Goal: Task Accomplishment & Management: Use online tool/utility

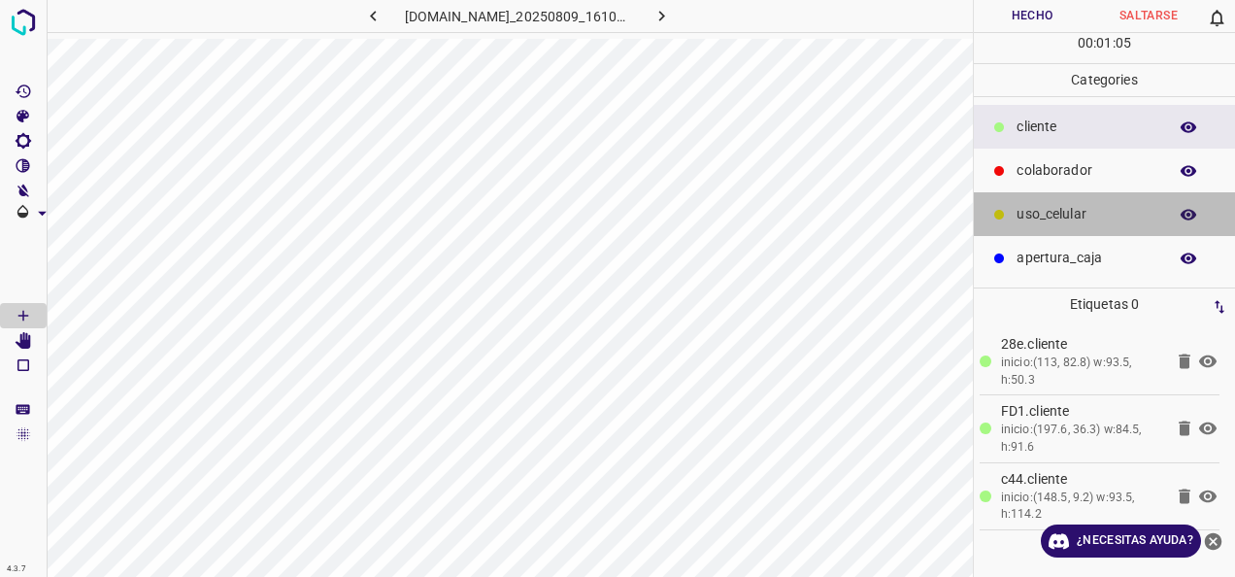
click at [1111, 194] on div "uso_celular" at bounding box center [1104, 214] width 261 height 44
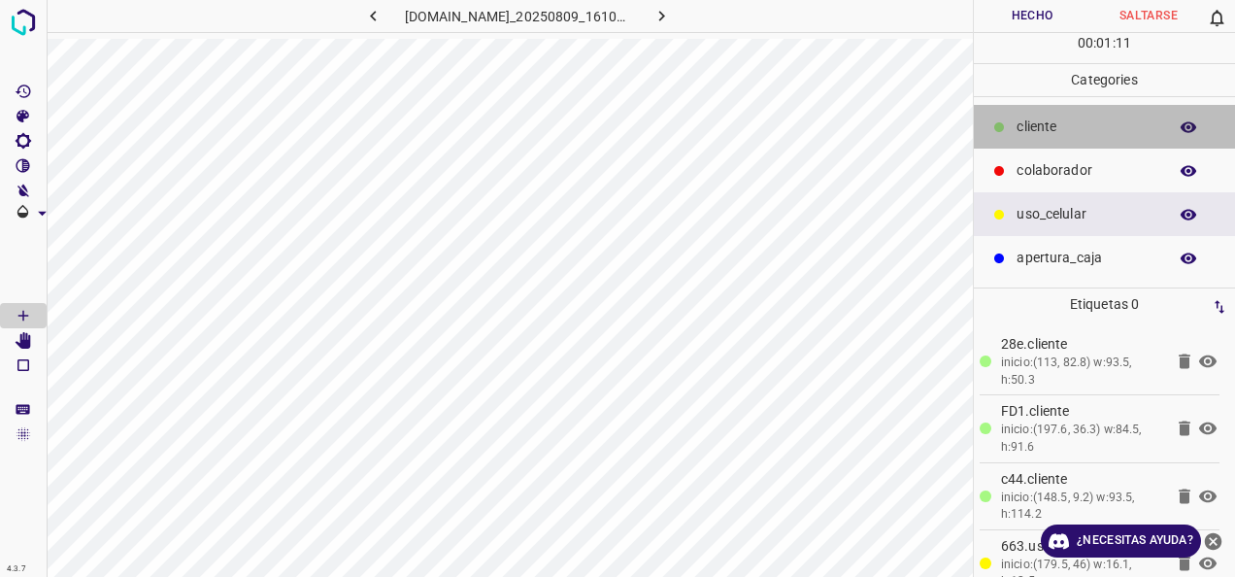
drag, startPoint x: 1066, startPoint y: 136, endPoint x: 1005, endPoint y: 125, distance: 62.1
click at [1051, 131] on div "cliente" at bounding box center [1104, 127] width 261 height 44
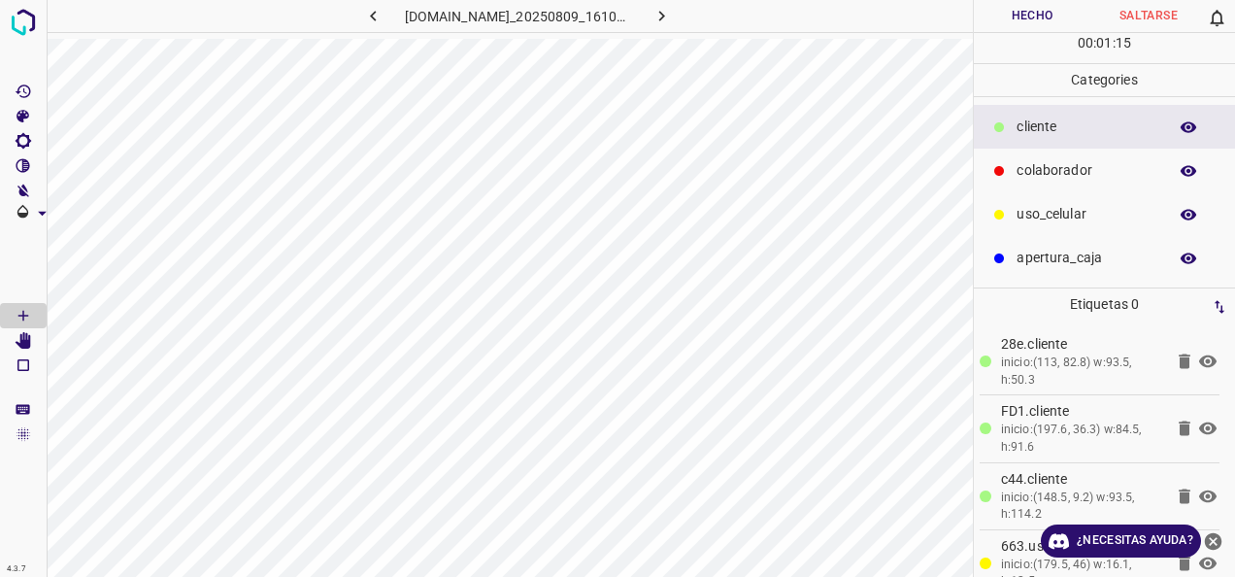
drag, startPoint x: 1138, startPoint y: 176, endPoint x: 1098, endPoint y: 180, distance: 40.0
click at [1137, 176] on p "colaborador" at bounding box center [1087, 170] width 141 height 20
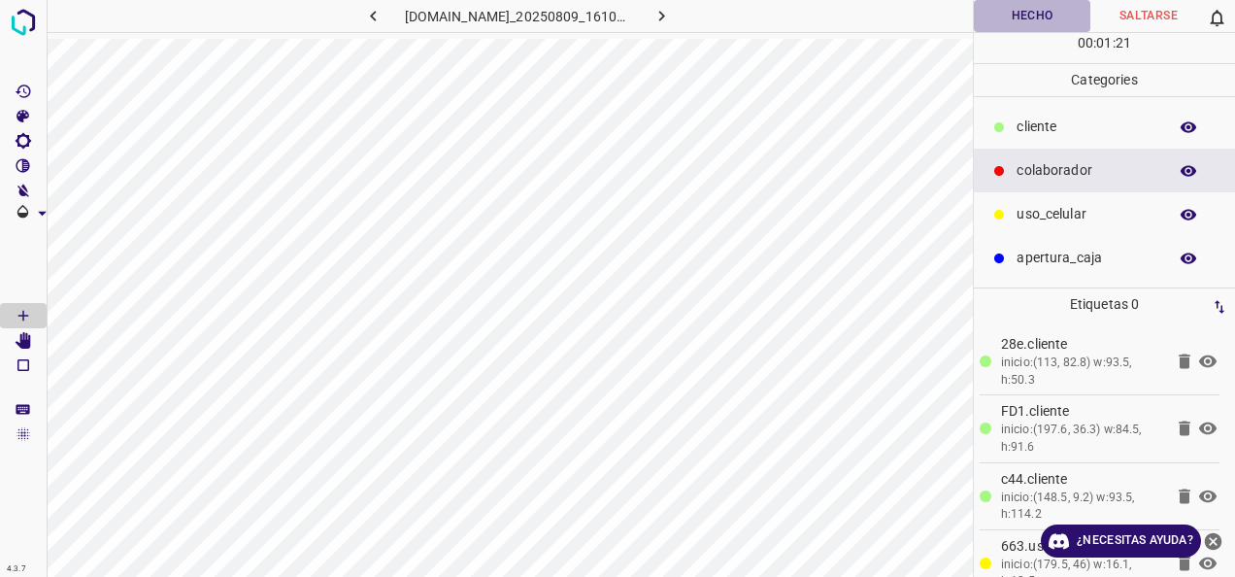
click at [1022, 18] on button "Hecho" at bounding box center [1032, 16] width 117 height 32
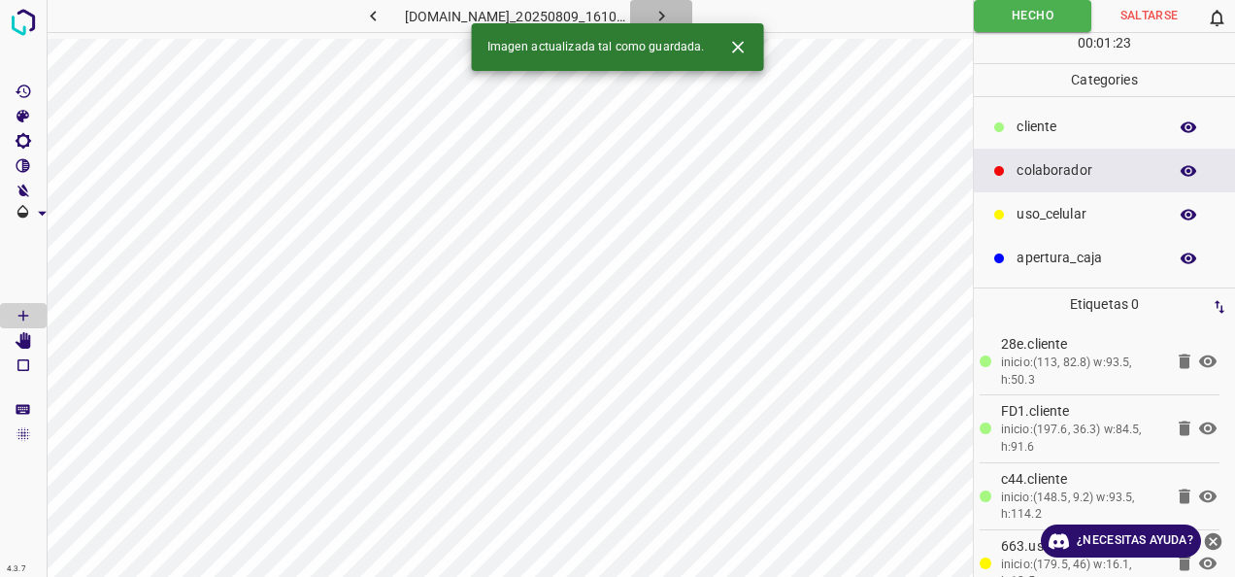
click at [672, 14] on icon "button" at bounding box center [662, 16] width 20 height 20
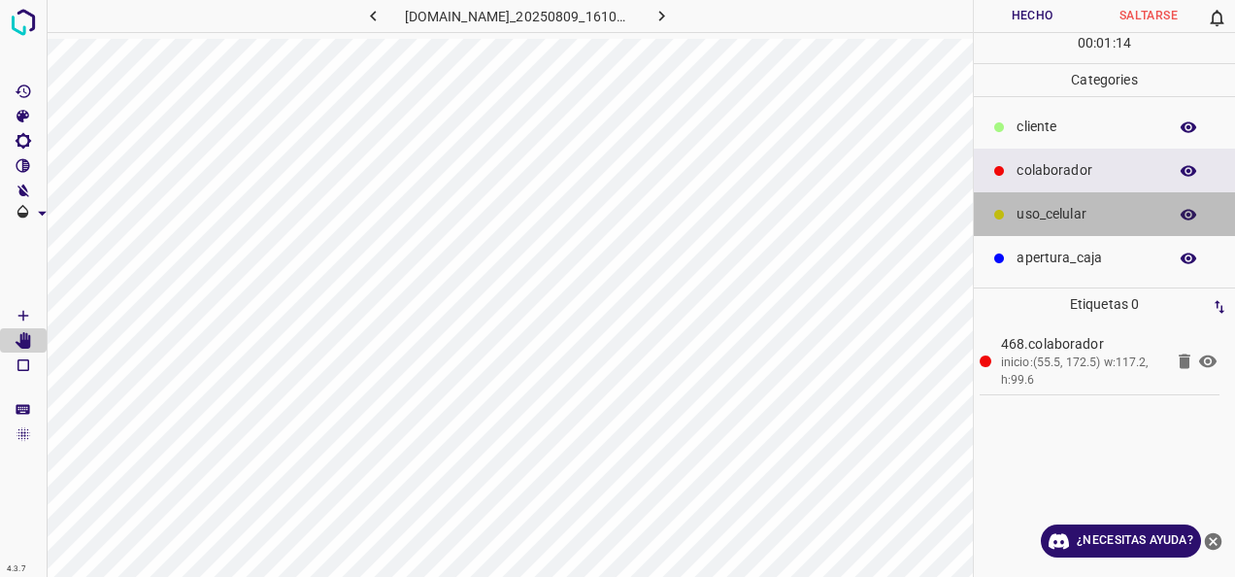
click at [1093, 204] on p "uso_celular" at bounding box center [1087, 214] width 141 height 20
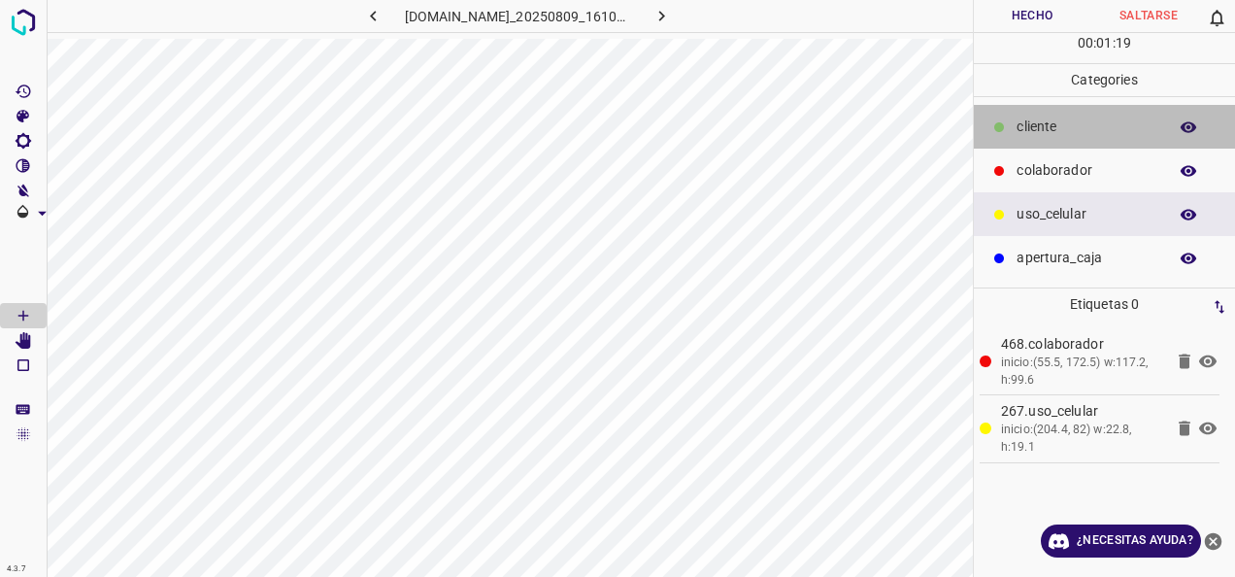
click at [1042, 133] on p "cliente" at bounding box center [1087, 127] width 141 height 20
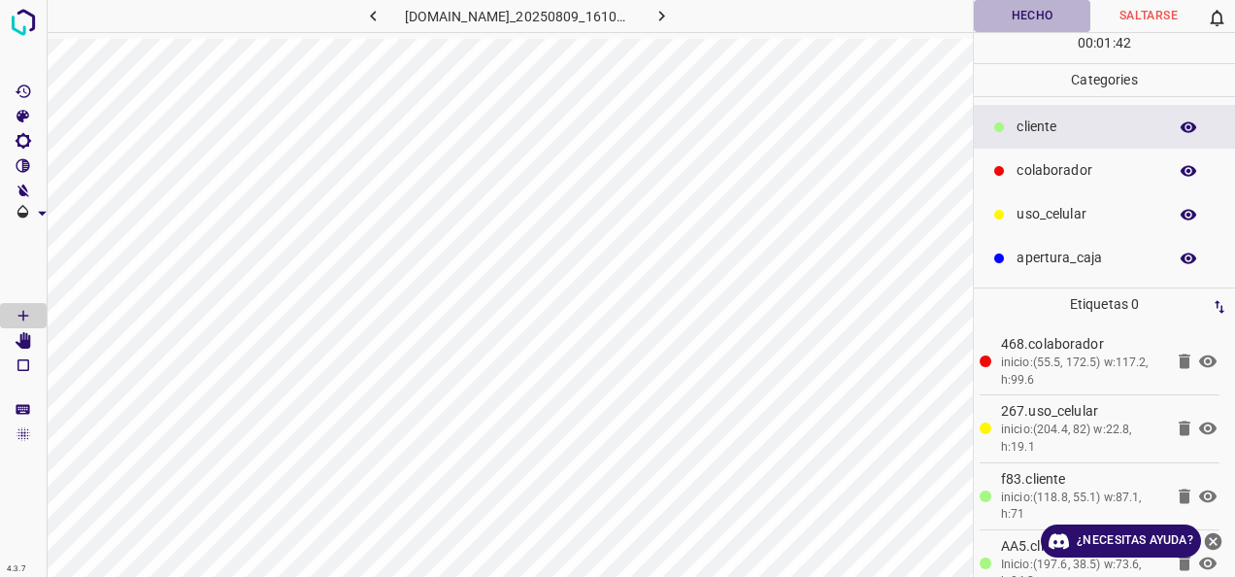
click at [1010, 6] on button "Hecho" at bounding box center [1032, 16] width 117 height 32
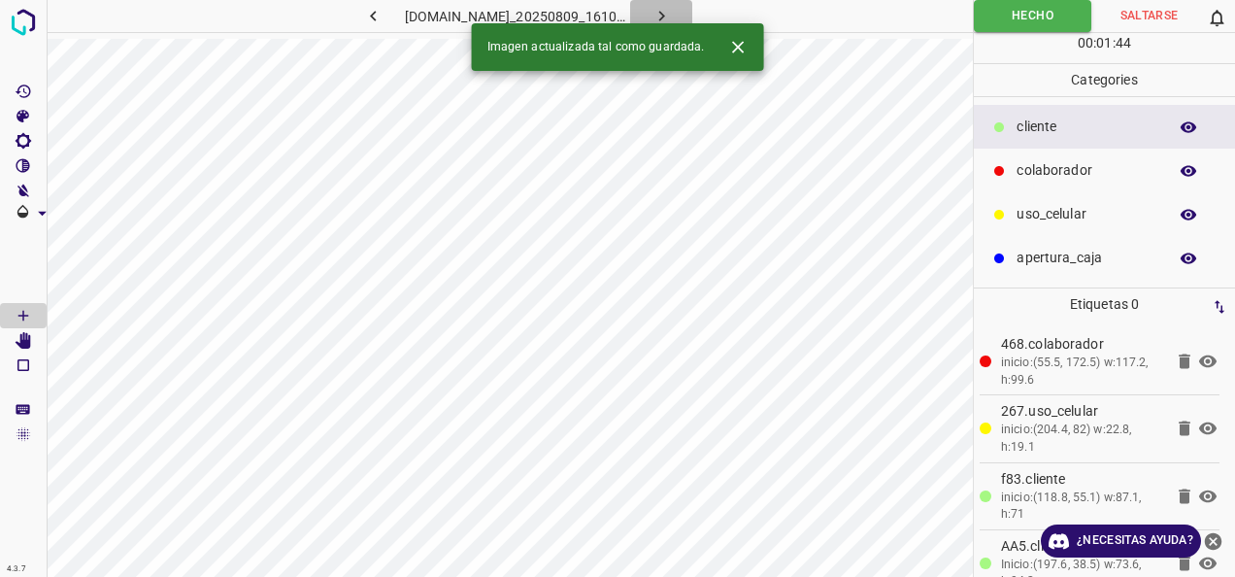
click at [672, 12] on icon "button" at bounding box center [662, 16] width 20 height 20
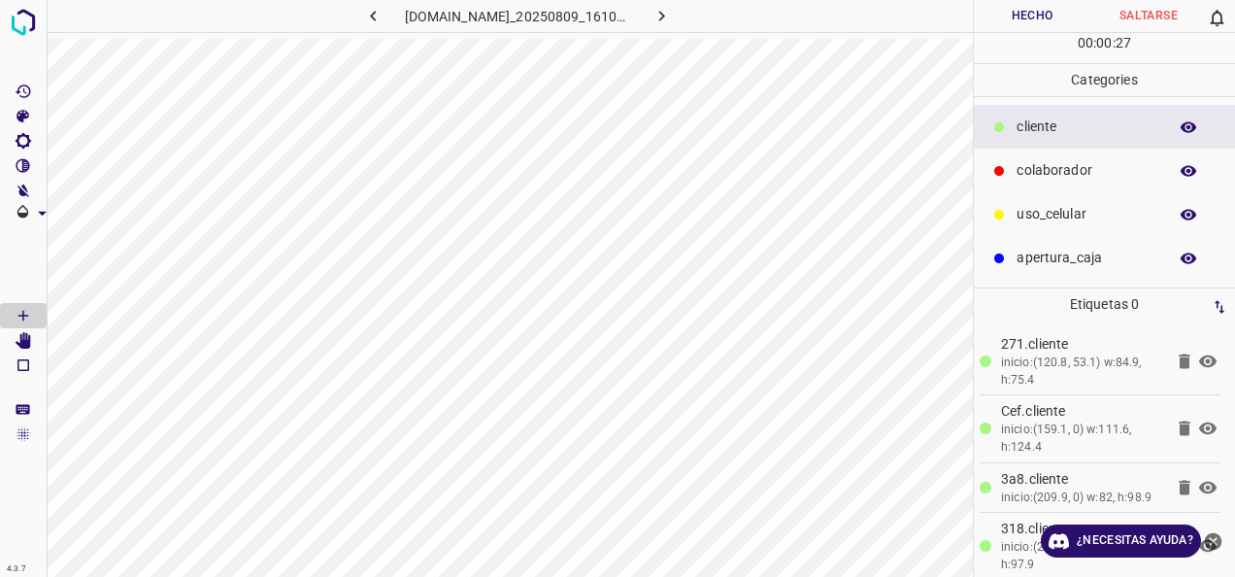
click at [1039, 176] on p "colaborador" at bounding box center [1087, 170] width 141 height 20
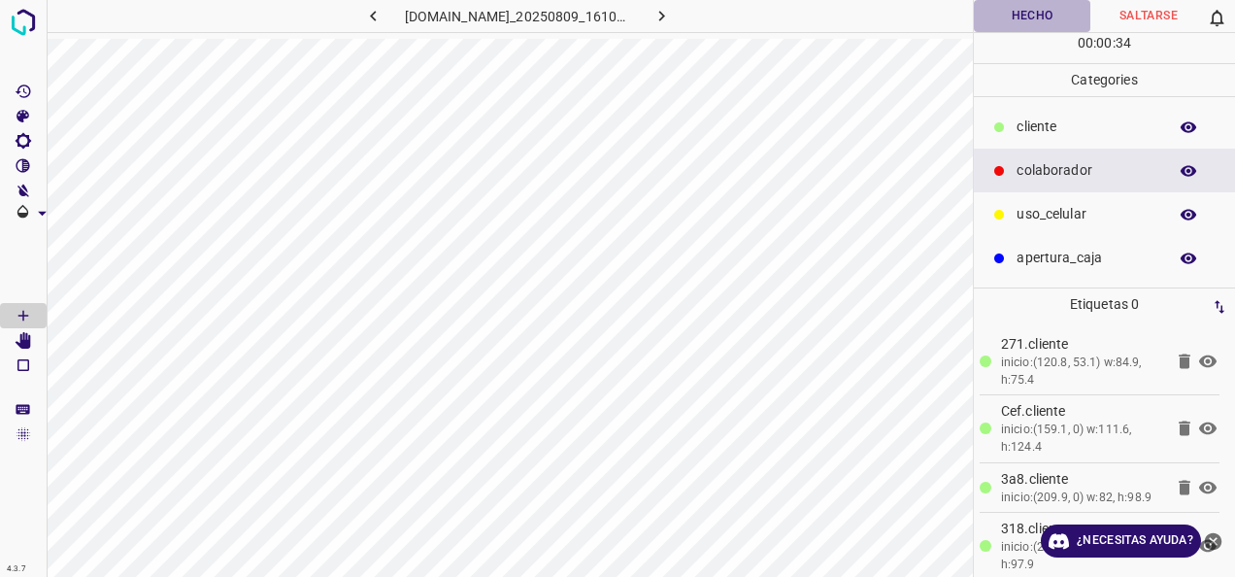
click at [1042, 18] on button "Hecho" at bounding box center [1032, 16] width 117 height 32
click at [676, 19] on button "button" at bounding box center [661, 16] width 62 height 32
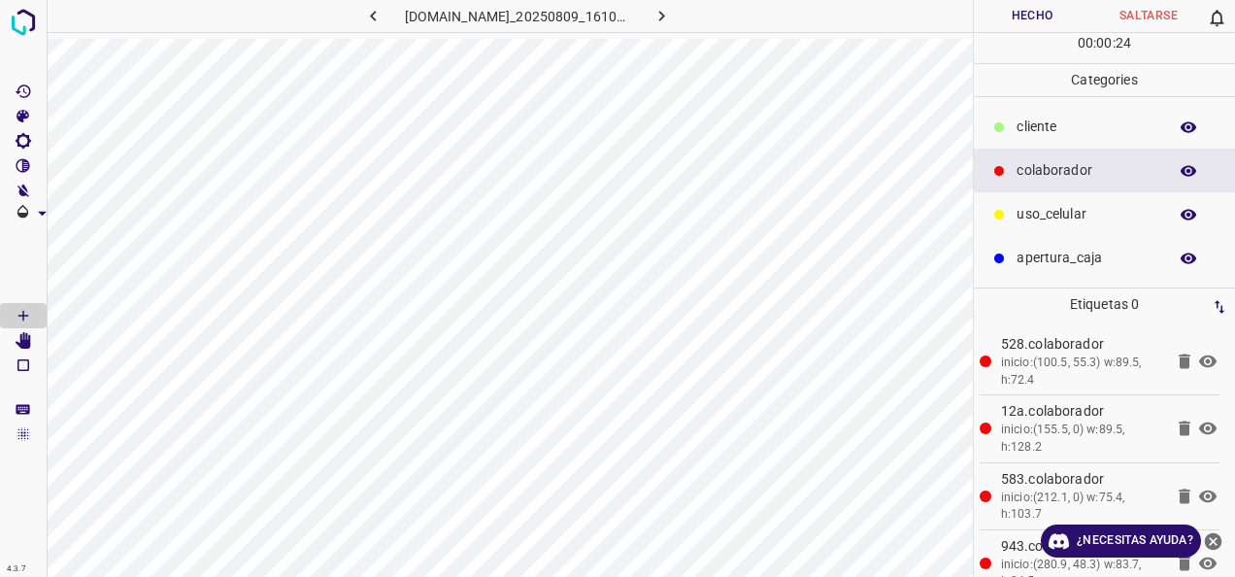
click at [1020, 192] on div "uso_celular" at bounding box center [1104, 214] width 261 height 44
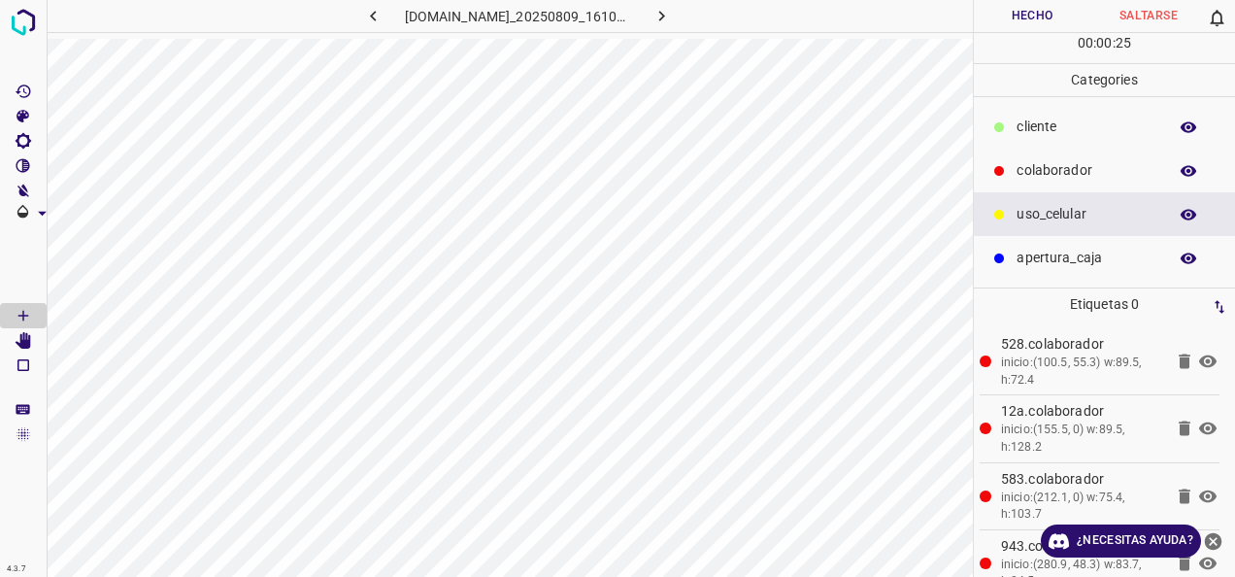
click at [1033, 118] on p "cliente" at bounding box center [1087, 127] width 141 height 20
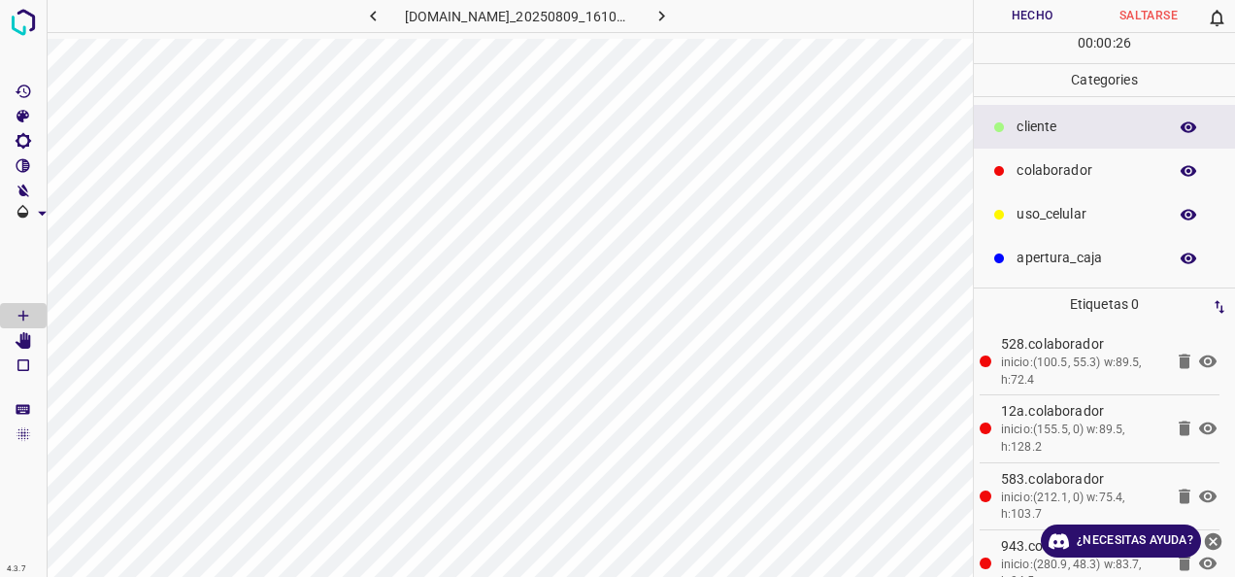
click at [1040, 149] on div "colaborador" at bounding box center [1104, 171] width 261 height 44
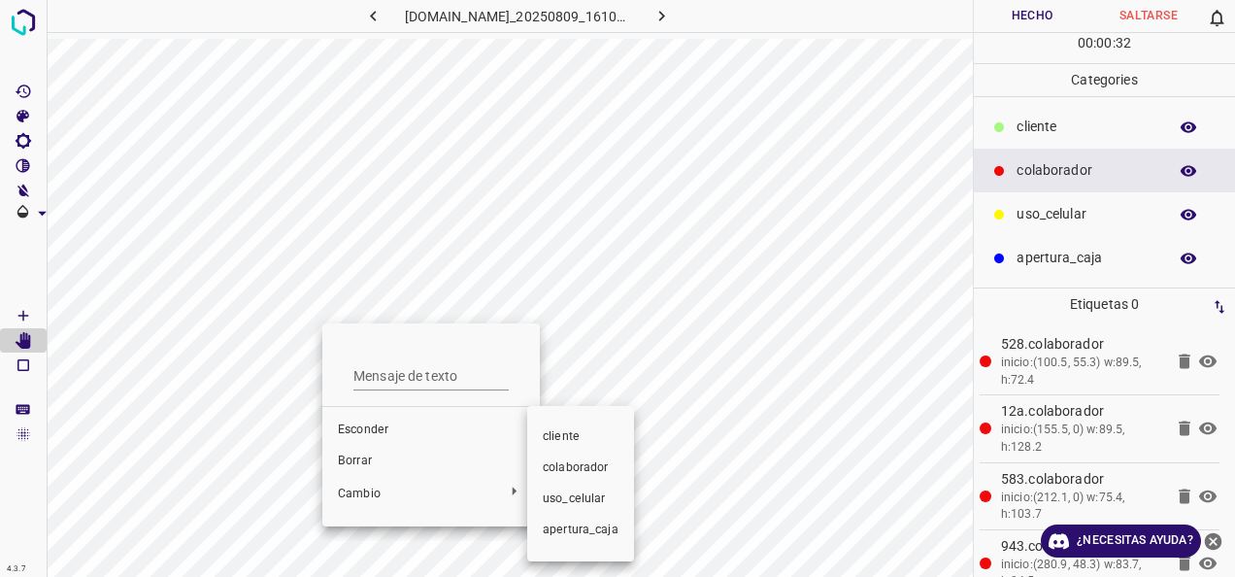
click at [573, 437] on span "cliente" at bounding box center [581, 436] width 76 height 17
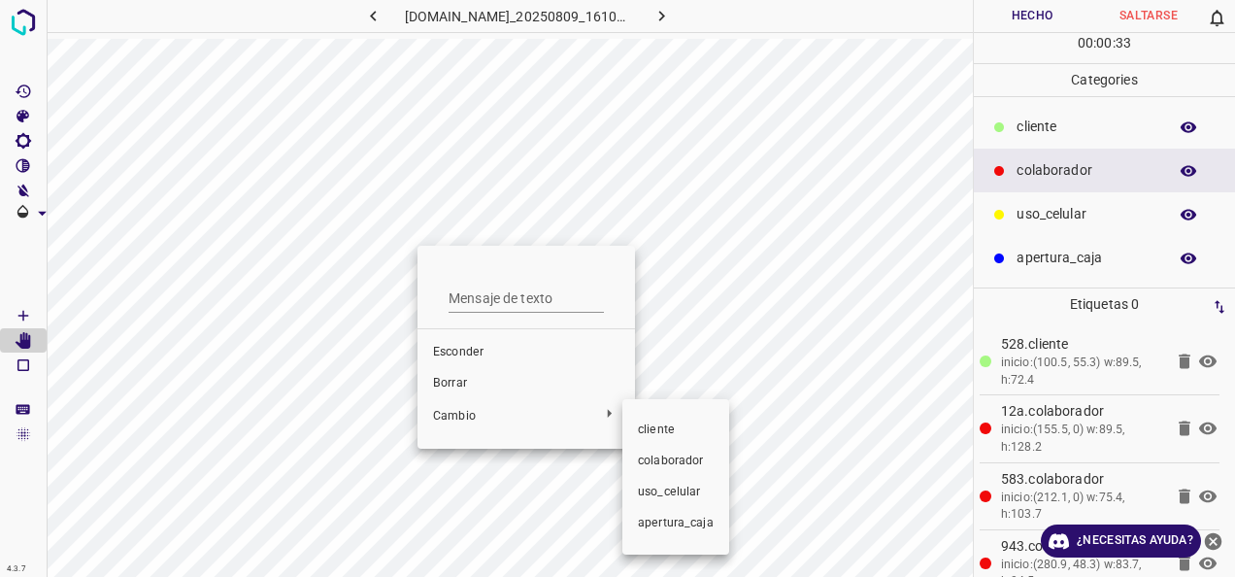
click at [657, 421] on span "cliente" at bounding box center [676, 429] width 76 height 17
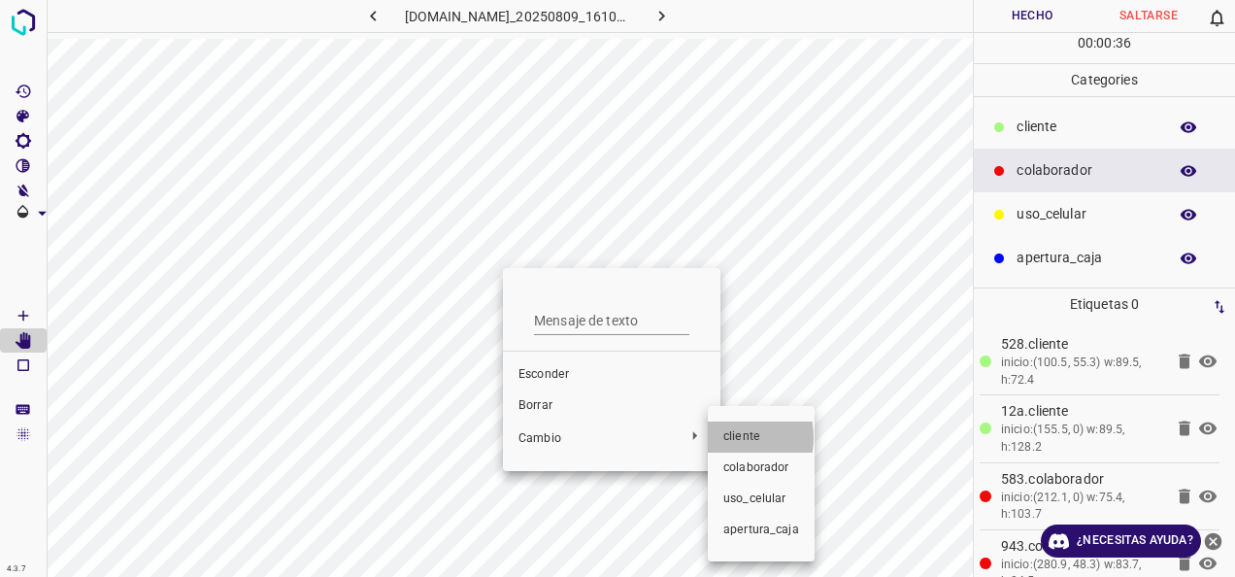
click at [719, 437] on li "cliente" at bounding box center [761, 436] width 107 height 31
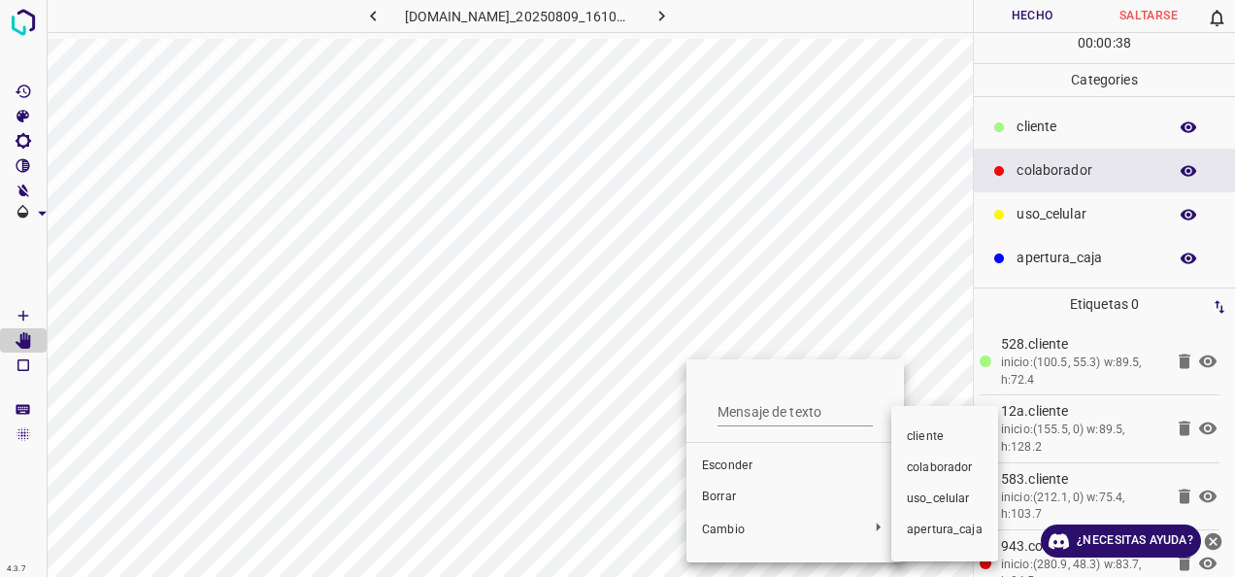
drag, startPoint x: 916, startPoint y: 442, endPoint x: 788, endPoint y: 396, distance: 136.1
click at [913, 441] on span "cliente" at bounding box center [945, 436] width 76 height 17
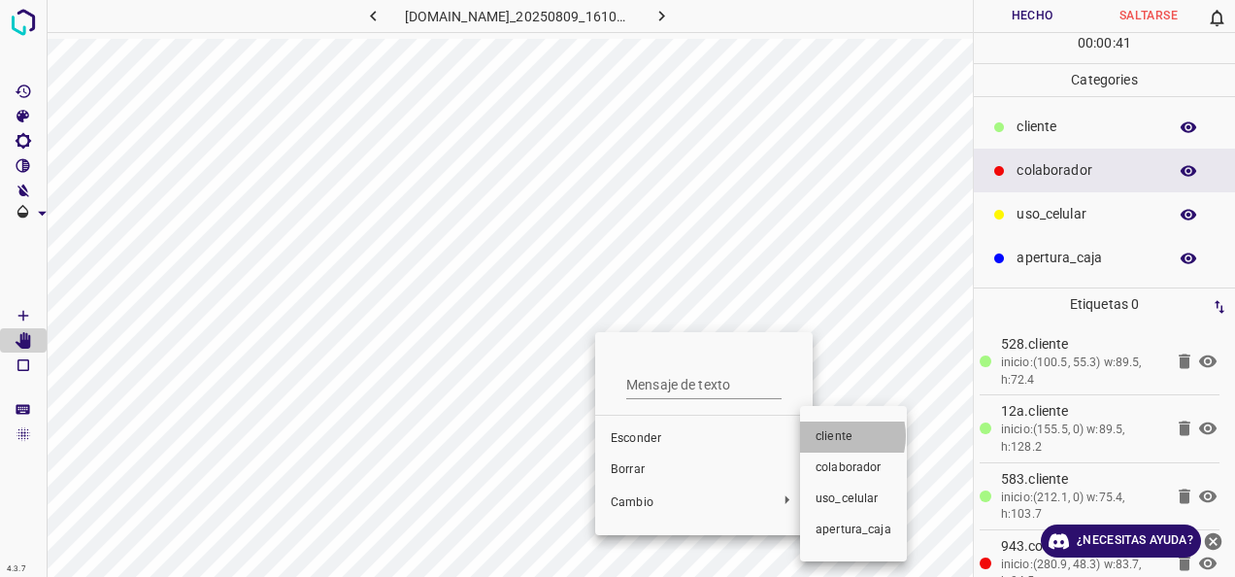
click at [833, 436] on span "cliente" at bounding box center [854, 436] width 76 height 17
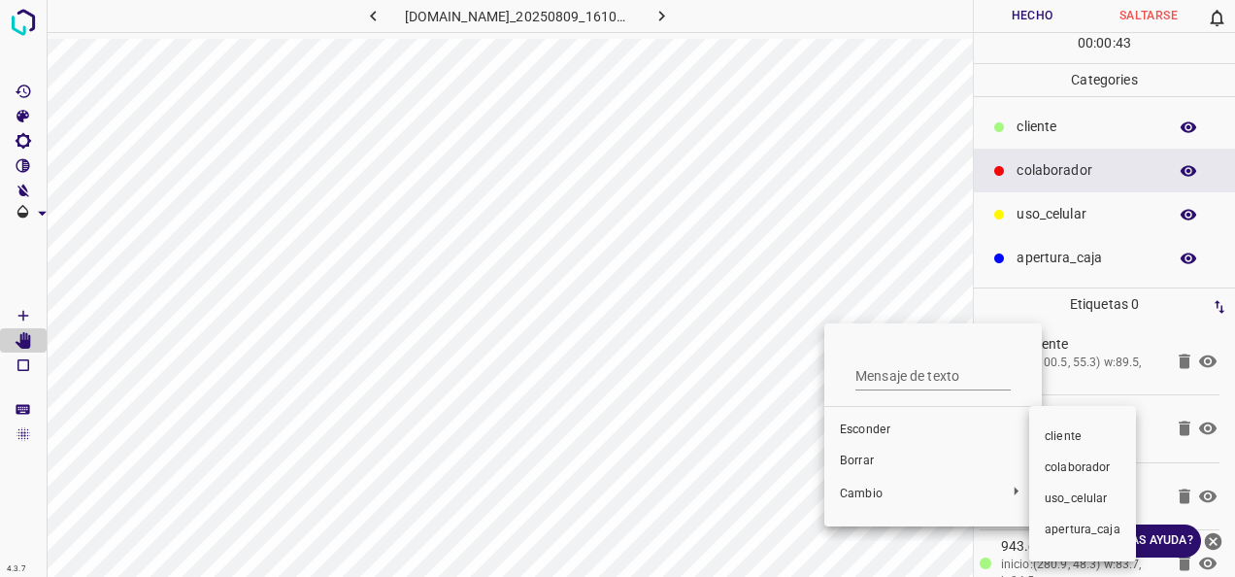
click at [1083, 436] on span "cliente" at bounding box center [1083, 436] width 76 height 17
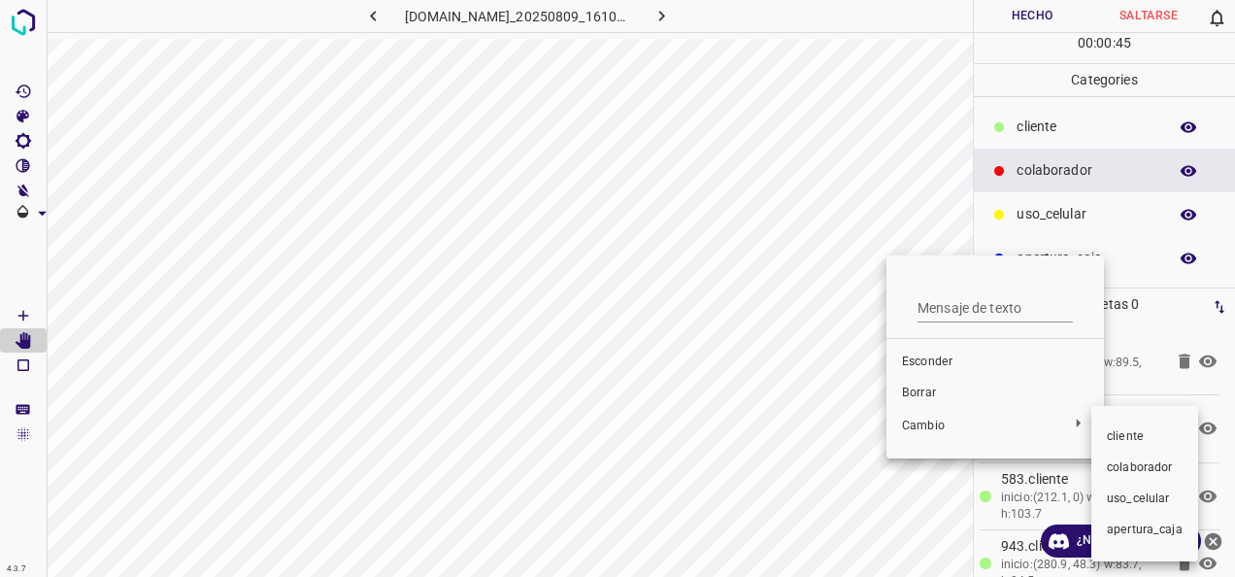
click at [1140, 432] on span "cliente" at bounding box center [1145, 436] width 76 height 17
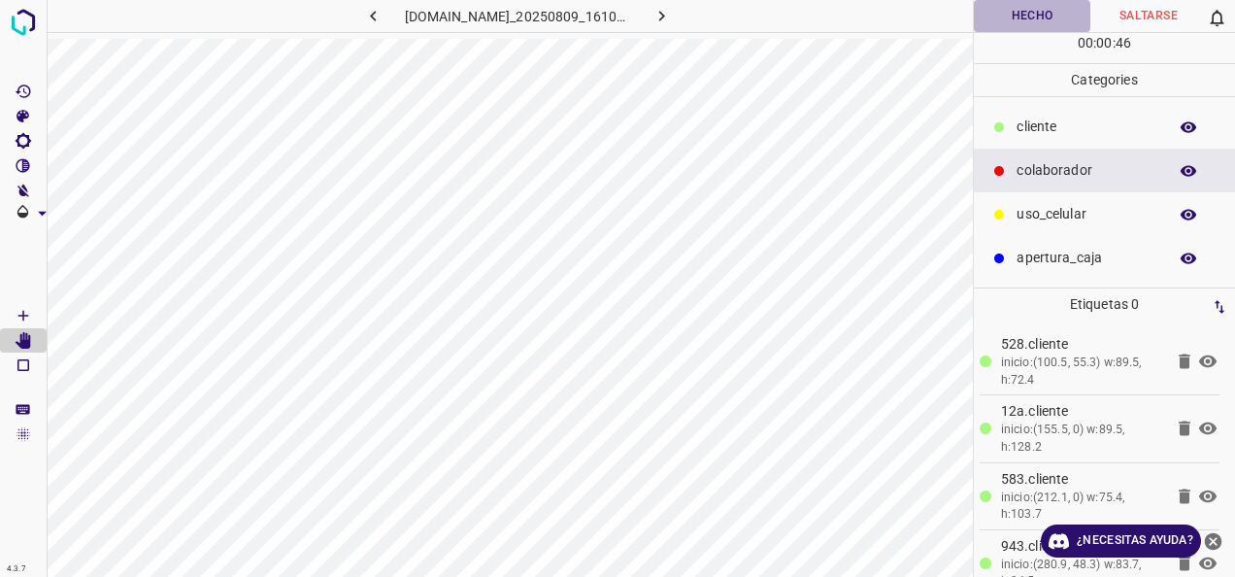
click at [1024, 21] on button "Hecho" at bounding box center [1032, 16] width 117 height 32
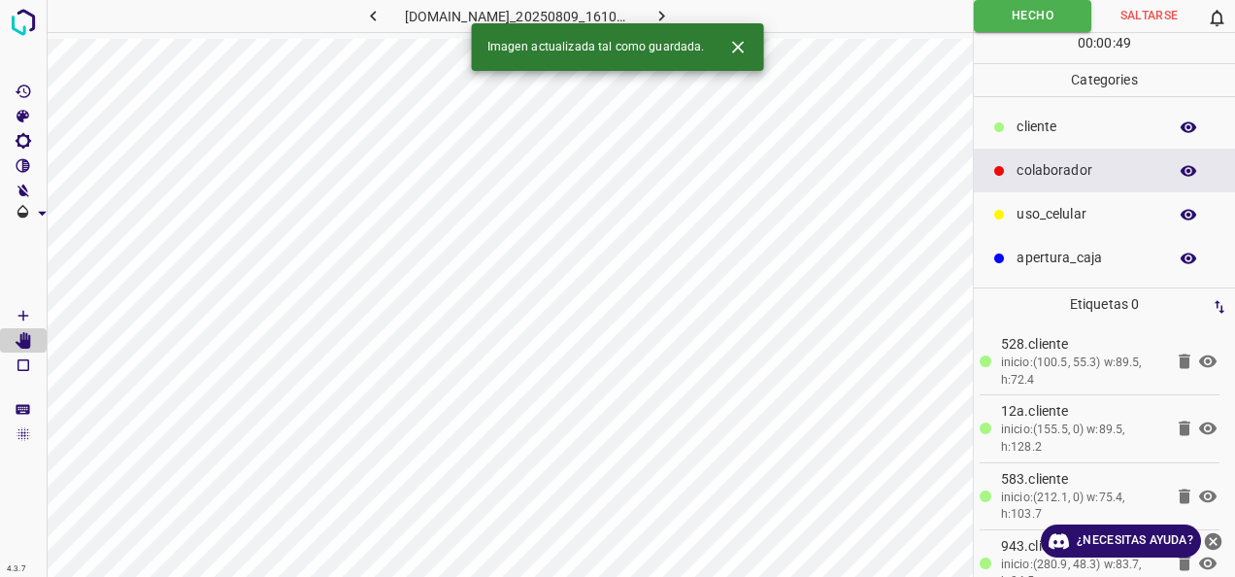
click at [370, 17] on icon "button" at bounding box center [373, 16] width 6 height 11
click at [672, 18] on icon "button" at bounding box center [662, 16] width 20 height 20
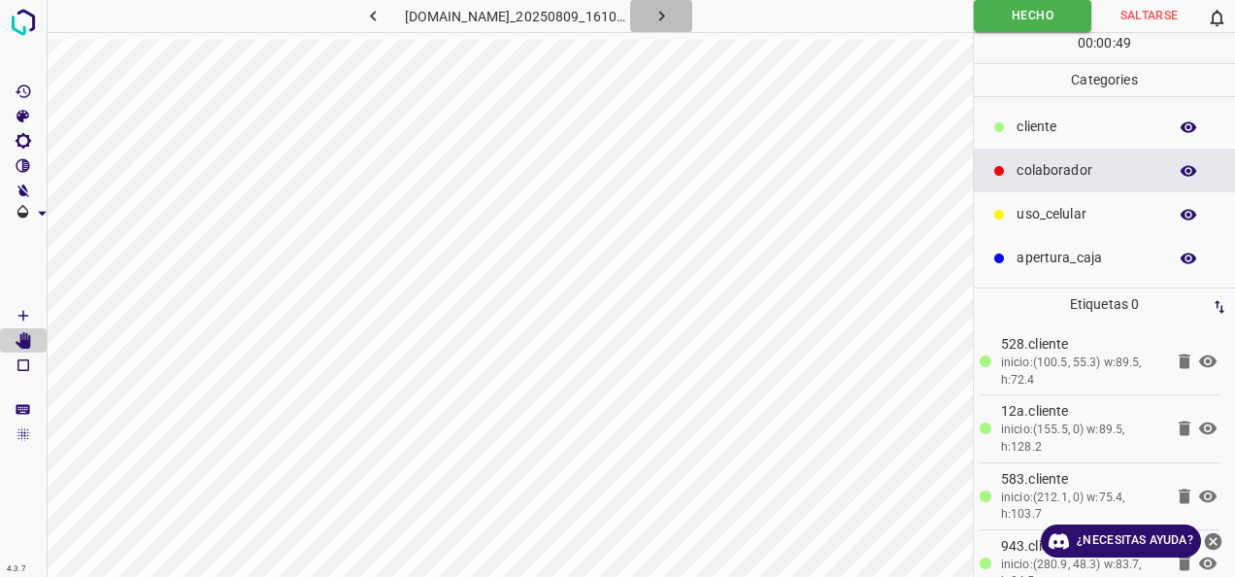
click at [672, 11] on icon "button" at bounding box center [662, 16] width 20 height 20
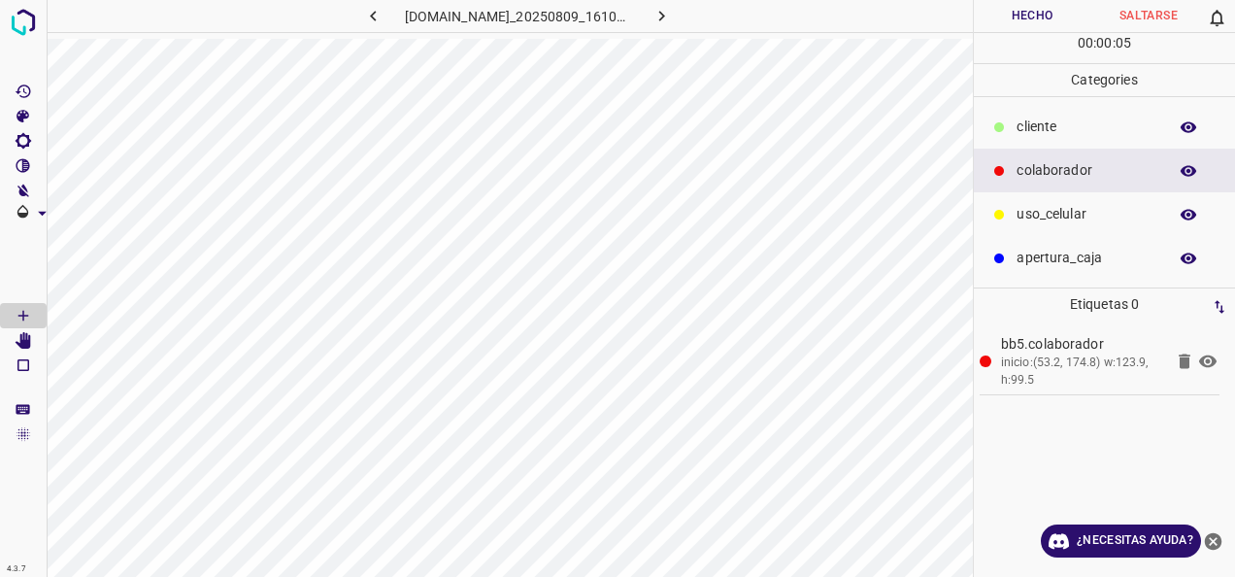
click at [1063, 138] on div "cliente" at bounding box center [1104, 127] width 261 height 44
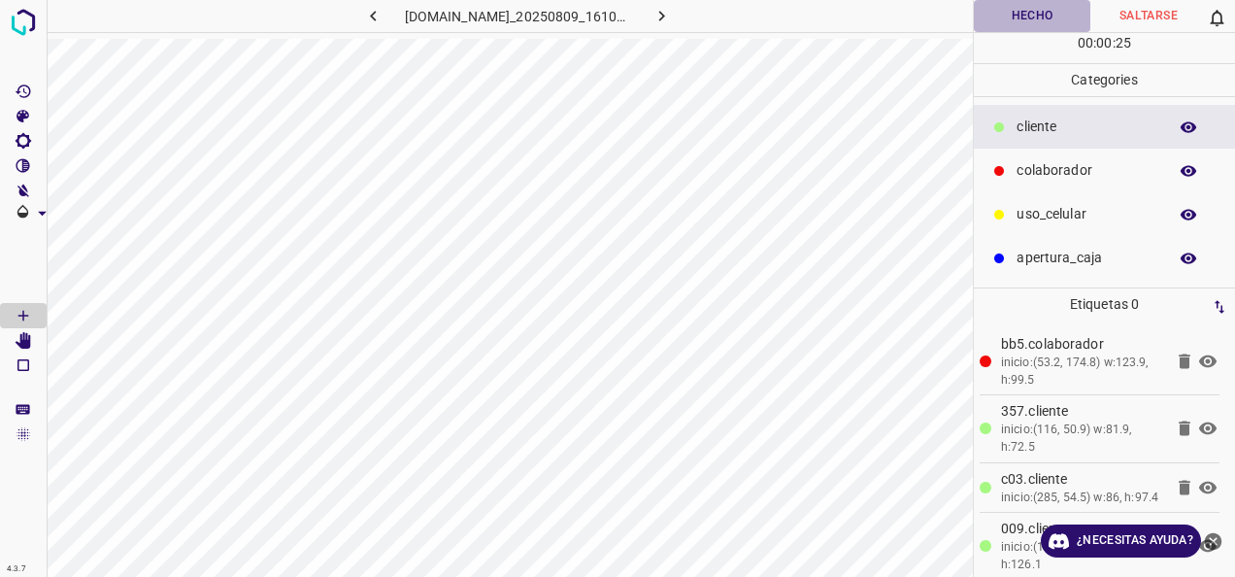
click at [1078, 16] on button "Hecho" at bounding box center [1032, 16] width 117 height 32
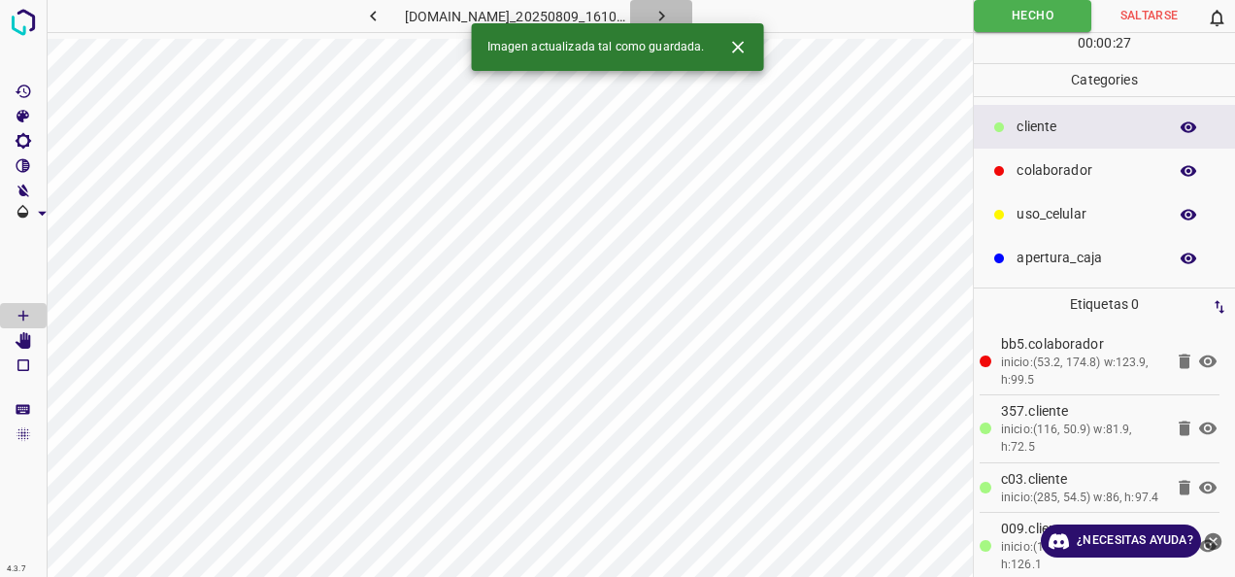
click at [672, 10] on icon "button" at bounding box center [662, 16] width 20 height 20
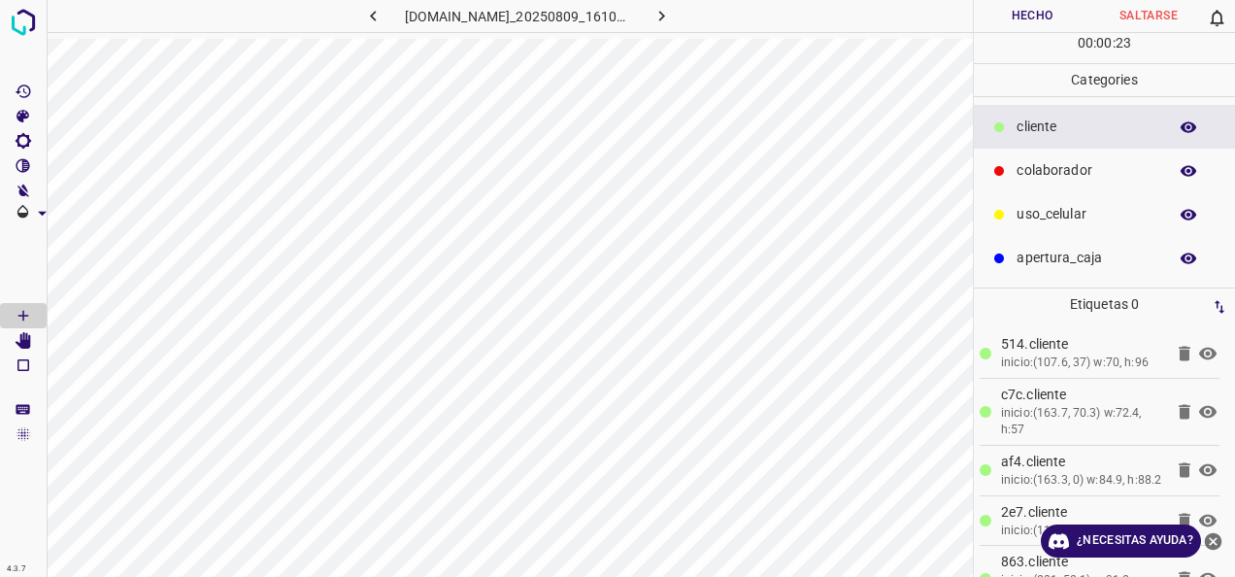
click at [1028, 161] on p "colaborador" at bounding box center [1087, 170] width 141 height 20
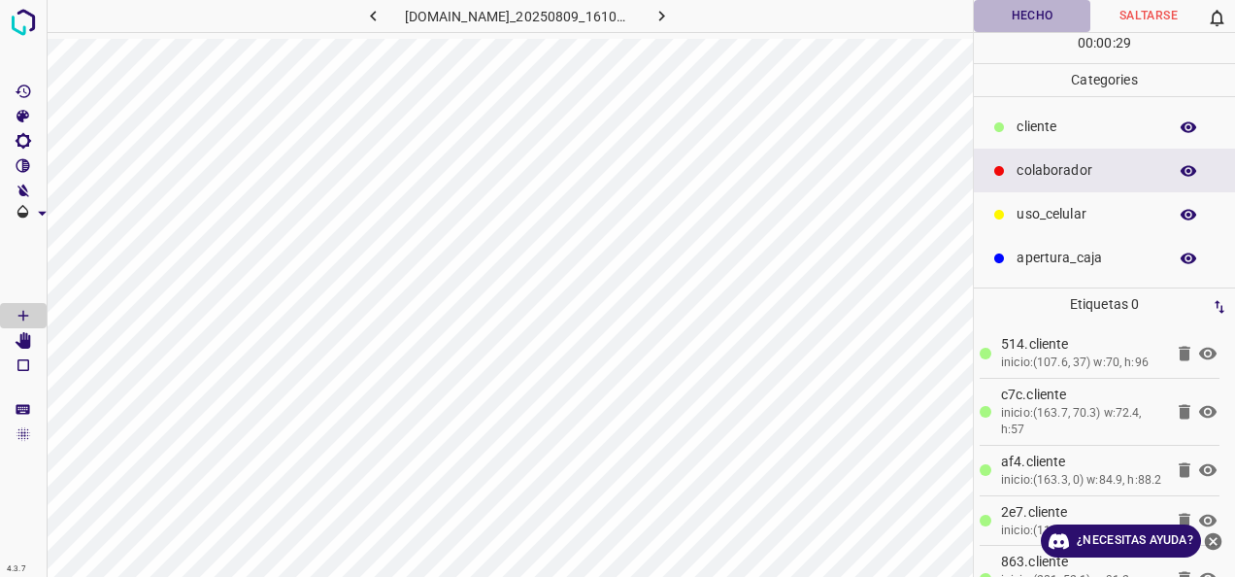
click at [1033, 17] on button "Hecho" at bounding box center [1032, 16] width 117 height 32
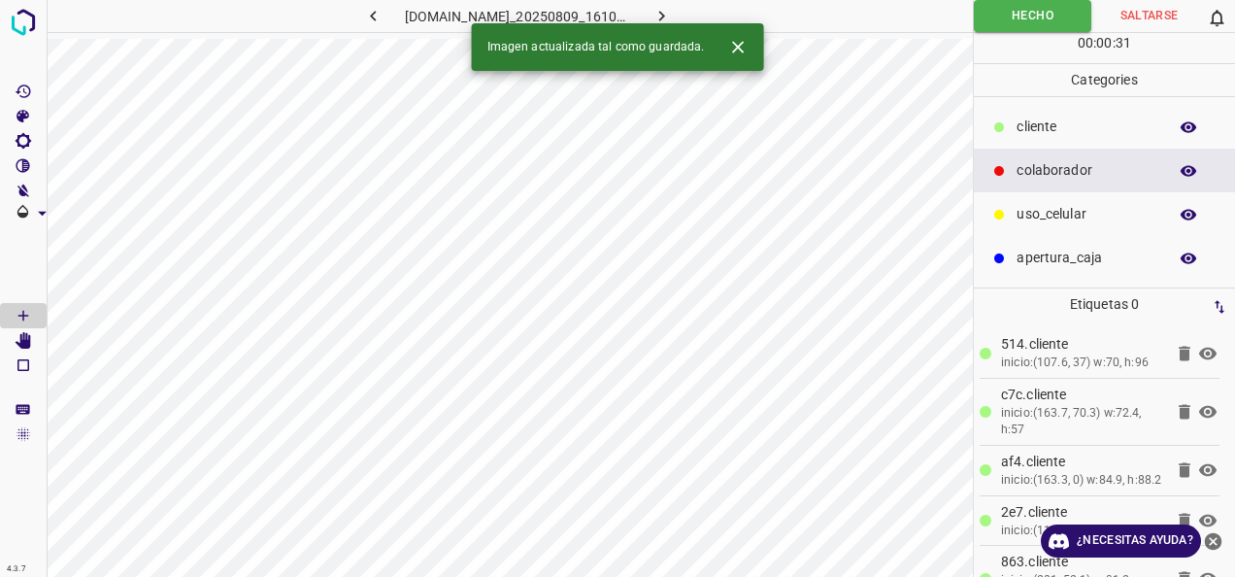
click at [672, 16] on icon "button" at bounding box center [662, 16] width 20 height 20
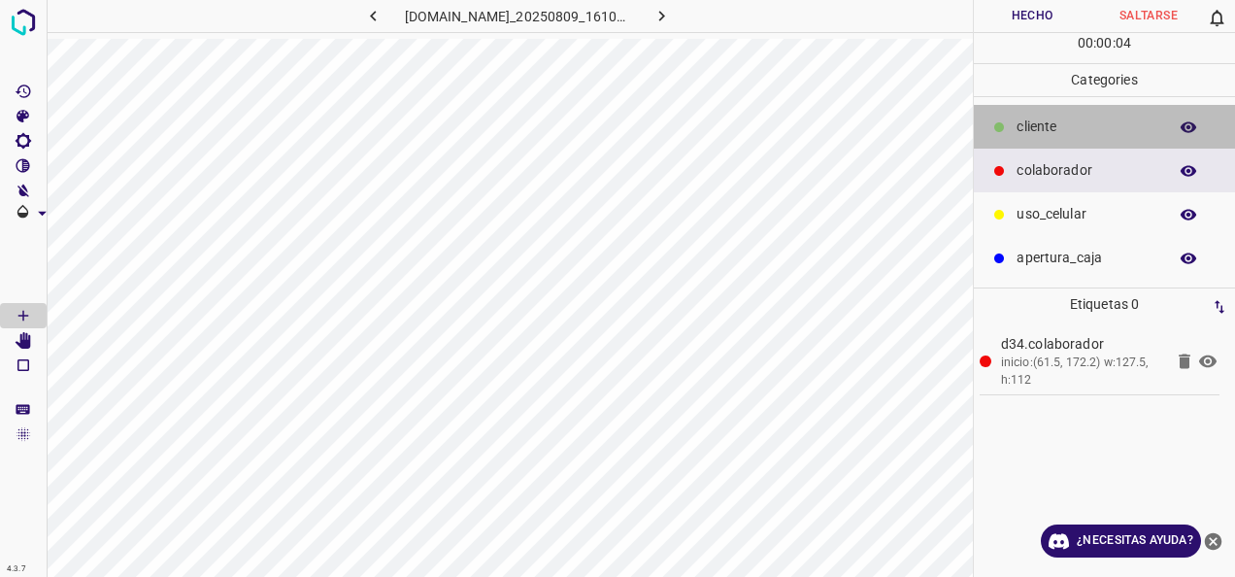
click at [1061, 127] on p "cliente" at bounding box center [1087, 127] width 141 height 20
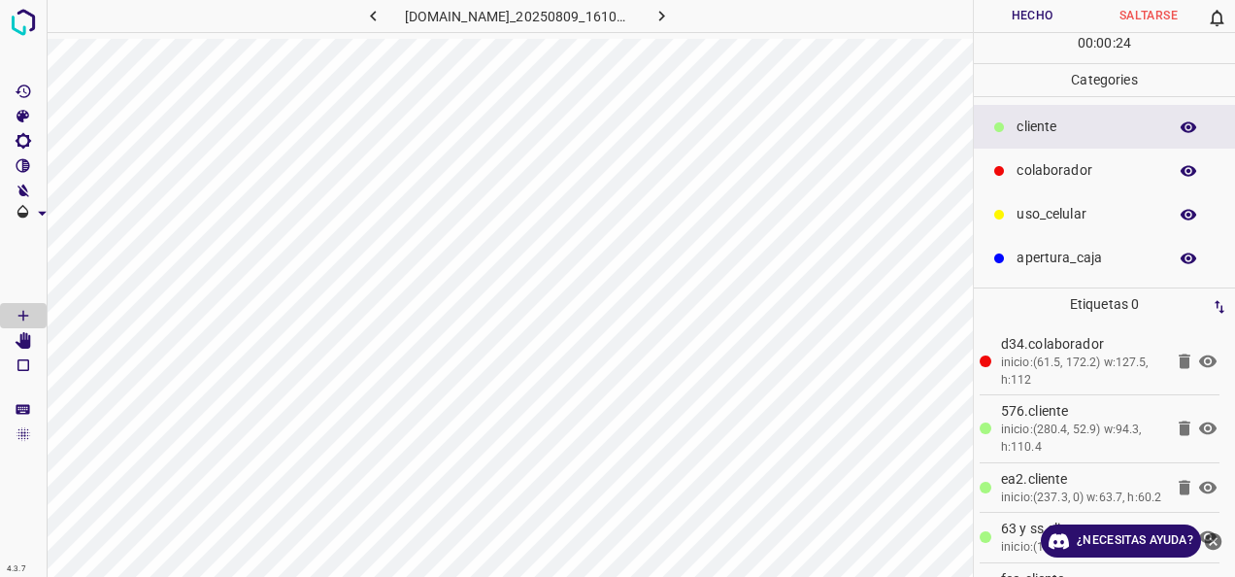
click at [1091, 197] on div "uso_celular" at bounding box center [1104, 214] width 261 height 44
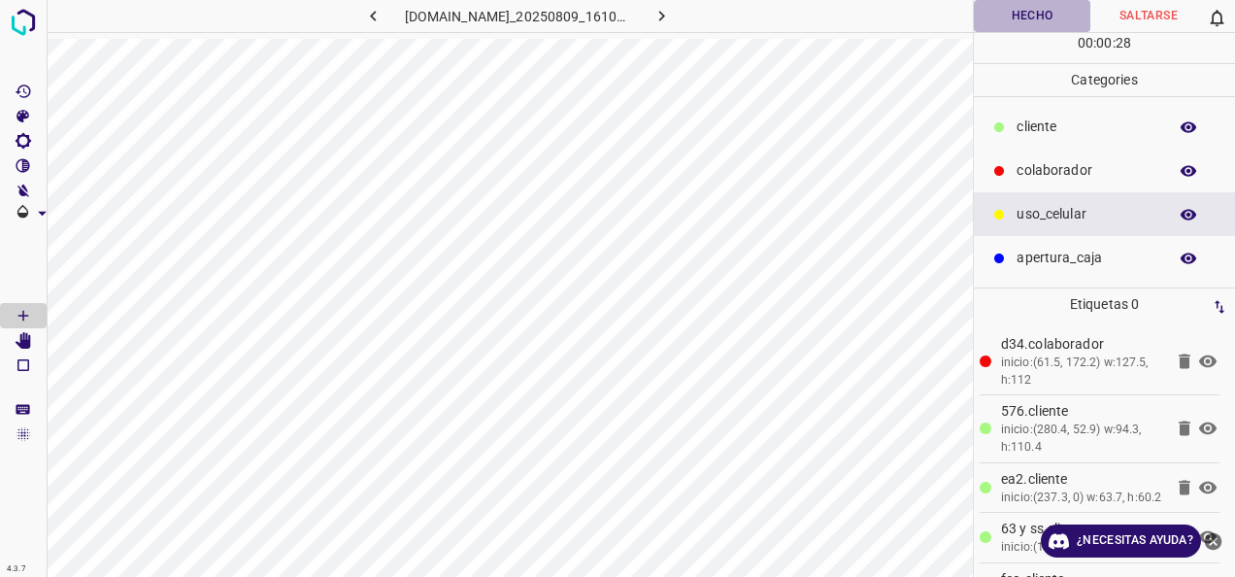
click at [981, 9] on button "Hecho" at bounding box center [1032, 16] width 117 height 32
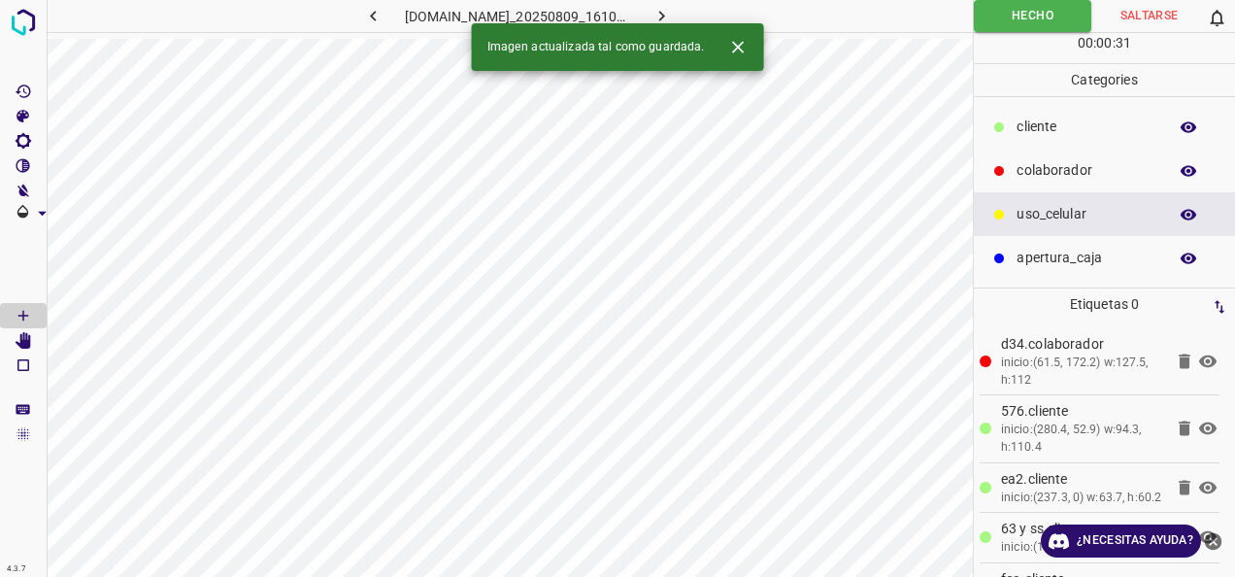
click at [672, 9] on icon "button" at bounding box center [662, 16] width 20 height 20
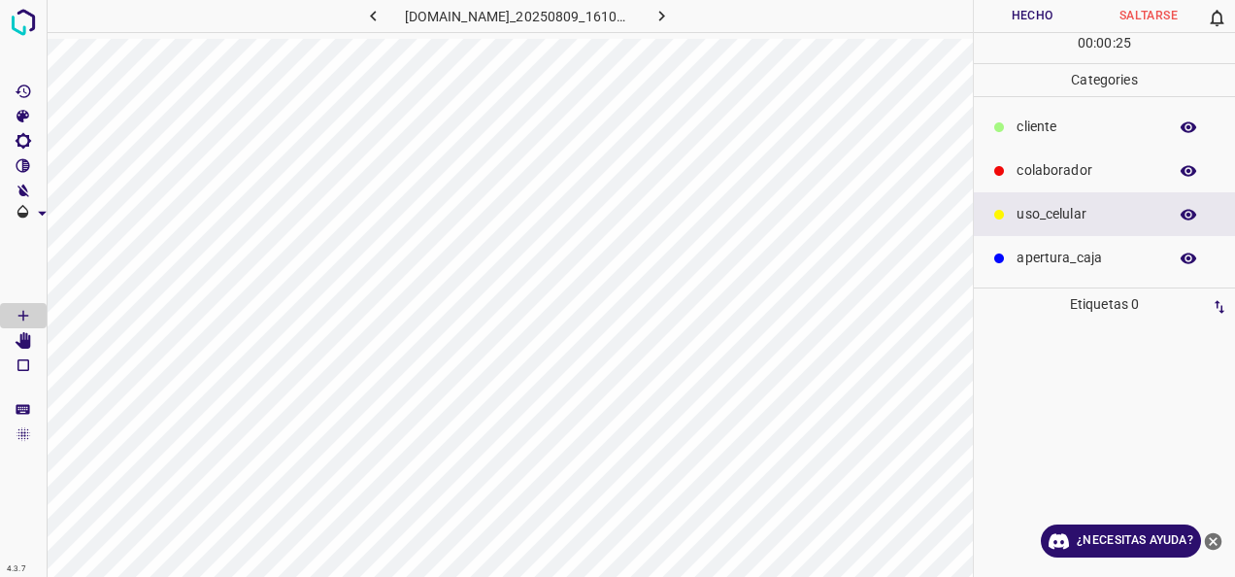
click at [1064, 174] on p "colaborador" at bounding box center [1087, 170] width 141 height 20
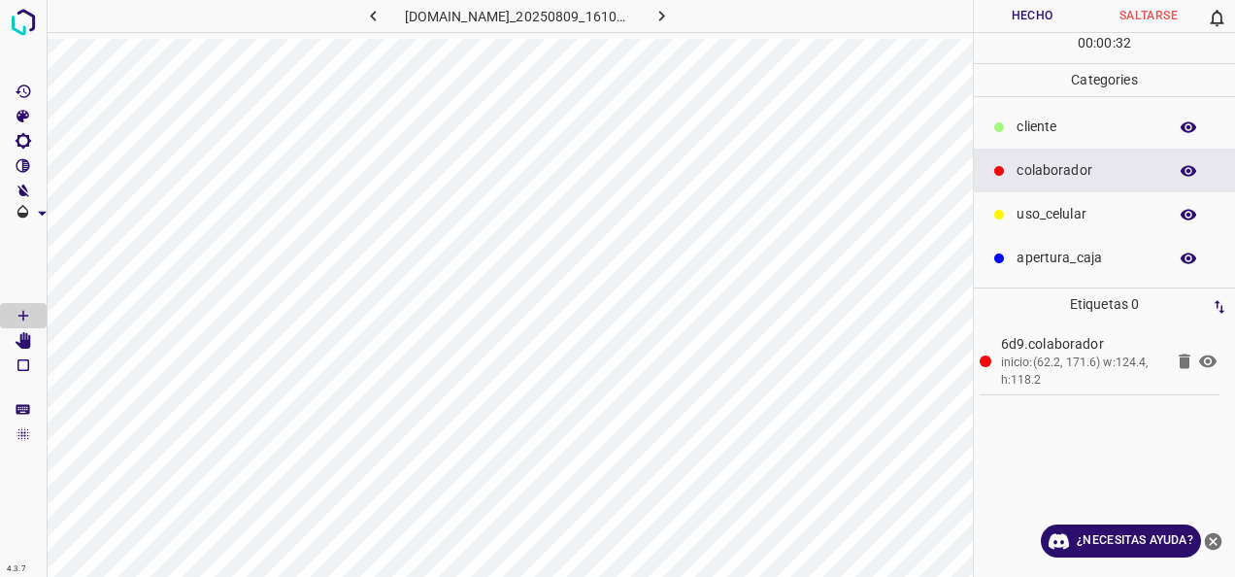
click at [1037, 137] on div "cliente" at bounding box center [1104, 127] width 261 height 44
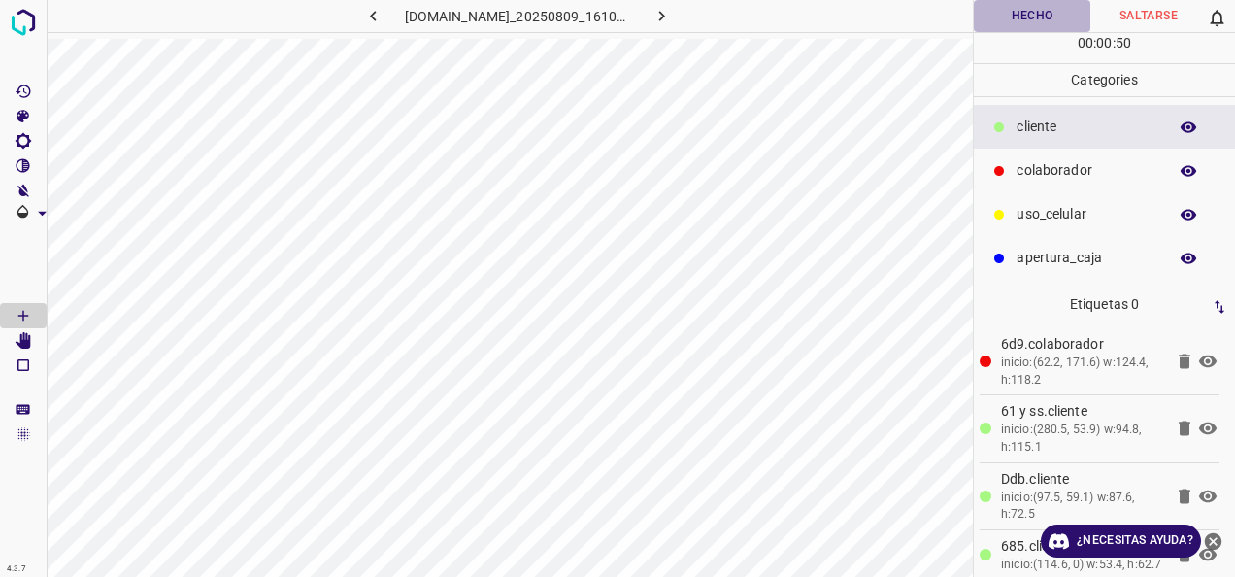
click at [1027, 8] on button "Hecho" at bounding box center [1032, 16] width 117 height 32
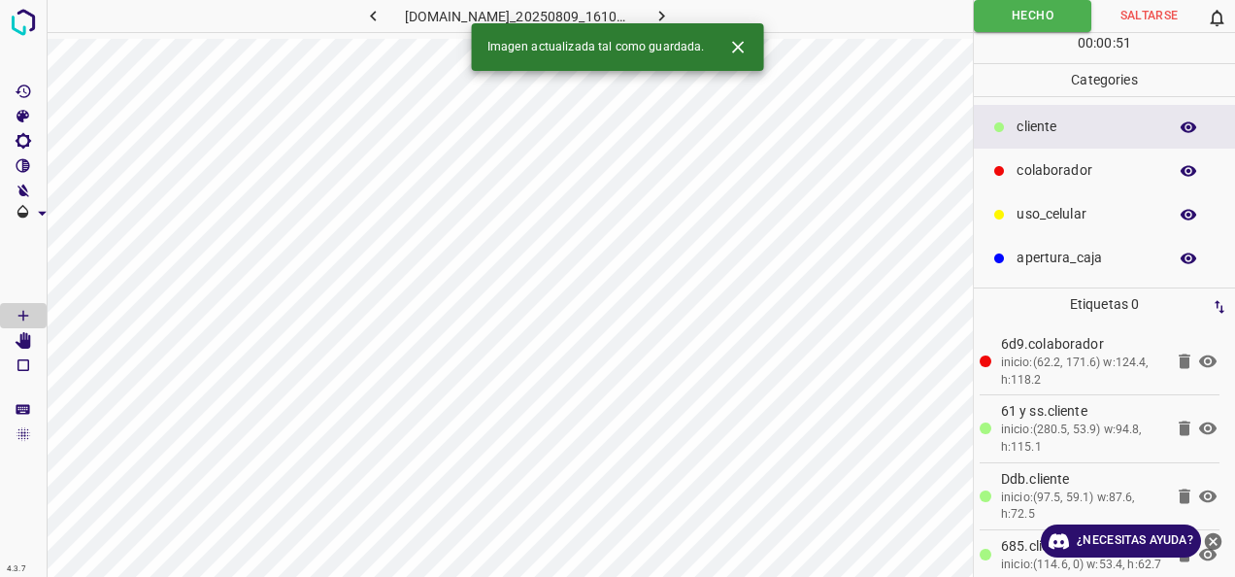
click at [672, 7] on icon "button" at bounding box center [662, 16] width 20 height 20
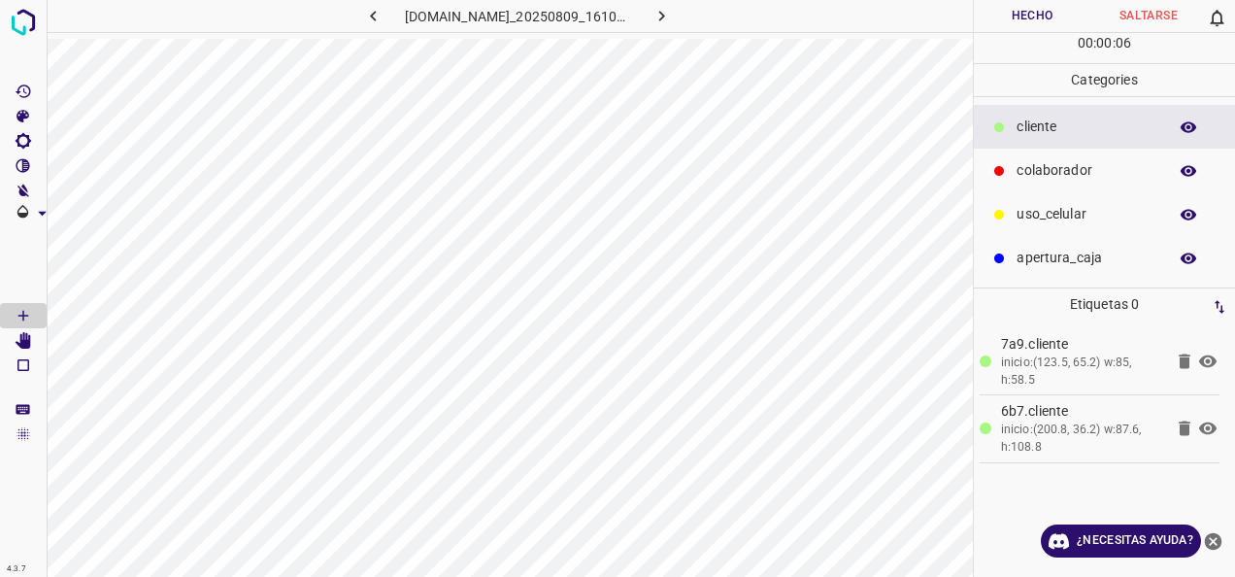
click at [1057, 248] on p "apertura_caja" at bounding box center [1087, 258] width 141 height 20
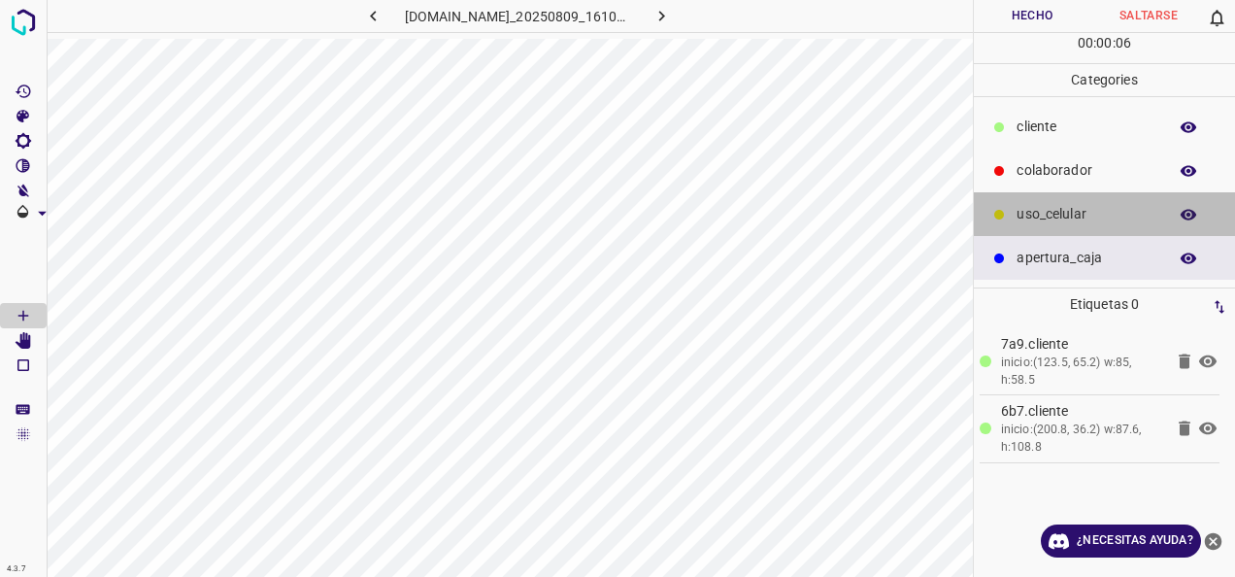
click at [1043, 209] on p "uso_celular" at bounding box center [1087, 214] width 141 height 20
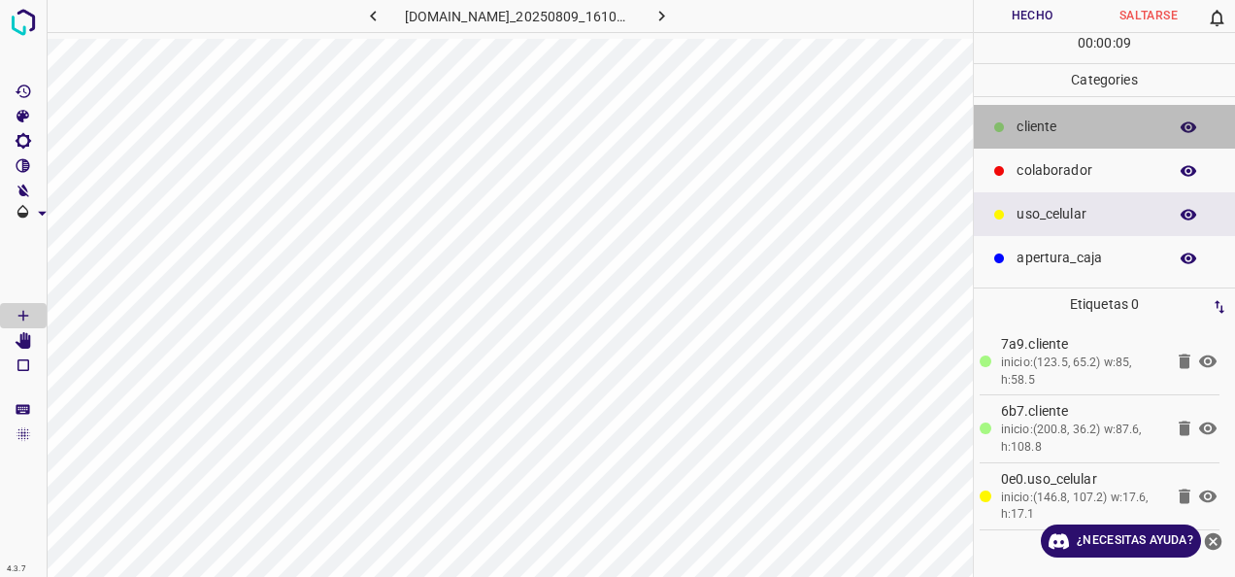
click at [1062, 140] on div "cliente" at bounding box center [1104, 127] width 261 height 44
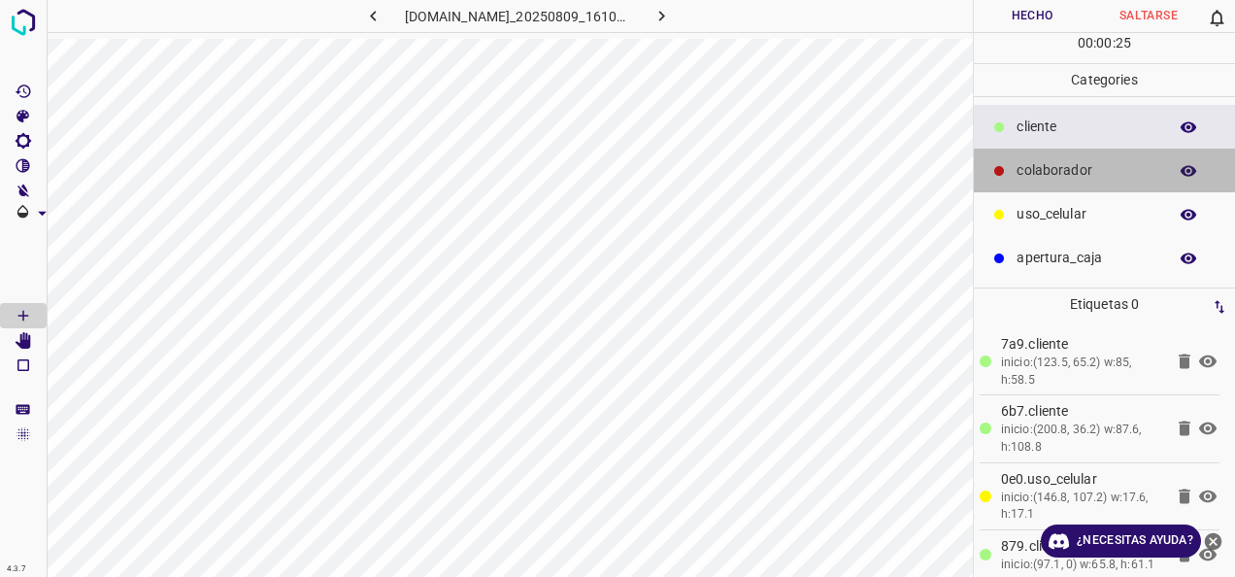
click at [1056, 165] on p "colaborador" at bounding box center [1087, 170] width 141 height 20
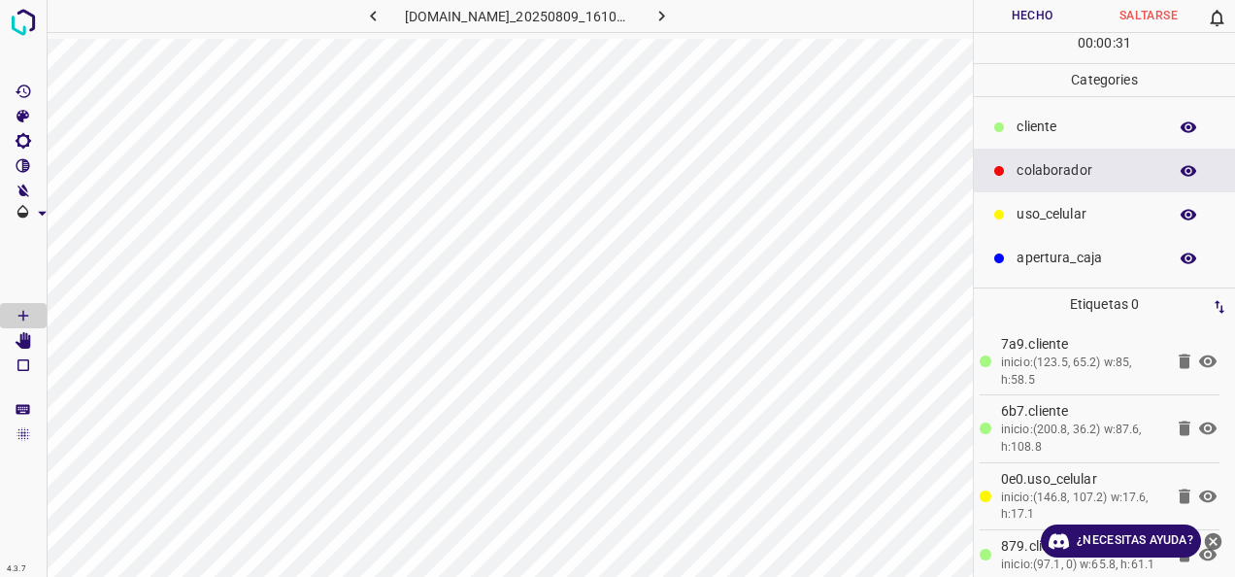
click at [1016, 34] on div "00 : 00 : 31" at bounding box center [1104, 48] width 261 height 30
click at [1018, 21] on button "Hecho" at bounding box center [1032, 16] width 117 height 32
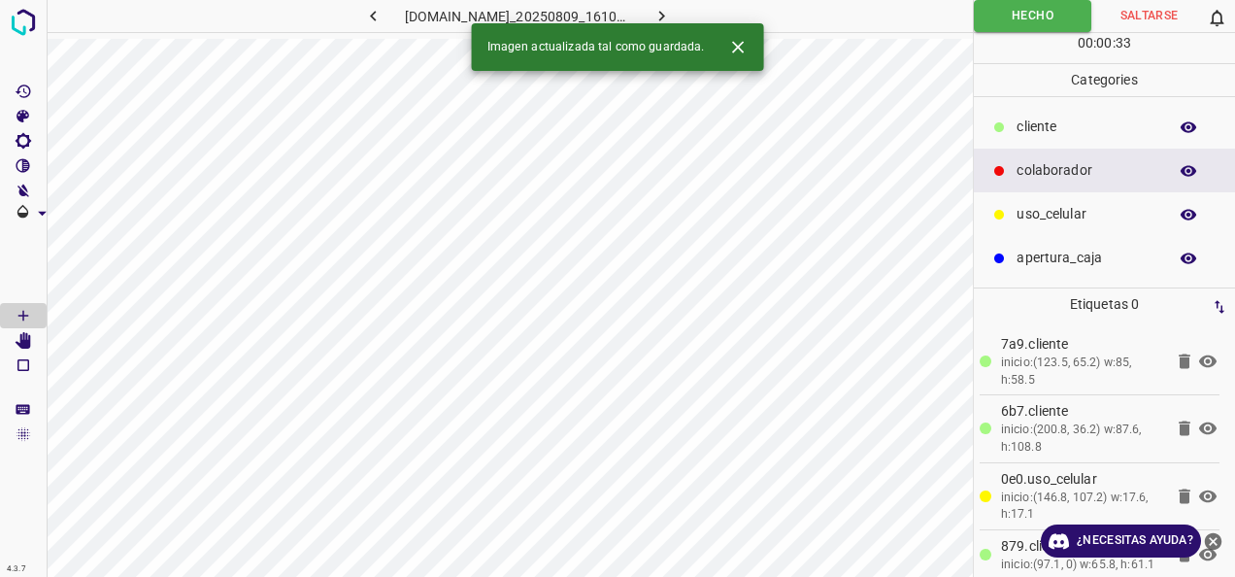
click at [672, 8] on icon "button" at bounding box center [662, 16] width 20 height 20
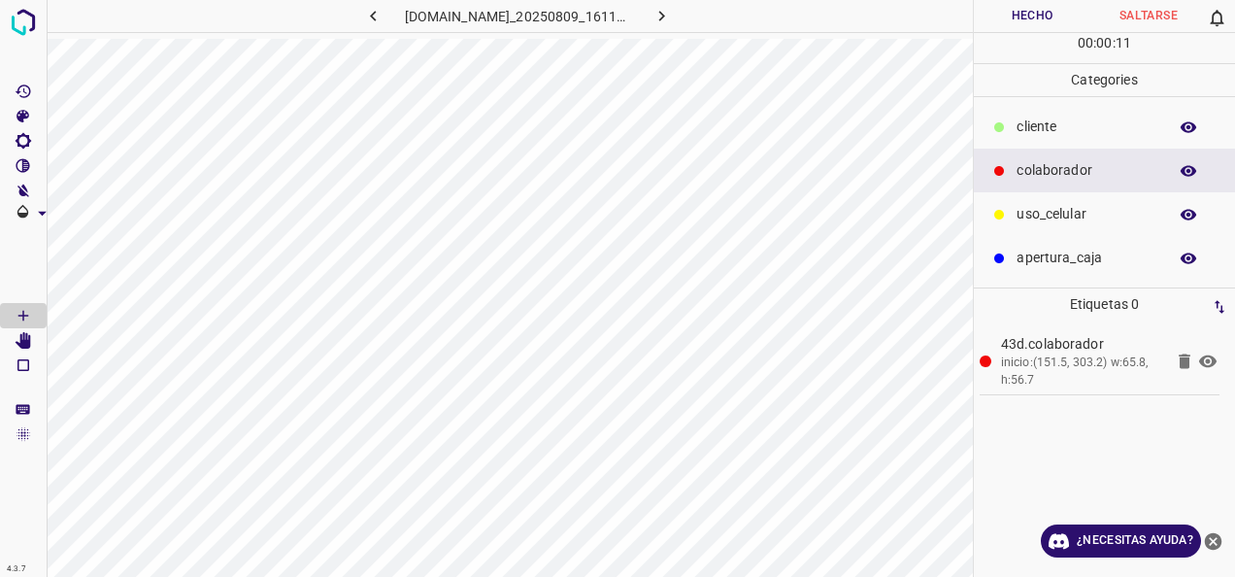
click at [1086, 242] on div "apertura_caja" at bounding box center [1104, 258] width 261 height 44
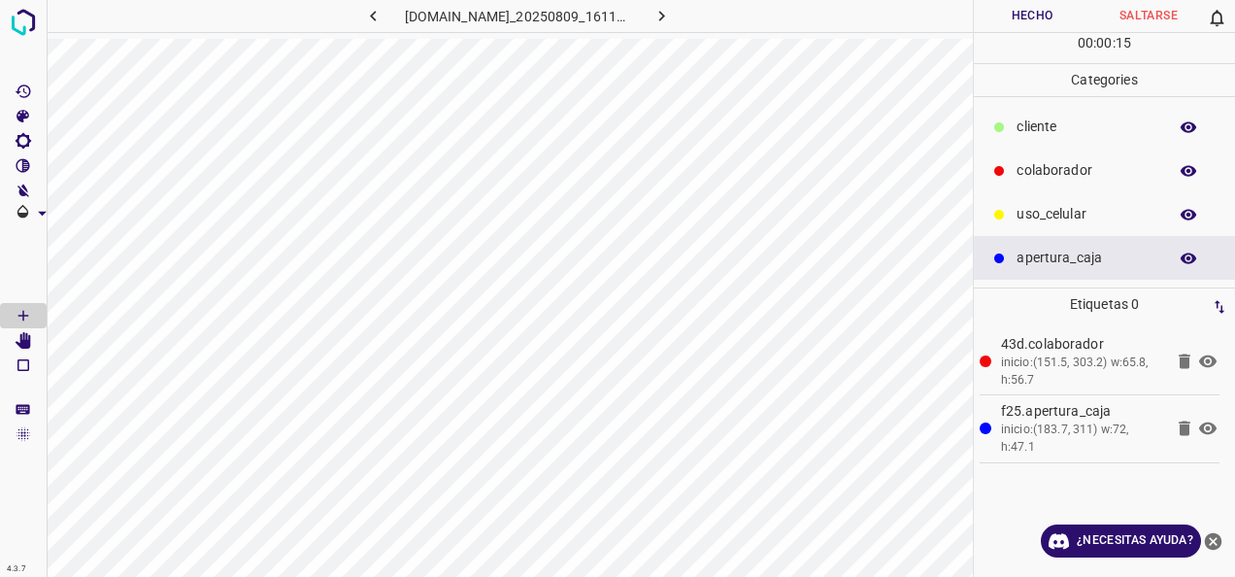
click at [1033, 129] on p "cliente" at bounding box center [1087, 127] width 141 height 20
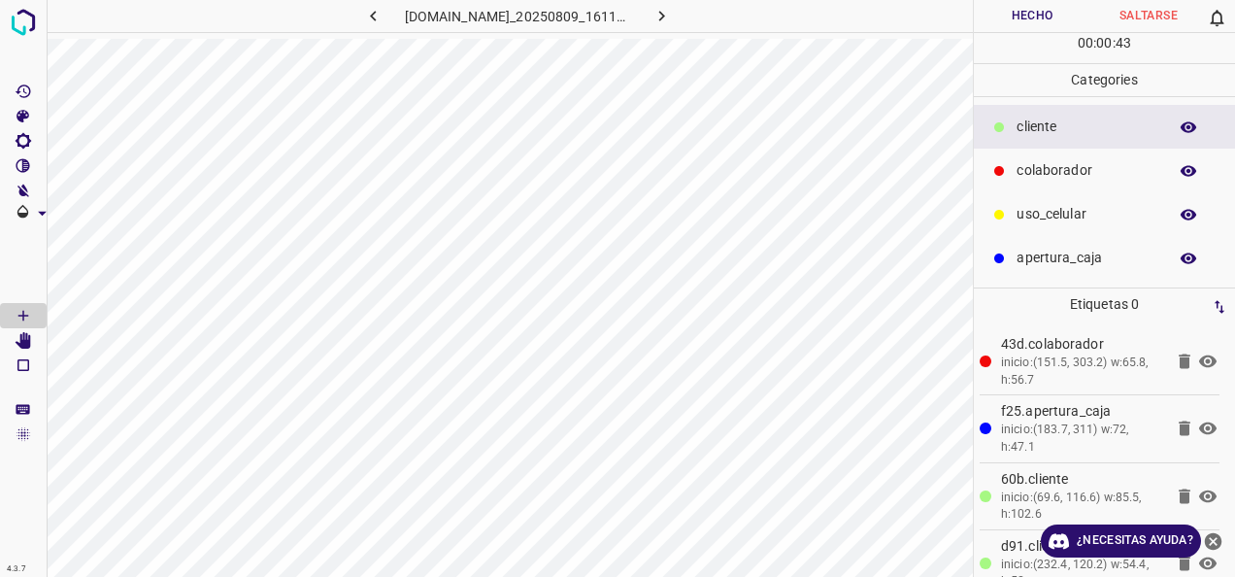
click at [1031, 29] on button "Hecho" at bounding box center [1032, 16] width 117 height 32
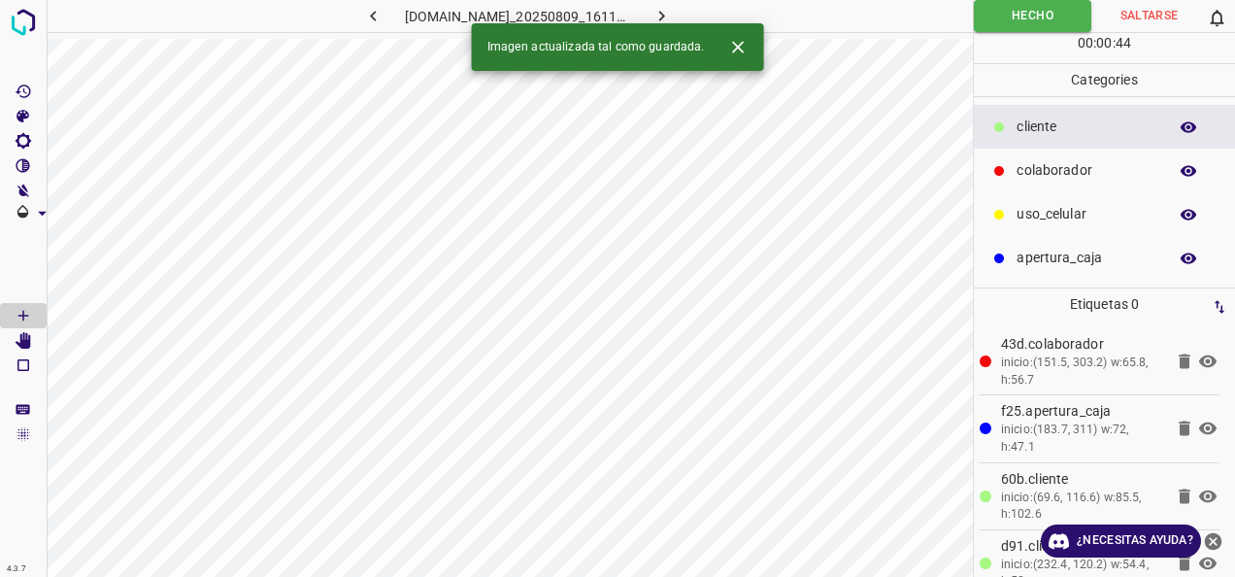
click at [672, 15] on icon "button" at bounding box center [662, 16] width 20 height 20
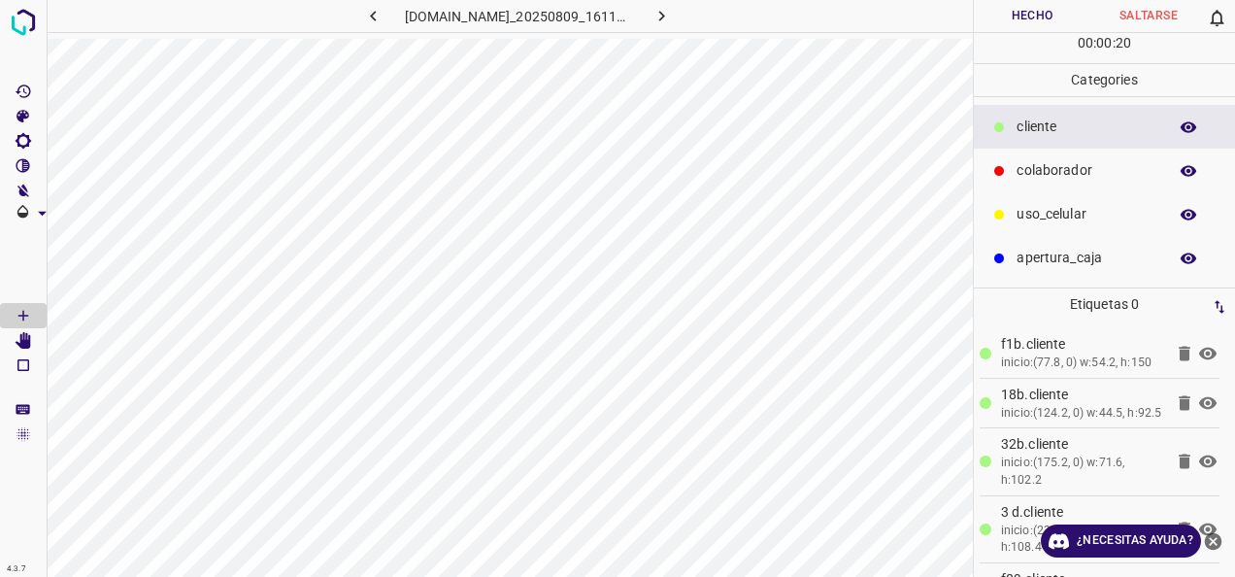
click at [1044, 163] on p "colaborador" at bounding box center [1087, 170] width 141 height 20
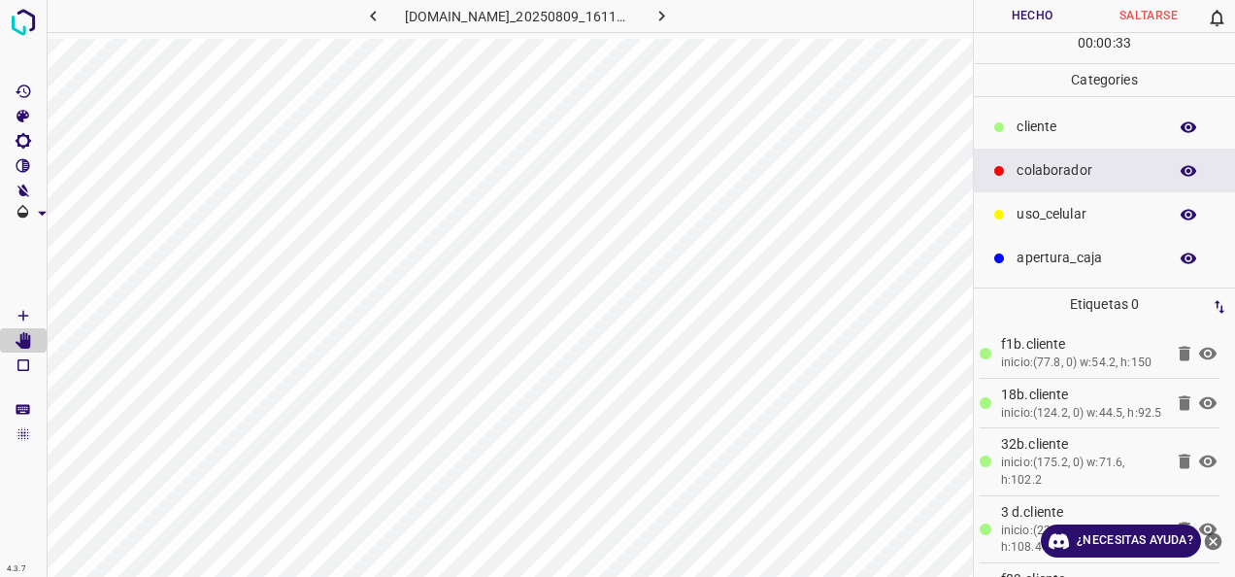
click at [1019, 10] on button "Hecho" at bounding box center [1032, 16] width 117 height 32
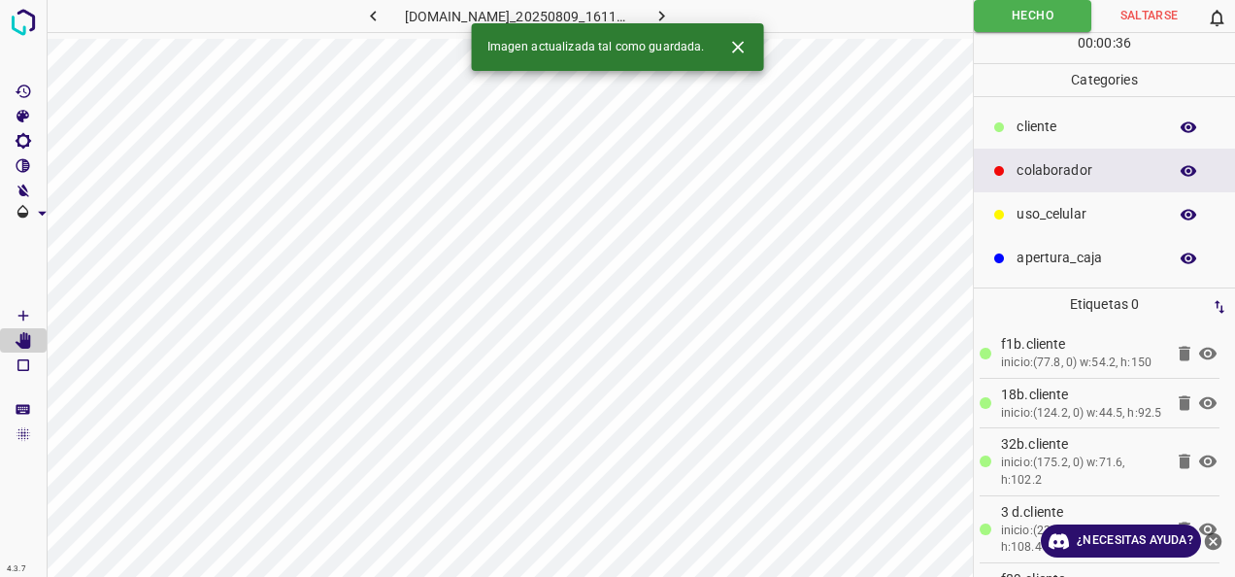
click at [672, 20] on icon "button" at bounding box center [662, 16] width 20 height 20
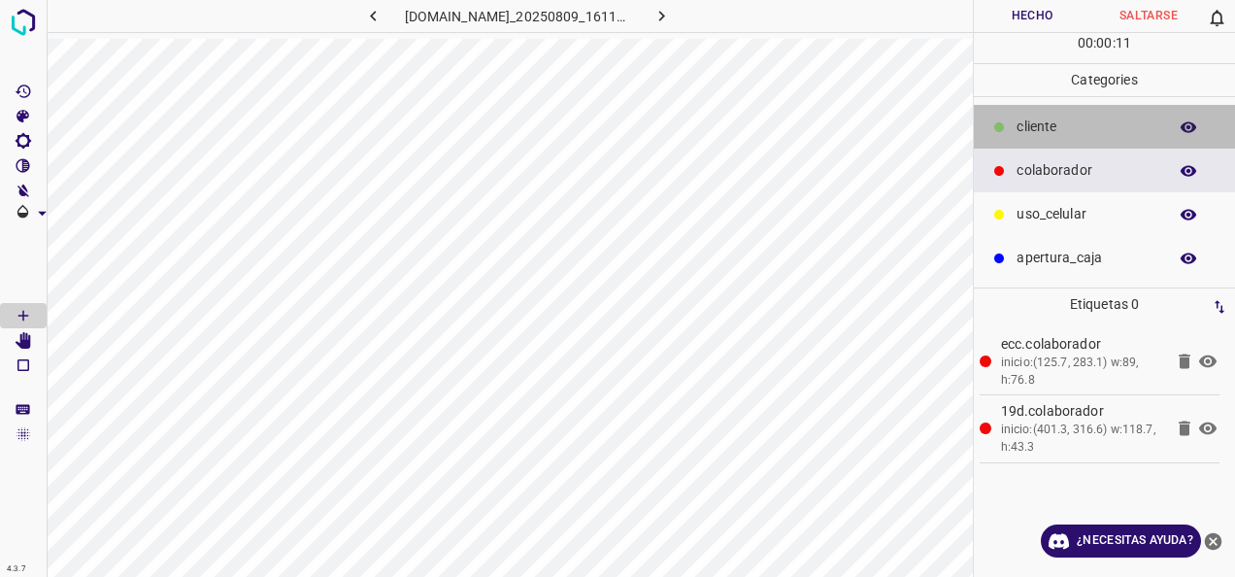
click at [1113, 134] on p "cliente" at bounding box center [1087, 127] width 141 height 20
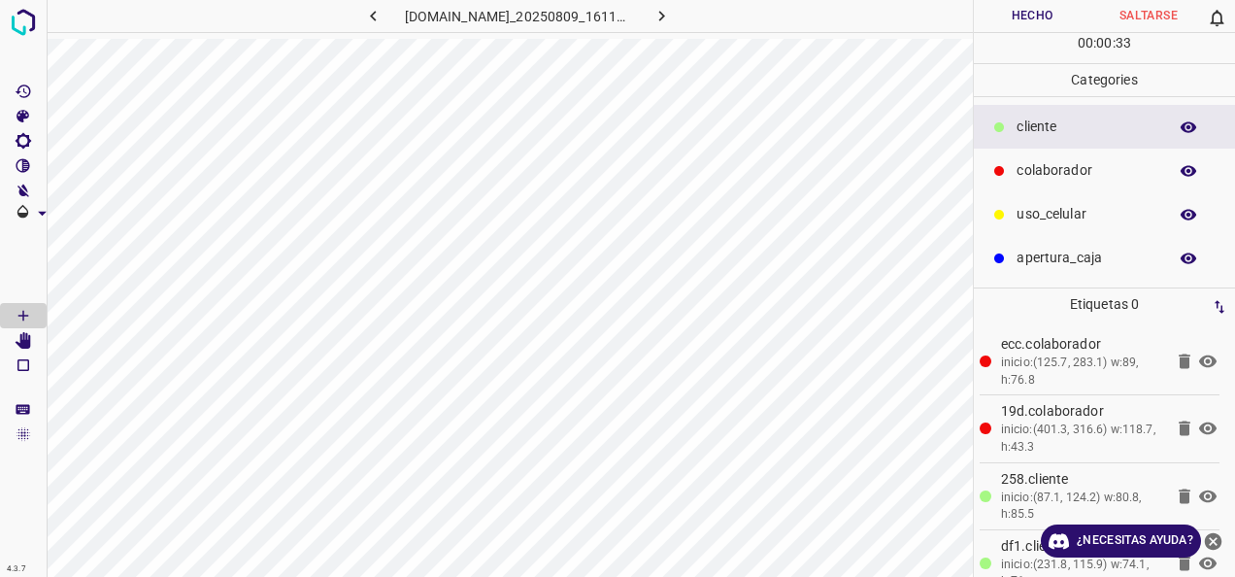
click at [1031, 13] on button "Hecho" at bounding box center [1032, 16] width 117 height 32
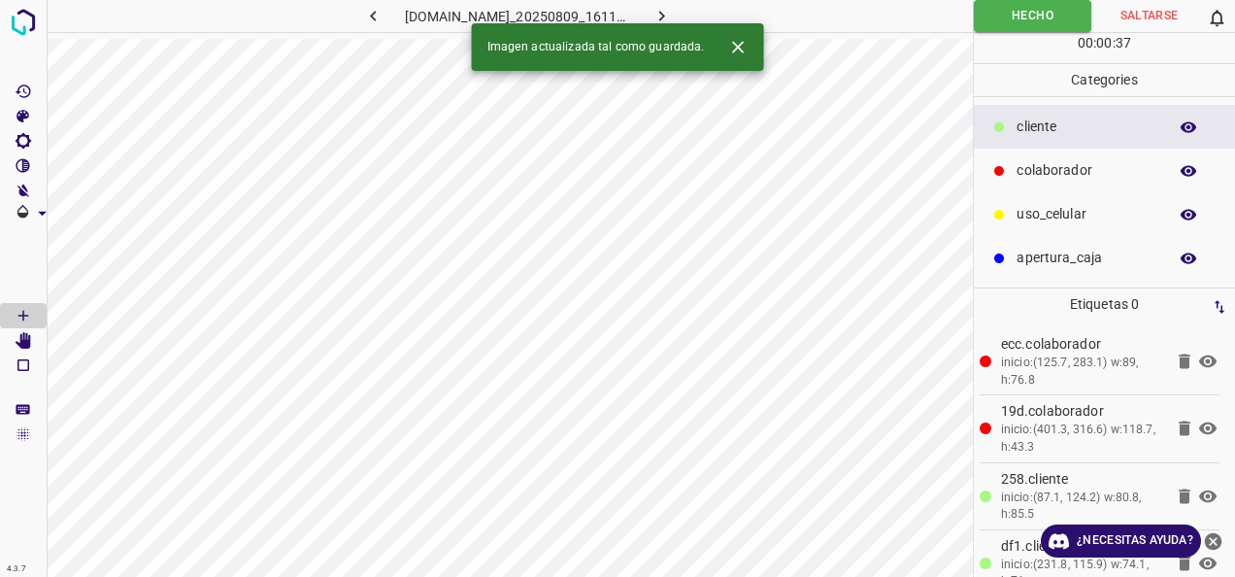
click at [692, 13] on button "button" at bounding box center [661, 16] width 62 height 32
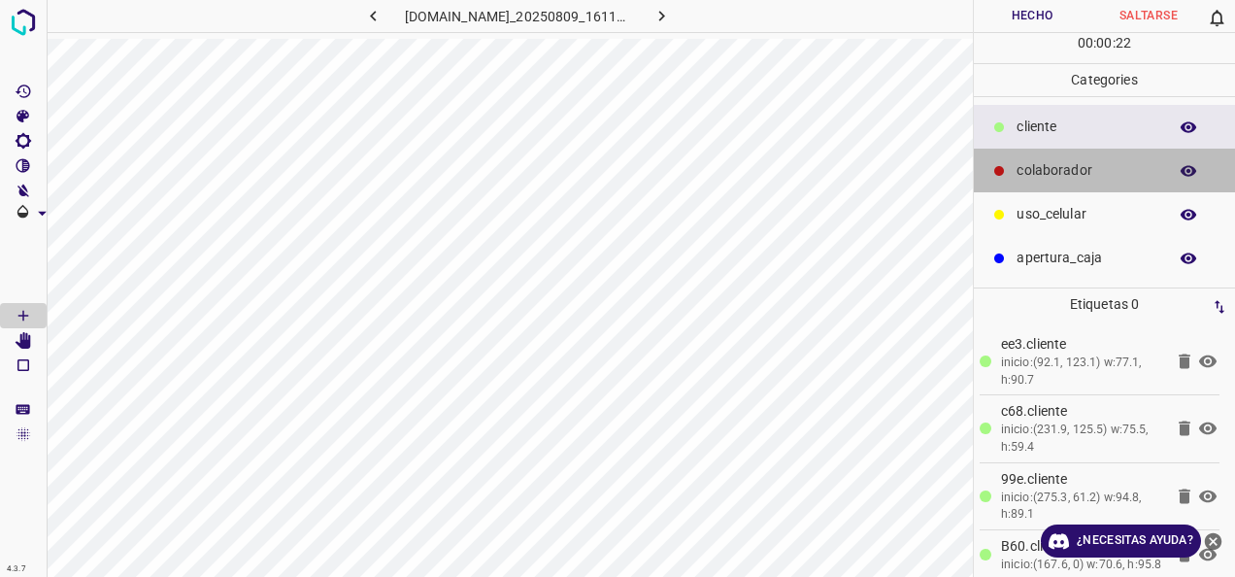
click at [1056, 178] on p "colaborador" at bounding box center [1087, 170] width 141 height 20
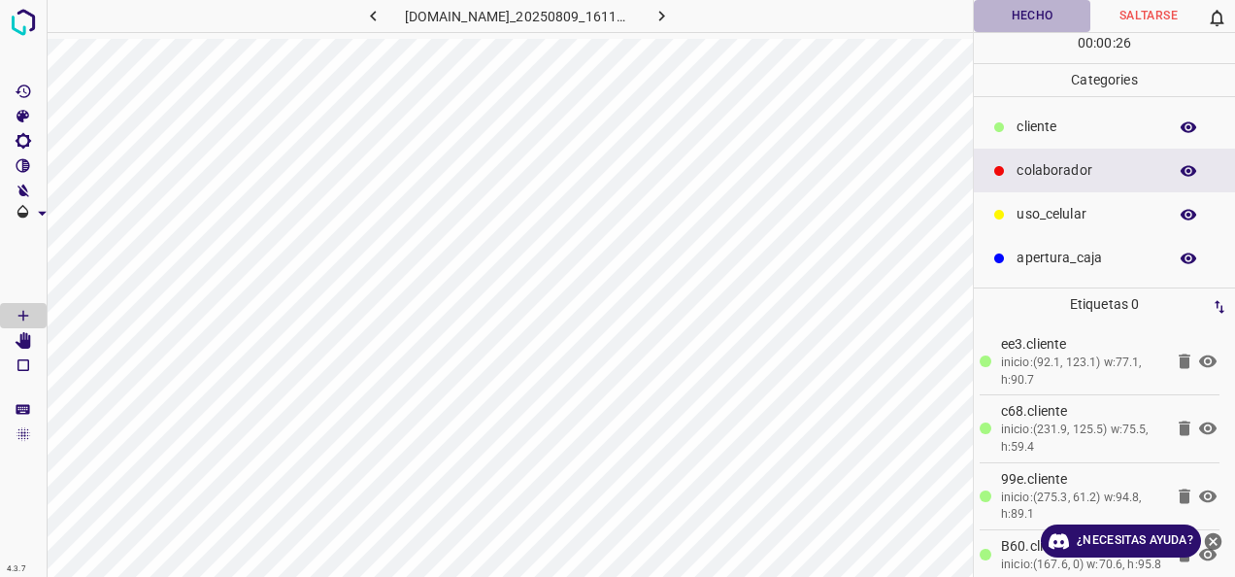
click at [998, 19] on button "Hecho" at bounding box center [1032, 16] width 117 height 32
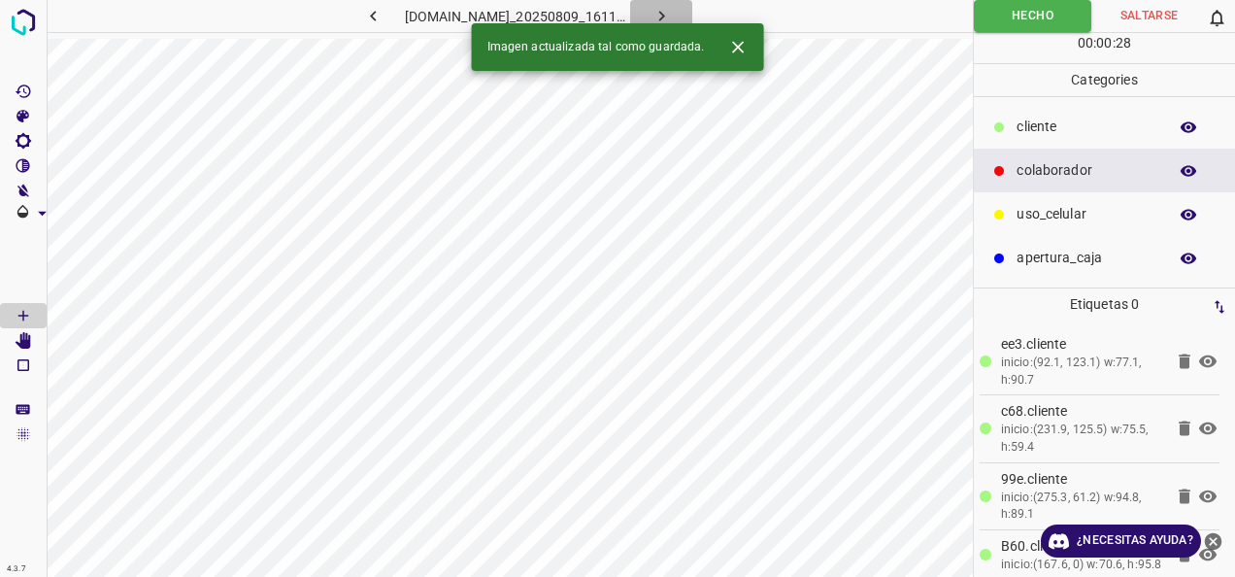
click at [672, 11] on icon "button" at bounding box center [662, 16] width 20 height 20
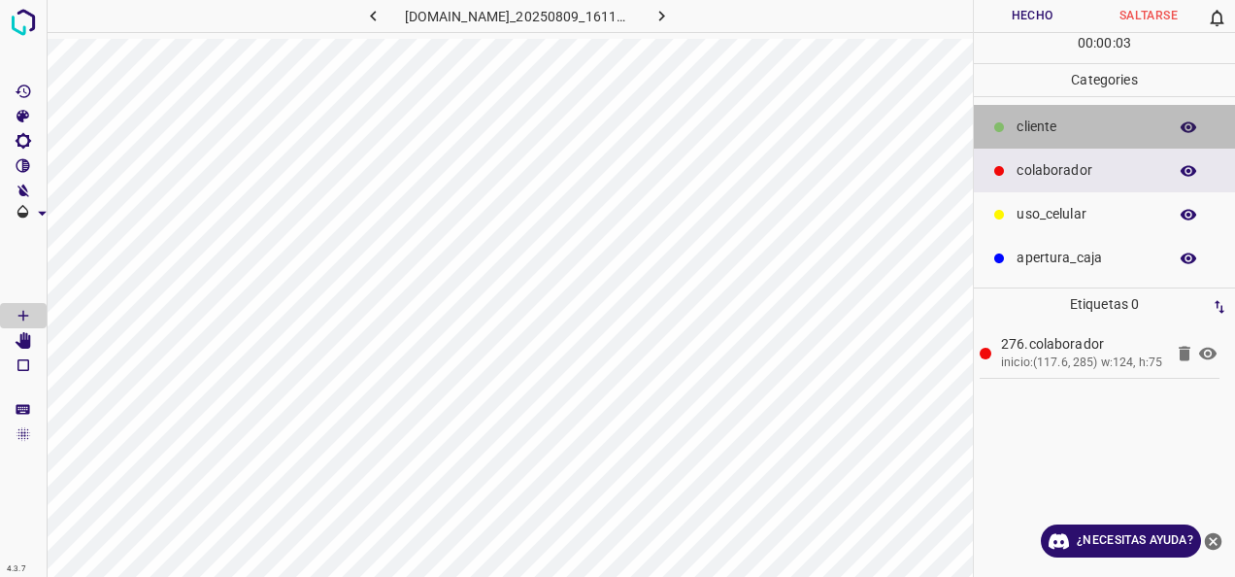
click at [1047, 105] on div "cliente" at bounding box center [1104, 127] width 261 height 44
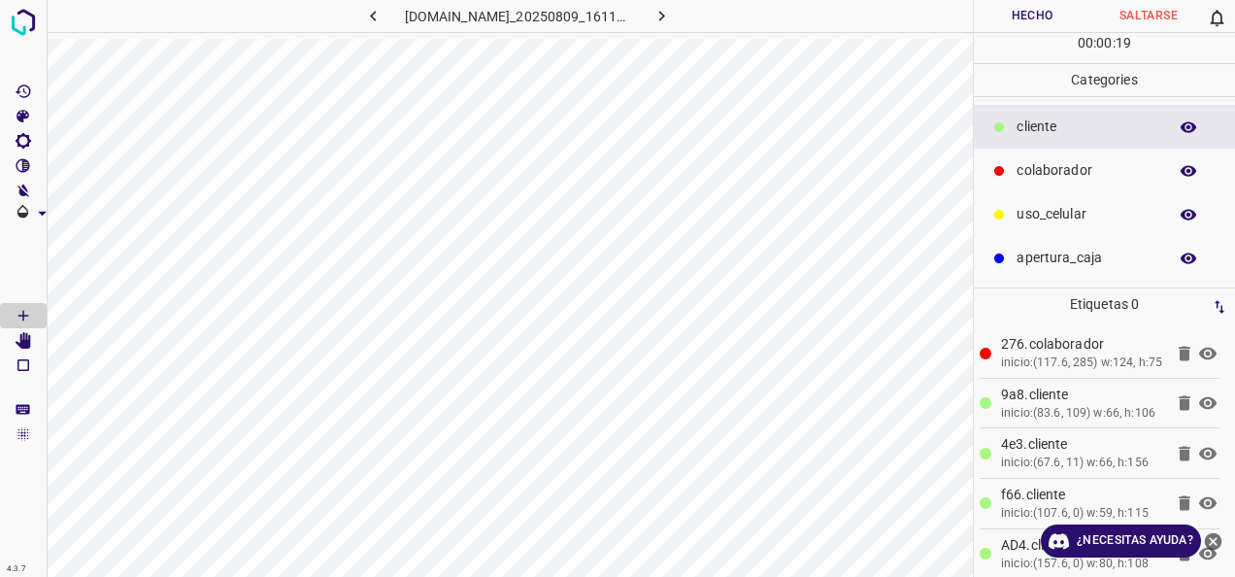
click at [1074, 19] on button "Hecho" at bounding box center [1032, 16] width 117 height 32
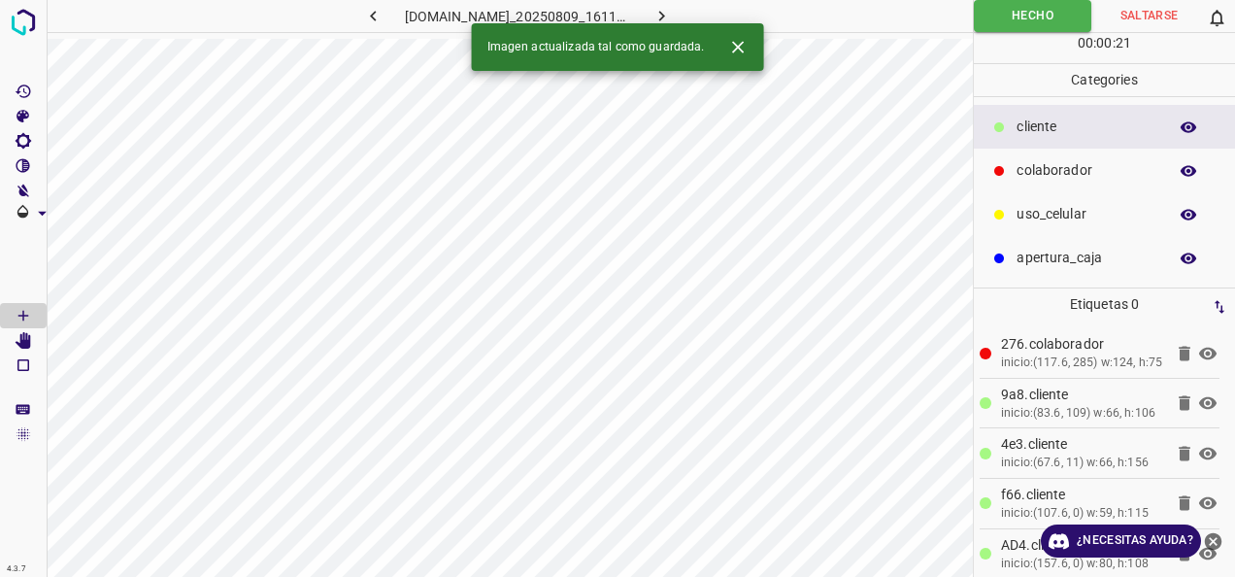
click at [672, 17] on icon "button" at bounding box center [662, 16] width 20 height 20
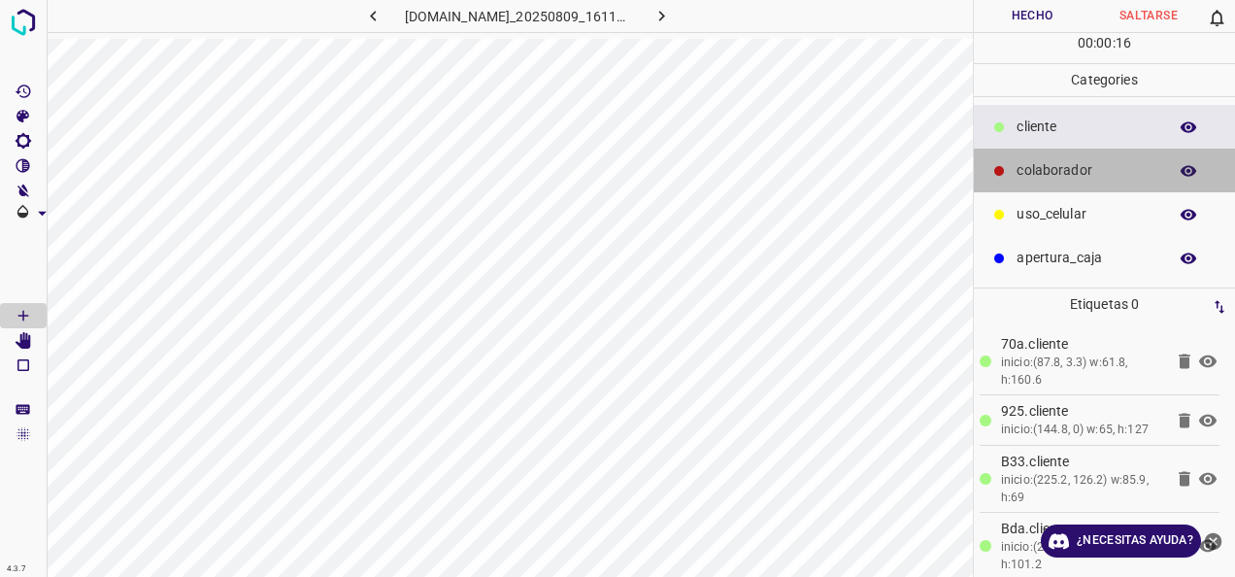
click at [1054, 157] on div "colaborador" at bounding box center [1104, 171] width 261 height 44
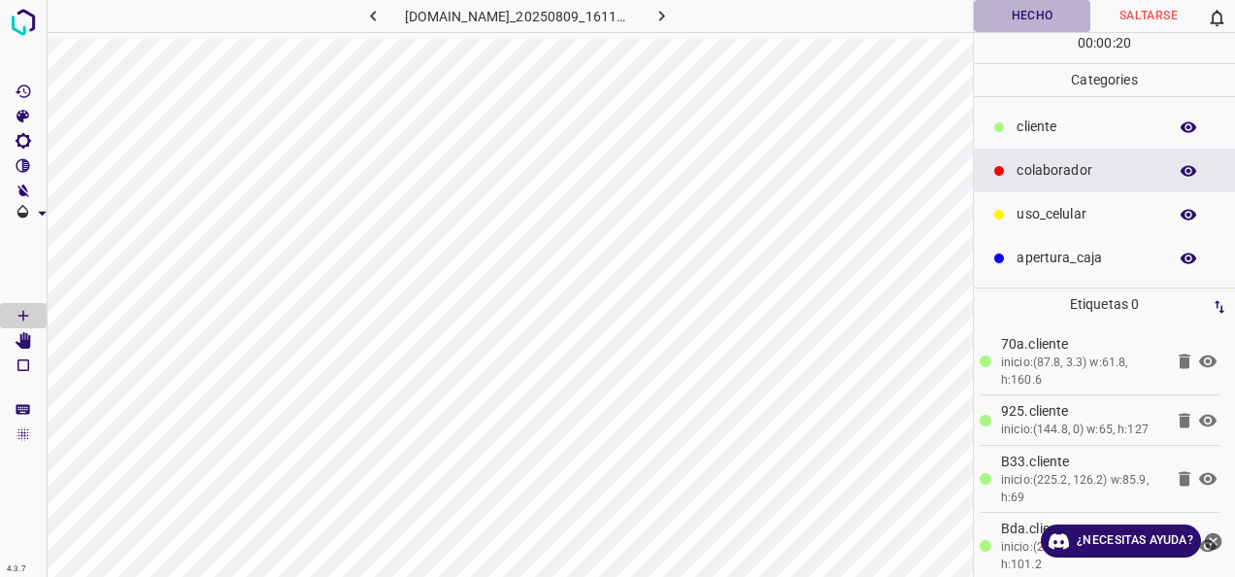
click at [988, 28] on button "Hecho" at bounding box center [1032, 16] width 117 height 32
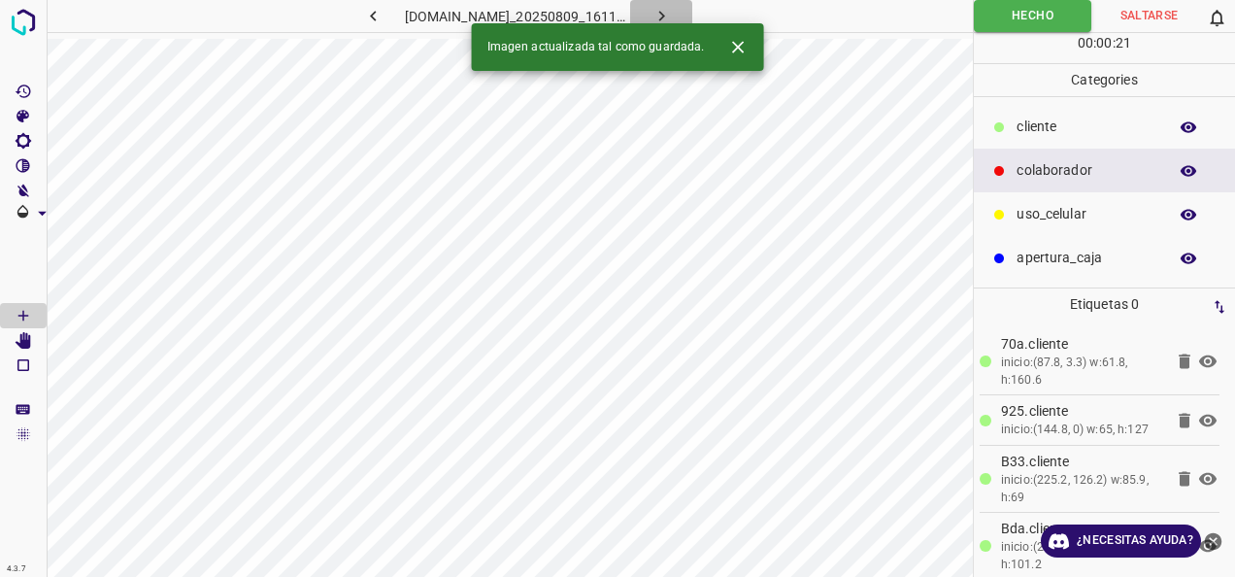
click at [676, 4] on button "button" at bounding box center [661, 16] width 62 height 32
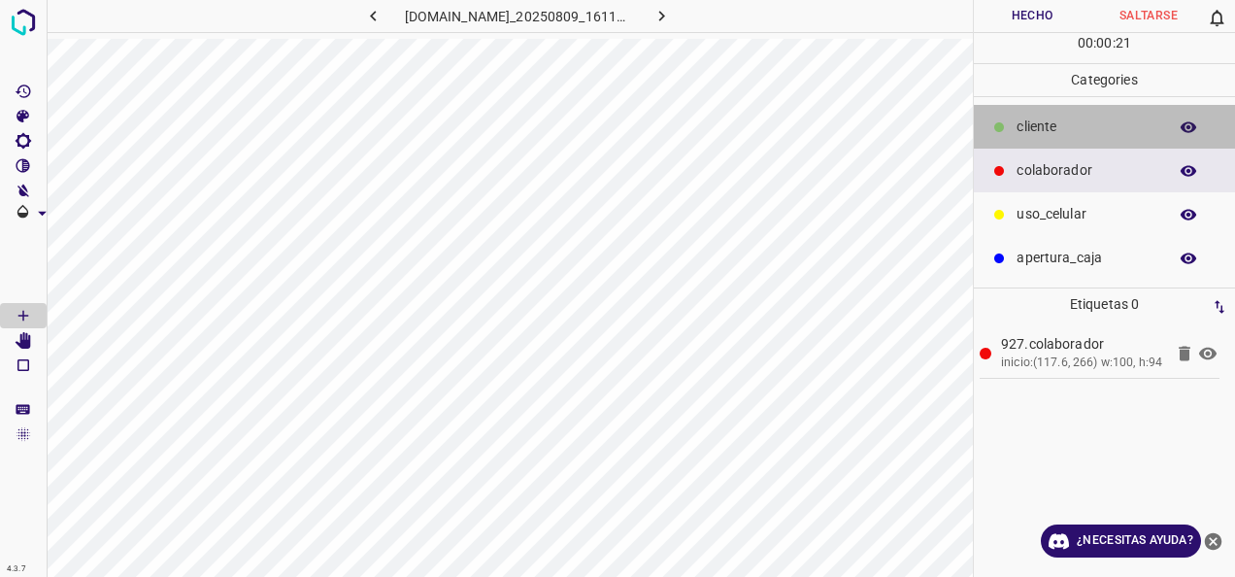
click at [1062, 136] on p "cliente" at bounding box center [1087, 127] width 141 height 20
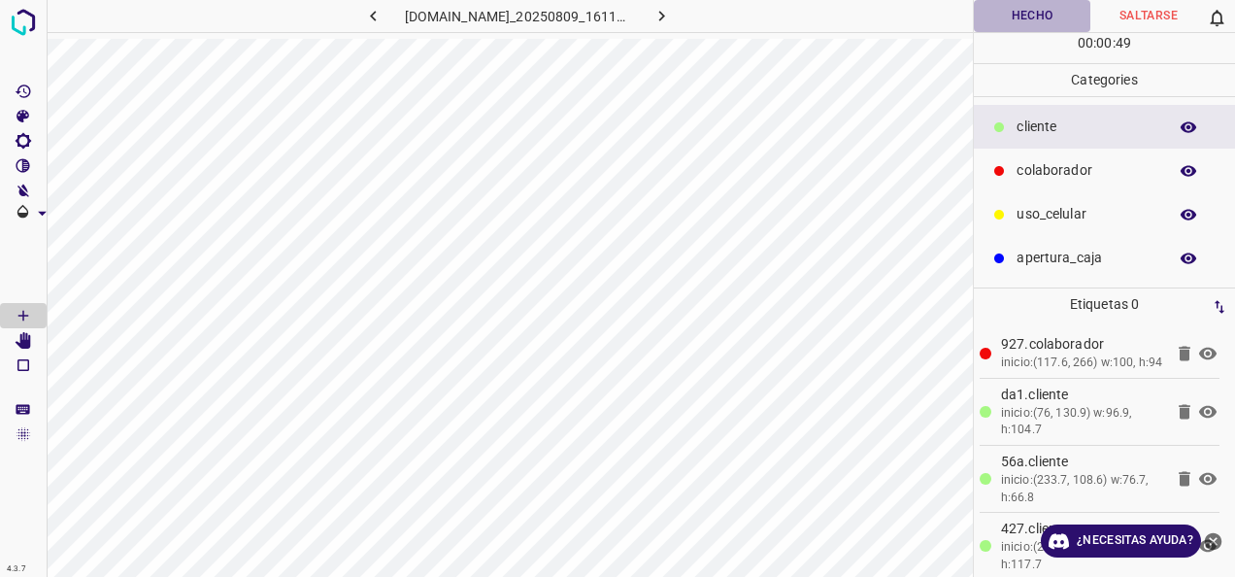
click at [998, 19] on button "Hecho" at bounding box center [1032, 16] width 117 height 32
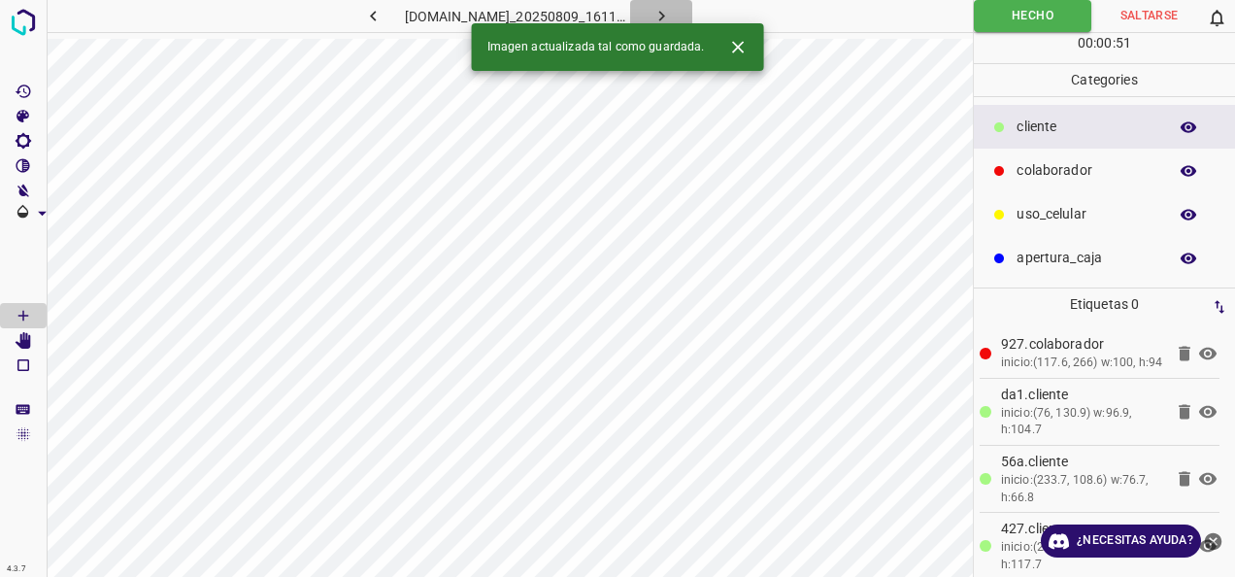
click at [672, 12] on icon "button" at bounding box center [662, 16] width 20 height 20
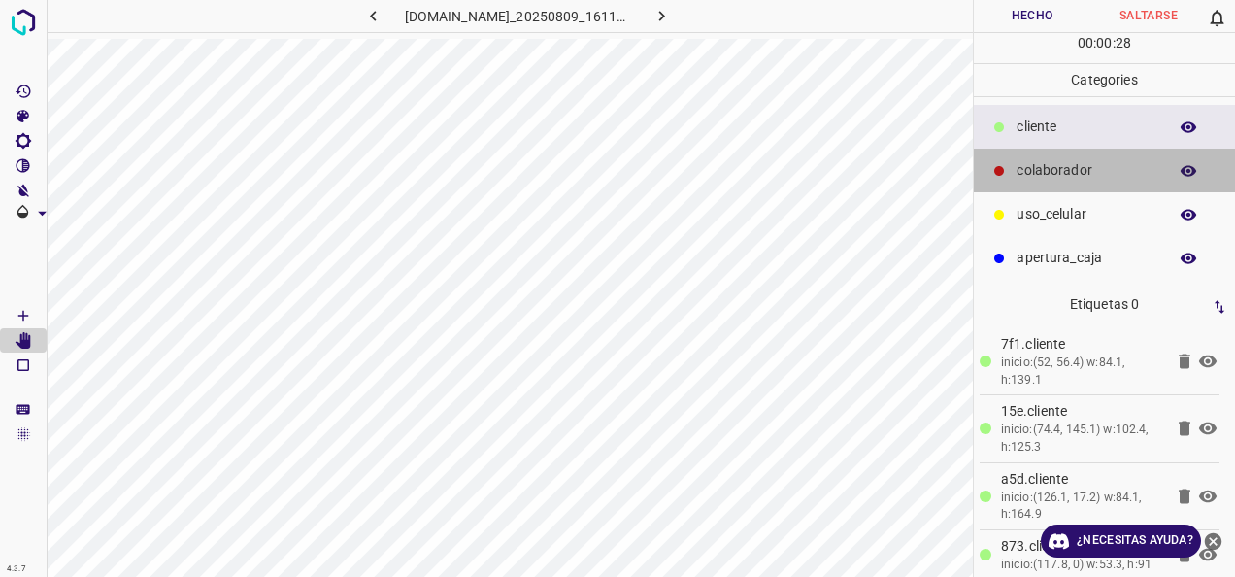
click at [1091, 190] on div "colaborador" at bounding box center [1104, 171] width 261 height 44
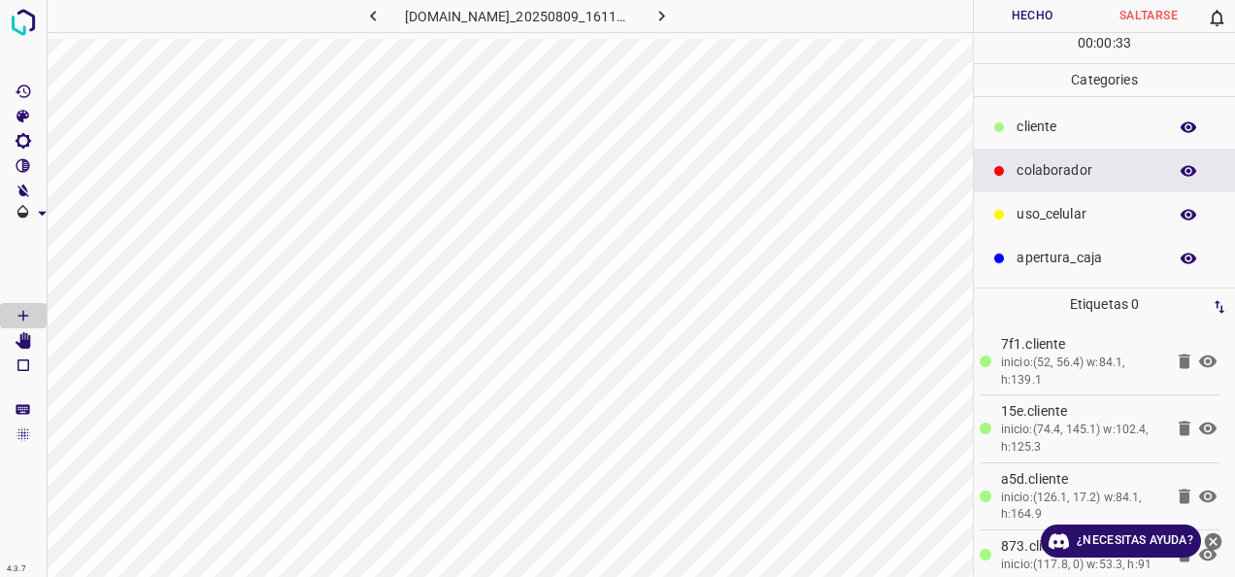
click at [1025, 14] on button "Hecho" at bounding box center [1032, 16] width 117 height 32
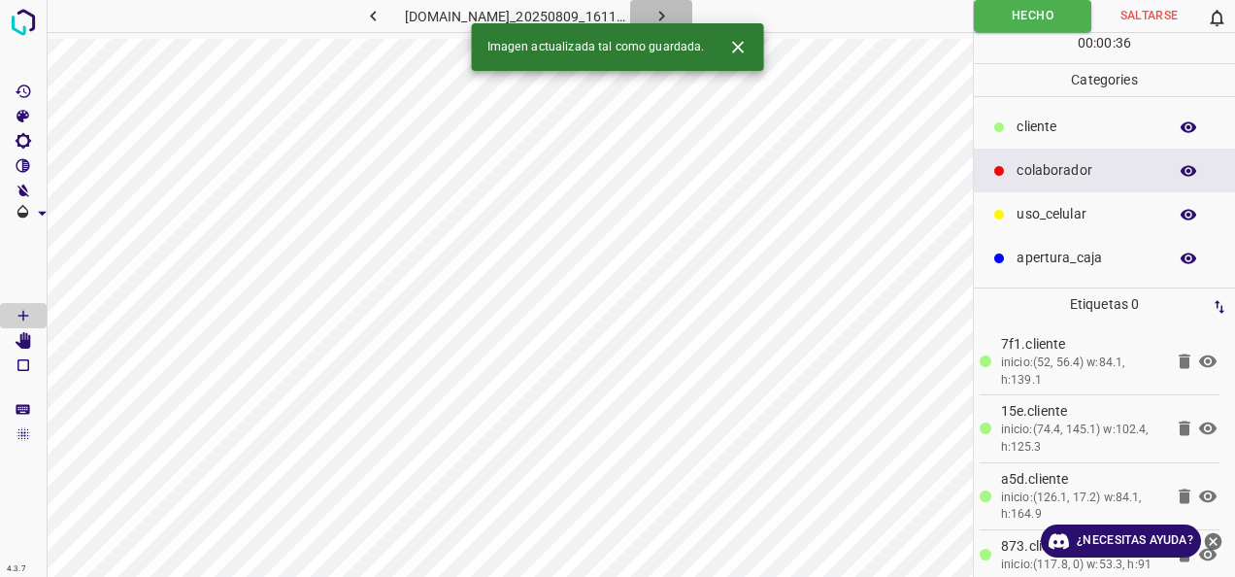
click at [672, 20] on icon "button" at bounding box center [662, 16] width 20 height 20
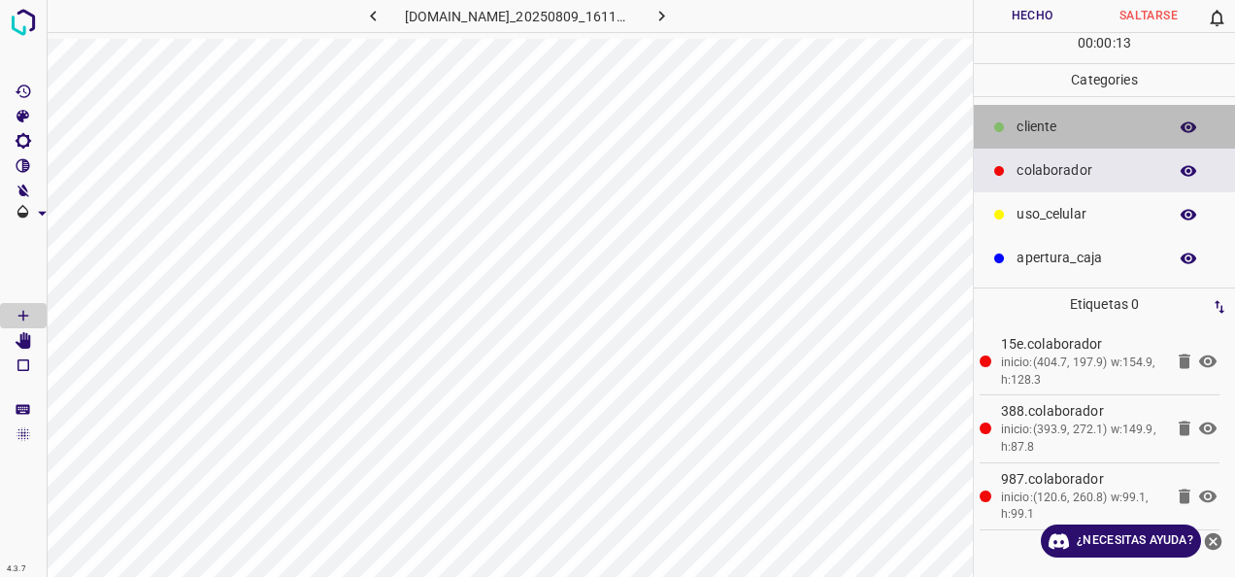
click at [1071, 117] on p "cliente" at bounding box center [1087, 127] width 141 height 20
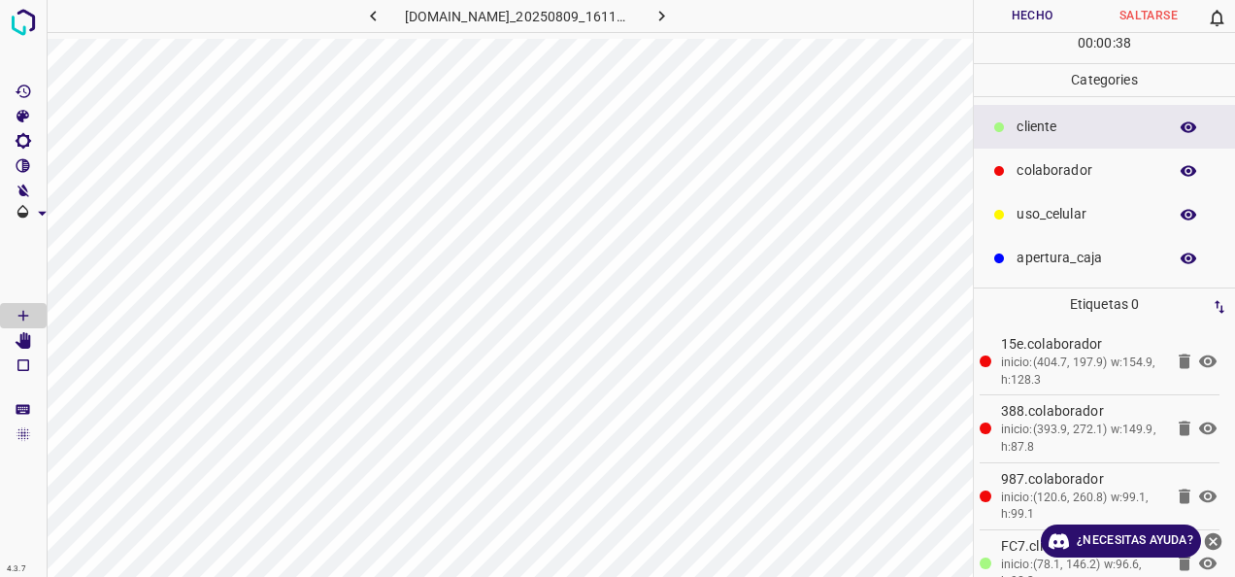
click at [1022, 17] on button "Hecho" at bounding box center [1032, 16] width 117 height 32
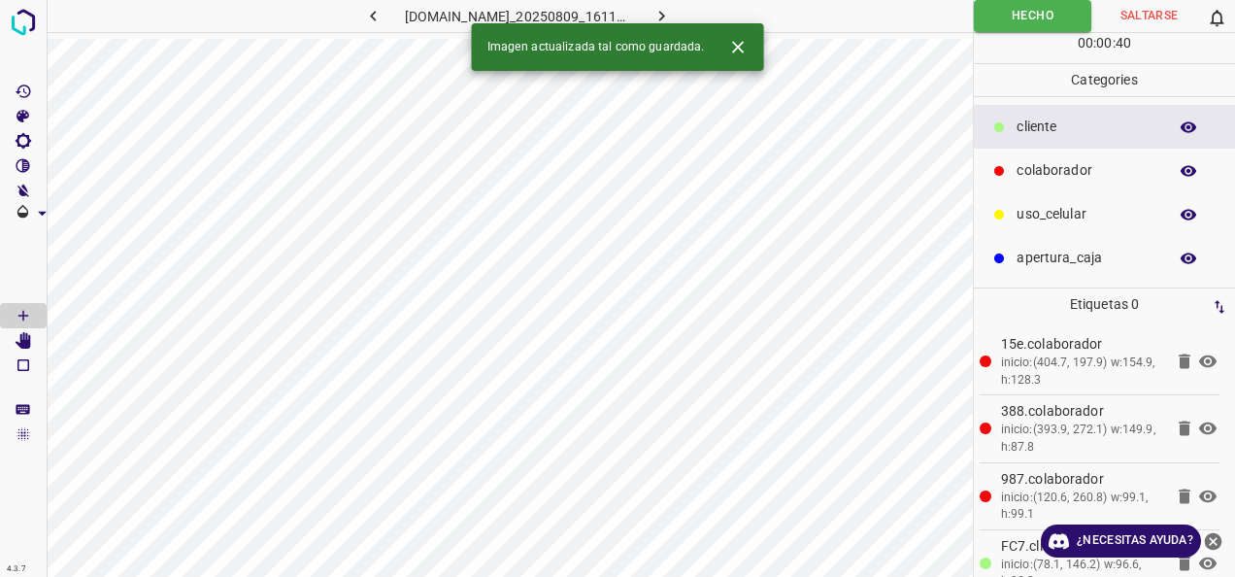
click at [672, 14] on icon "button" at bounding box center [662, 16] width 20 height 20
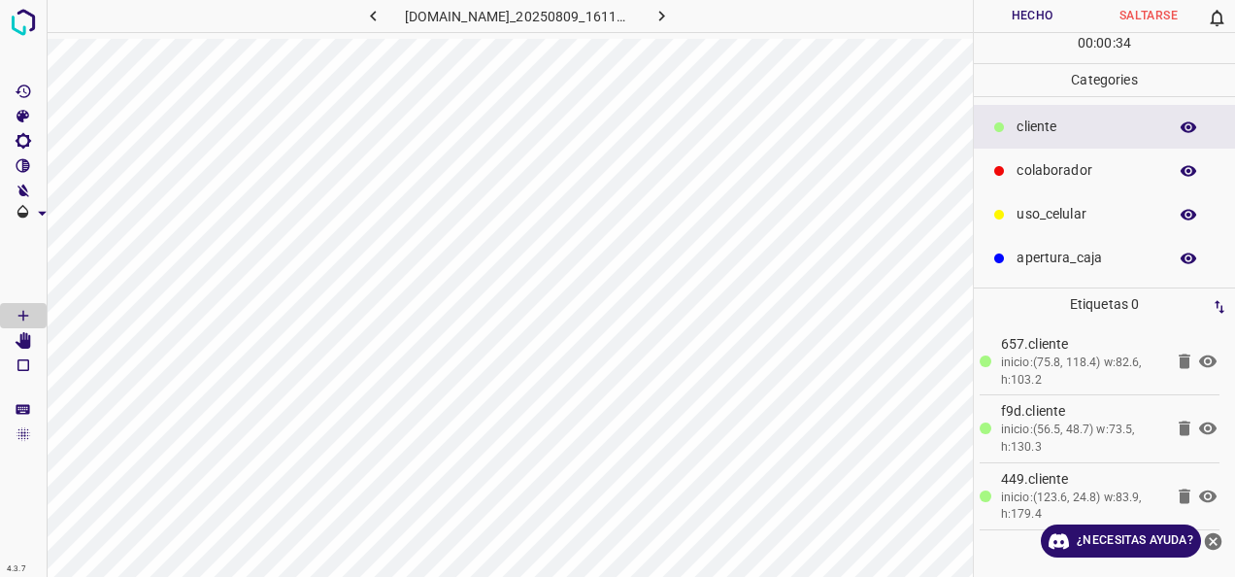
click at [526, 29] on h6 "810-bch-galerias-metepec.ddns.net_20250809_161105_000001170.jpg" at bounding box center [518, 18] width 226 height 27
click at [1039, 184] on div "colaborador" at bounding box center [1104, 171] width 261 height 44
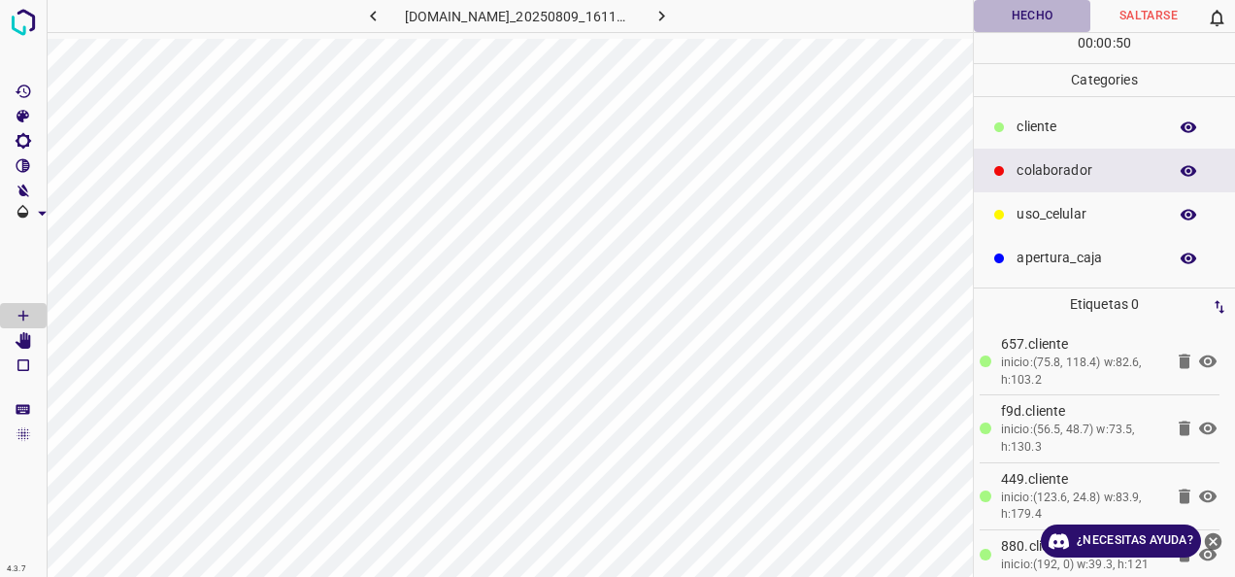
click at [1027, 26] on button "Hecho" at bounding box center [1032, 16] width 117 height 32
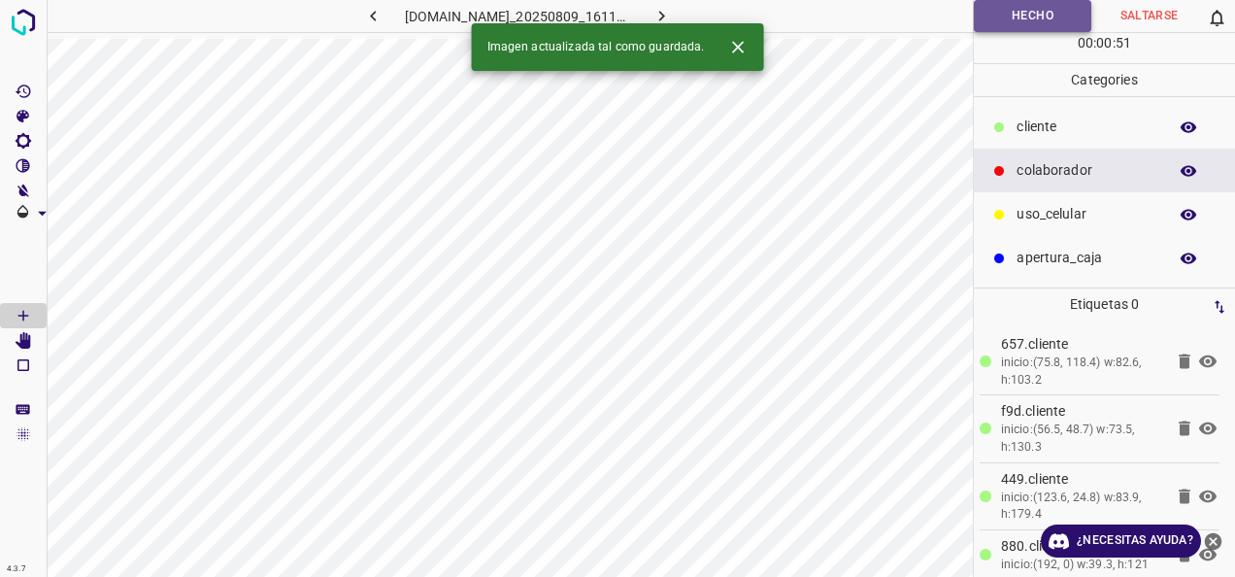
click at [1027, 23] on button "Hecho" at bounding box center [1032, 16] width 117 height 32
click at [692, 14] on button "button" at bounding box center [661, 16] width 62 height 32
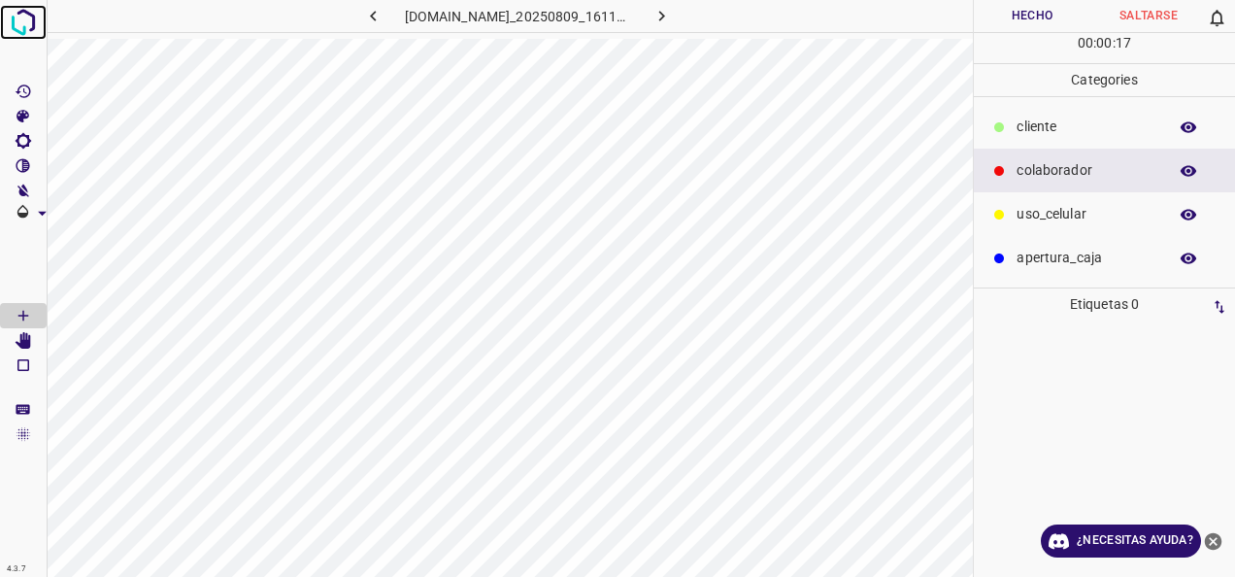
click at [23, 31] on img at bounding box center [23, 22] width 35 height 35
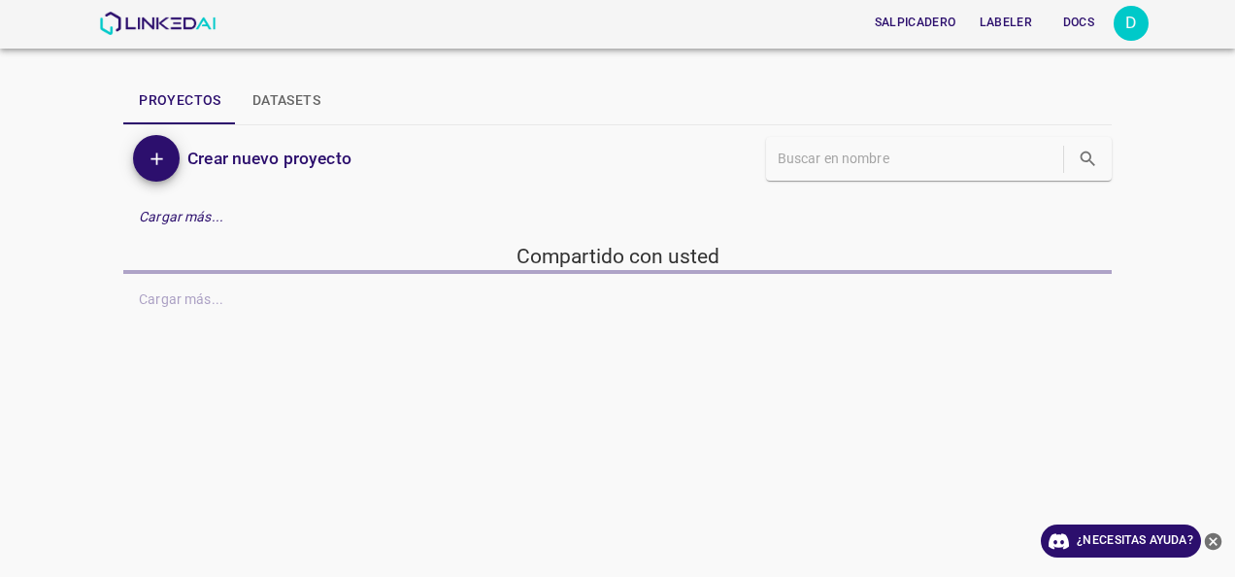
click at [1214, 551] on icon "Cerrar Ayuda" at bounding box center [1213, 541] width 20 height 20
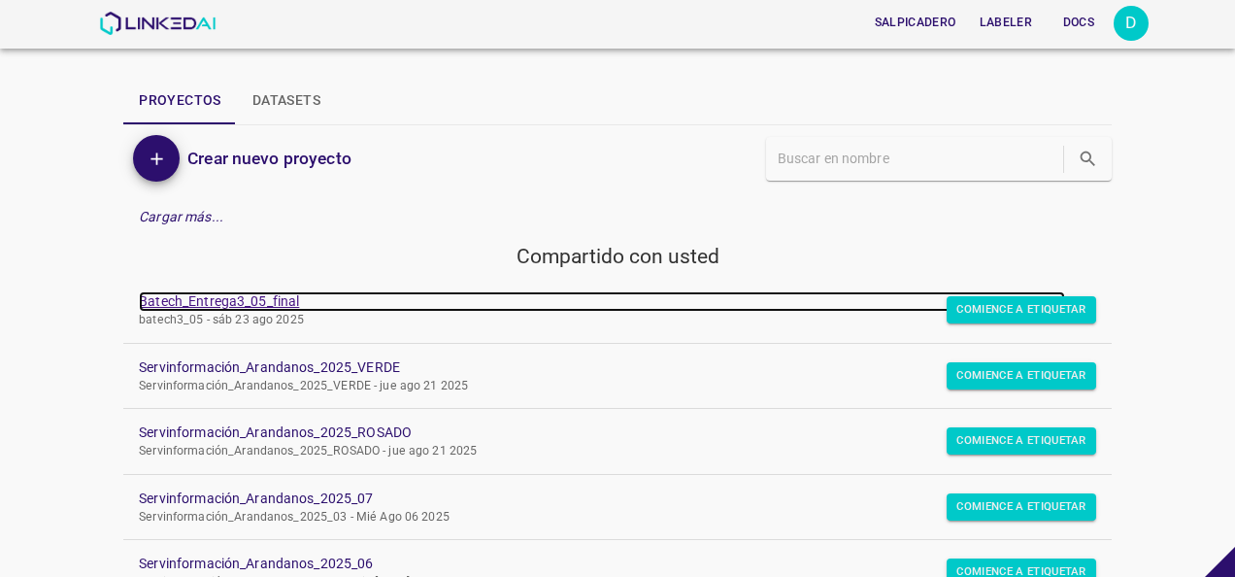
click at [258, 294] on link "Batech_Entrega3_05_final" at bounding box center [602, 301] width 926 height 20
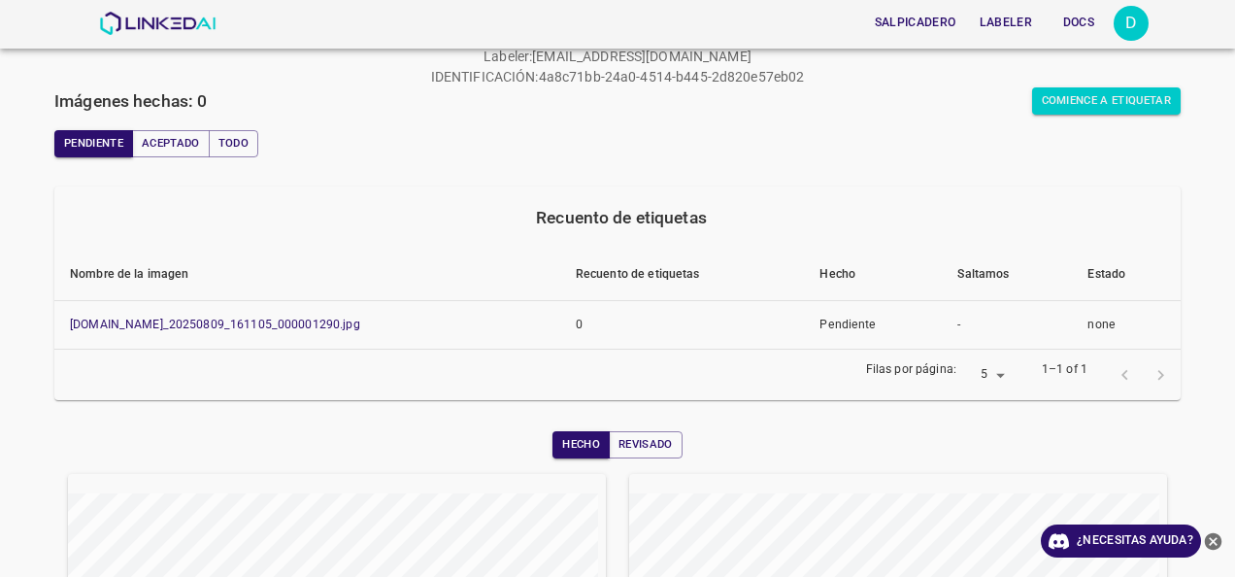
scroll to position [21, 0]
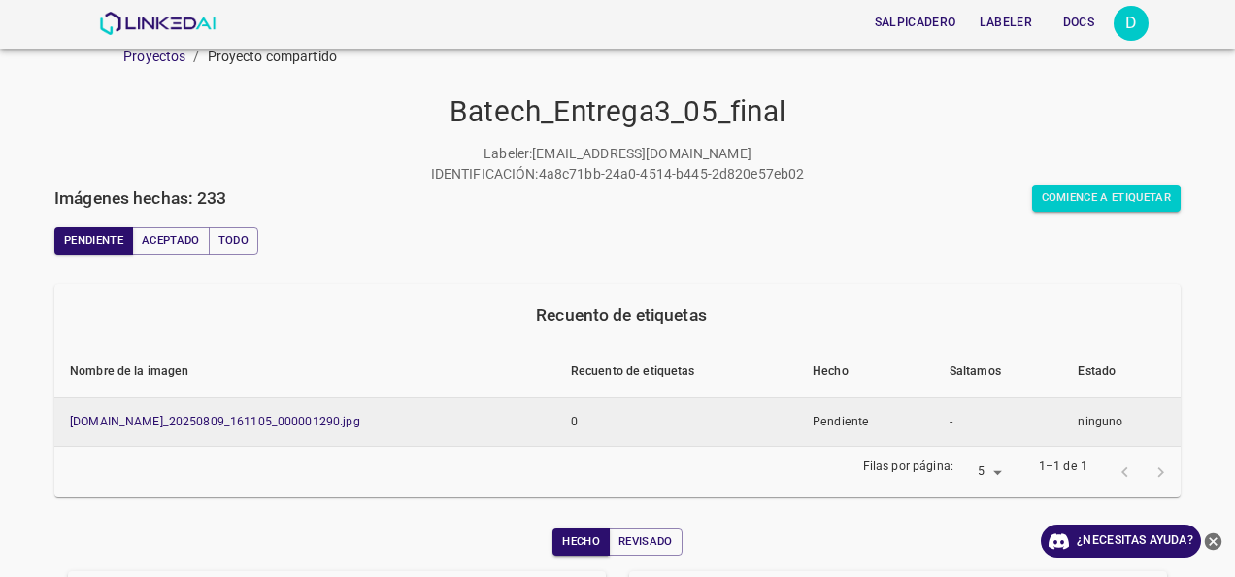
click at [864, 418] on td "Pendiente" at bounding box center [865, 422] width 137 height 50
click at [267, 425] on link "810-bch-galerias-metepec.ddns.net_20250809_161105_000001290.jpg" at bounding box center [215, 422] width 290 height 14
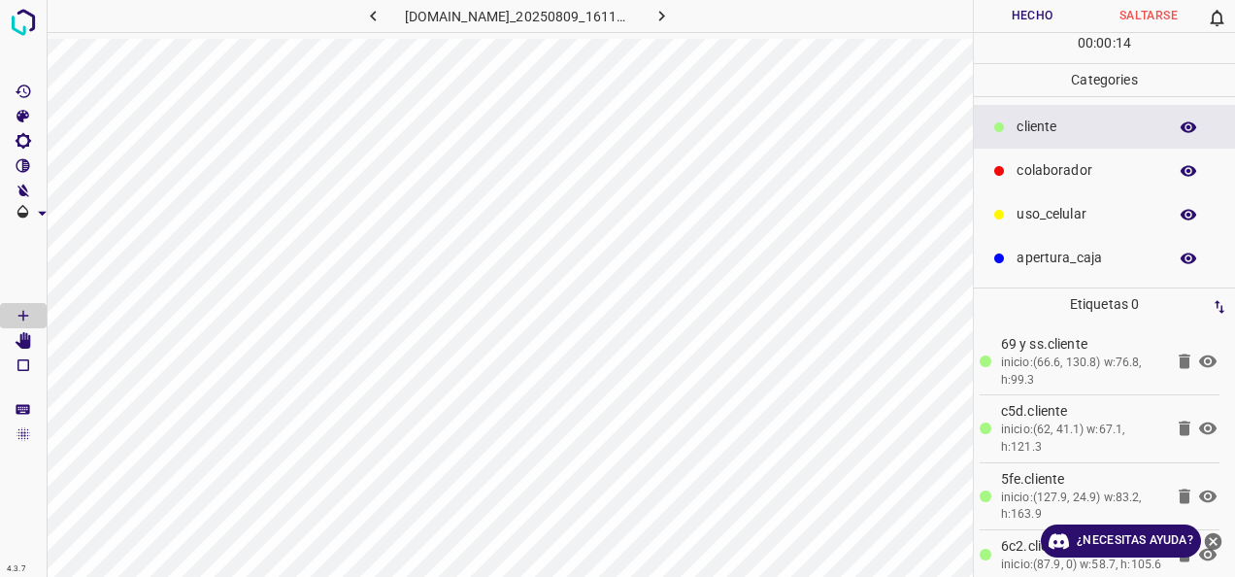
click at [1067, 222] on p "uso_celular" at bounding box center [1087, 214] width 141 height 20
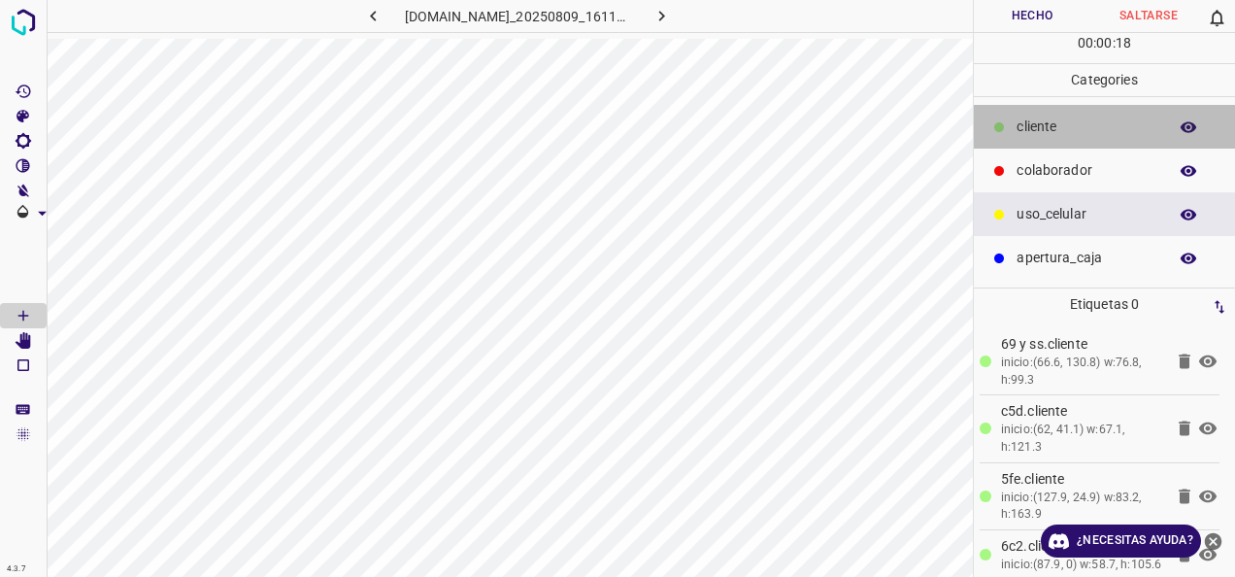
drag, startPoint x: 1029, startPoint y: 120, endPoint x: 989, endPoint y: 132, distance: 42.4
click at [1029, 121] on p "cliente" at bounding box center [1087, 127] width 141 height 20
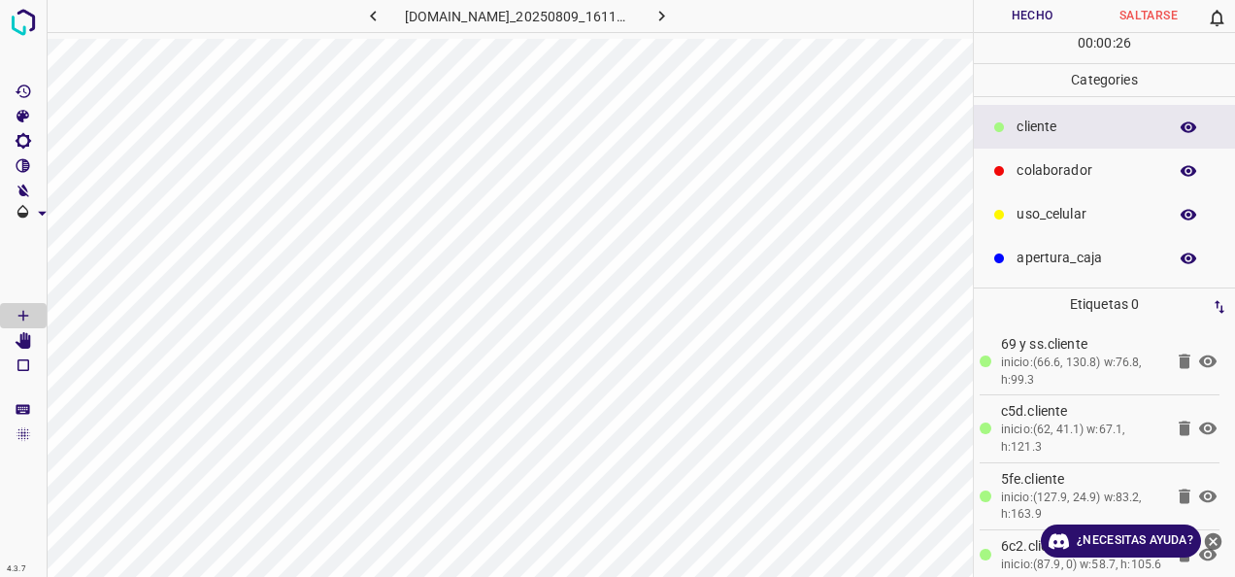
click at [1081, 178] on p "colaborador" at bounding box center [1087, 170] width 141 height 20
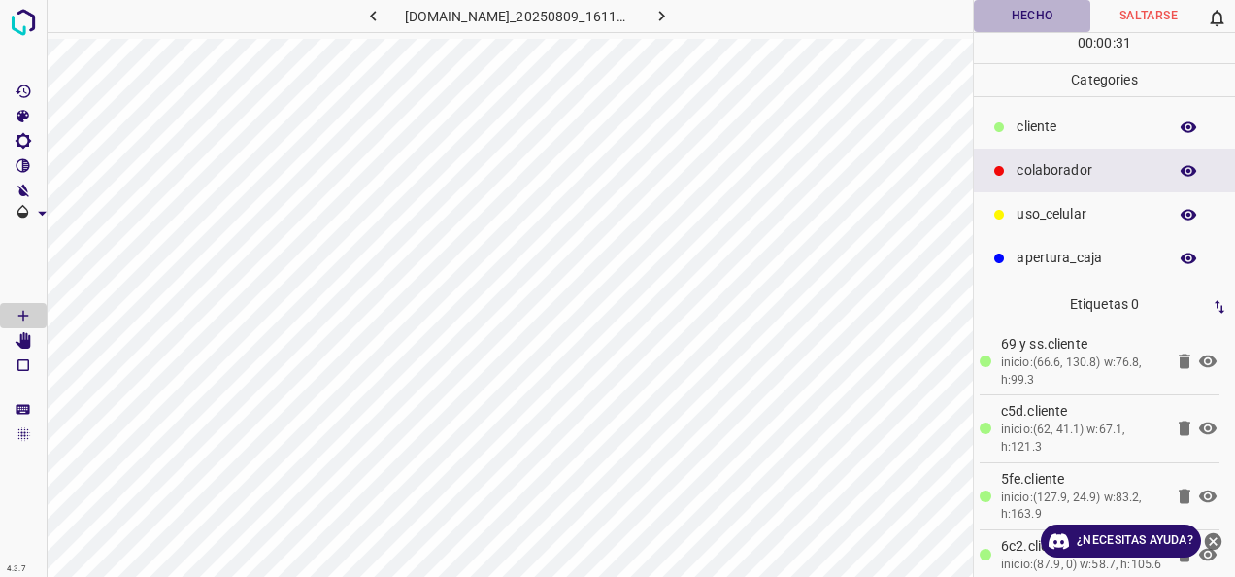
click at [1021, 6] on button "Hecho" at bounding box center [1032, 16] width 117 height 32
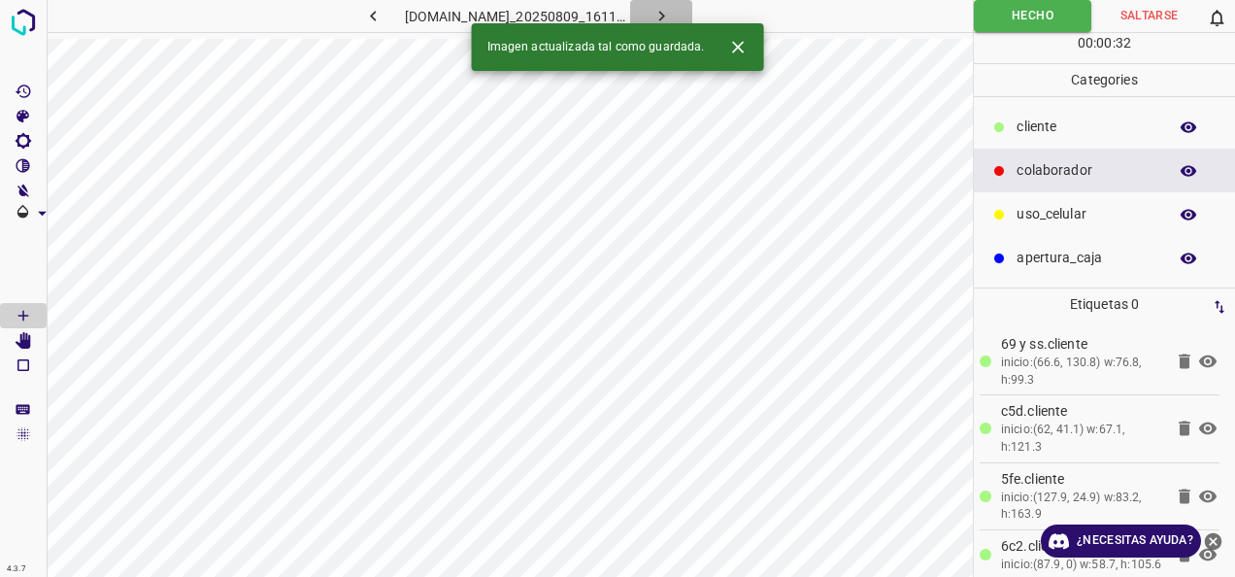
click at [692, 10] on button "button" at bounding box center [661, 16] width 62 height 32
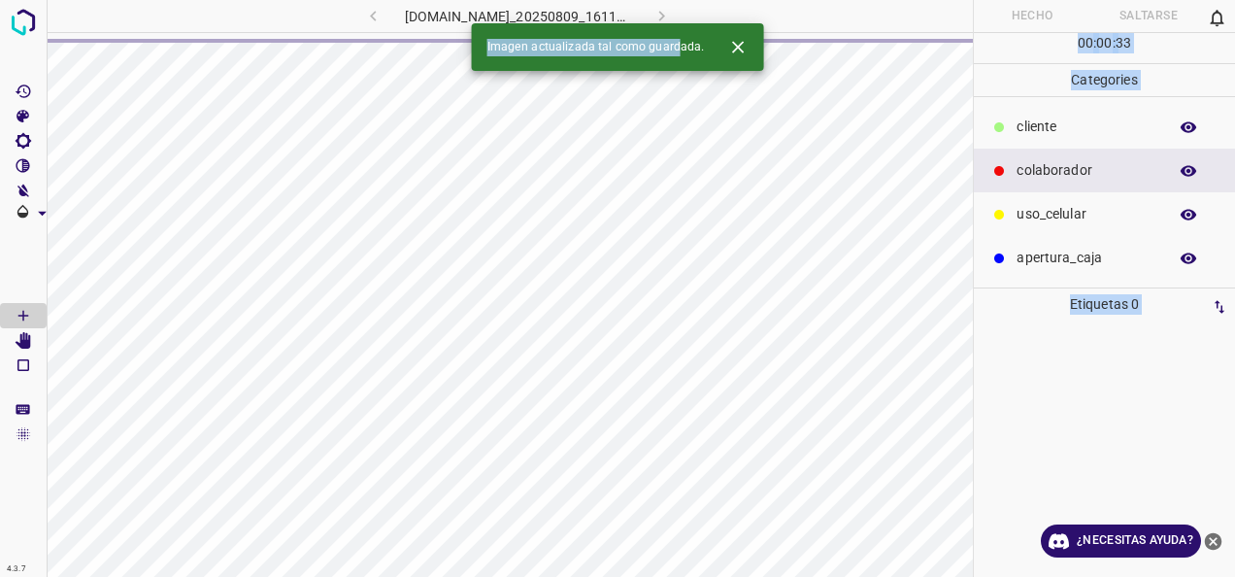
click at [541, 234] on div "4.3.7 810-bch-galerias-metepec.ddns.net_20250809_161105_000001320.jpg Hecho Sal…" at bounding box center [617, 288] width 1235 height 577
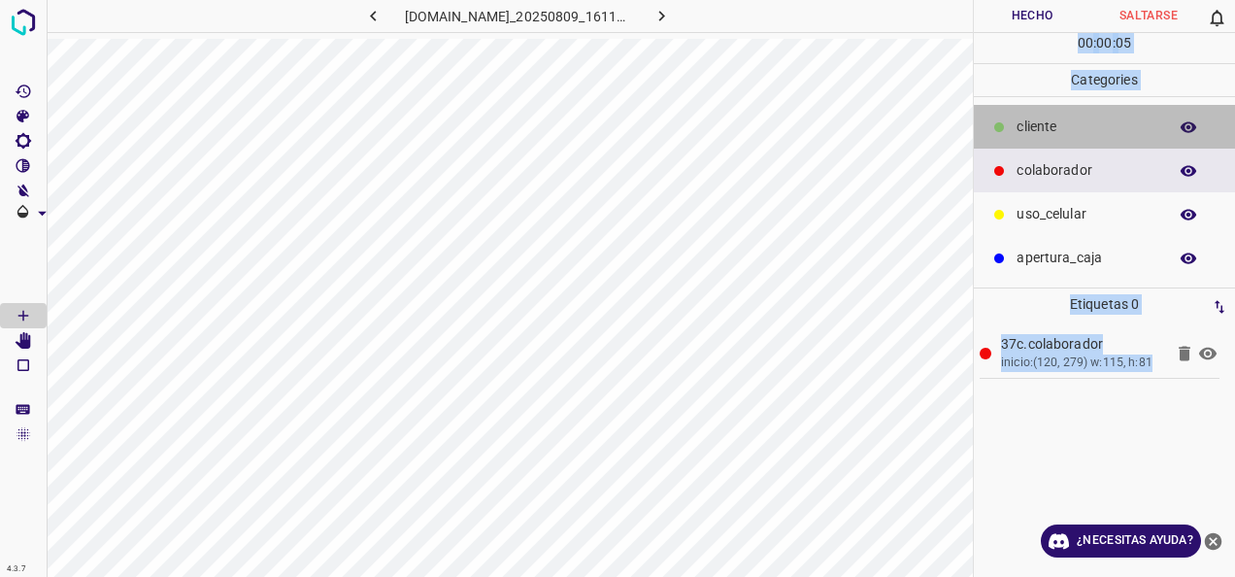
click at [1056, 138] on div "cliente" at bounding box center [1104, 127] width 261 height 44
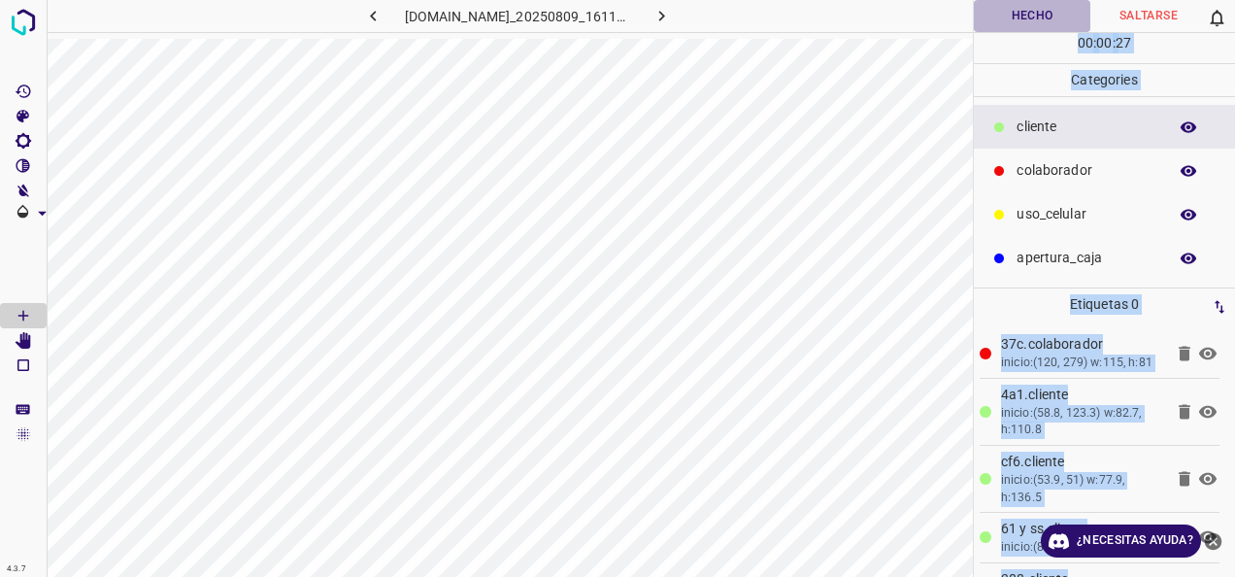
click at [1069, 17] on button "Hecho" at bounding box center [1032, 16] width 117 height 32
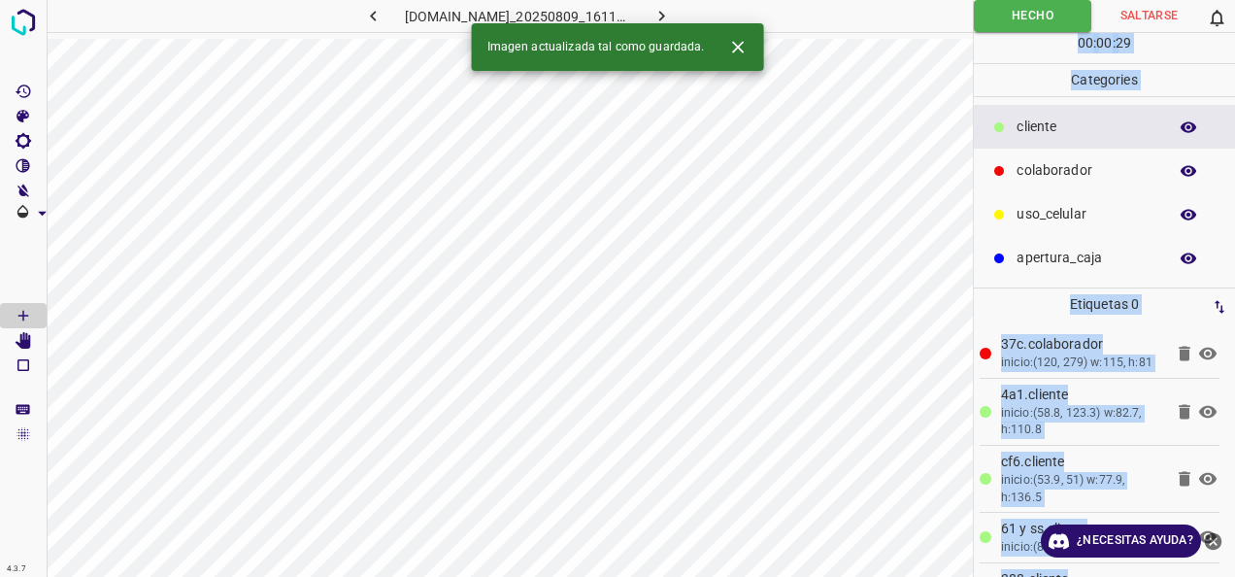
click at [672, 13] on icon "button" at bounding box center [662, 16] width 20 height 20
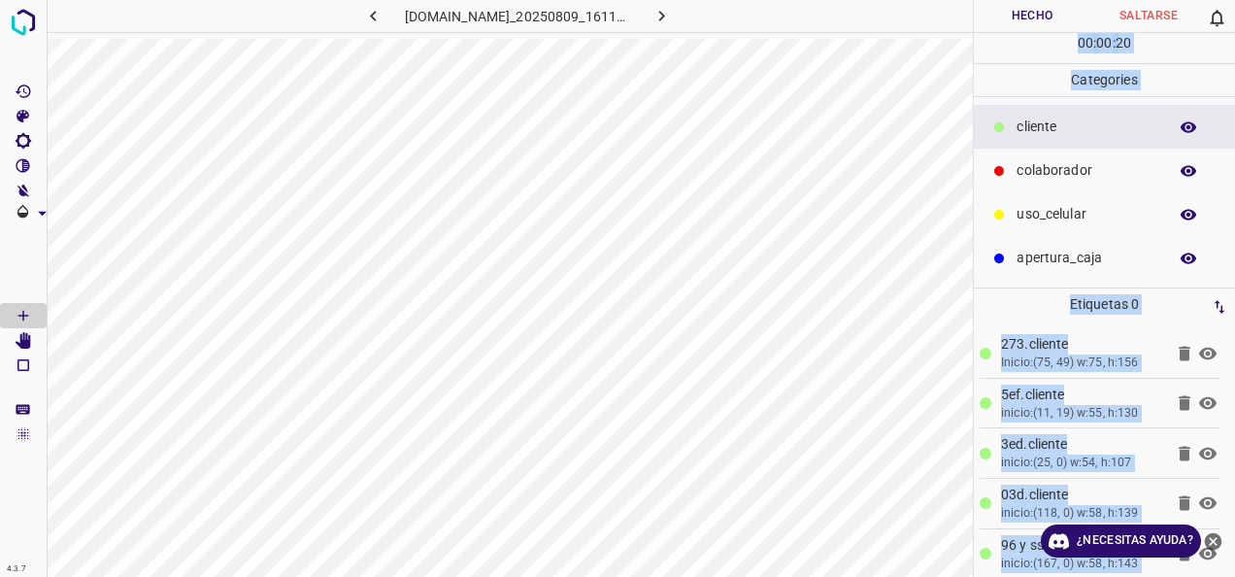
click at [1086, 157] on div "colaborador" at bounding box center [1104, 171] width 261 height 44
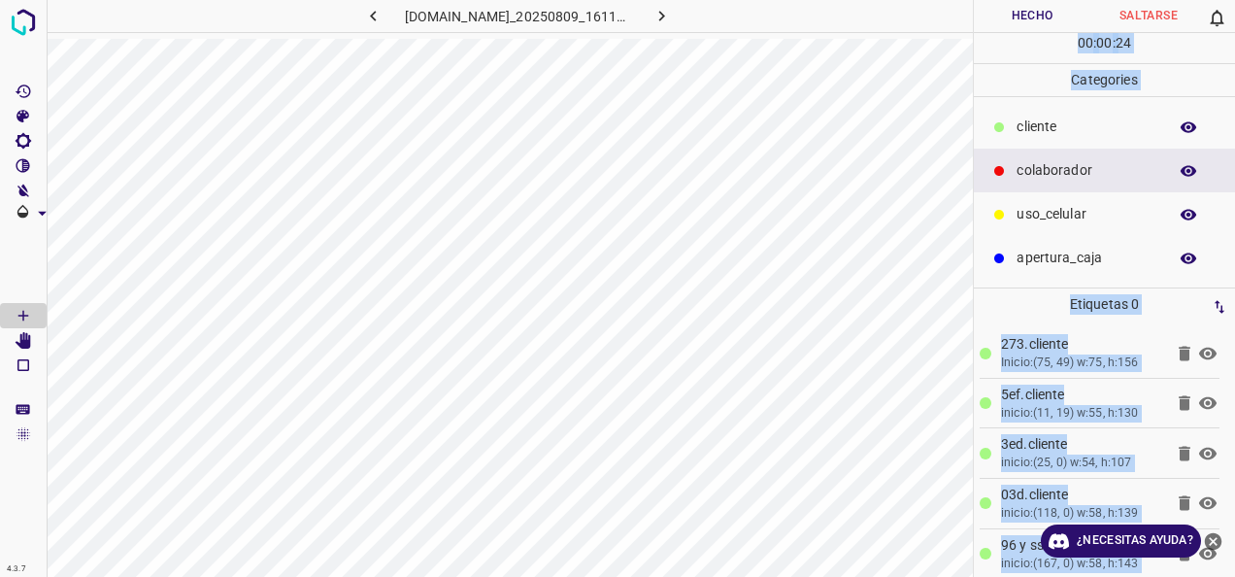
click at [1008, 28] on button "Hecho" at bounding box center [1032, 16] width 117 height 32
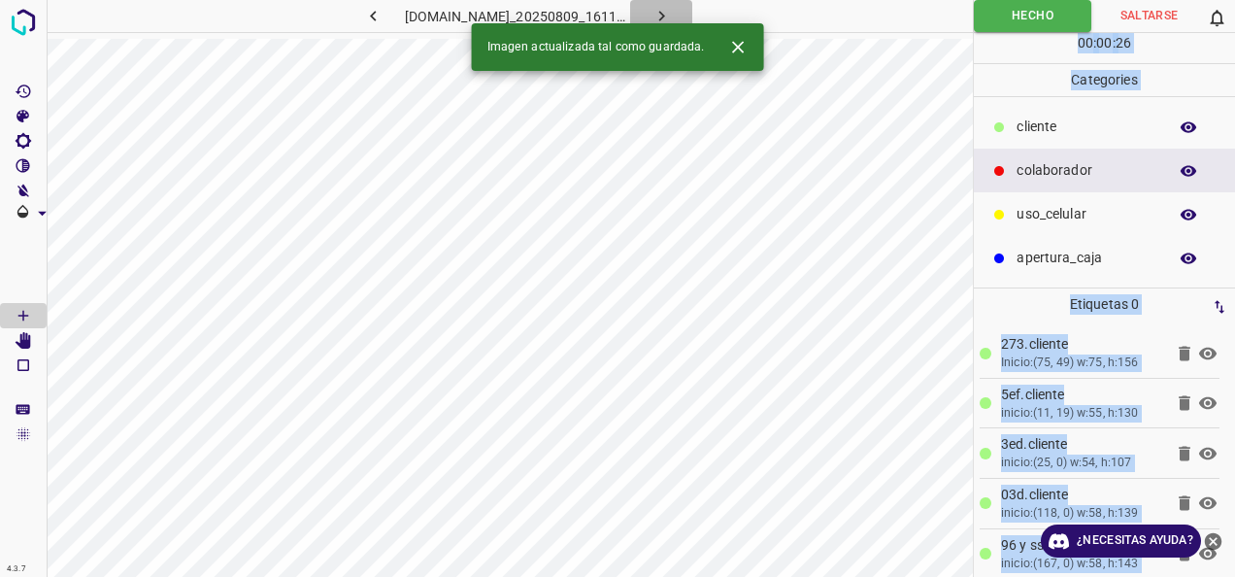
click at [672, 18] on icon "button" at bounding box center [662, 16] width 20 height 20
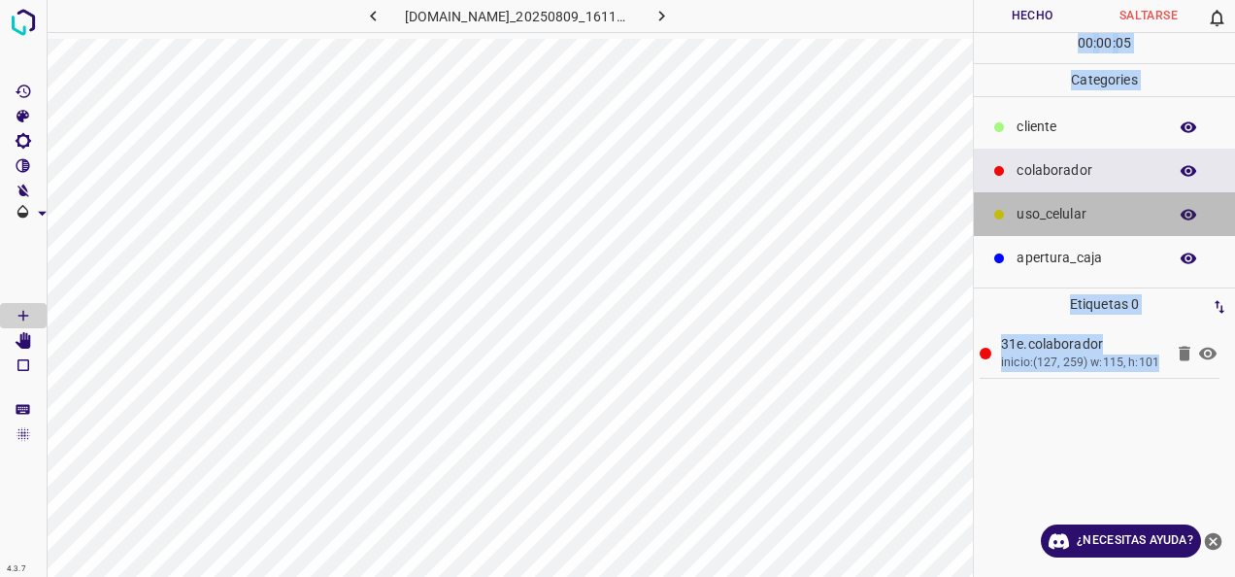
drag, startPoint x: 1107, startPoint y: 205, endPoint x: 1015, endPoint y: 205, distance: 92.2
click at [1105, 205] on p "uso_celular" at bounding box center [1087, 214] width 141 height 20
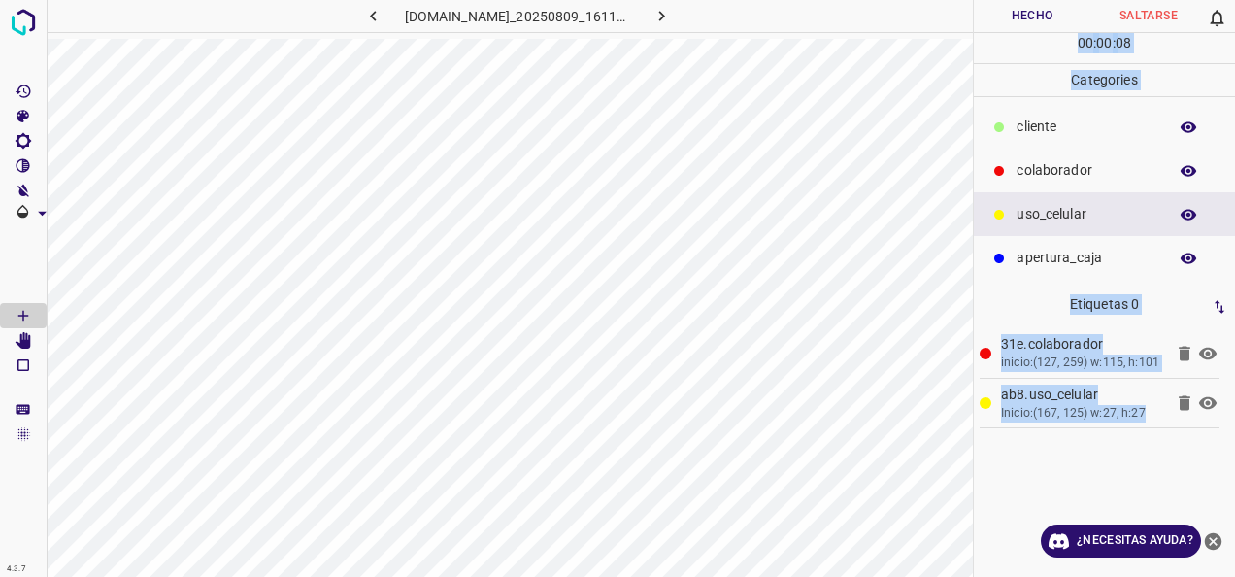
click at [1052, 130] on p "cliente" at bounding box center [1087, 127] width 141 height 20
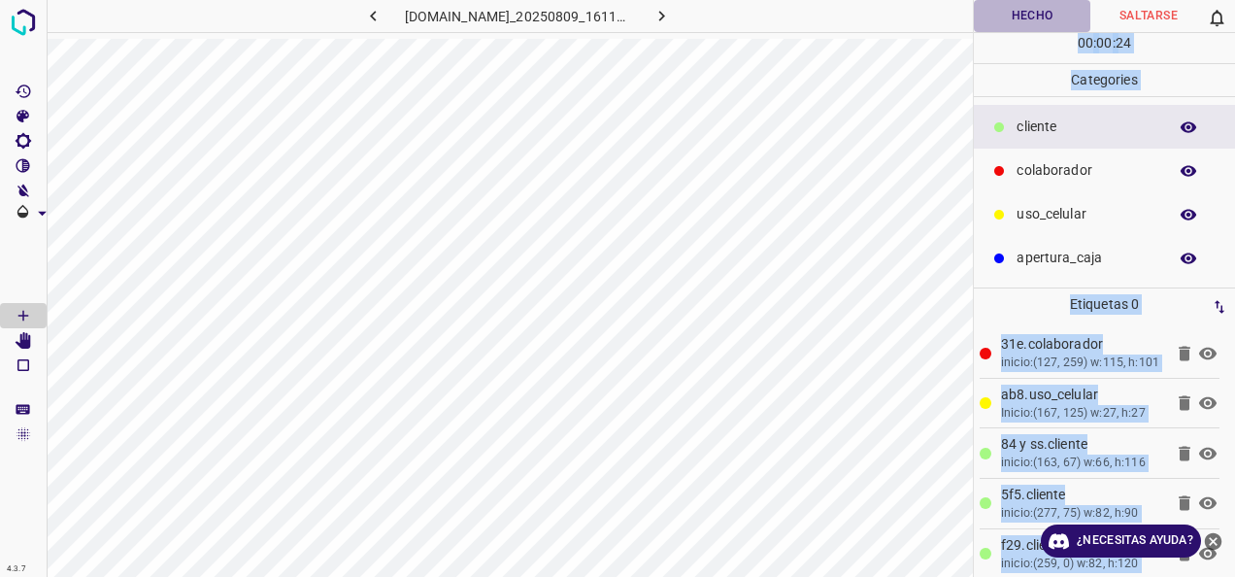
click at [980, 13] on button "Hecho" at bounding box center [1032, 16] width 117 height 32
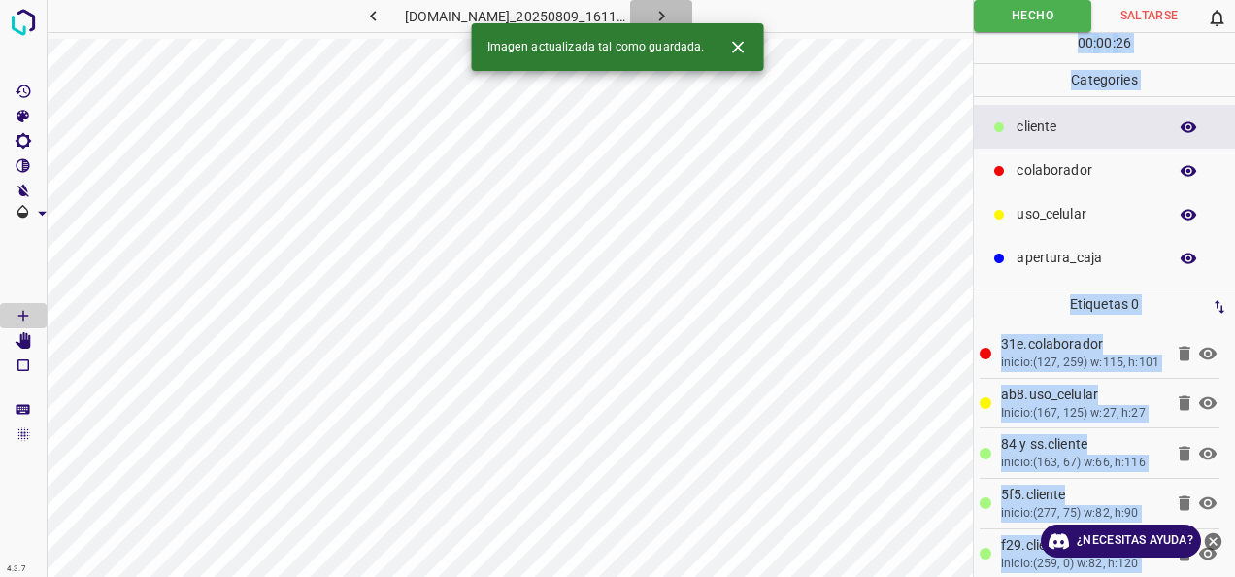
click at [672, 19] on icon "button" at bounding box center [662, 16] width 20 height 20
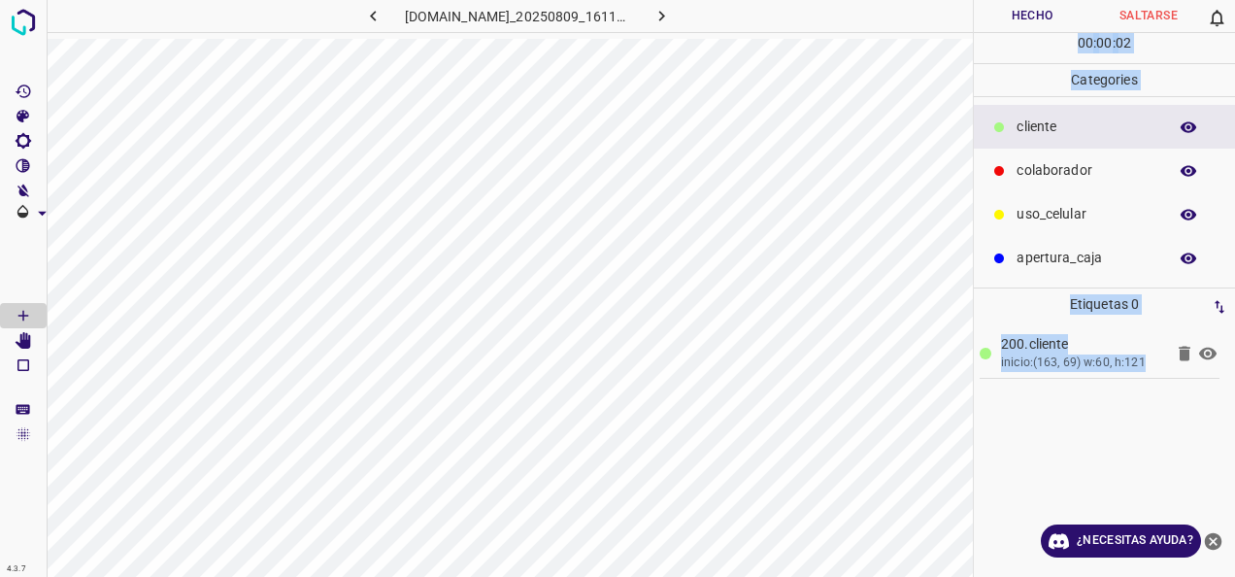
click at [1051, 199] on div "uso_celular" at bounding box center [1104, 214] width 261 height 44
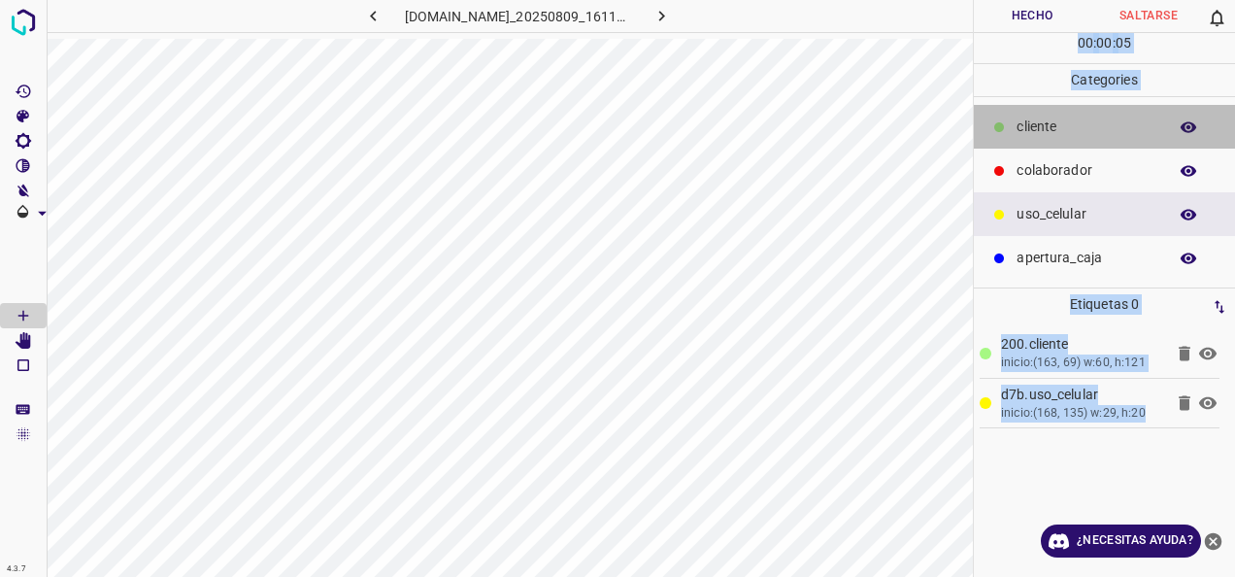
click at [1050, 122] on p "cliente" at bounding box center [1087, 127] width 141 height 20
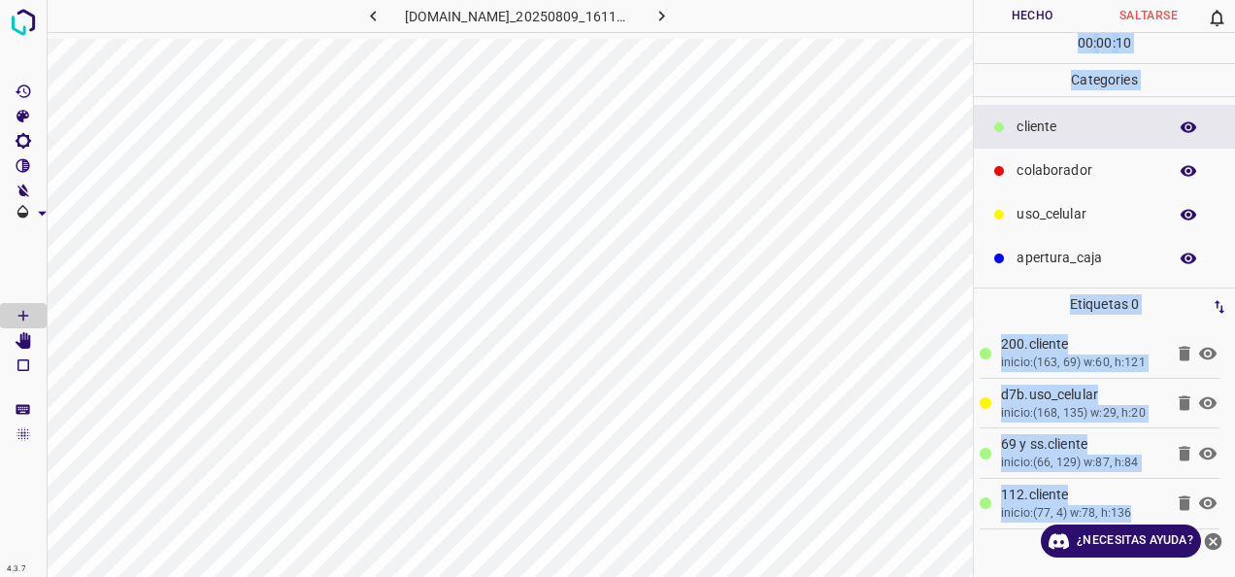
click at [1083, 206] on p "uso_celular" at bounding box center [1087, 214] width 141 height 20
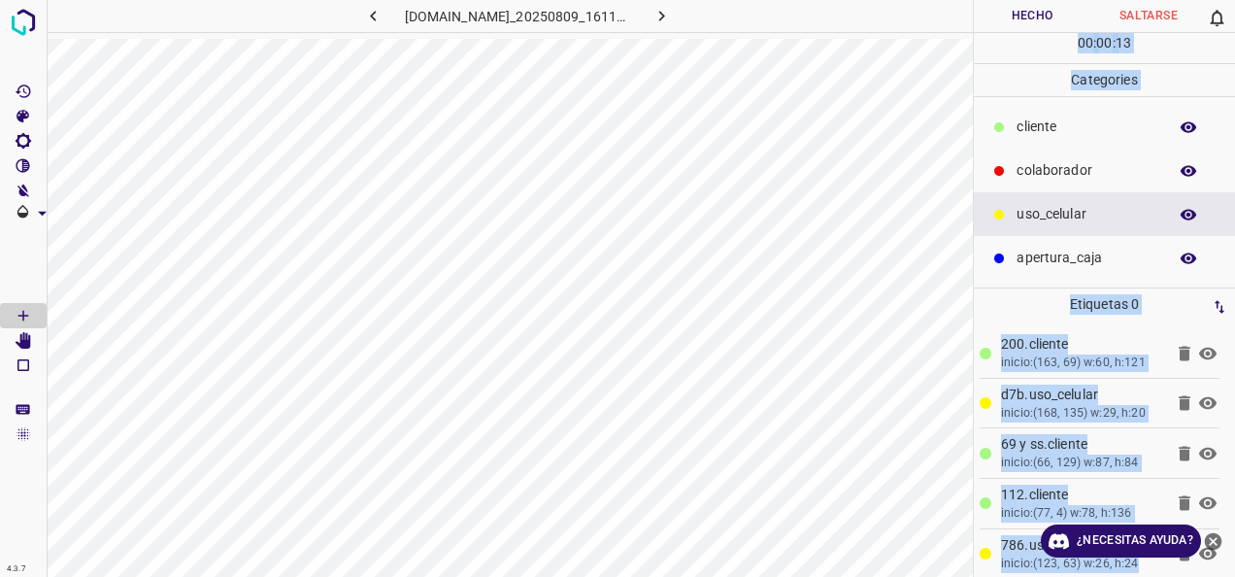
click at [1040, 129] on p "cliente" at bounding box center [1087, 127] width 141 height 20
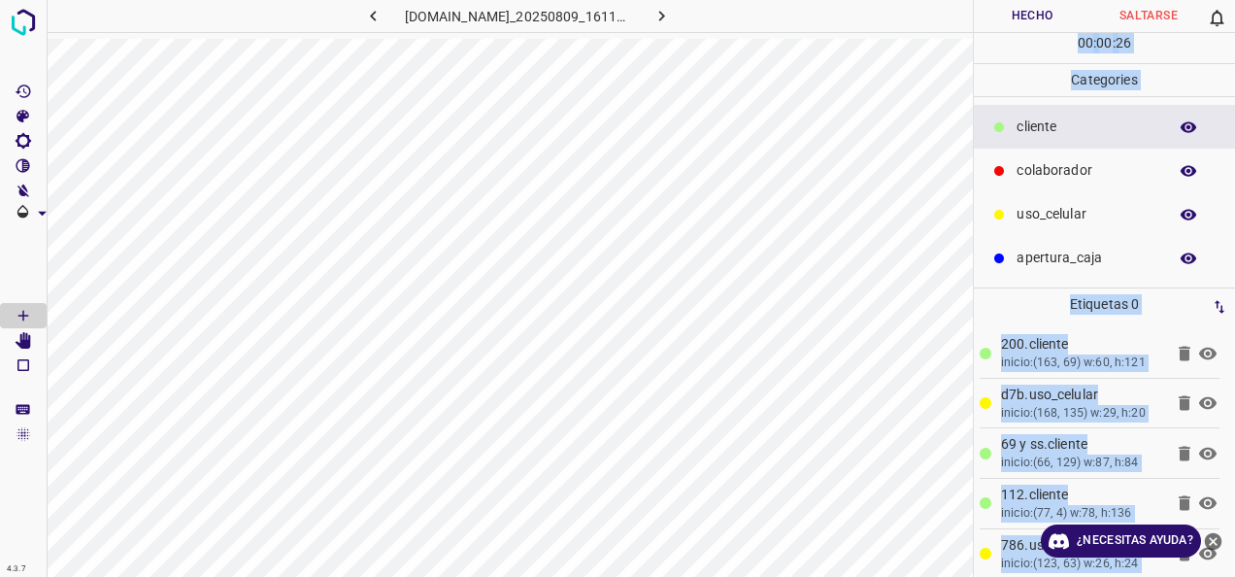
click at [1037, 164] on p "colaborador" at bounding box center [1087, 170] width 141 height 20
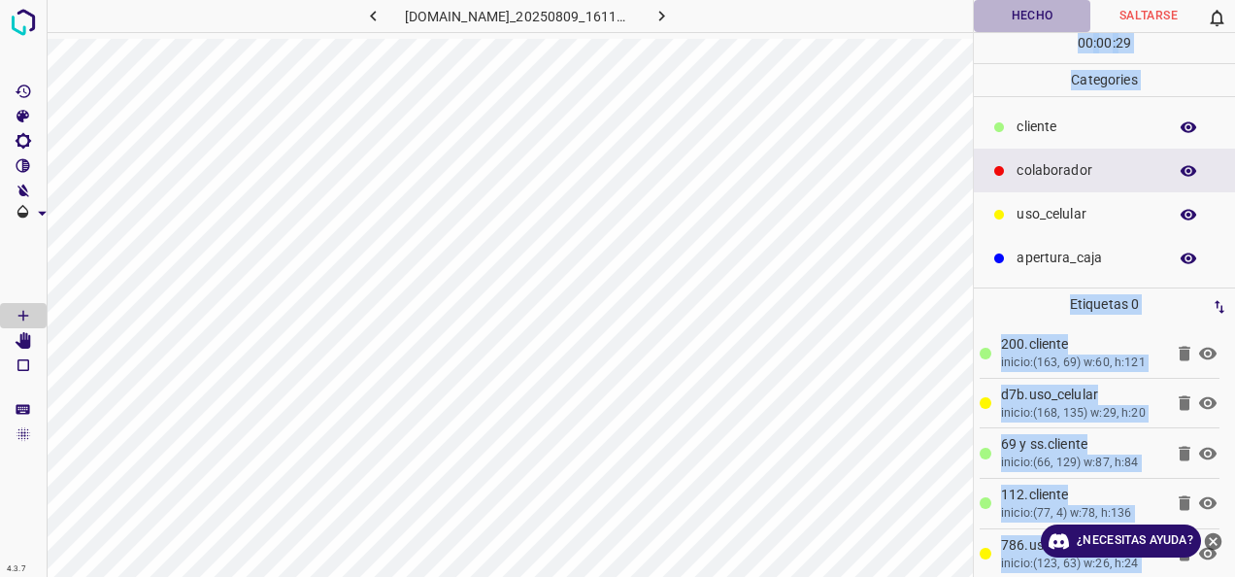
click at [1011, 12] on button "Hecho" at bounding box center [1032, 16] width 117 height 32
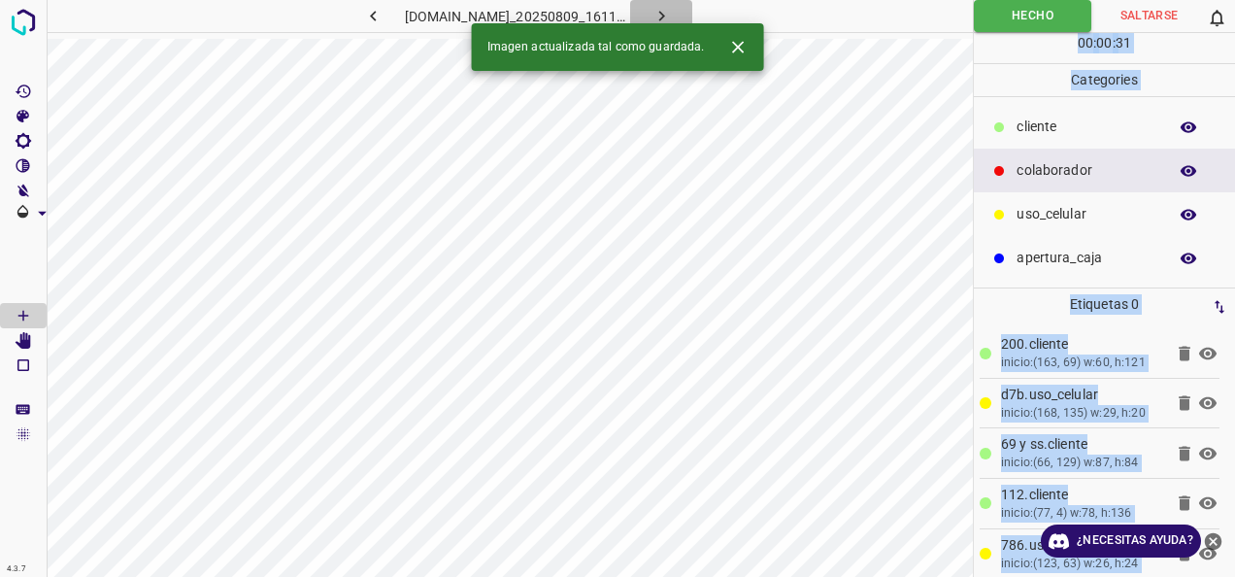
click at [672, 7] on icon "button" at bounding box center [662, 16] width 20 height 20
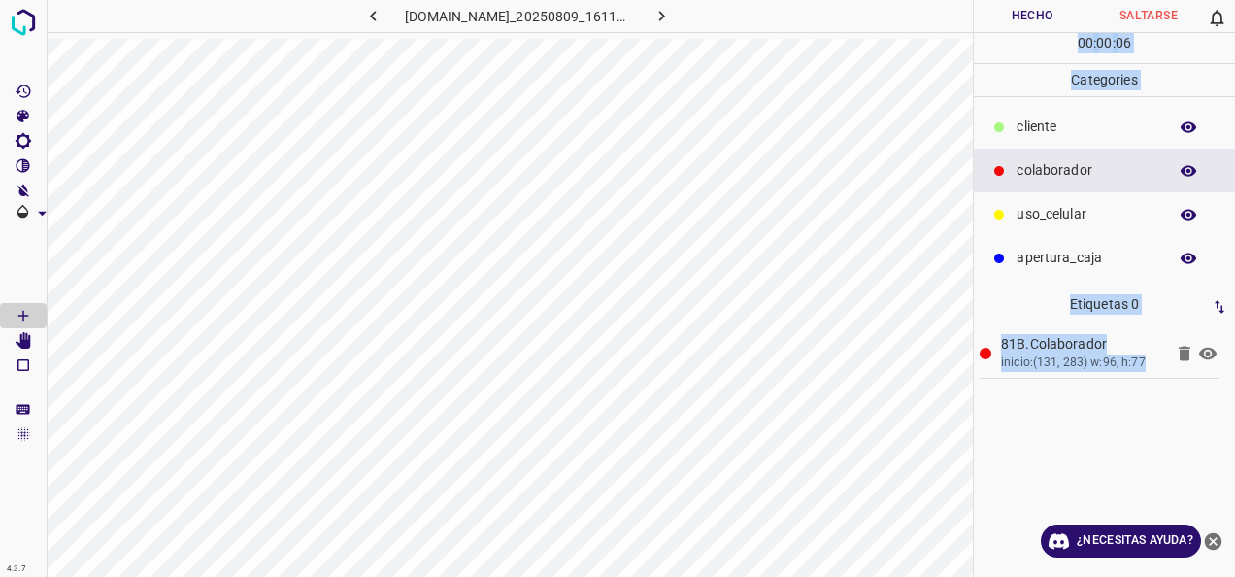
click at [1056, 134] on p "cliente" at bounding box center [1087, 127] width 141 height 20
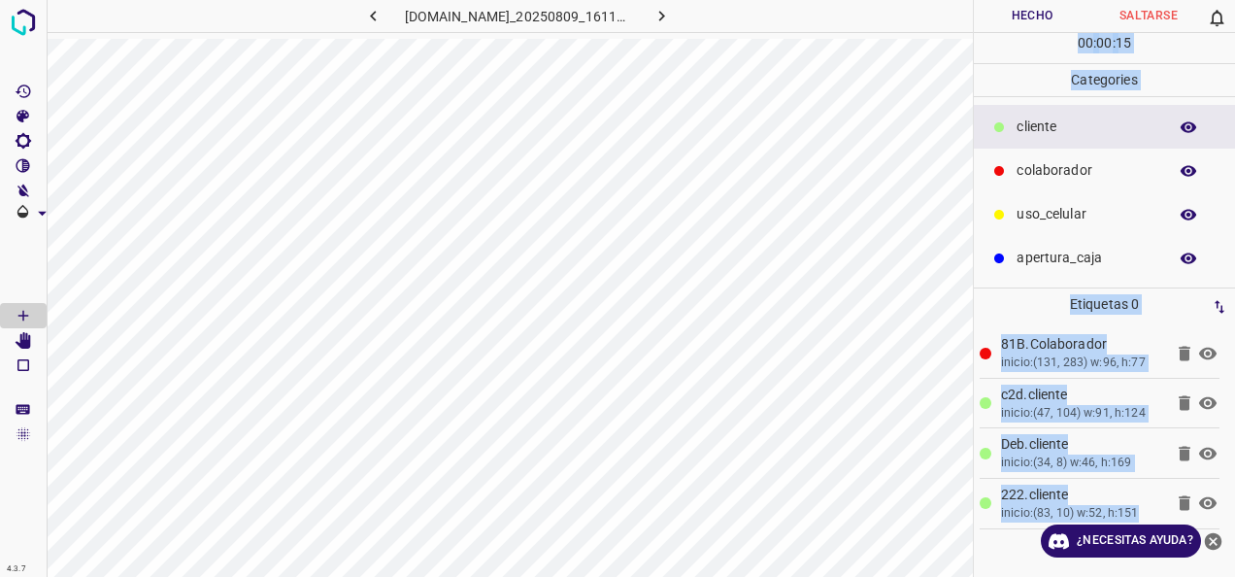
click at [1028, 198] on div "uso_celular" at bounding box center [1104, 214] width 261 height 44
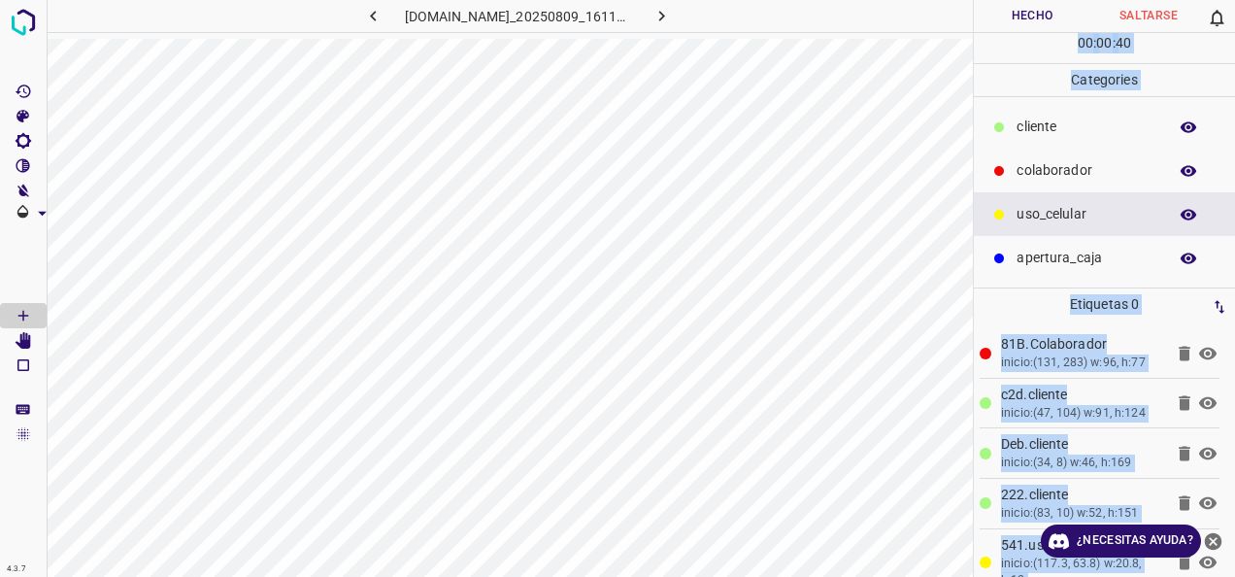
click at [1022, 15] on button "Hecho" at bounding box center [1032, 16] width 117 height 32
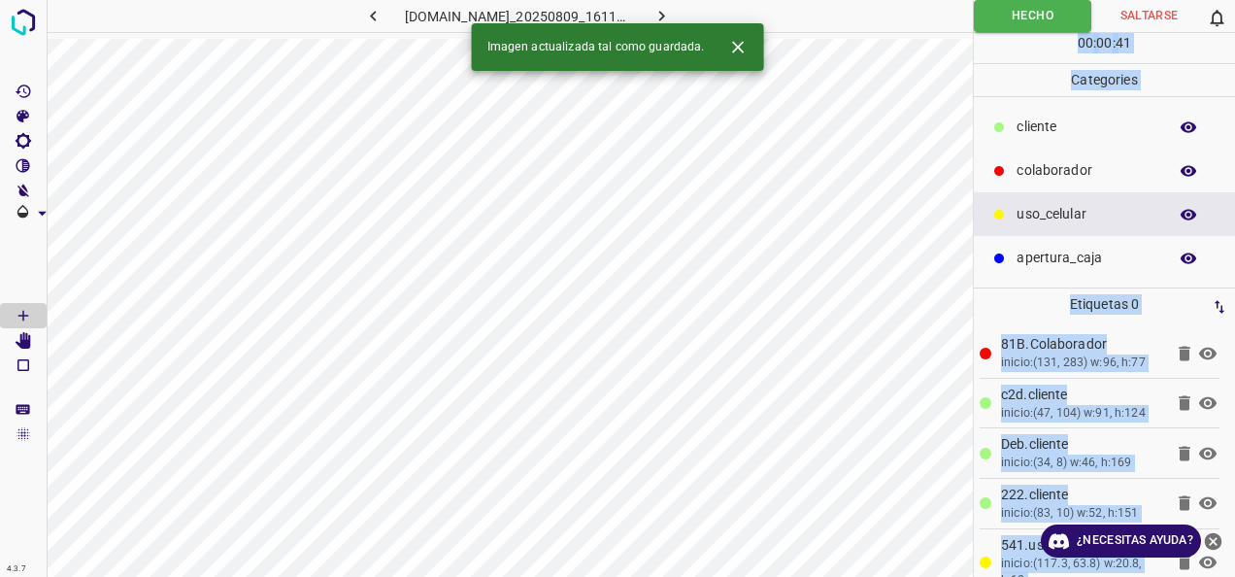
click at [974, 0] on button "Hecho" at bounding box center [1032, 16] width 117 height 32
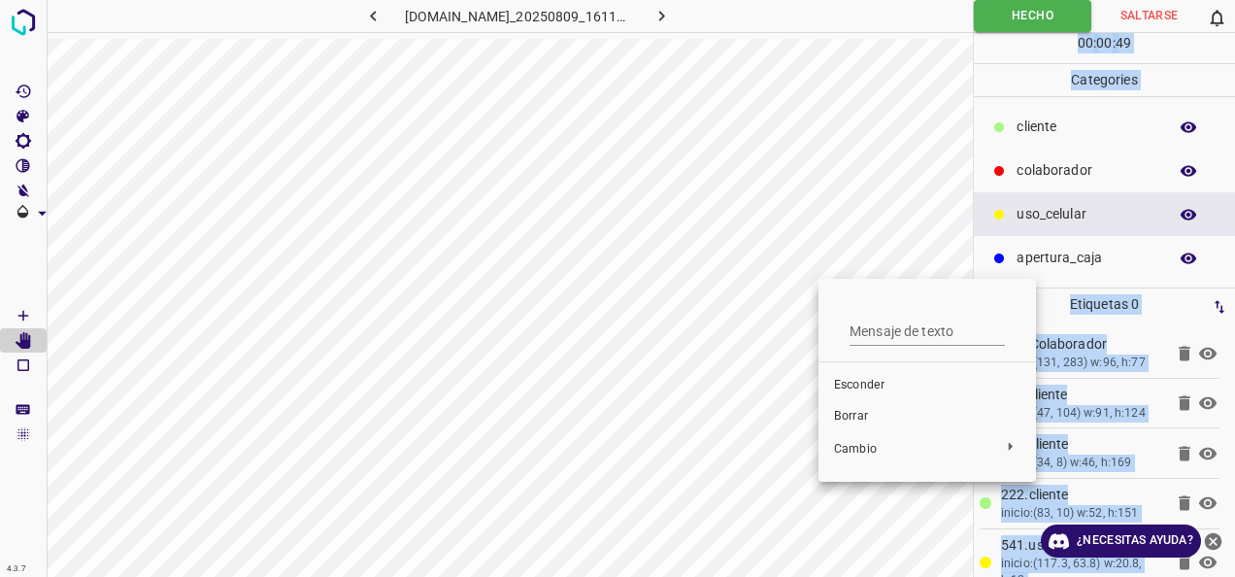
click at [825, 408] on li "Borrar" at bounding box center [928, 416] width 218 height 31
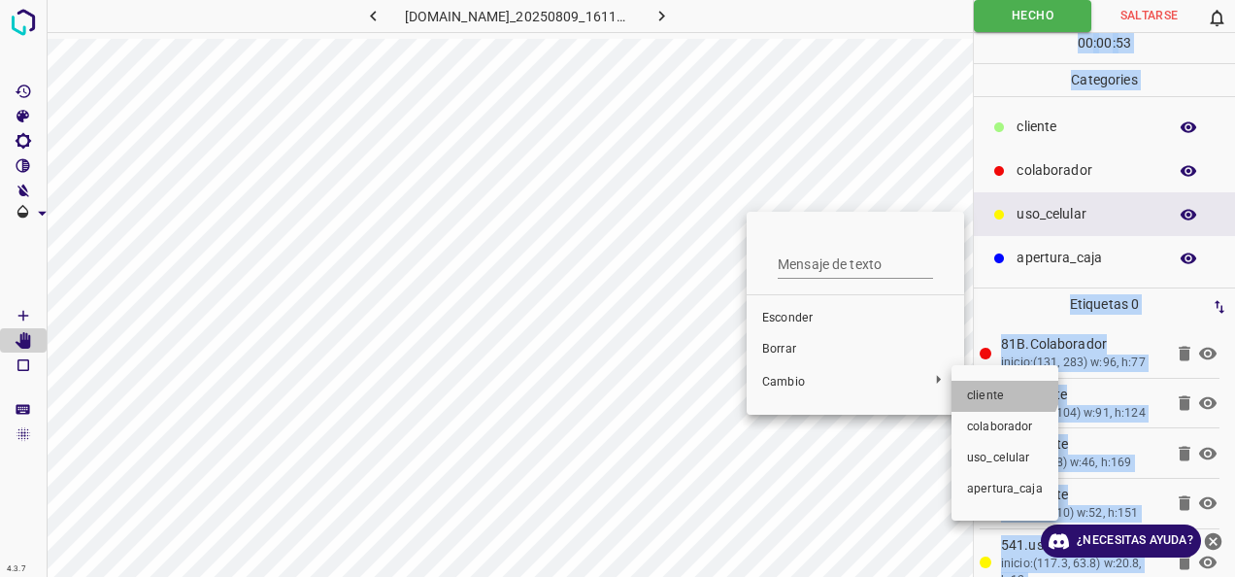
click at [994, 385] on li "cliente" at bounding box center [1005, 396] width 107 height 31
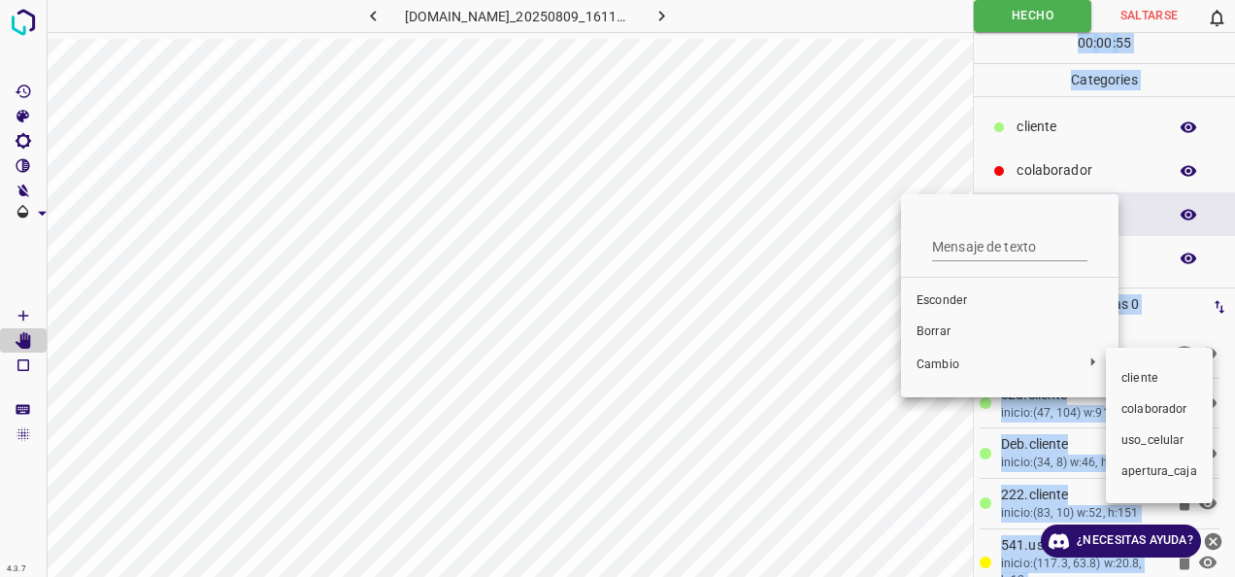
click at [1126, 373] on span "cliente" at bounding box center [1160, 378] width 76 height 17
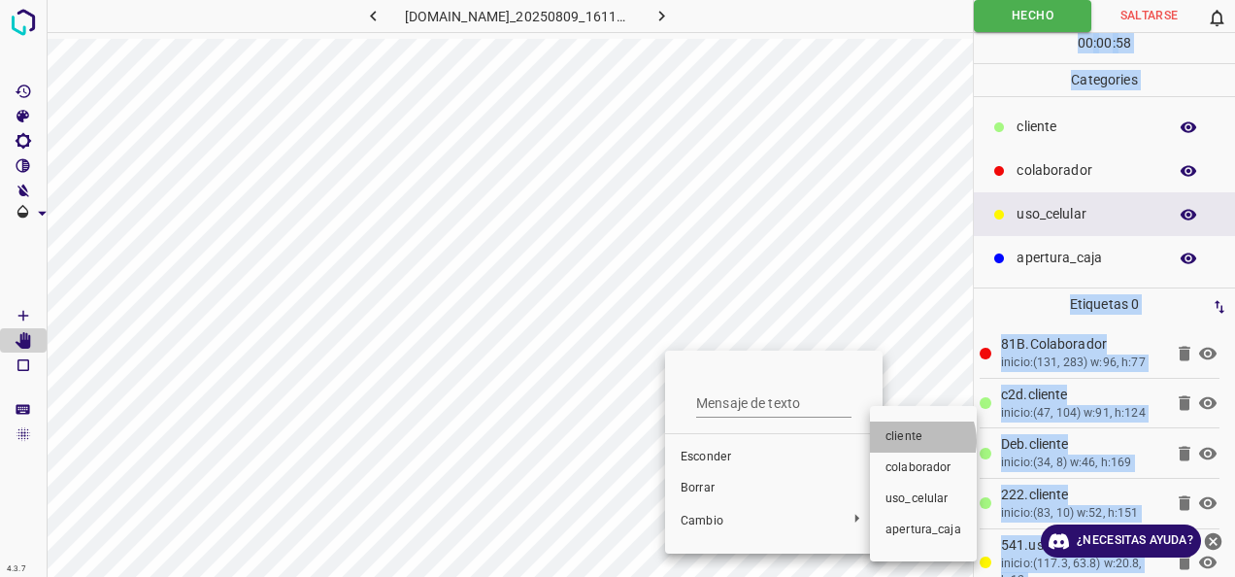
drag, startPoint x: 911, startPoint y: 441, endPoint x: 715, endPoint y: 251, distance: 272.6
click at [899, 434] on span "cliente" at bounding box center [924, 436] width 76 height 17
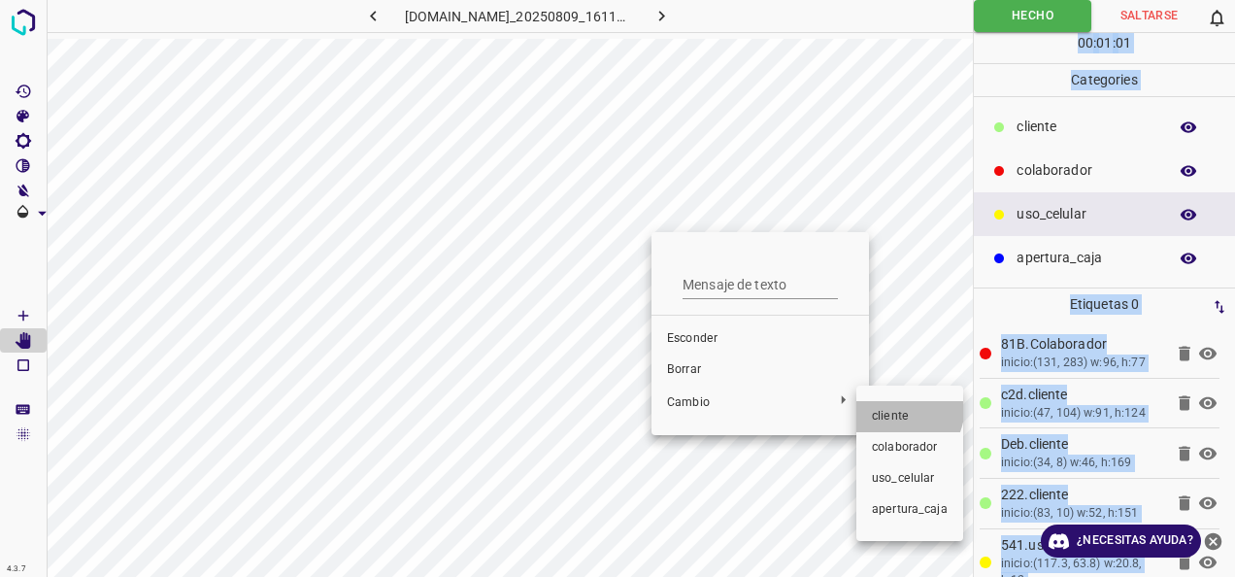
click at [882, 404] on li "cliente" at bounding box center [909, 416] width 107 height 31
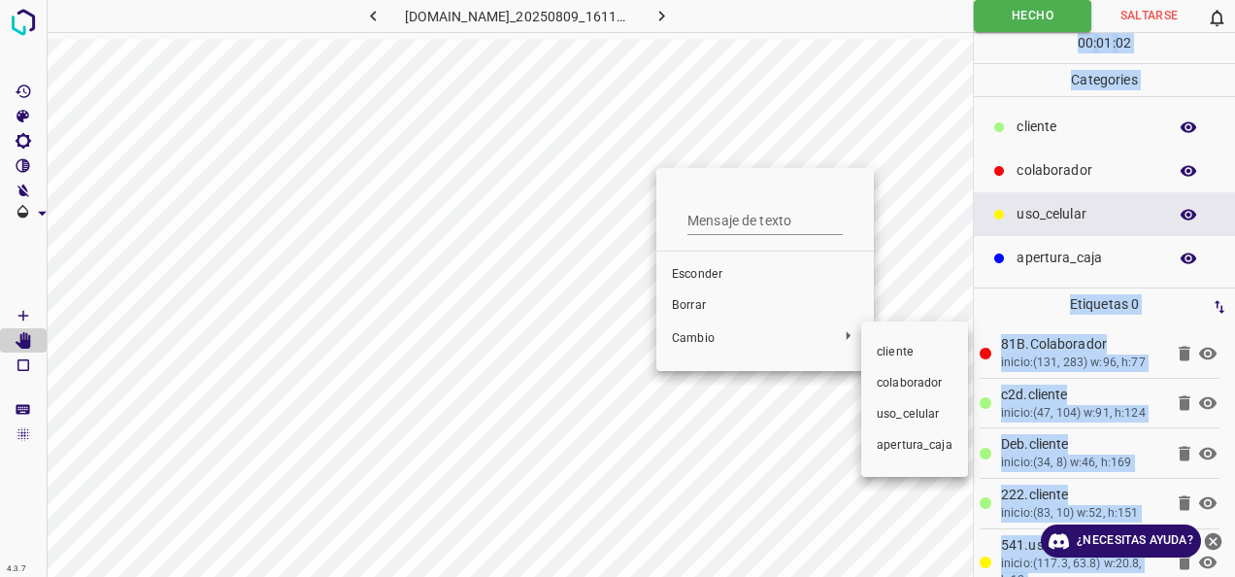
click at [880, 338] on li "cliente" at bounding box center [914, 352] width 107 height 31
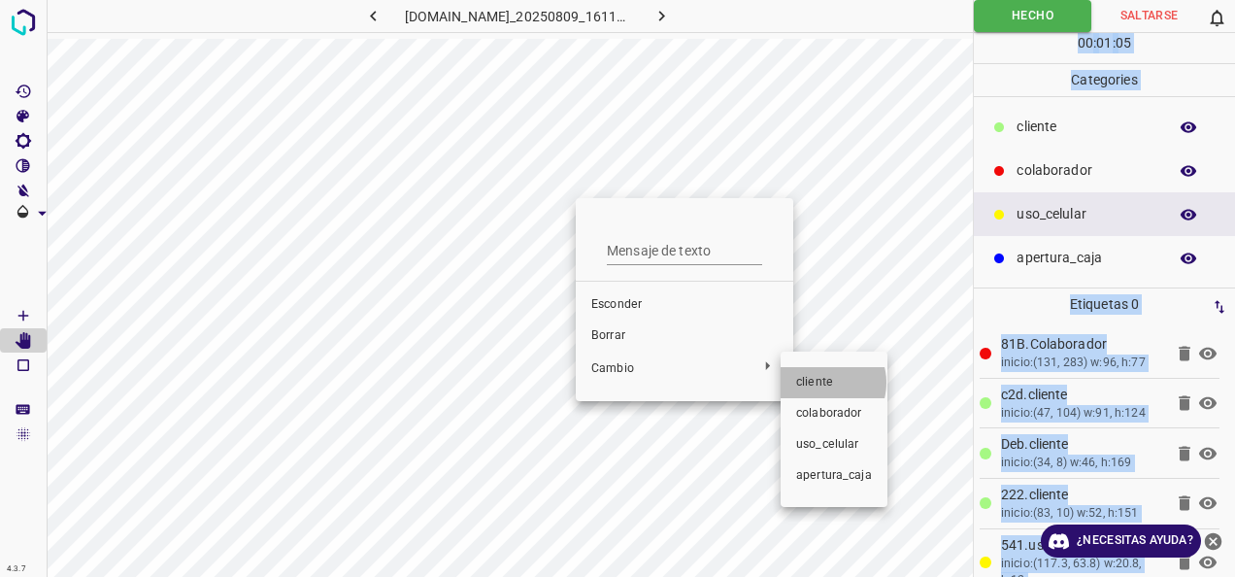
click at [821, 383] on span "cliente" at bounding box center [834, 382] width 76 height 17
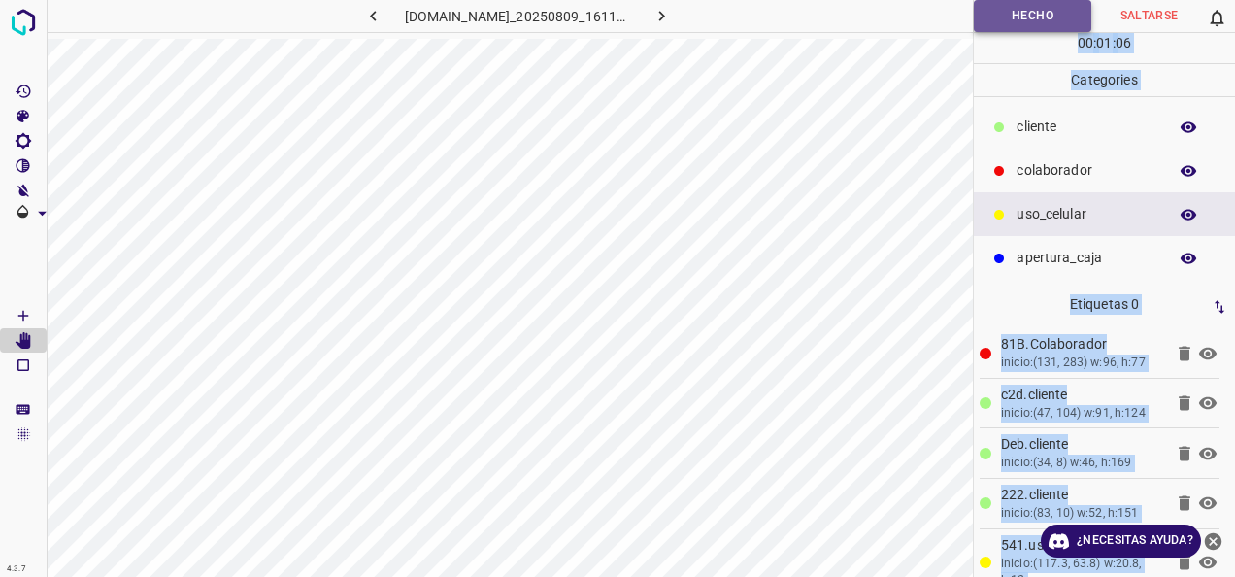
click at [1022, 11] on button "Hecho" at bounding box center [1032, 16] width 117 height 32
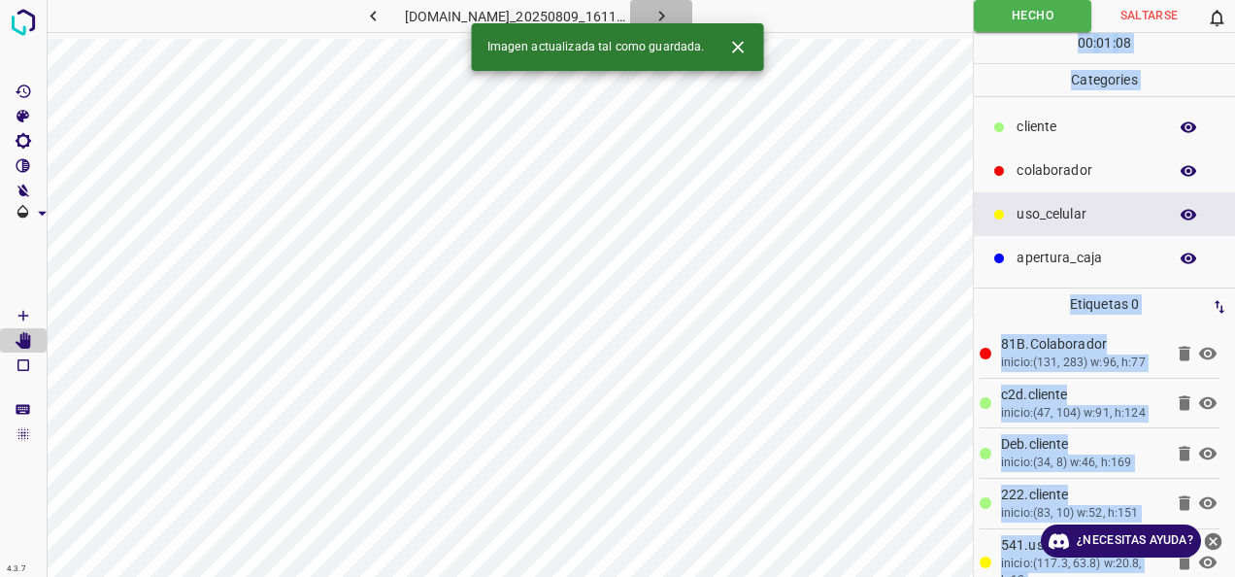
click at [679, 2] on button "button" at bounding box center [661, 16] width 62 height 32
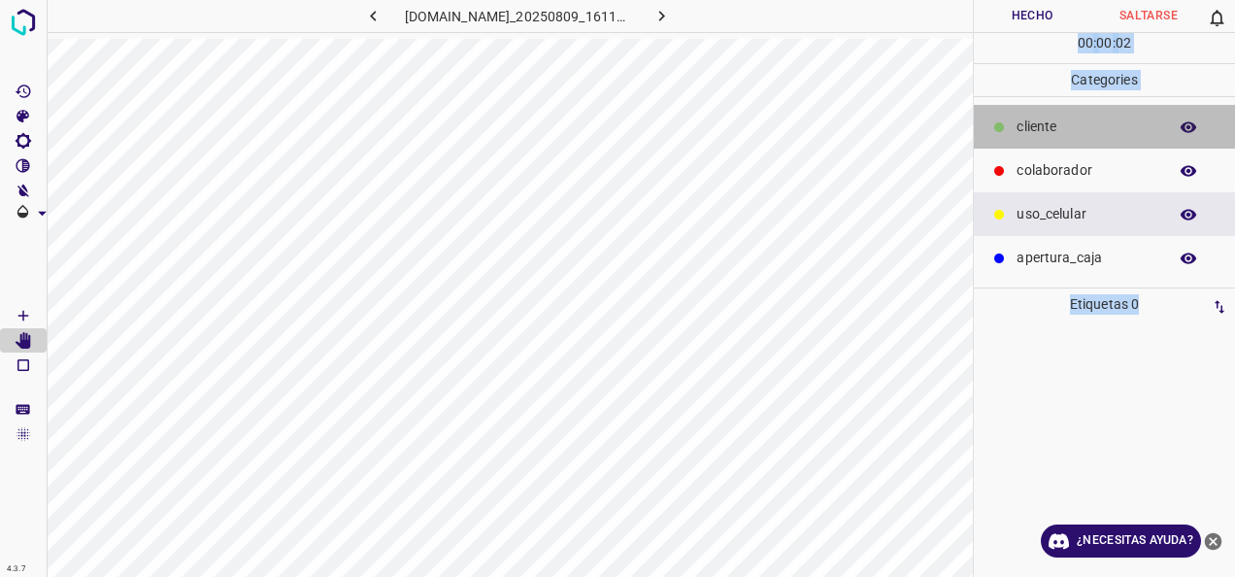
click at [1070, 129] on p "cliente" at bounding box center [1087, 127] width 141 height 20
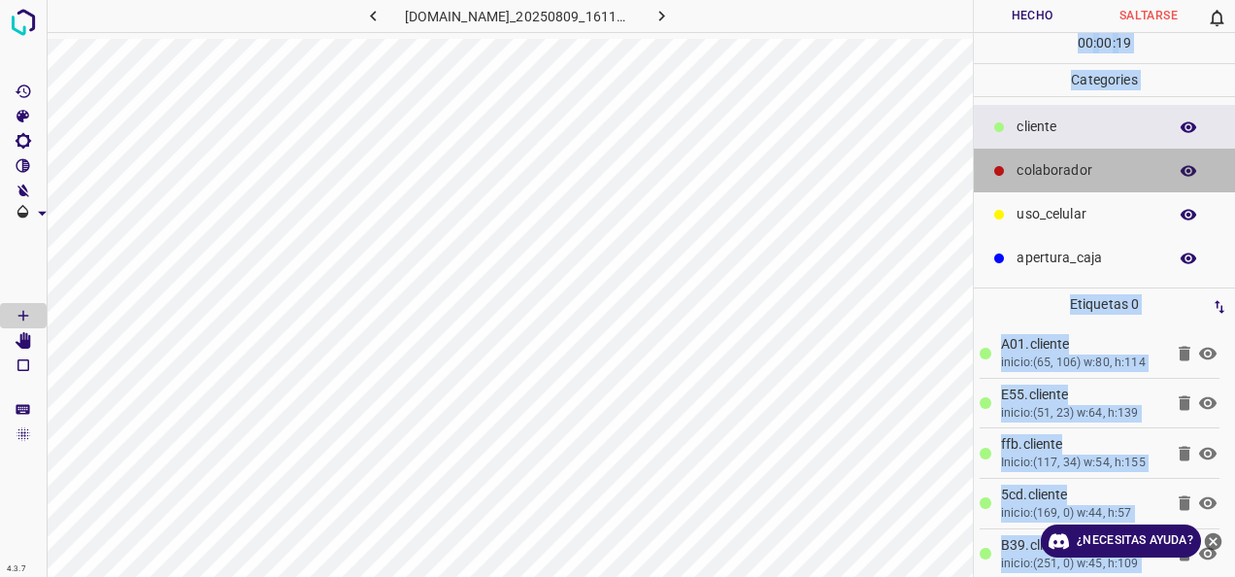
click at [1031, 172] on p "colaborador" at bounding box center [1087, 170] width 141 height 20
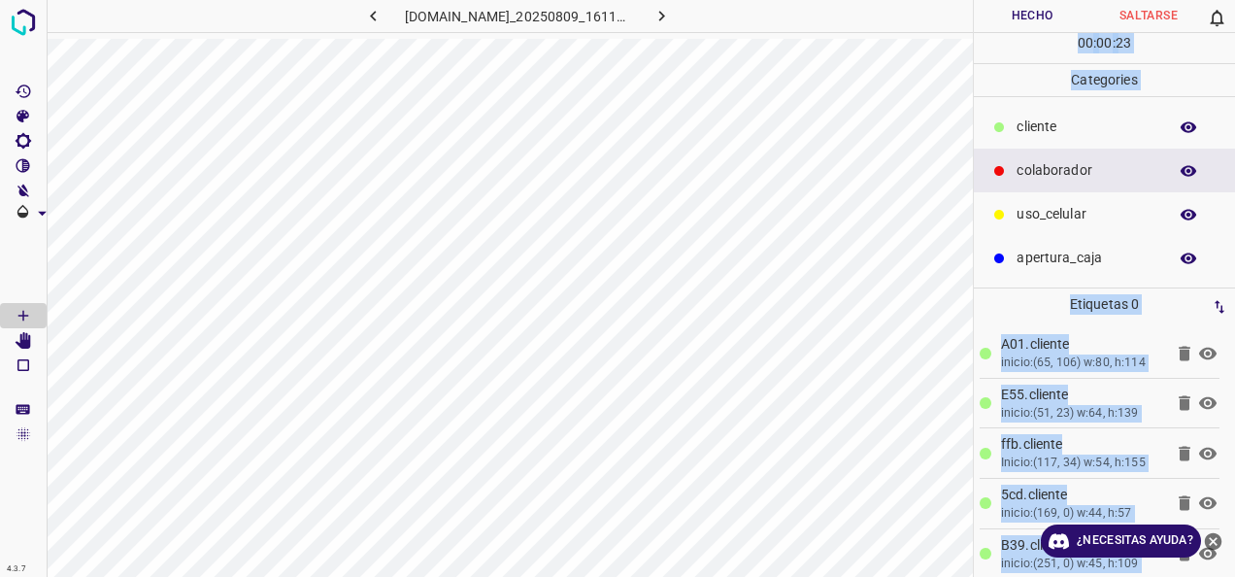
click at [1014, 14] on button "Hecho" at bounding box center [1032, 16] width 117 height 32
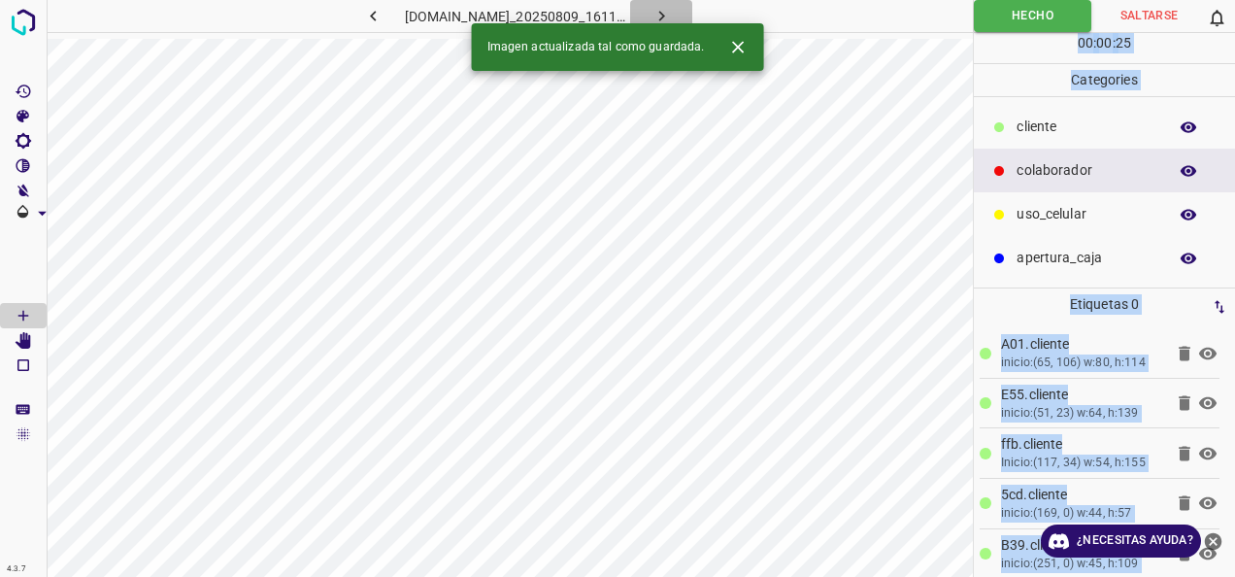
click at [672, 19] on icon "button" at bounding box center [662, 16] width 20 height 20
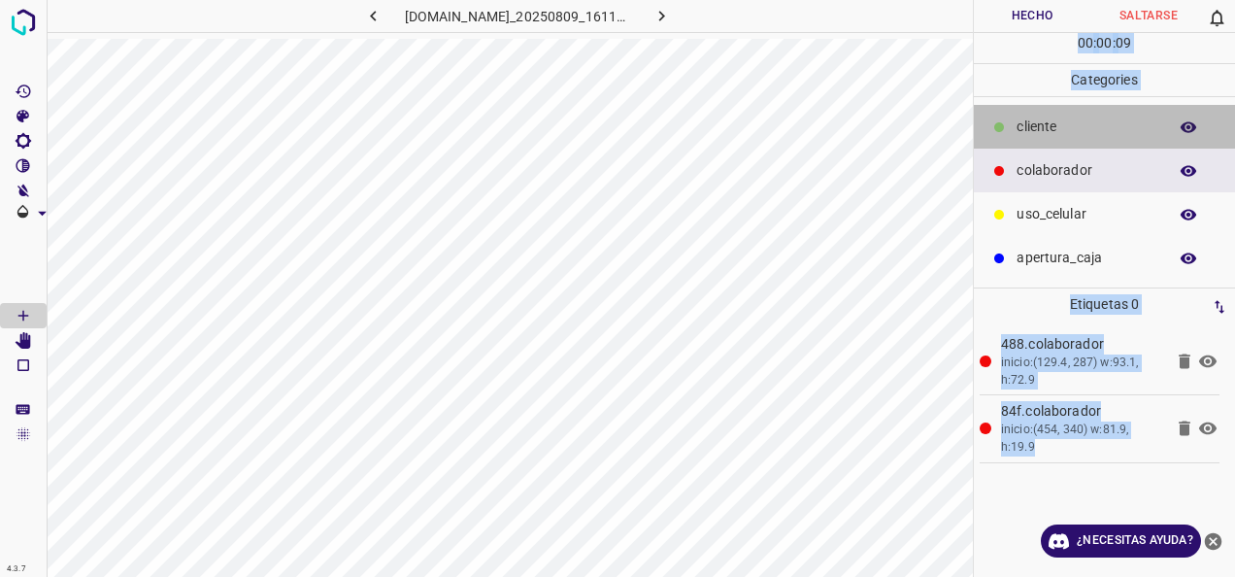
click at [1056, 124] on p "cliente" at bounding box center [1087, 127] width 141 height 20
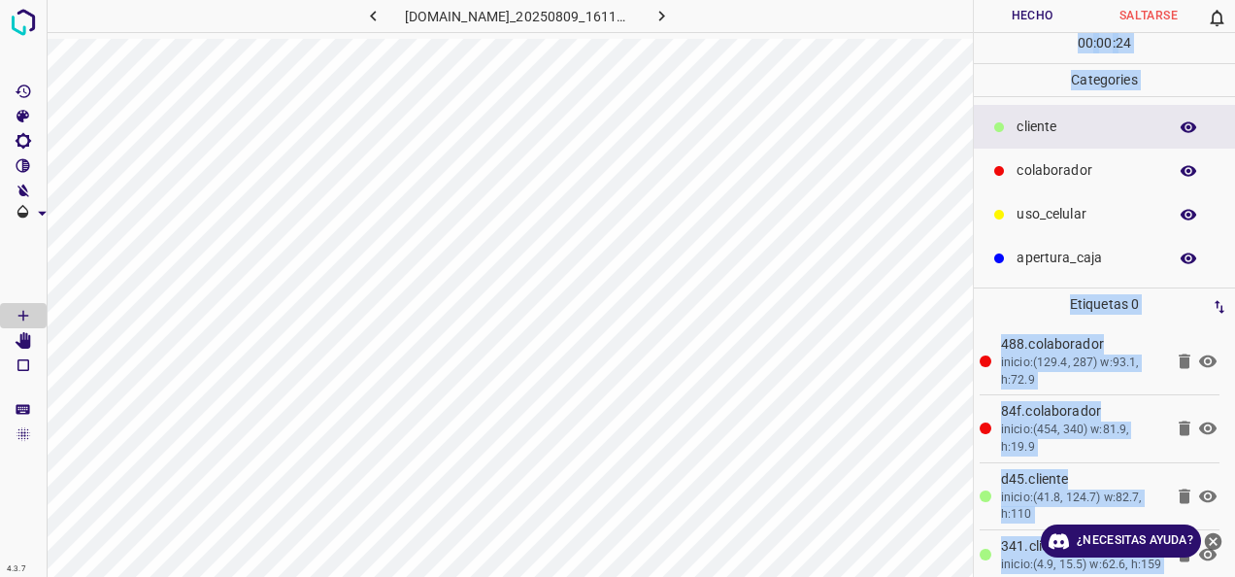
click at [1028, 17] on button "Hecho" at bounding box center [1032, 16] width 117 height 32
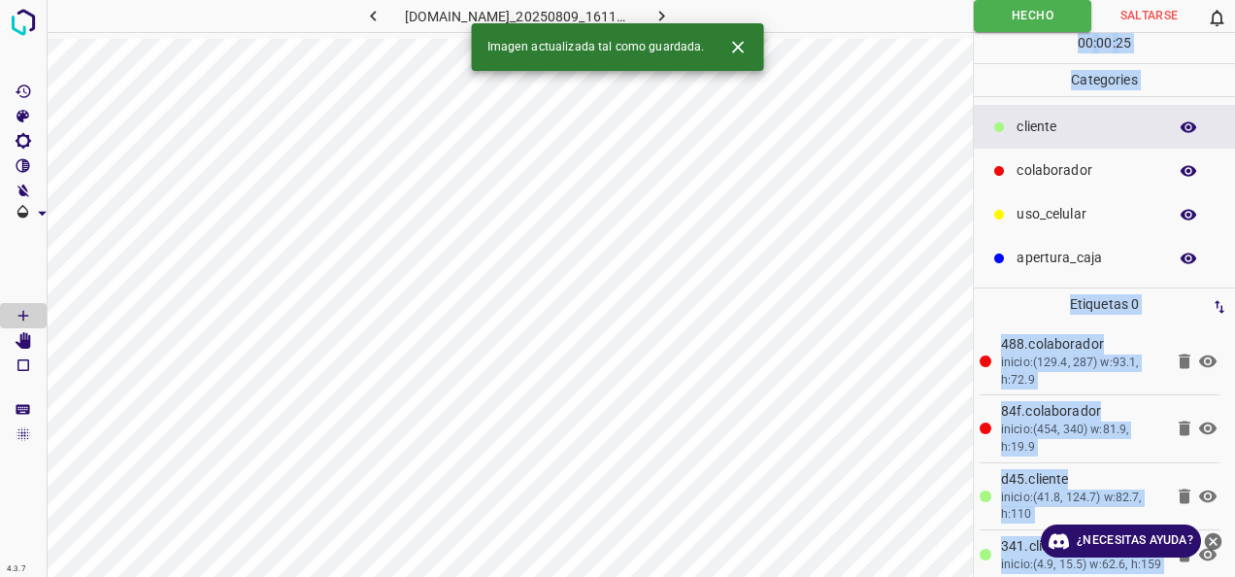
click at [672, 11] on icon "button" at bounding box center [662, 16] width 20 height 20
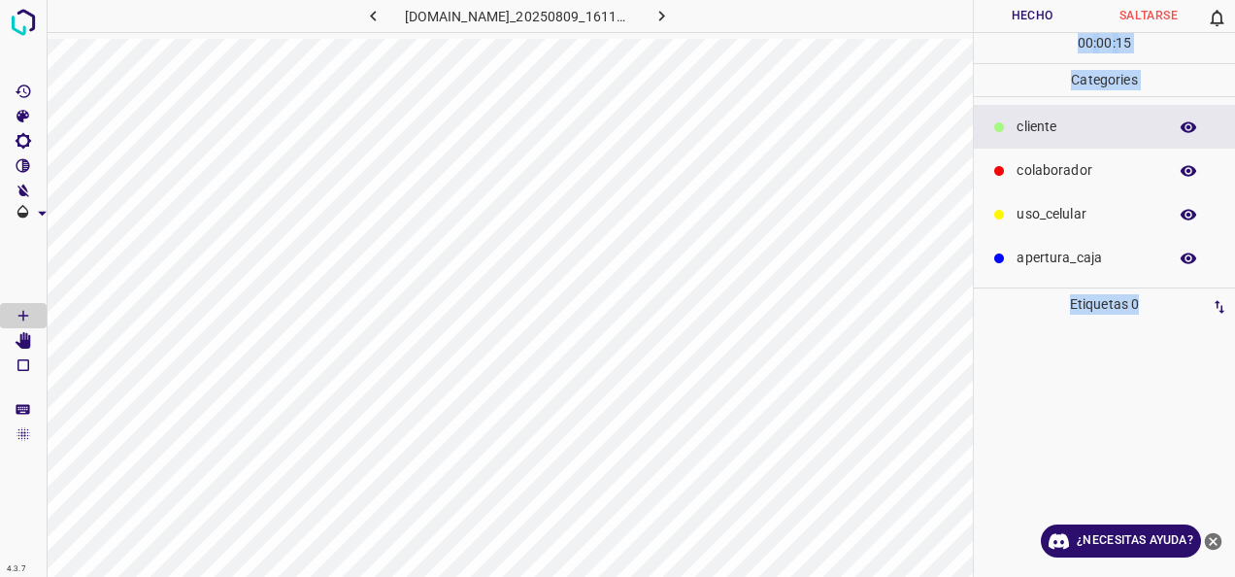
click at [1084, 236] on div "apertura_caja" at bounding box center [1104, 258] width 261 height 44
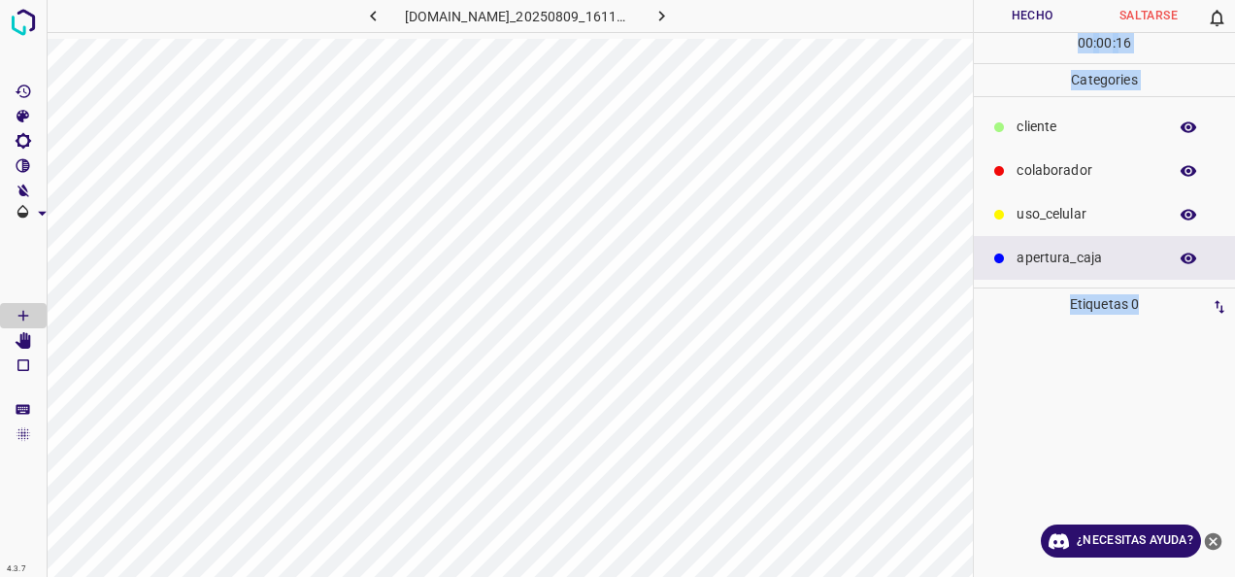
drag, startPoint x: 1070, startPoint y: 221, endPoint x: 1056, endPoint y: 215, distance: 15.2
click at [1069, 220] on p "uso_celular" at bounding box center [1087, 214] width 141 height 20
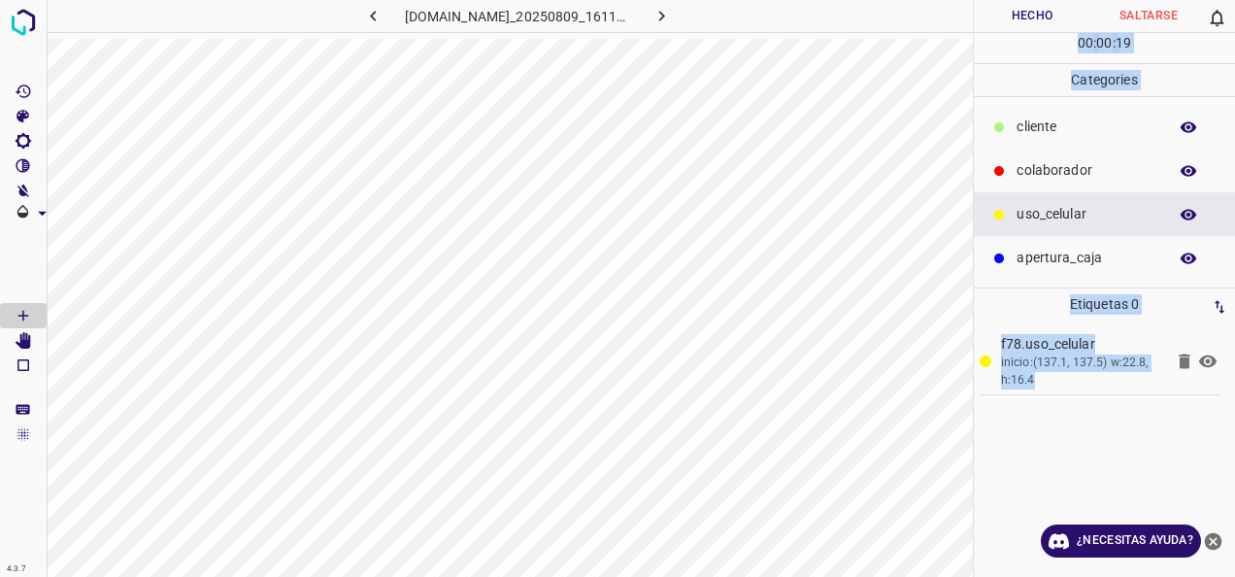
click at [1056, 163] on p "colaborador" at bounding box center [1087, 170] width 141 height 20
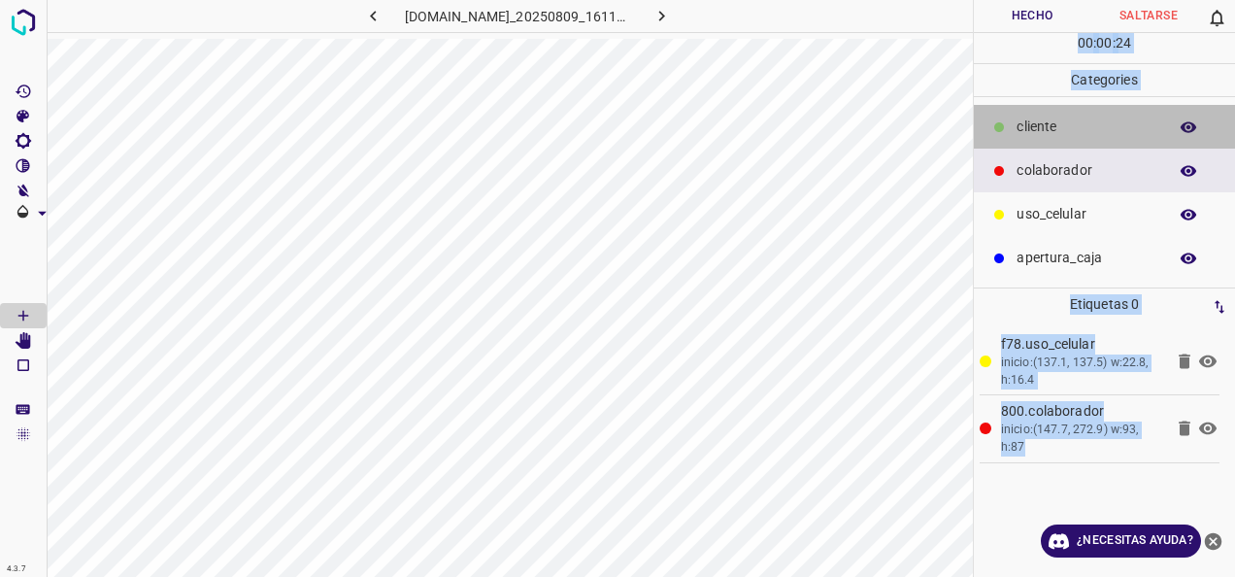
click at [1091, 130] on p "cliente" at bounding box center [1087, 127] width 141 height 20
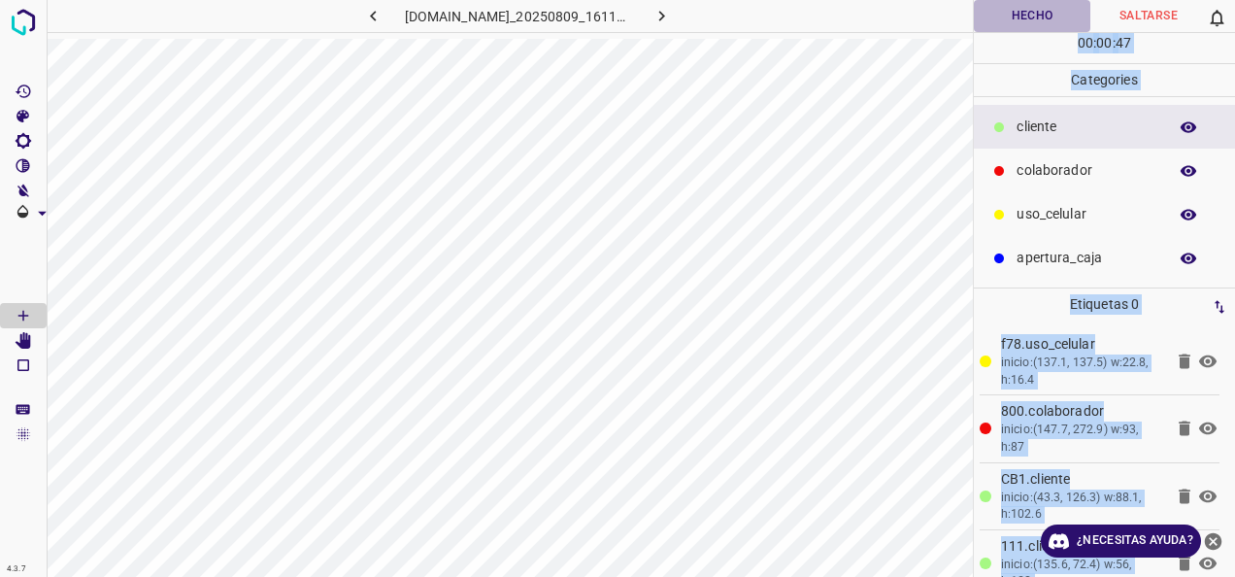
click at [1016, 2] on button "Hecho" at bounding box center [1032, 16] width 117 height 32
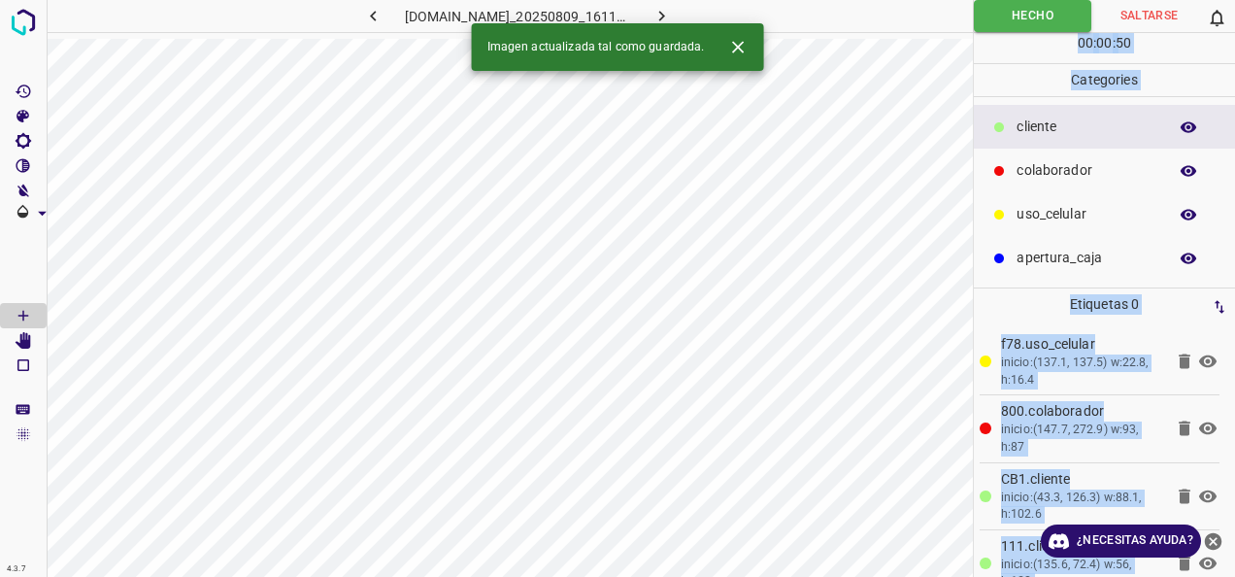
click at [664, 13] on icon "button" at bounding box center [661, 16] width 6 height 11
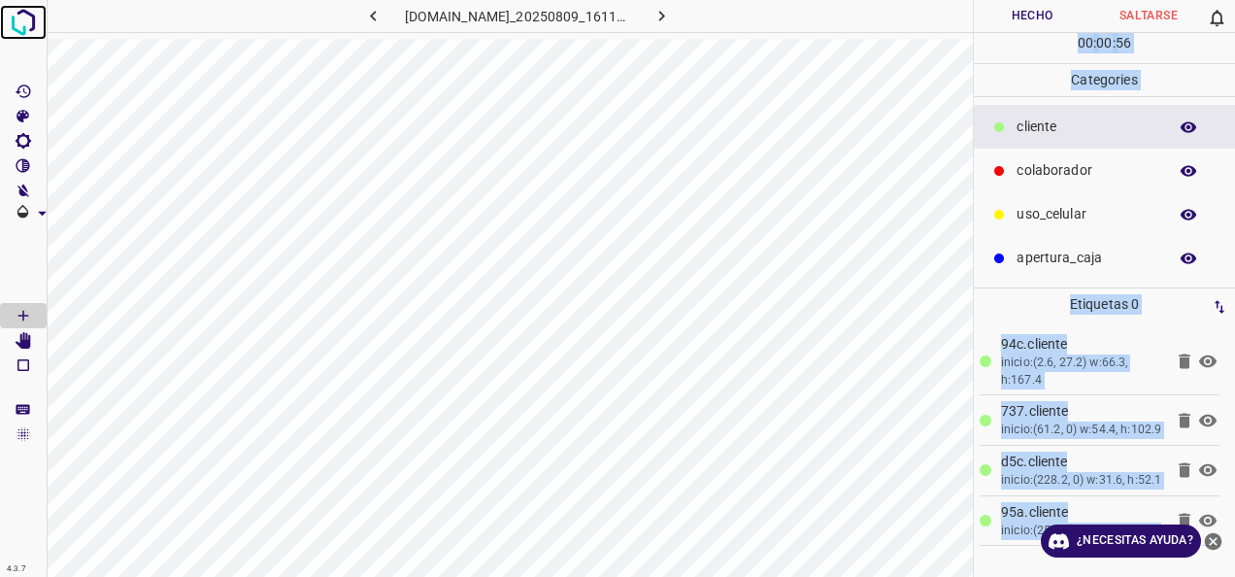
click at [19, 21] on img at bounding box center [23, 22] width 35 height 35
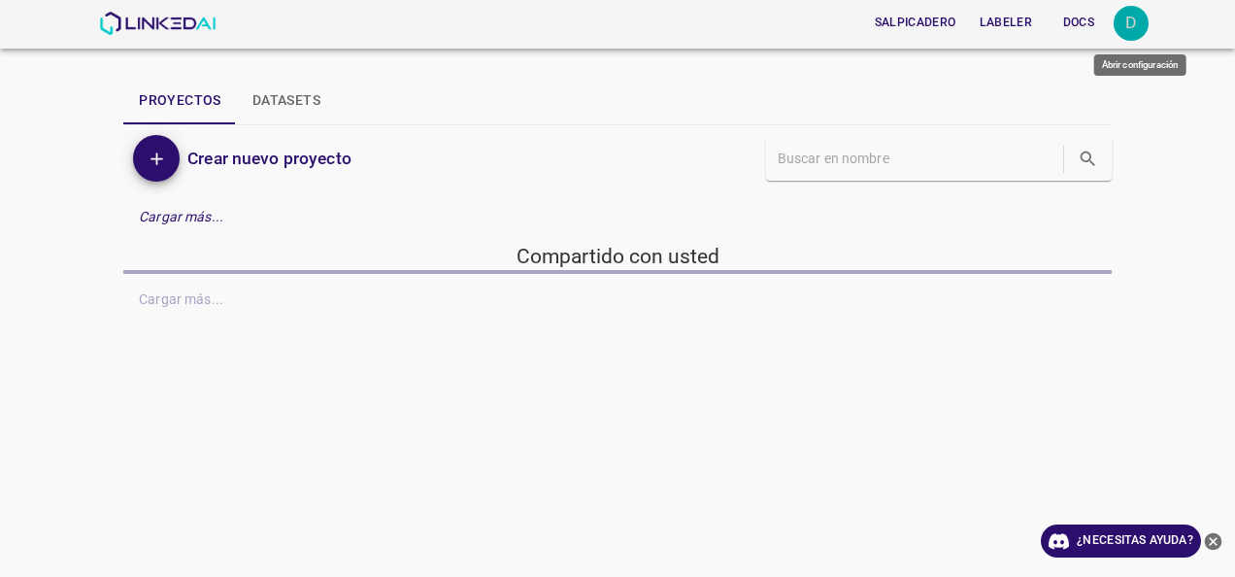
click at [1138, 25] on div "D" at bounding box center [1131, 23] width 35 height 35
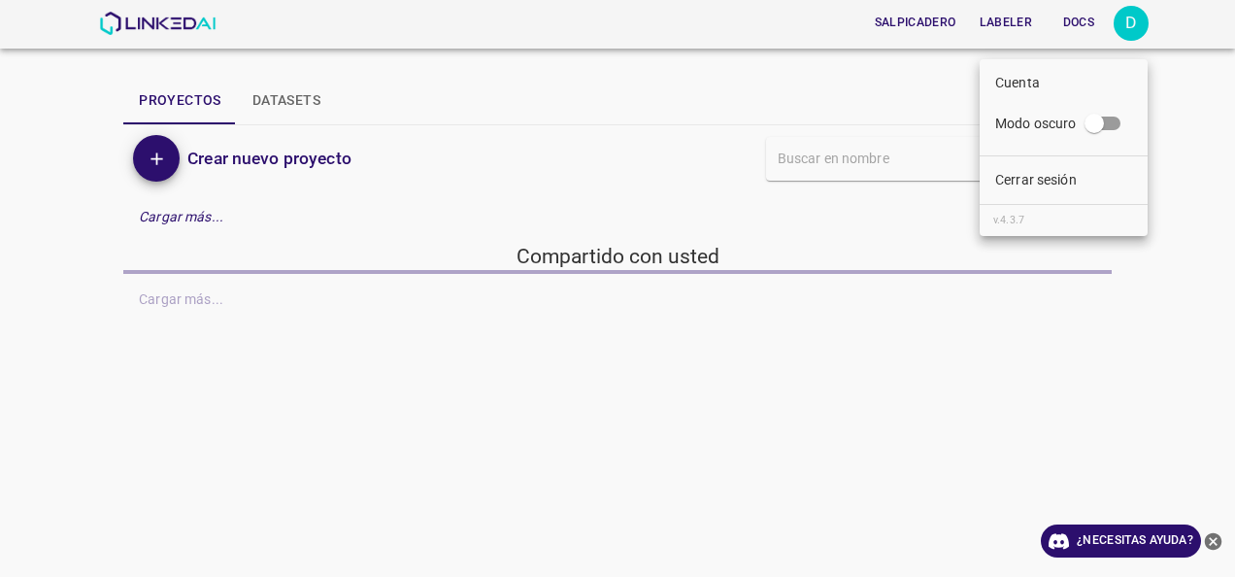
click at [1103, 191] on li "Cerrar sesión" at bounding box center [1064, 180] width 168 height 32
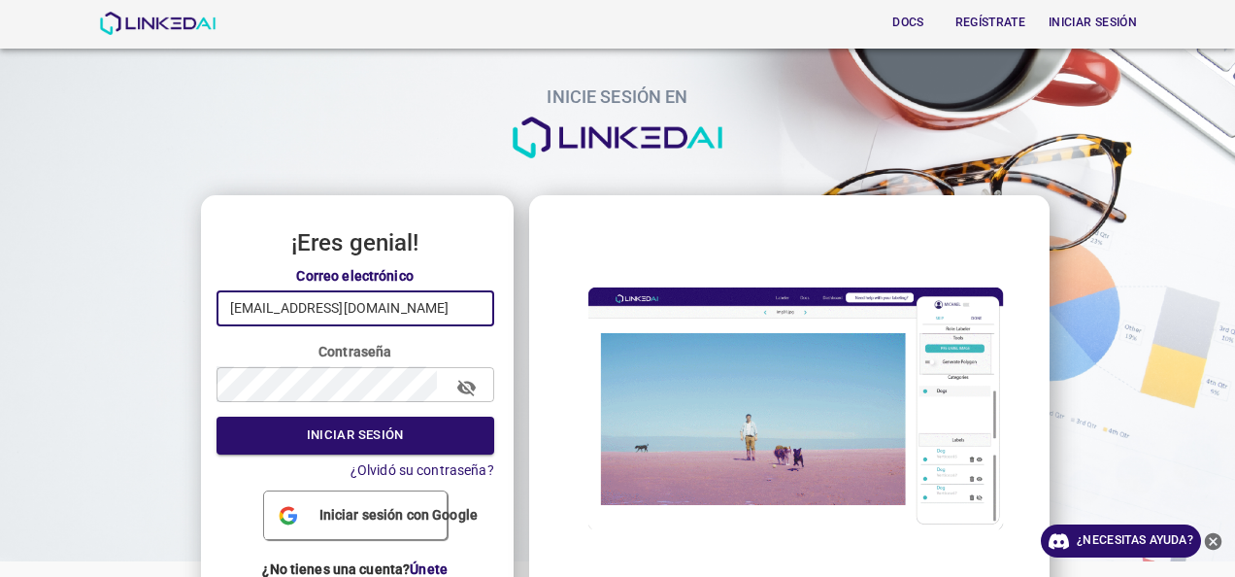
drag, startPoint x: 460, startPoint y: 316, endPoint x: 84, endPoint y: 321, distance: 376.8
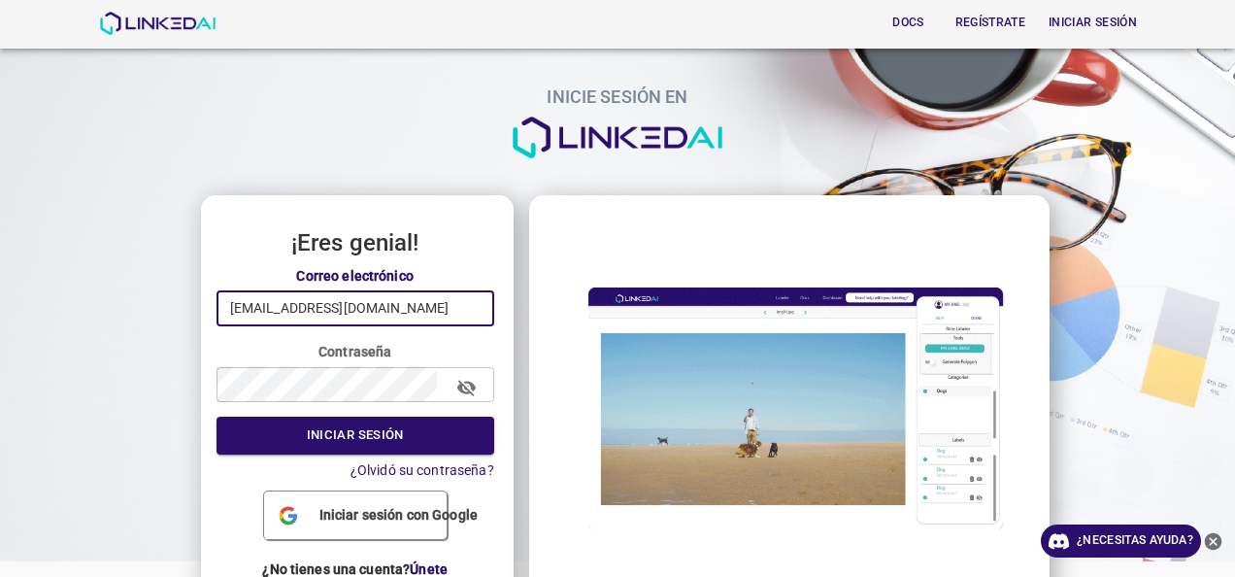
click at [84, 321] on div "INICIE SESIÓN EN ¡Eres genial! Correo electrónico nanisp37@gmail.com ​ Contrase…" at bounding box center [609, 307] width 1251 height 647
type input "evaluna9808@hotmail.com"
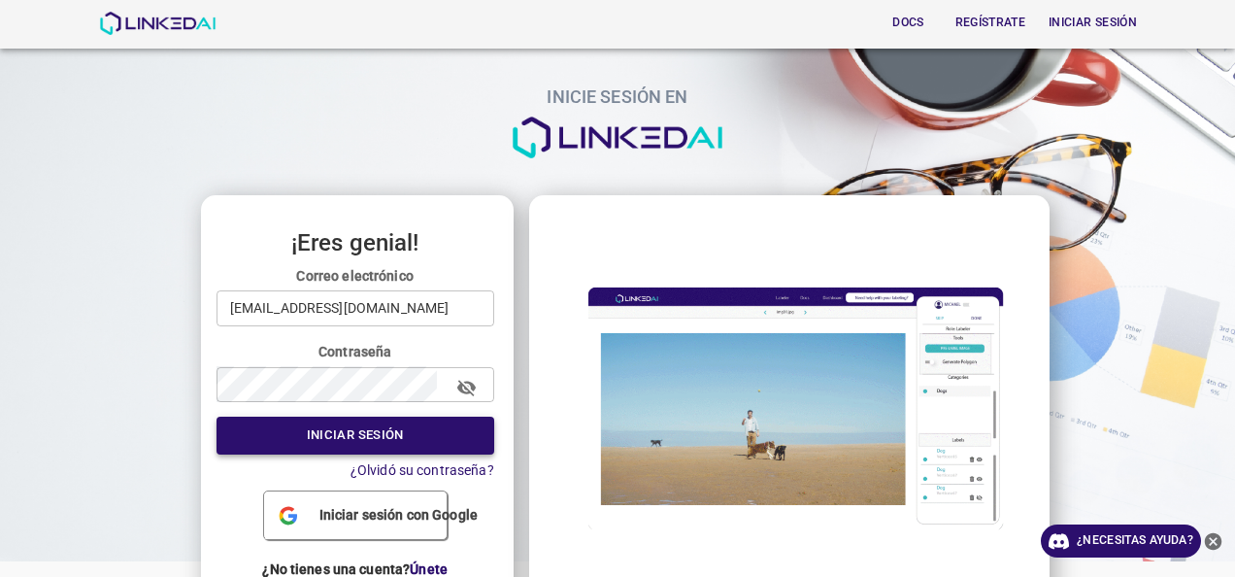
click at [380, 445] on button "Iniciar sesión" at bounding box center [356, 436] width 278 height 38
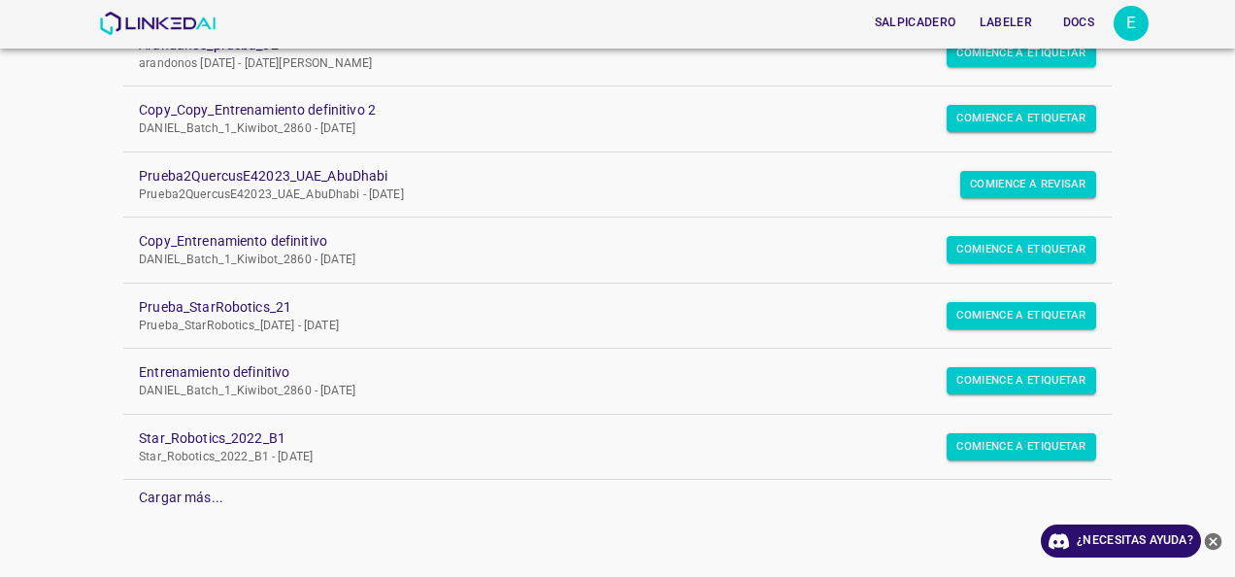
scroll to position [230, 0]
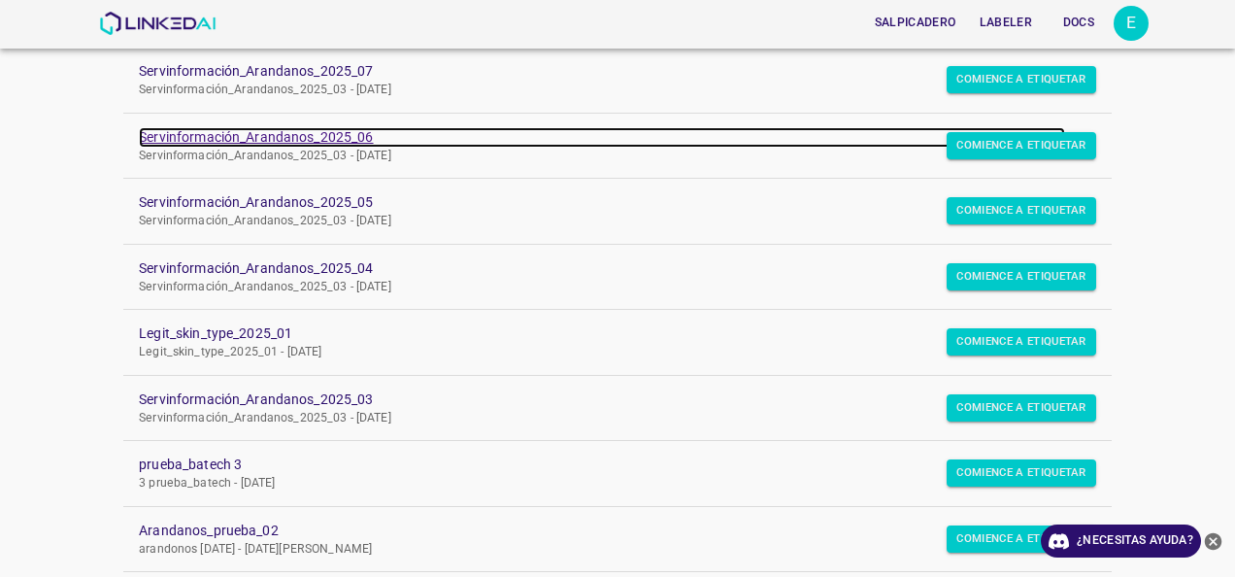
click at [344, 130] on link "Servinformación_Arandanos_2025_06" at bounding box center [602, 137] width 926 height 20
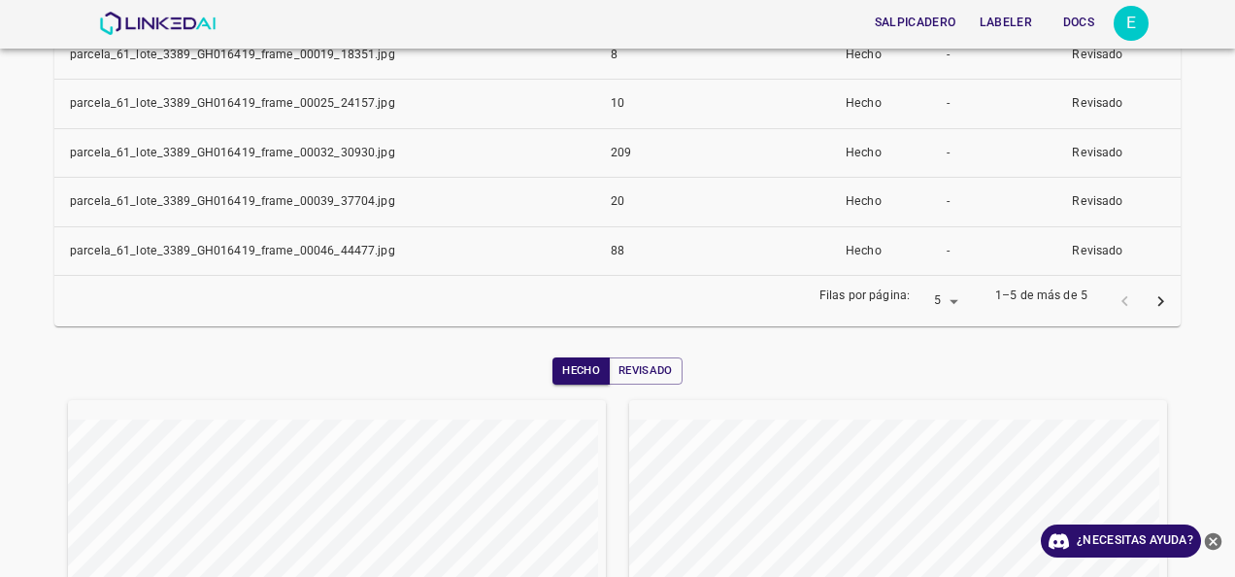
scroll to position [194, 0]
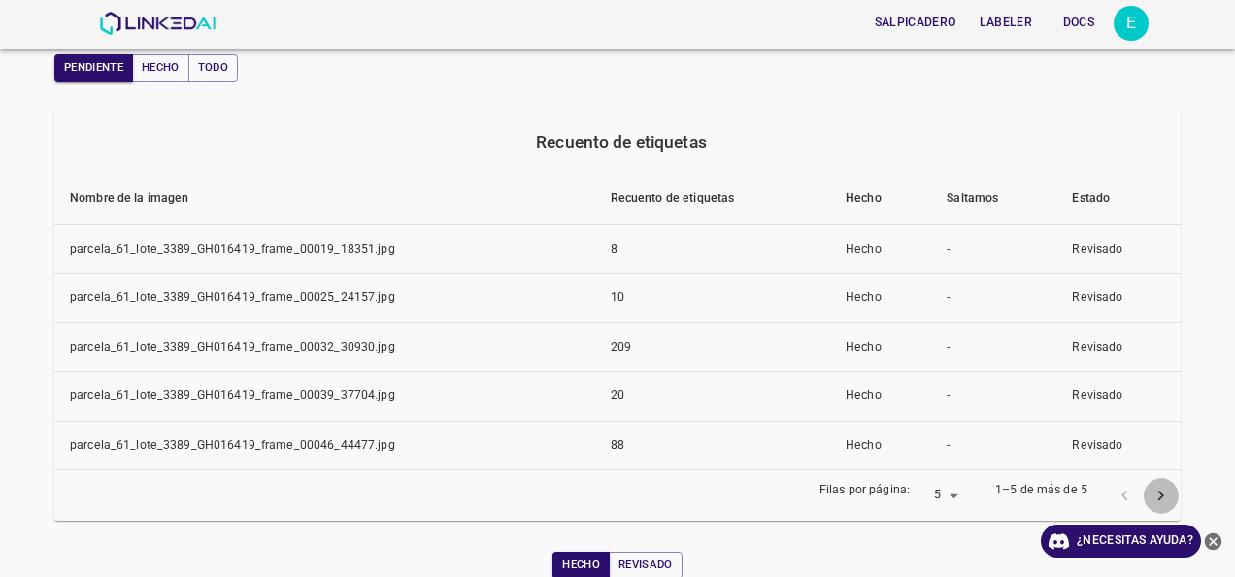
click at [1154, 496] on icon "página siguiente" at bounding box center [1161, 496] width 20 height 20
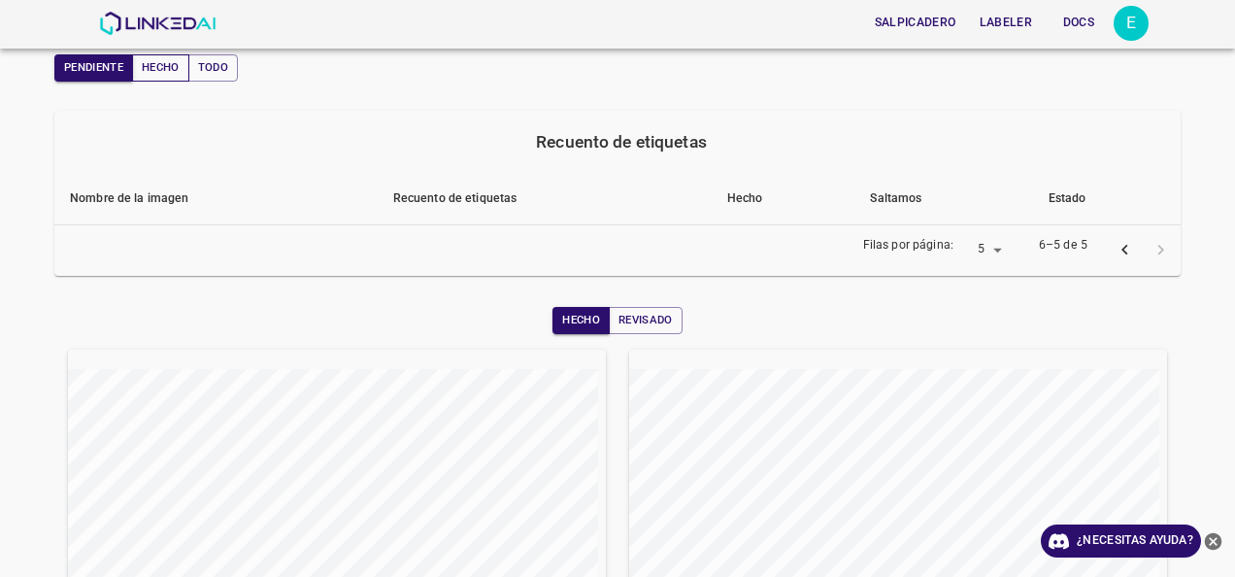
click at [172, 58] on button "Hecho" at bounding box center [160, 67] width 57 height 27
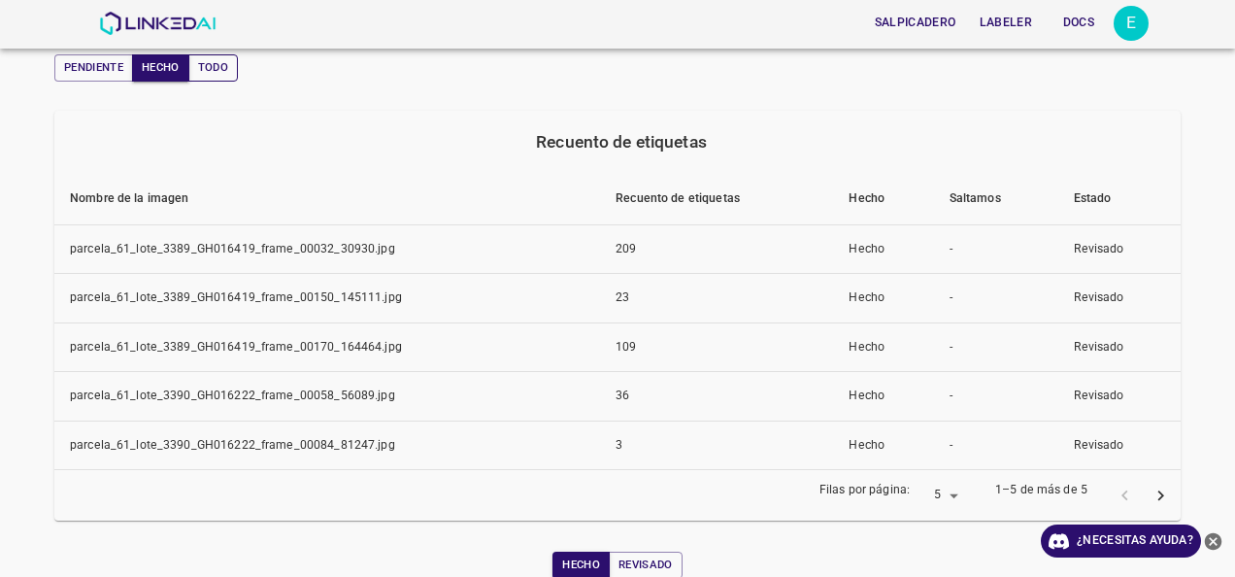
click at [211, 64] on button "Todo" at bounding box center [213, 67] width 50 height 27
click at [62, 75] on button "Pendiente" at bounding box center [93, 67] width 79 height 27
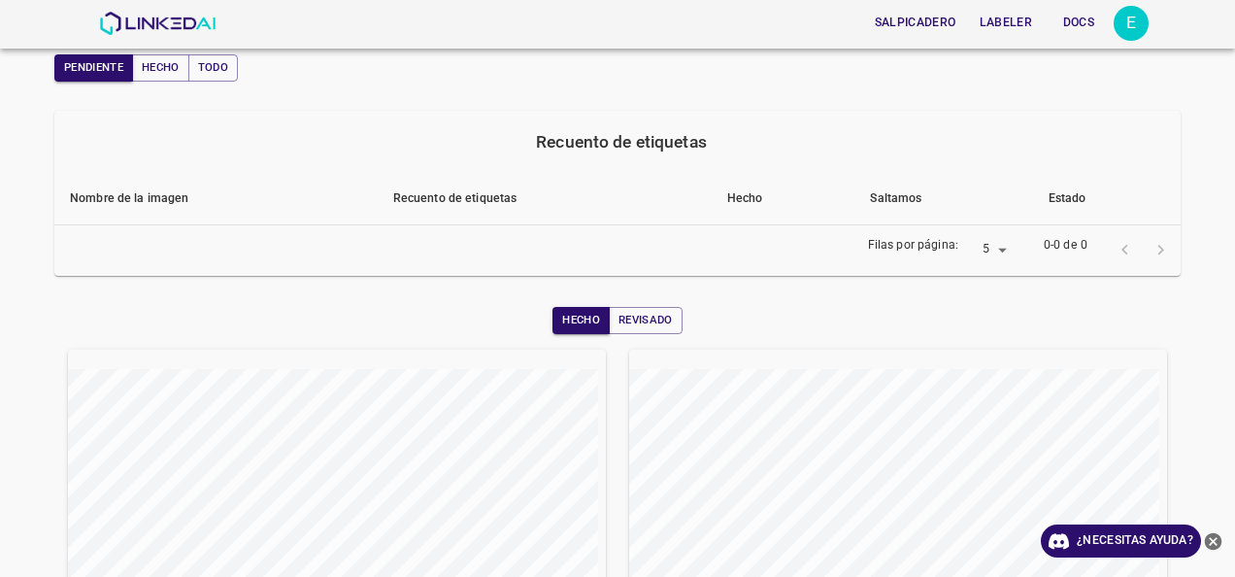
scroll to position [97, 0]
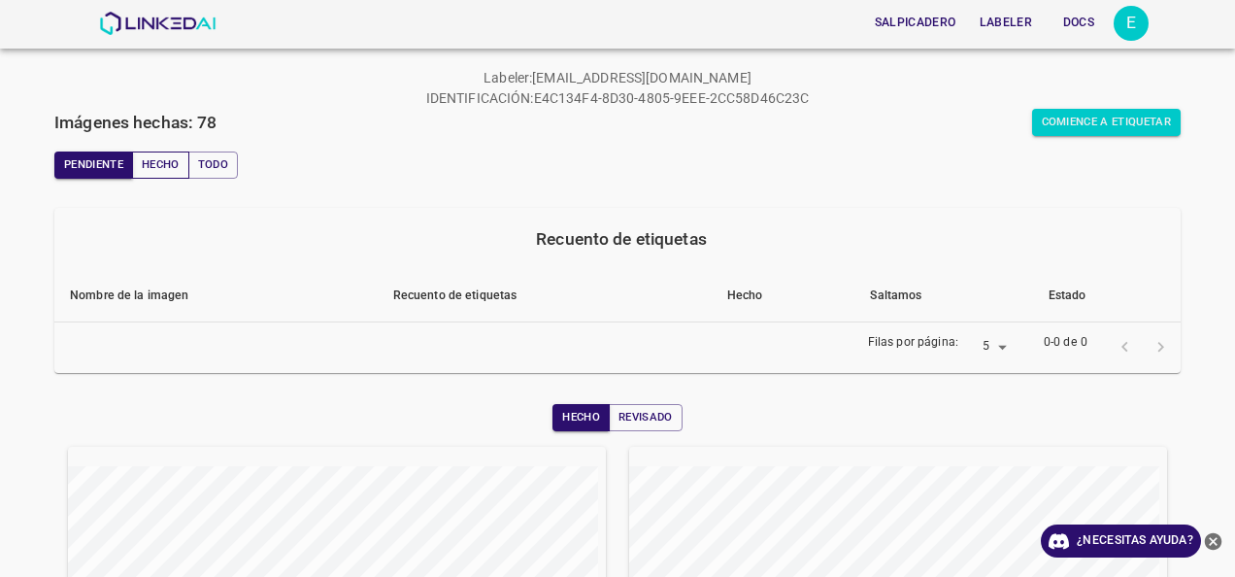
click at [161, 172] on button "Hecho" at bounding box center [160, 164] width 57 height 27
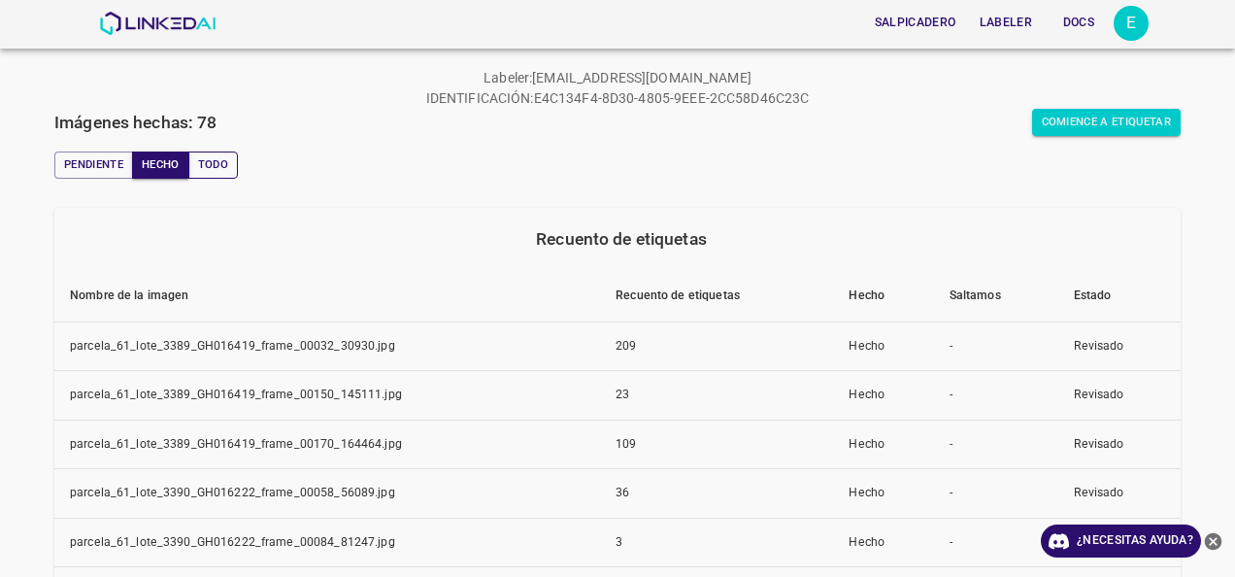
click at [226, 167] on button "Todo" at bounding box center [213, 164] width 50 height 27
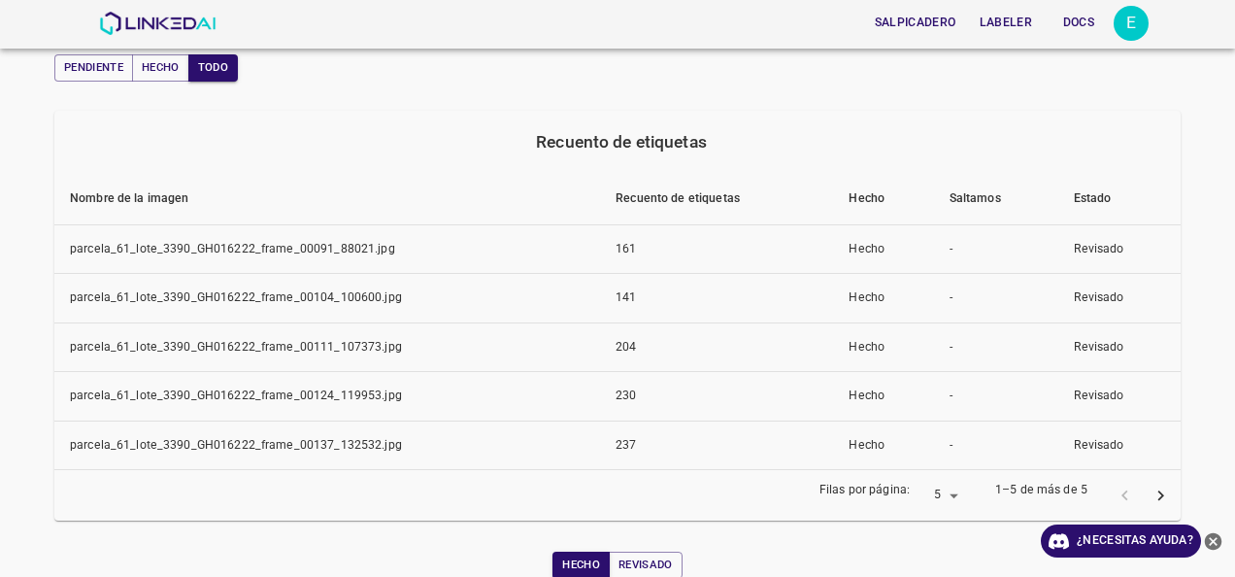
scroll to position [291, 0]
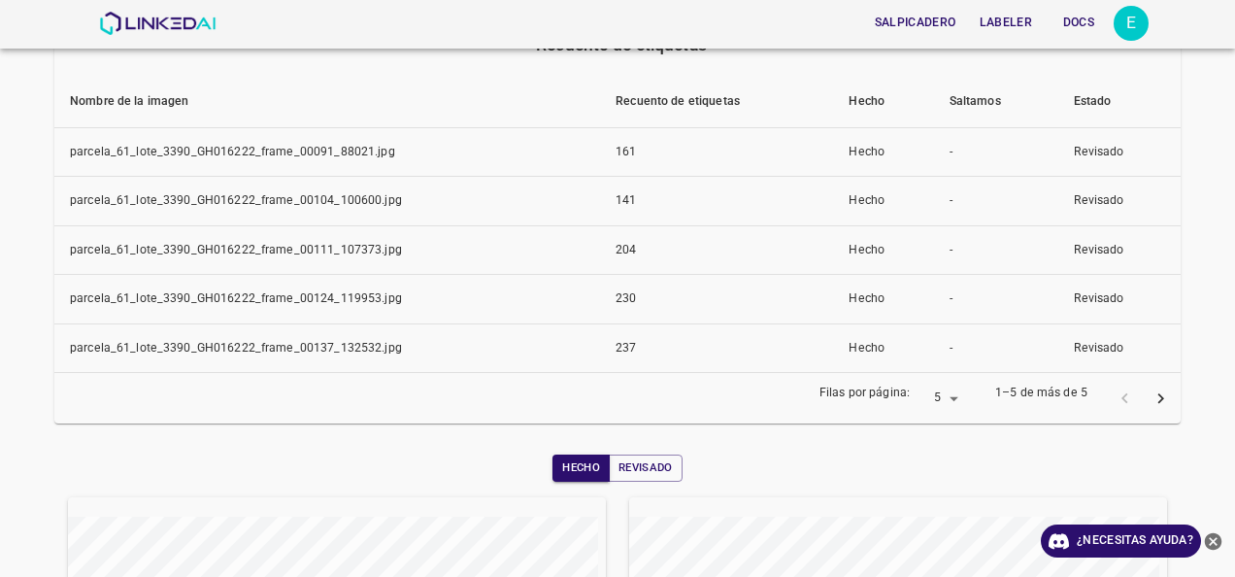
click at [1151, 390] on icon "página siguiente" at bounding box center [1161, 398] width 20 height 20
click at [1151, 397] on icon "página siguiente" at bounding box center [1161, 398] width 20 height 20
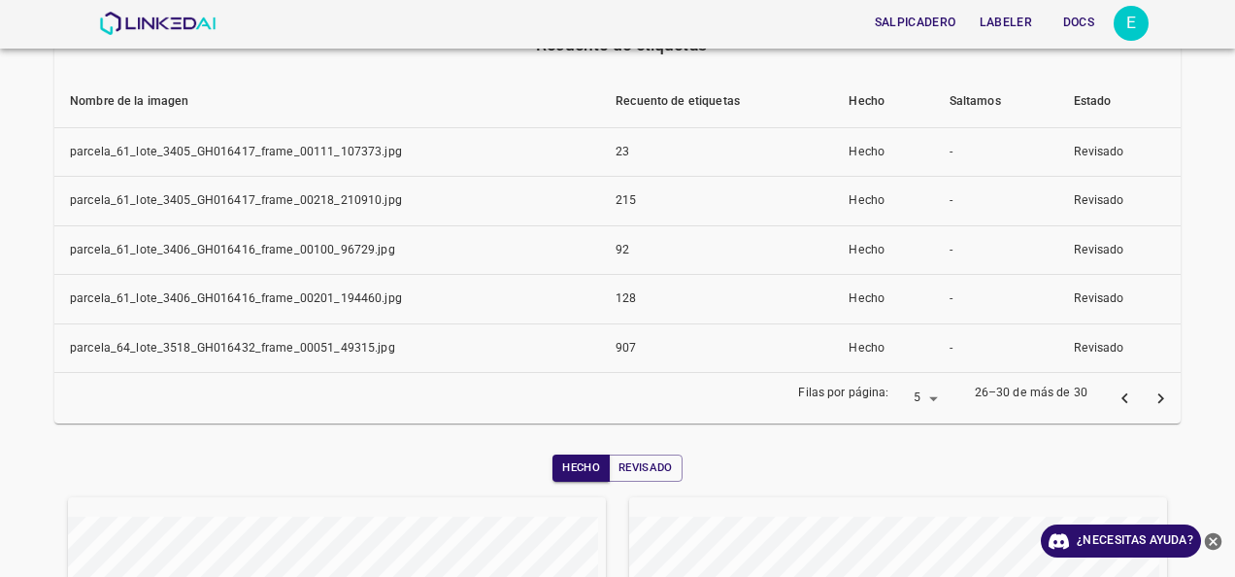
click at [1151, 397] on icon "página siguiente" at bounding box center [1161, 398] width 20 height 20
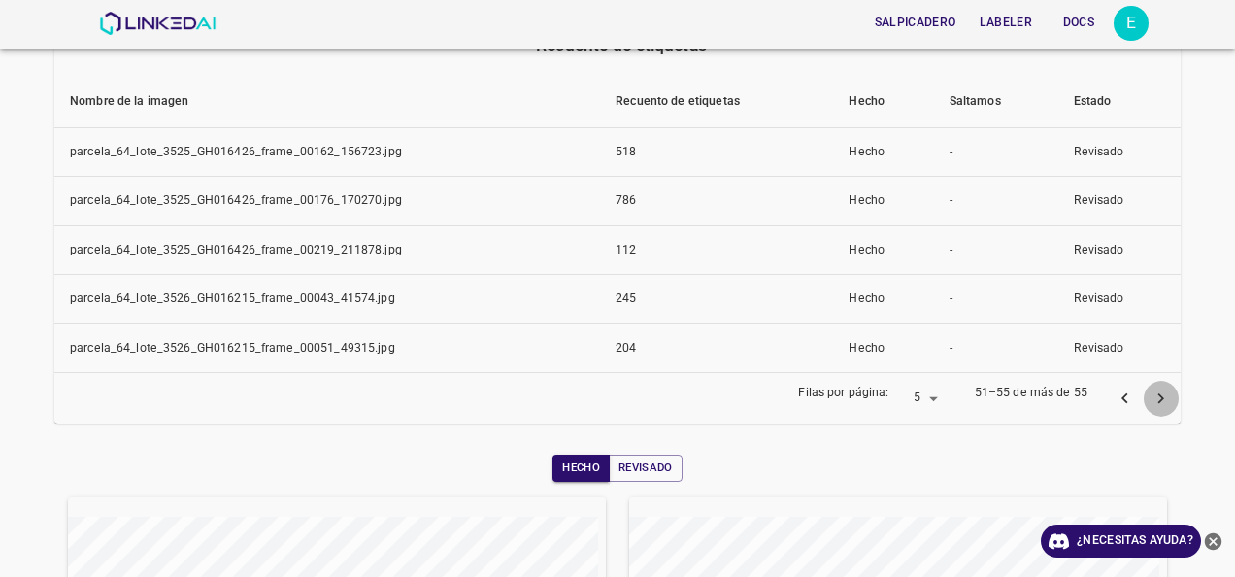
click at [1151, 397] on icon "página siguiente" at bounding box center [1161, 398] width 20 height 20
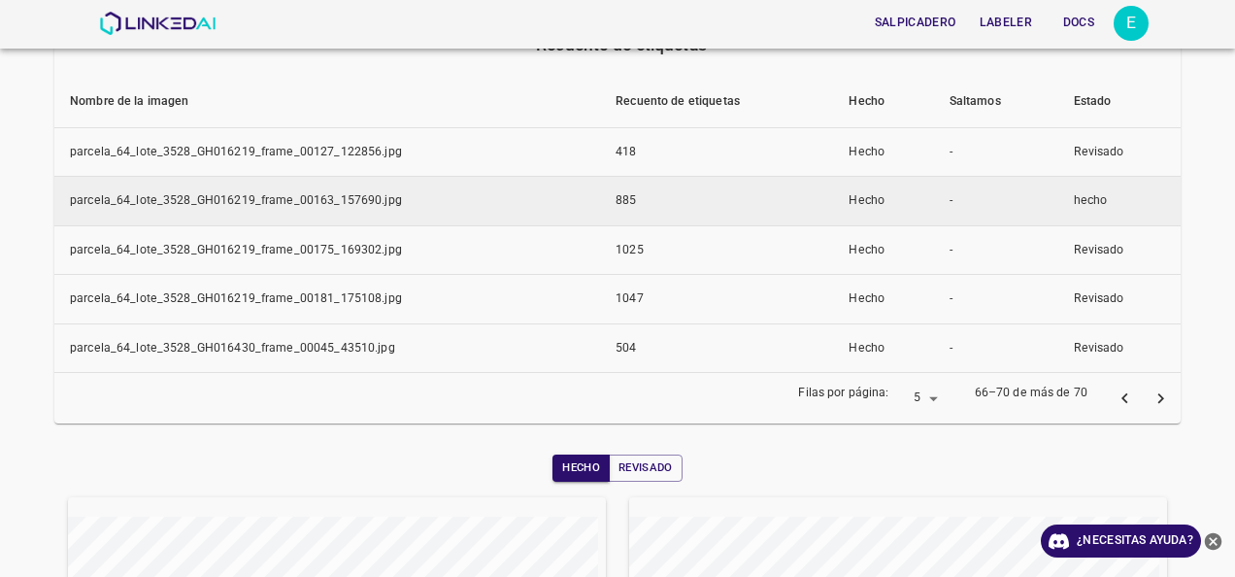
click at [1060, 204] on td "hecho" at bounding box center [1119, 202] width 122 height 50
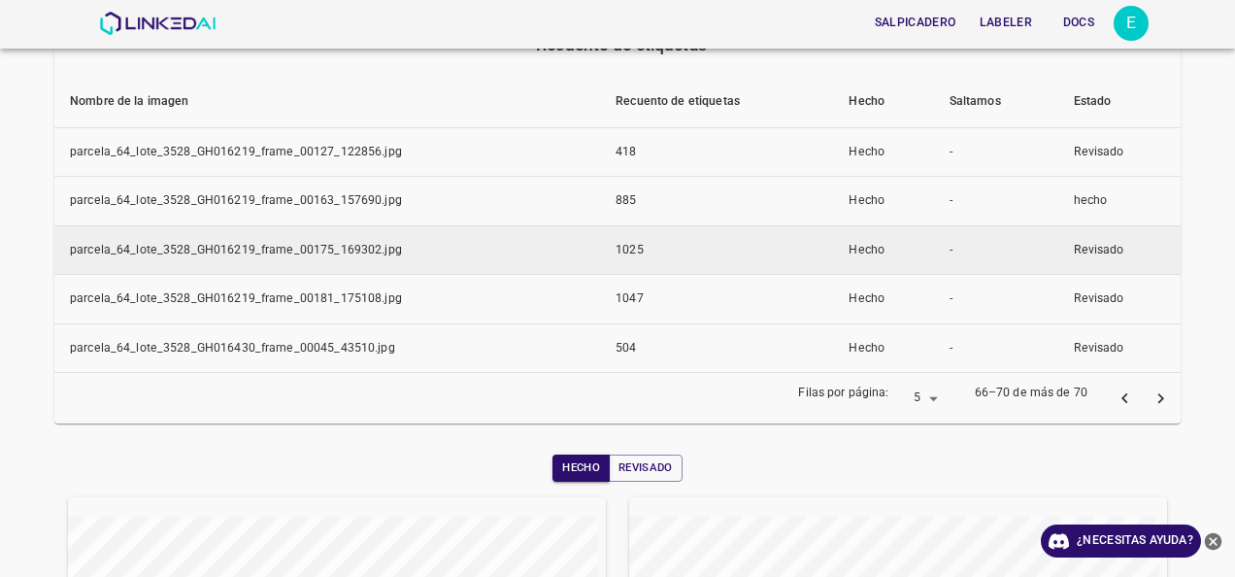
click at [1074, 243] on td "Revisado" at bounding box center [1119, 250] width 122 height 50
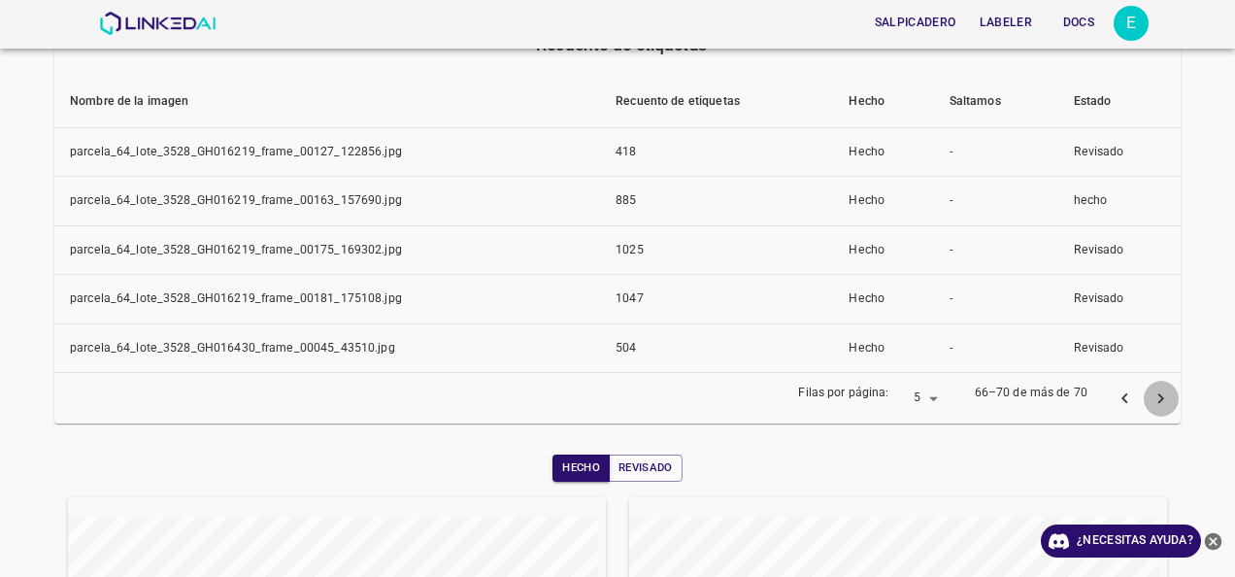
click at [1158, 396] on icon "página siguiente" at bounding box center [1161, 398] width 6 height 11
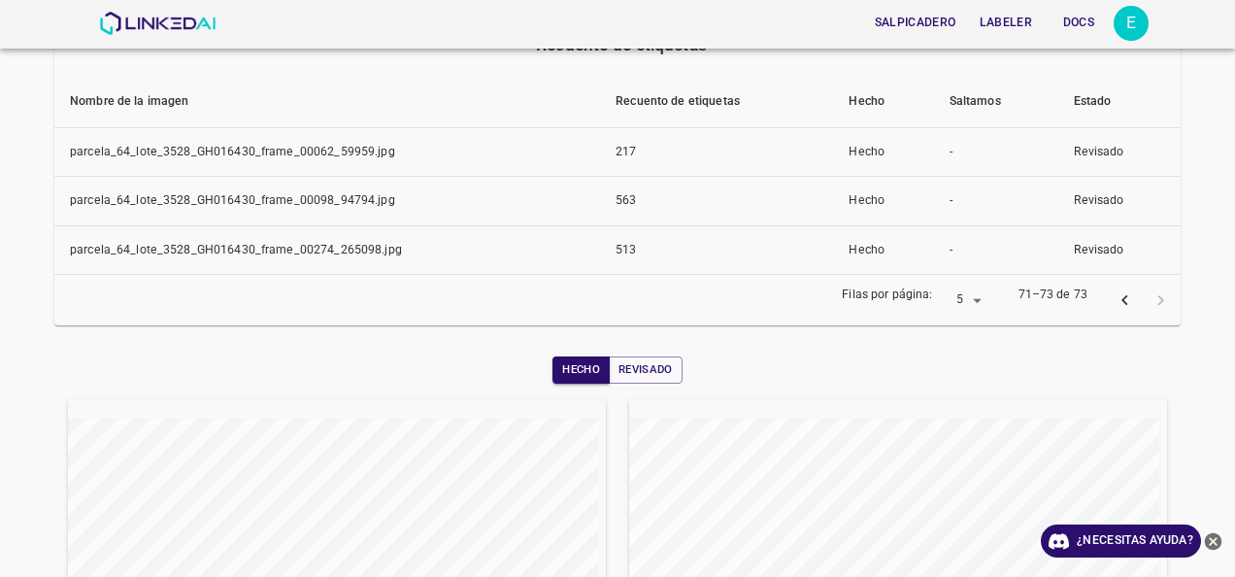
click at [1140, 307] on div at bounding box center [1143, 301] width 72 height 36
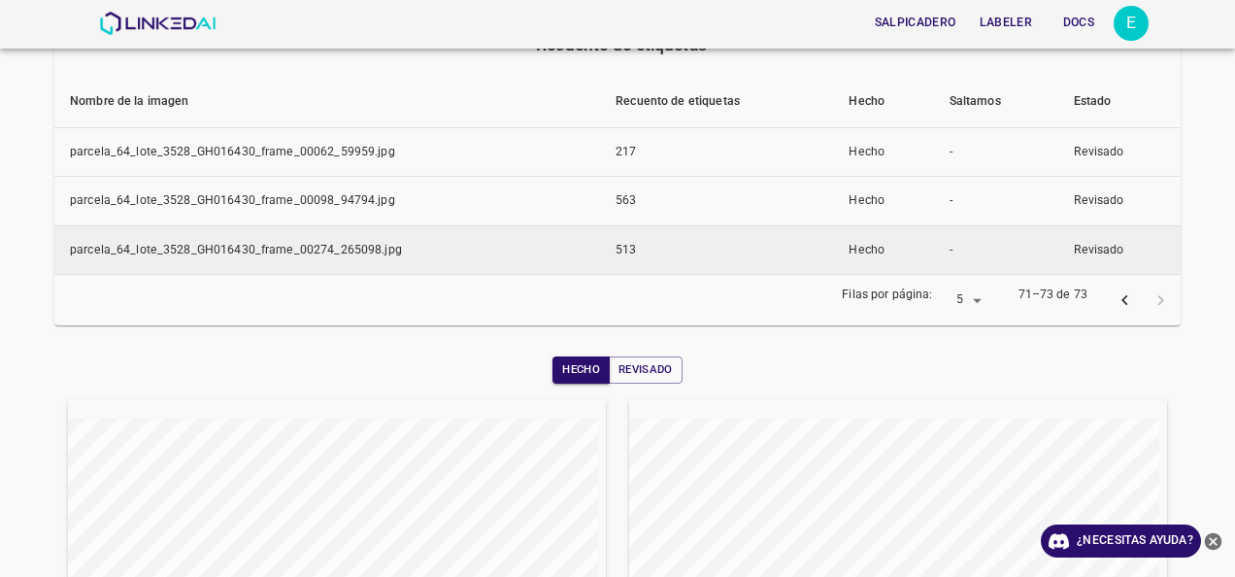
click at [332, 237] on td "parcela_64_lote_3528_GH016430_frame_00274_265098.jpg" at bounding box center [327, 250] width 546 height 50
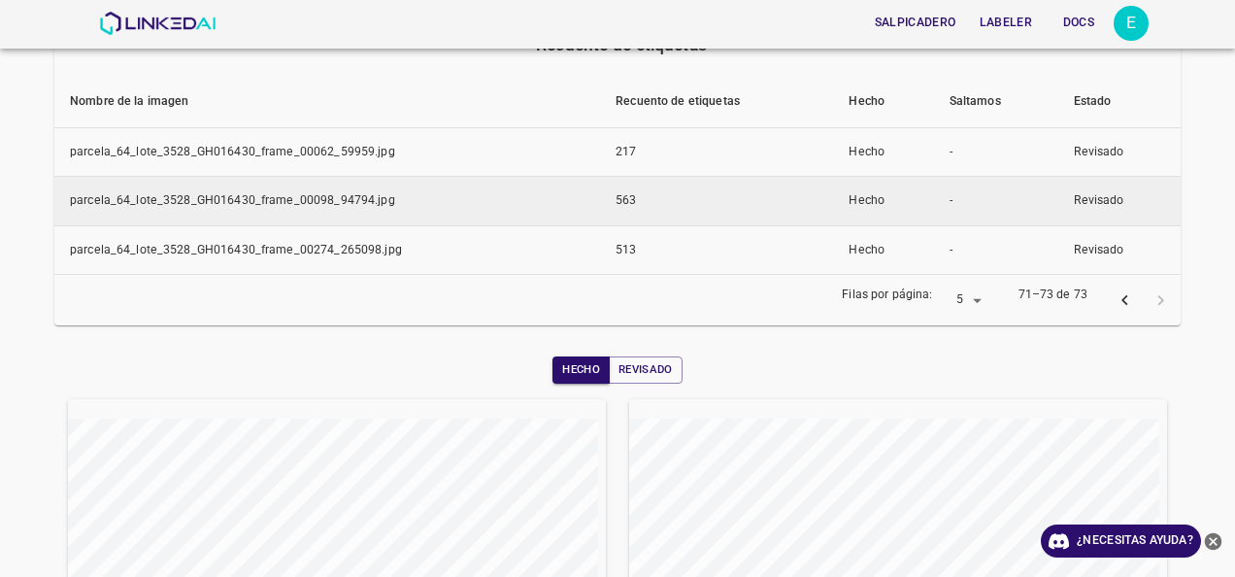
scroll to position [194, 0]
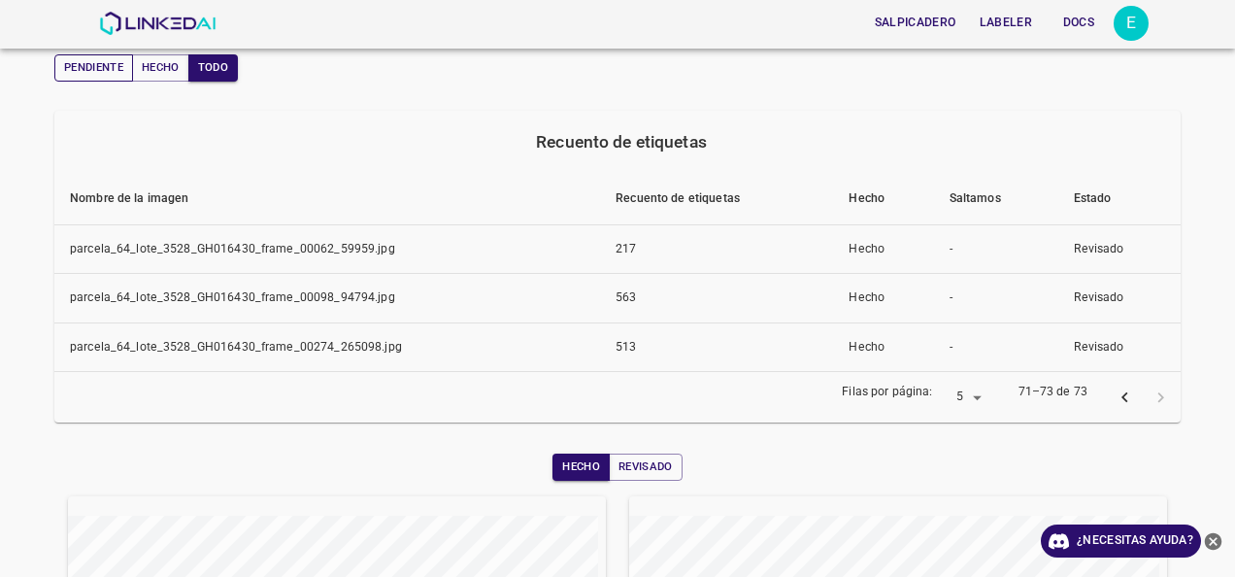
click at [93, 69] on button "Pendiente" at bounding box center [93, 67] width 79 height 27
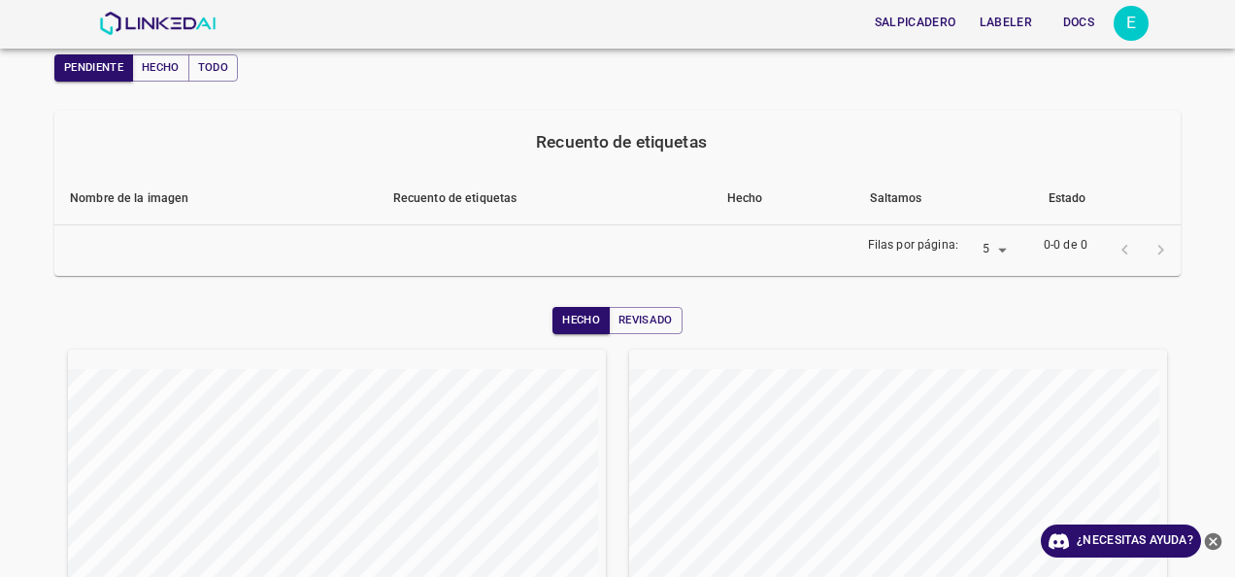
scroll to position [97, 0]
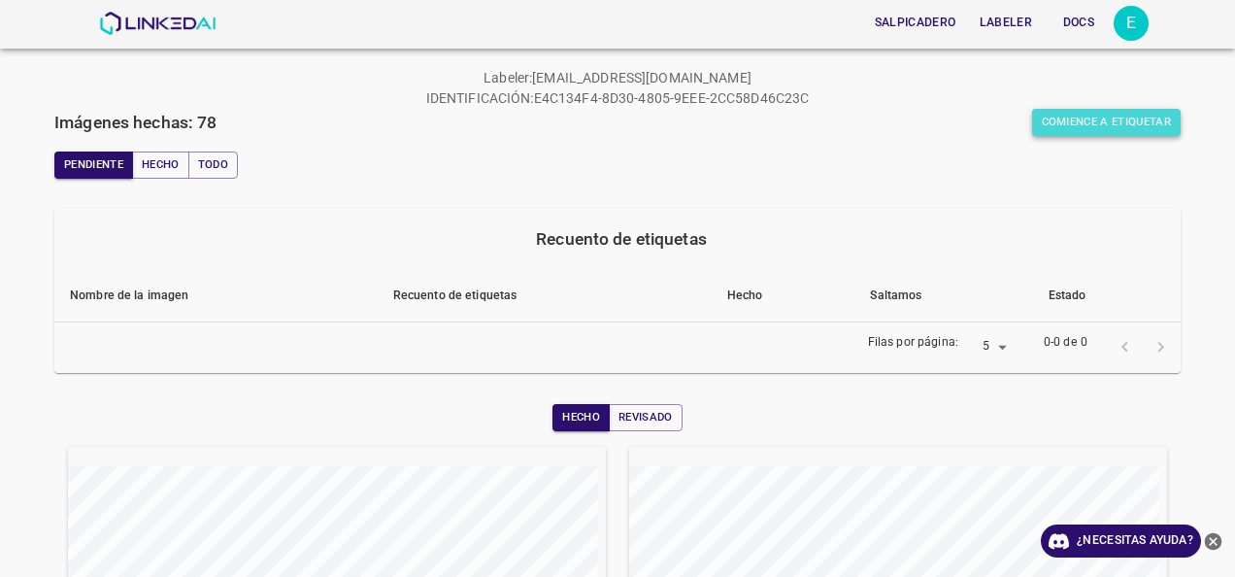
click at [1072, 130] on button "Comience a etiquetar" at bounding box center [1107, 122] width 150 height 27
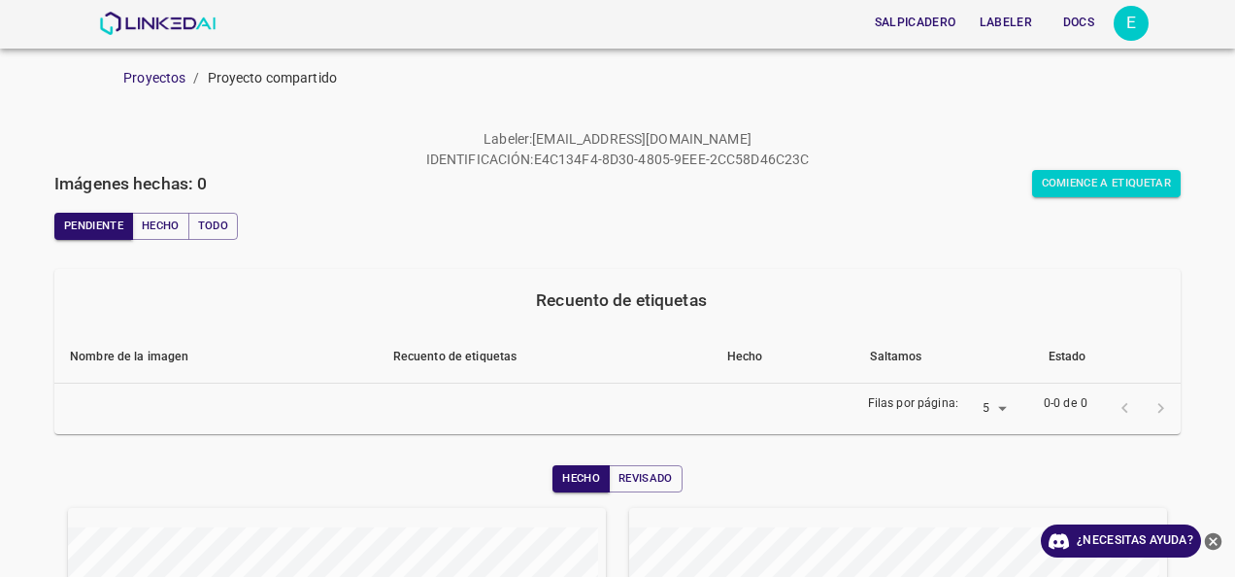
scroll to position [97, 0]
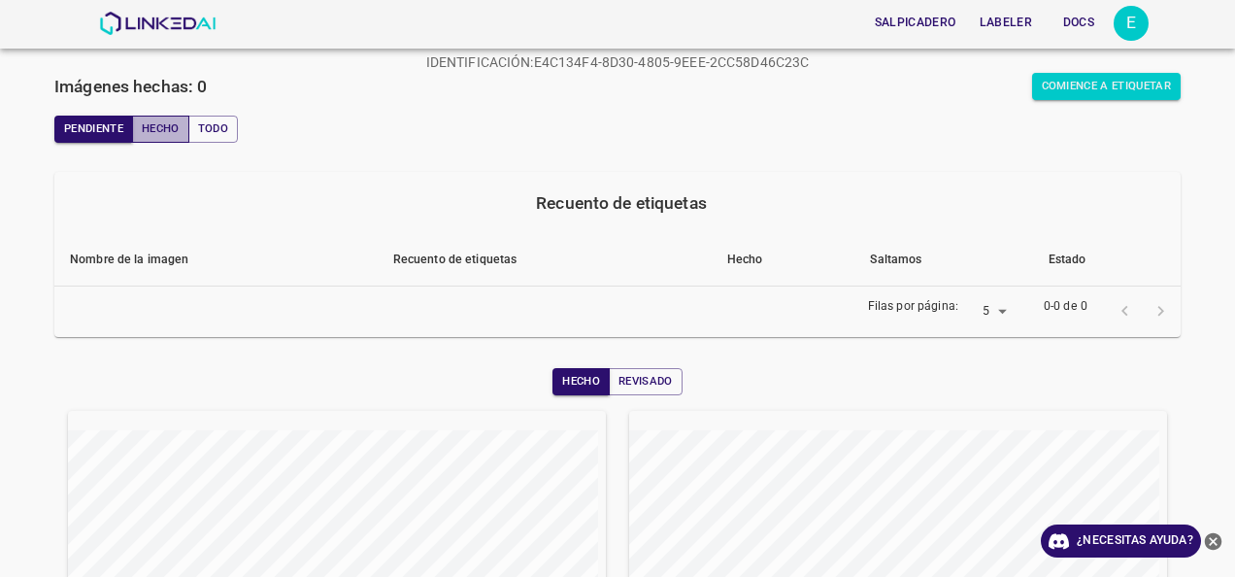
click at [173, 130] on font "Hecho" at bounding box center [161, 128] width 38 height 19
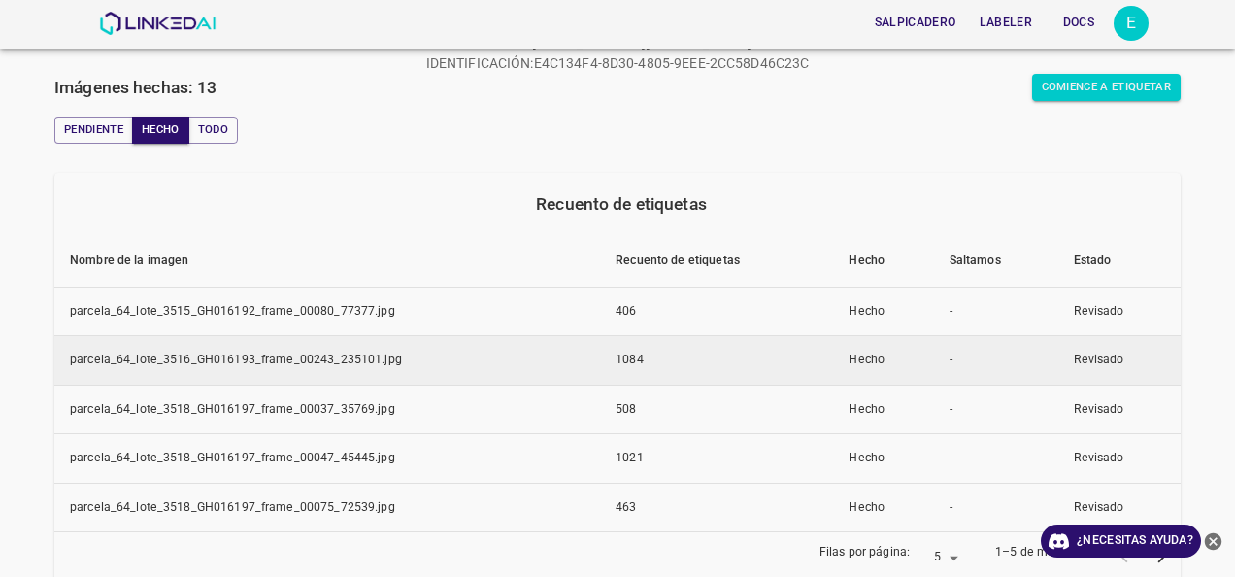
scroll to position [229, 0]
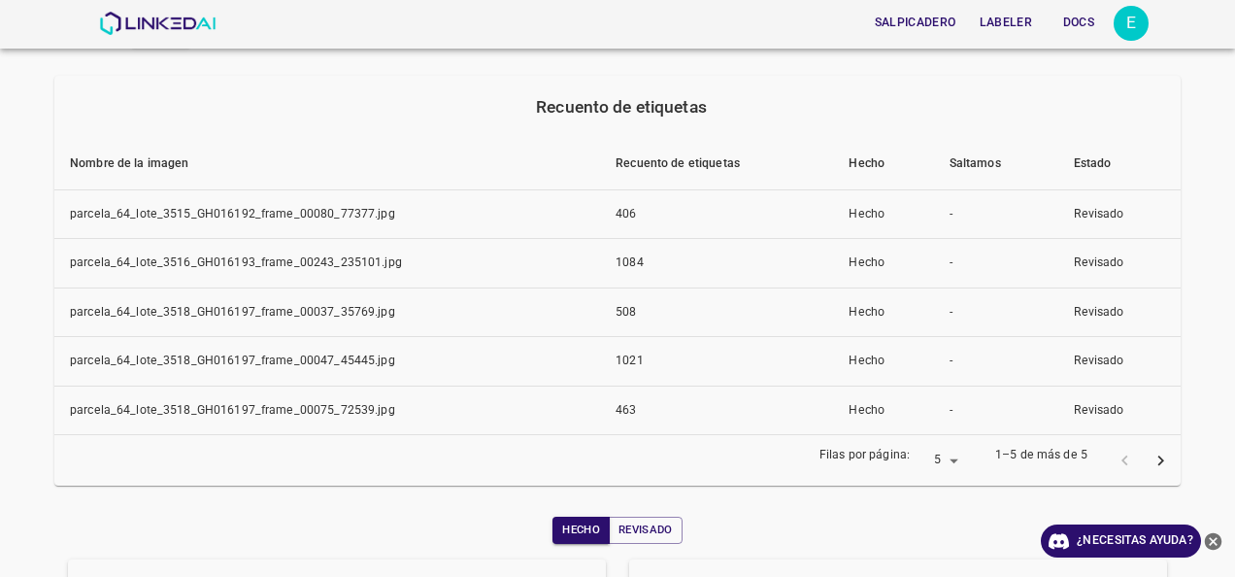
click at [1151, 458] on icon "página siguiente" at bounding box center [1161, 461] width 20 height 20
click at [1152, 453] on icon "página siguiente" at bounding box center [1161, 461] width 20 height 20
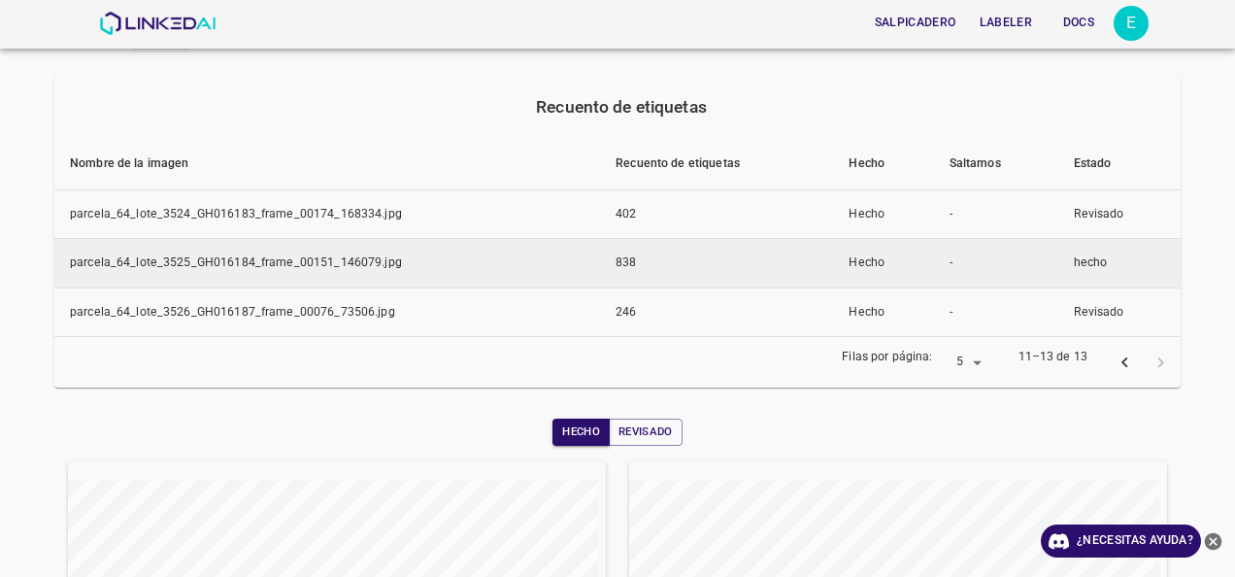
scroll to position [35, 0]
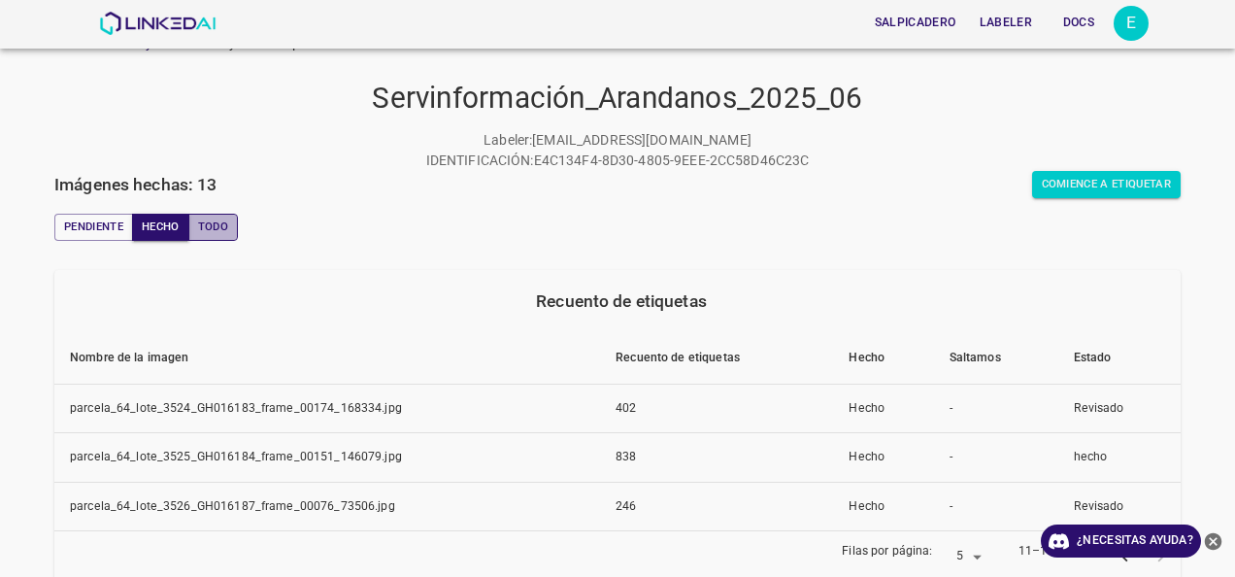
click at [217, 232] on font "Todo" at bounding box center [213, 227] width 30 height 19
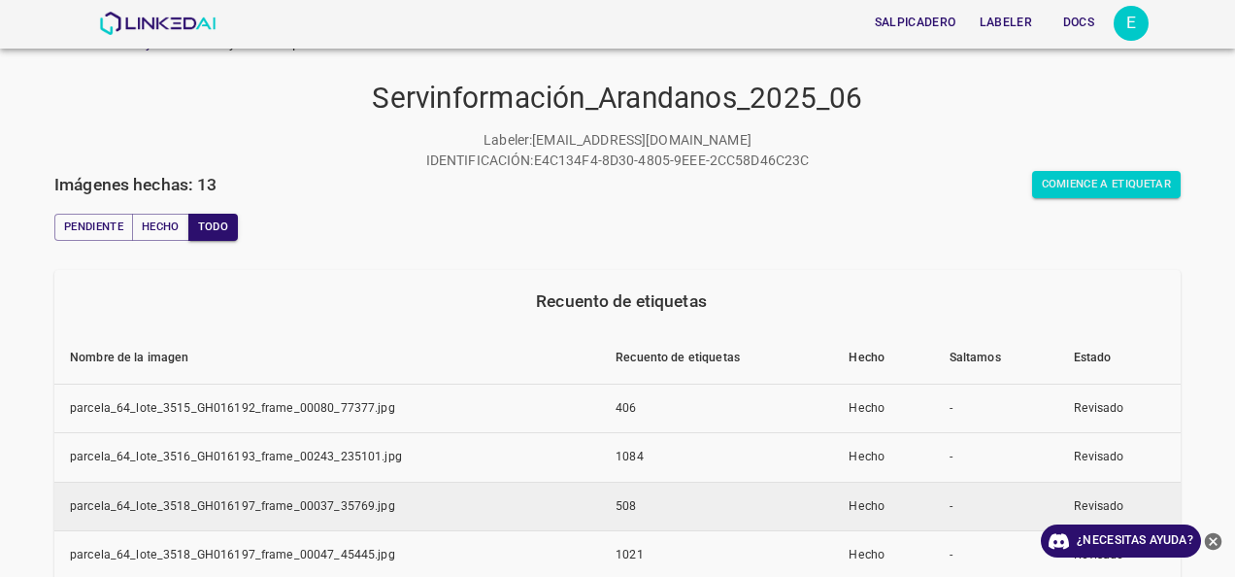
scroll to position [229, 0]
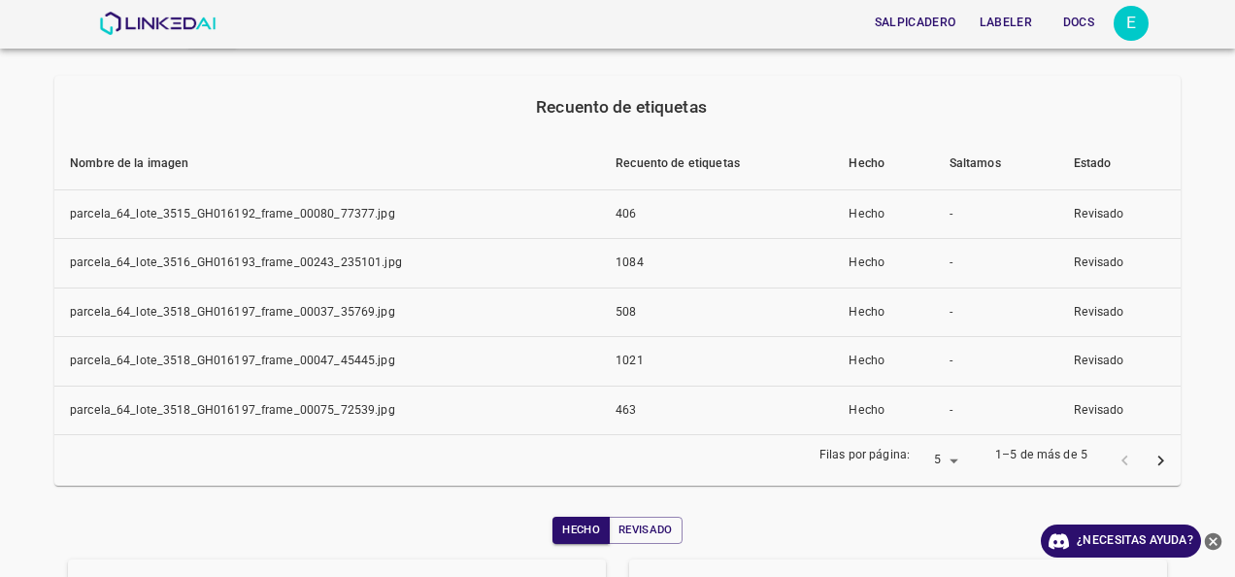
click at [1163, 467] on div "[PERSON_NAME] por página: 5 5 1–5 de más de 5" at bounding box center [617, 460] width 1126 height 50
click at [1158, 461] on icon "página siguiente" at bounding box center [1161, 460] width 6 height 11
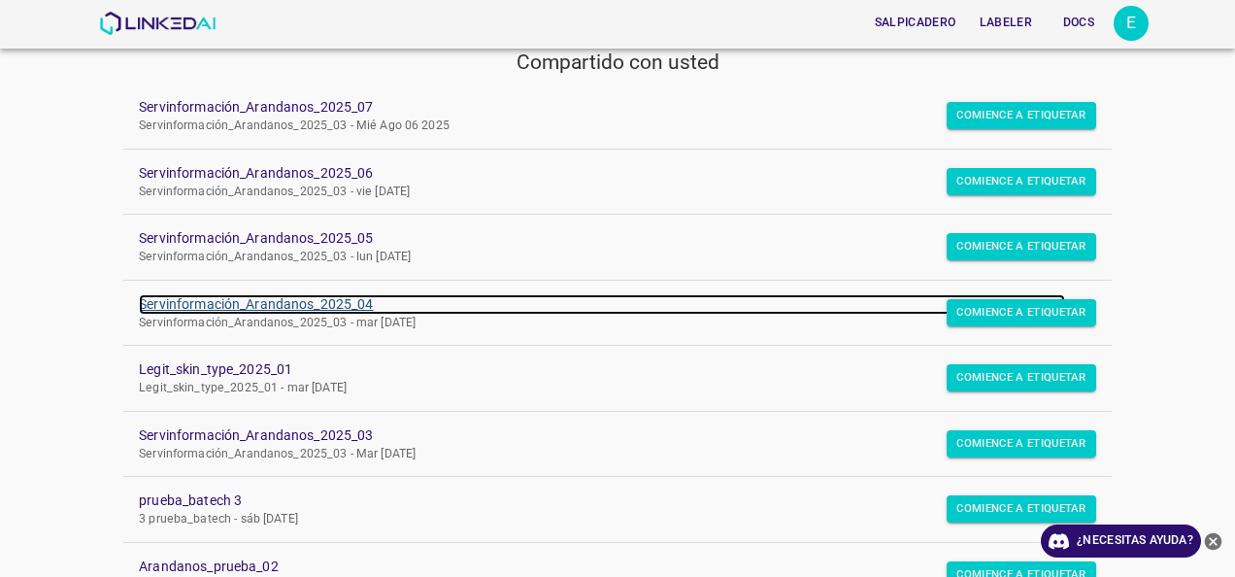
scroll to position [97, 0]
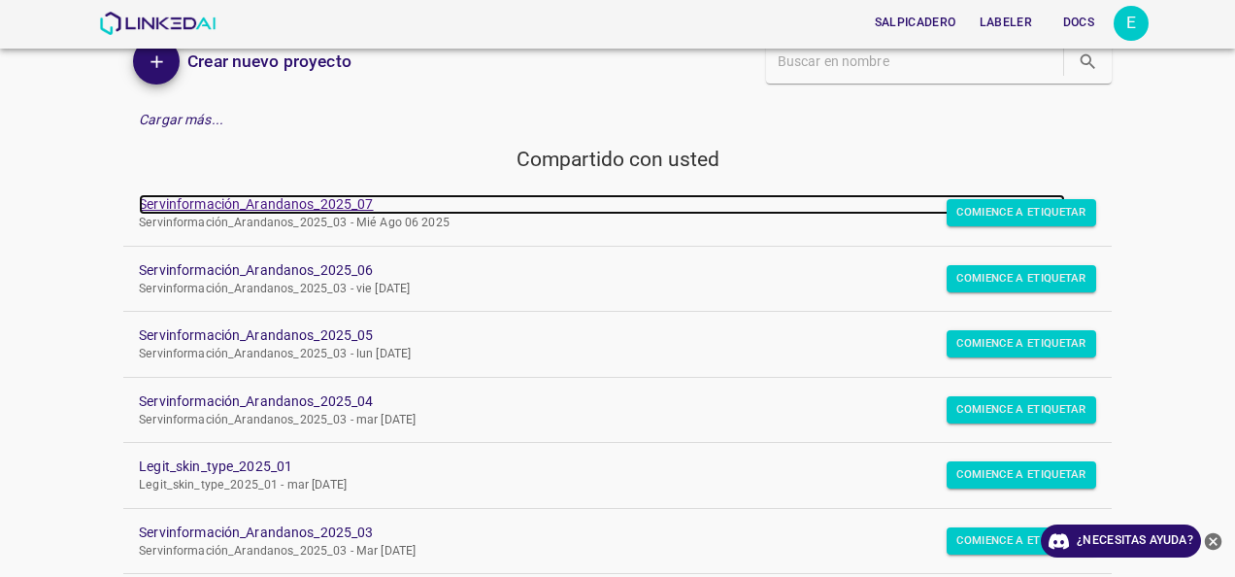
click at [350, 211] on link "Servinformación_Arandanos_2025_07" at bounding box center [602, 204] width 926 height 20
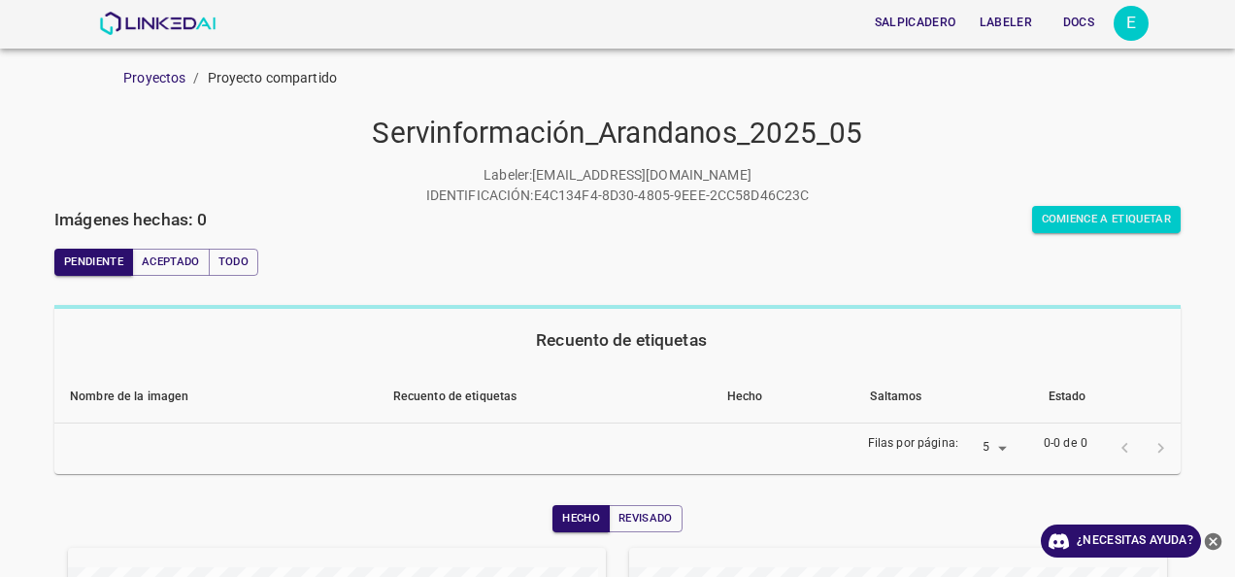
click at [157, 233] on div "Pendiente Aceptado Todo" at bounding box center [156, 262] width 204 height 58
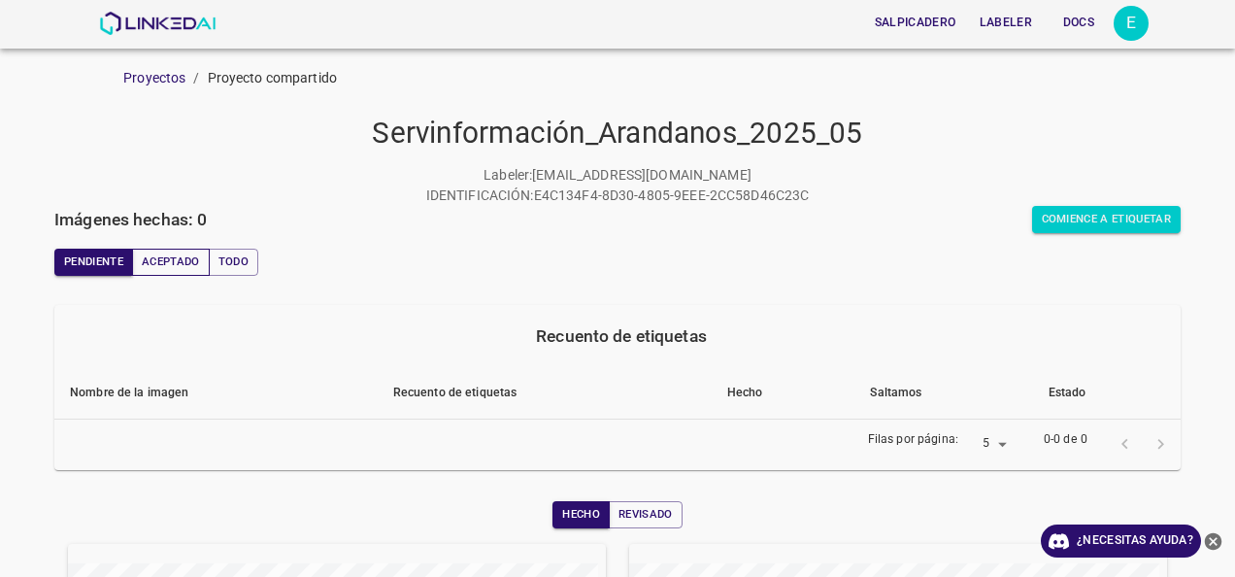
click at [183, 268] on button "Aceptado" at bounding box center [171, 262] width 78 height 27
click at [227, 266] on button "Todo" at bounding box center [234, 262] width 50 height 27
click at [72, 254] on button "Pendiente" at bounding box center [93, 262] width 79 height 27
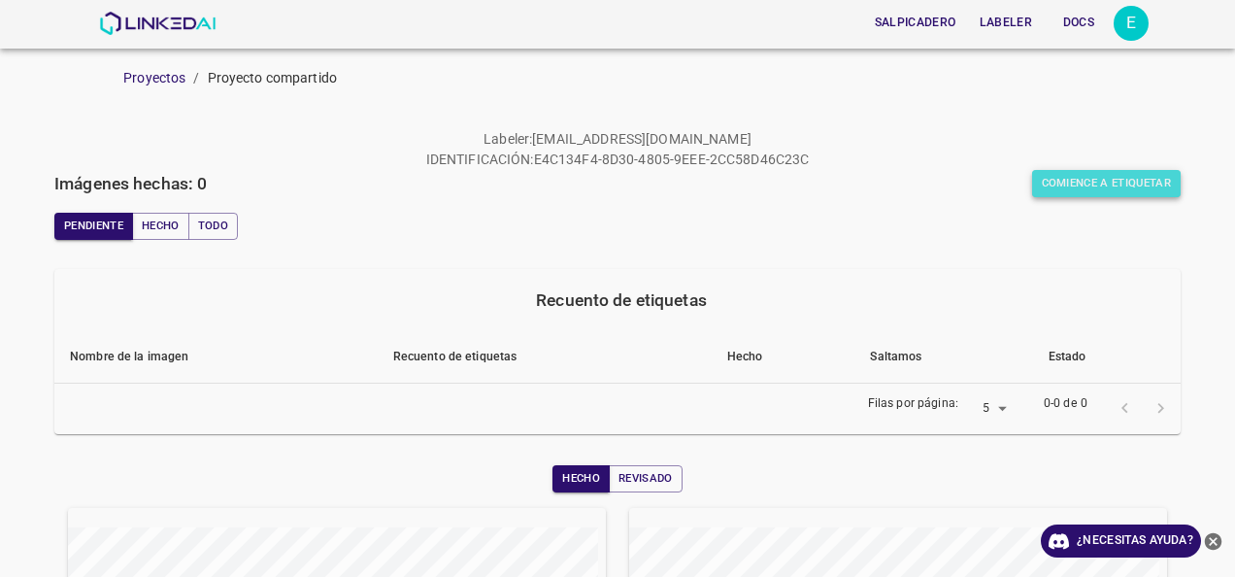
click at [1068, 175] on font "Comience a etiquetar" at bounding box center [1107, 183] width 130 height 19
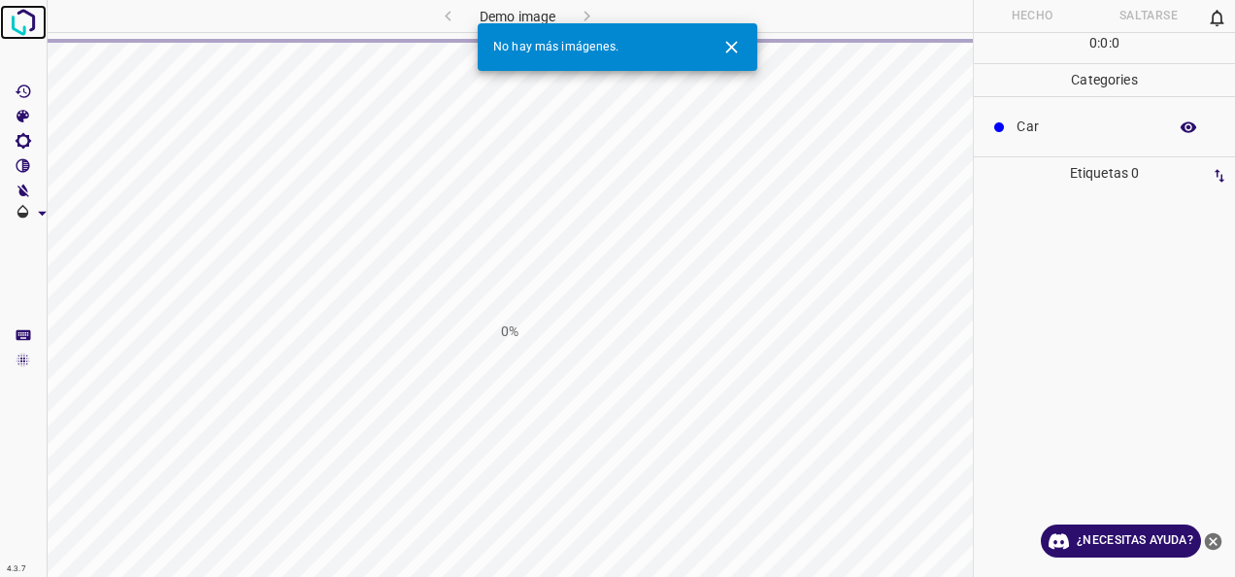
click at [33, 25] on img at bounding box center [23, 22] width 35 height 35
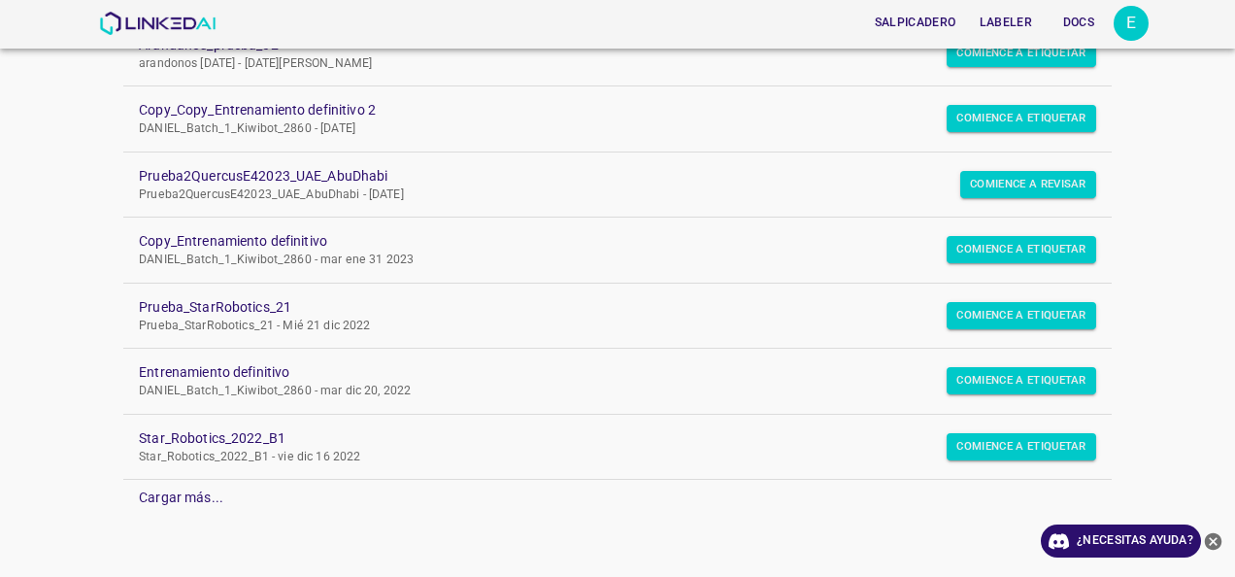
scroll to position [133, 0]
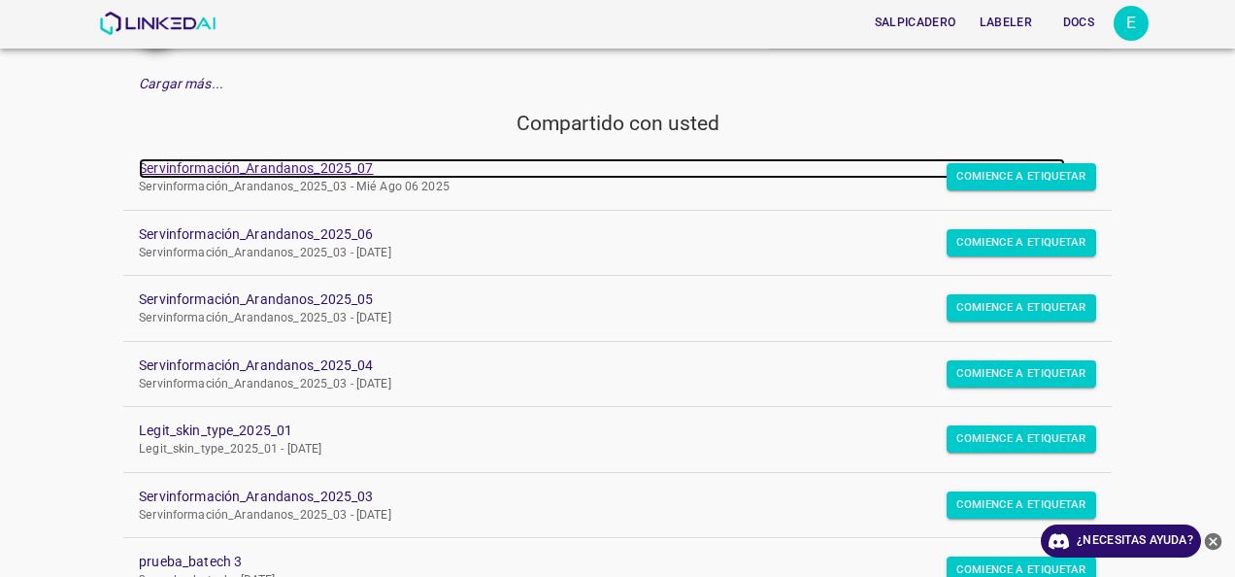
click at [348, 171] on link "Servinformación_Arandanos_2025_07" at bounding box center [602, 168] width 926 height 20
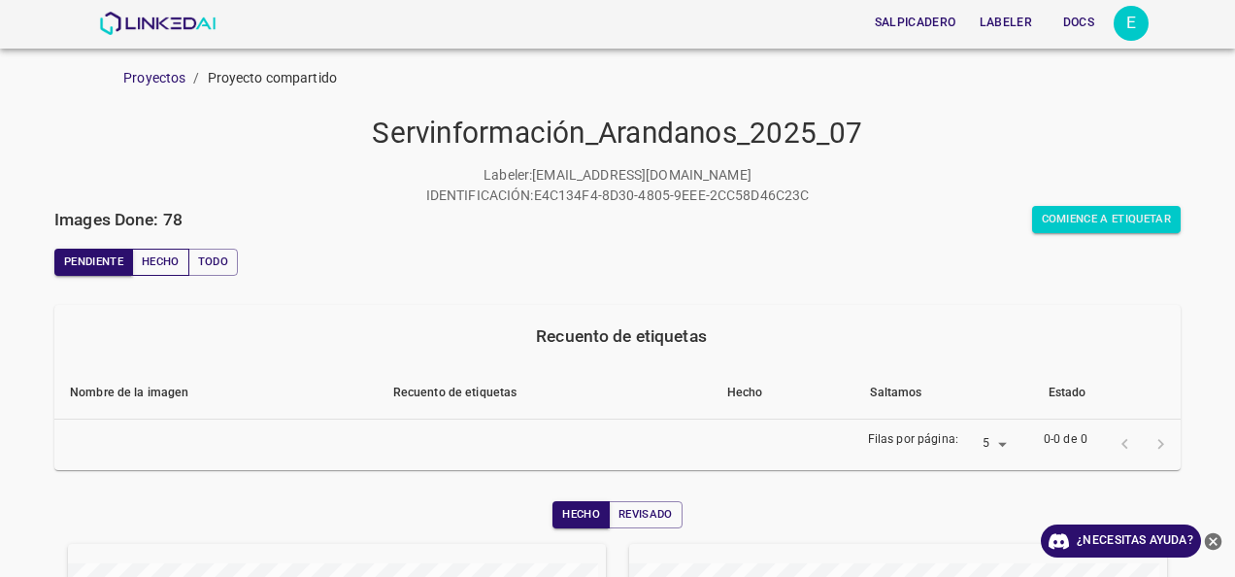
click at [178, 262] on font "Hecho" at bounding box center [161, 261] width 38 height 19
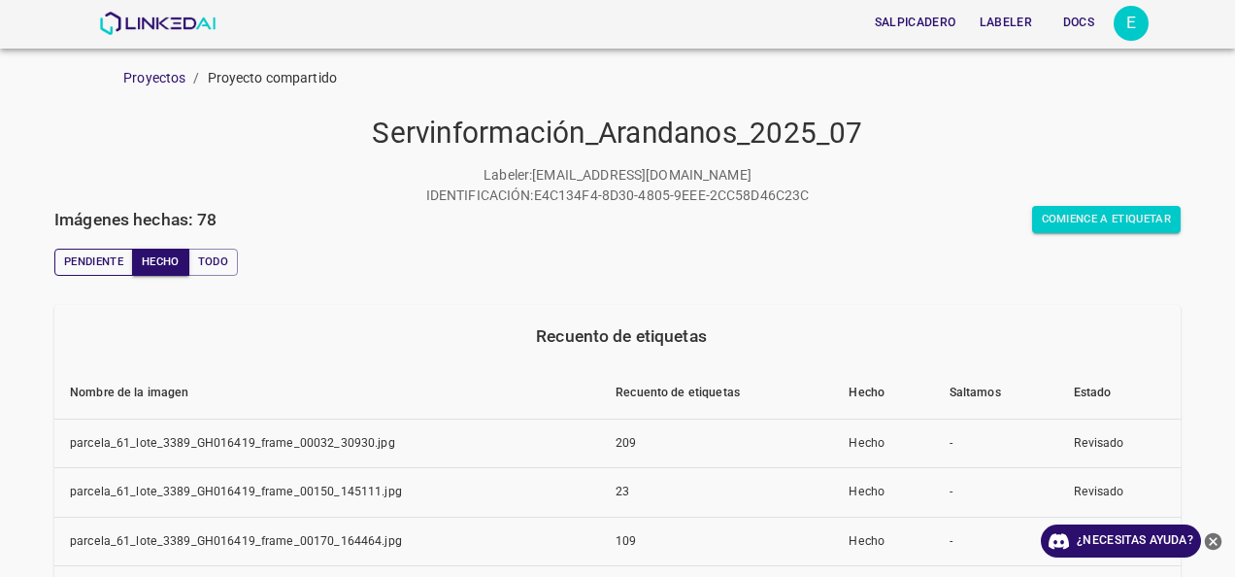
click at [99, 253] on font "Pendiente" at bounding box center [93, 261] width 59 height 19
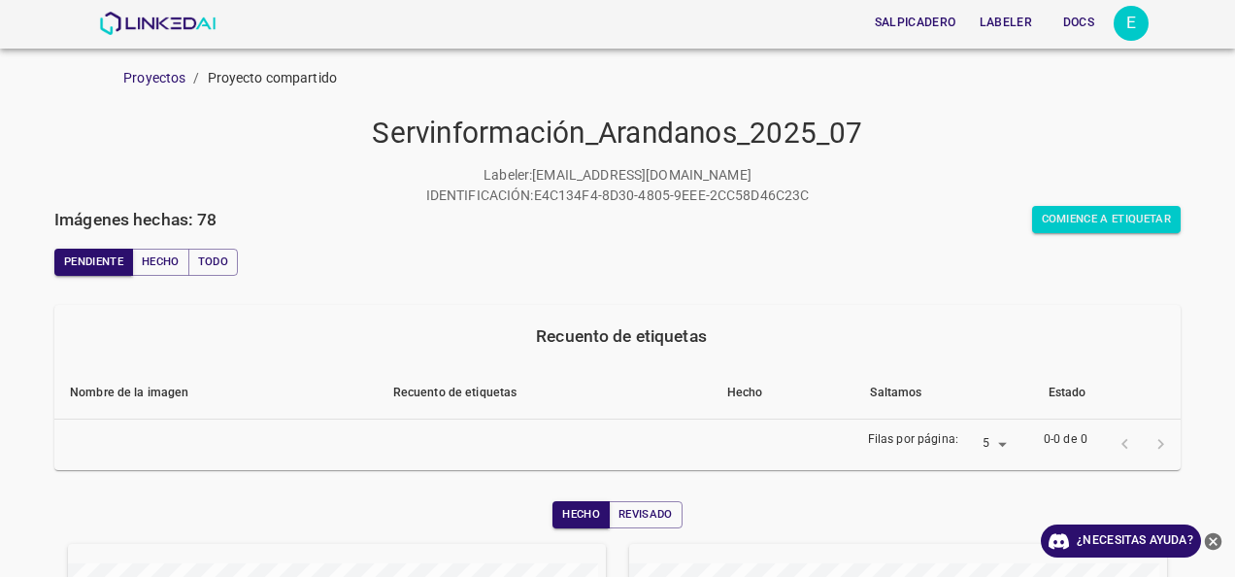
scroll to position [97, 0]
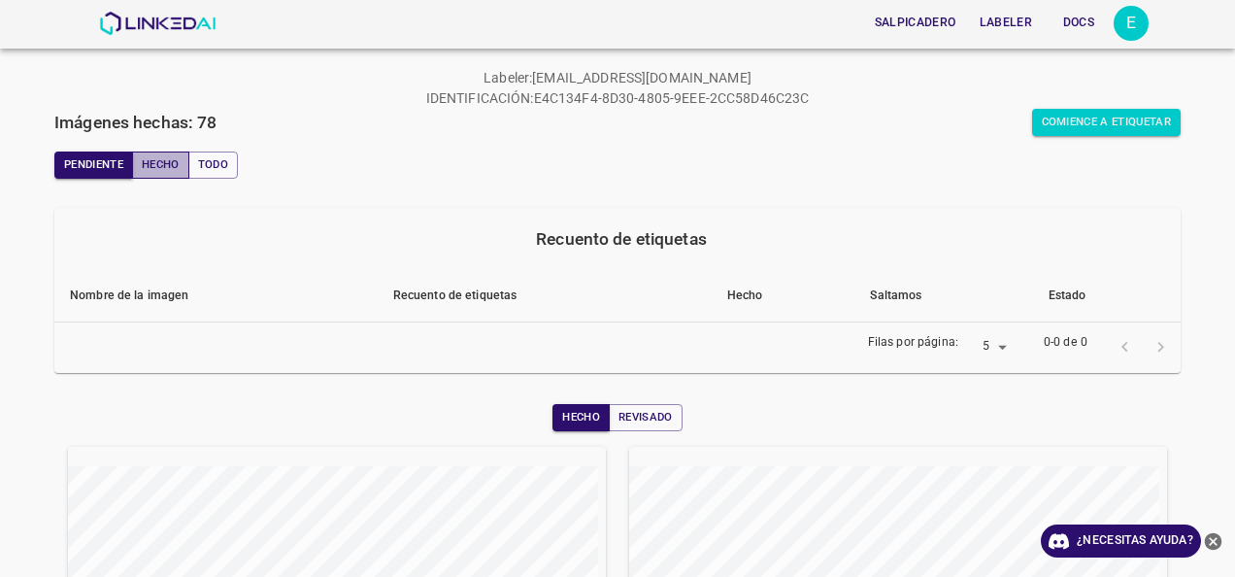
click at [161, 164] on font "Hecho" at bounding box center [161, 164] width 38 height 19
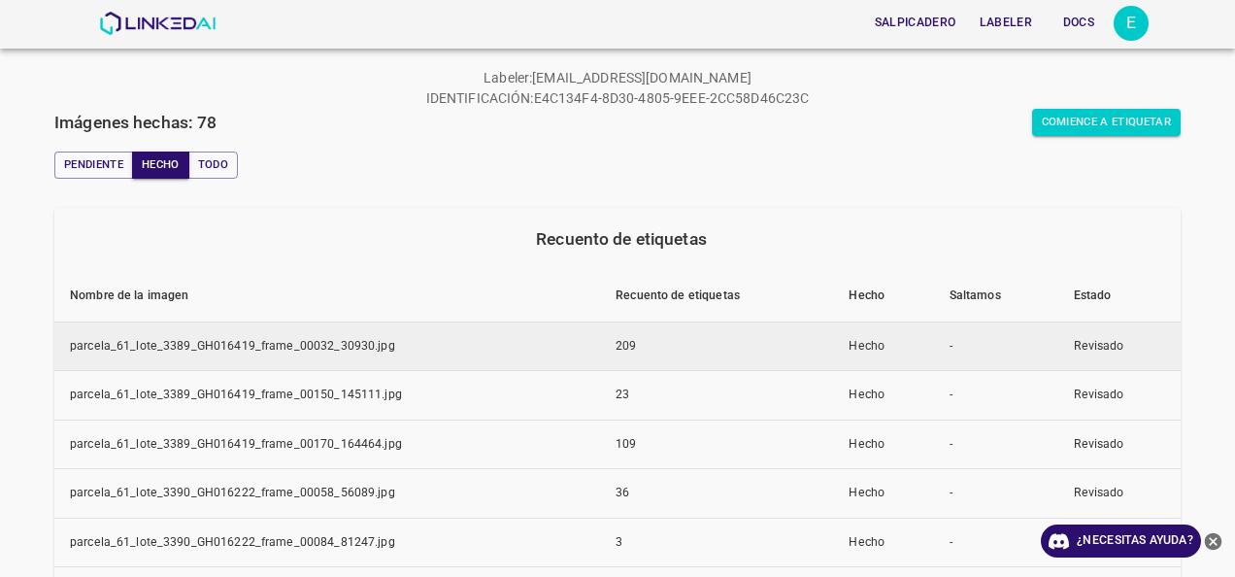
click at [229, 341] on td "parcela_61_lote_3389_GH016419_frame_00032_30930.jpg" at bounding box center [327, 346] width 546 height 50
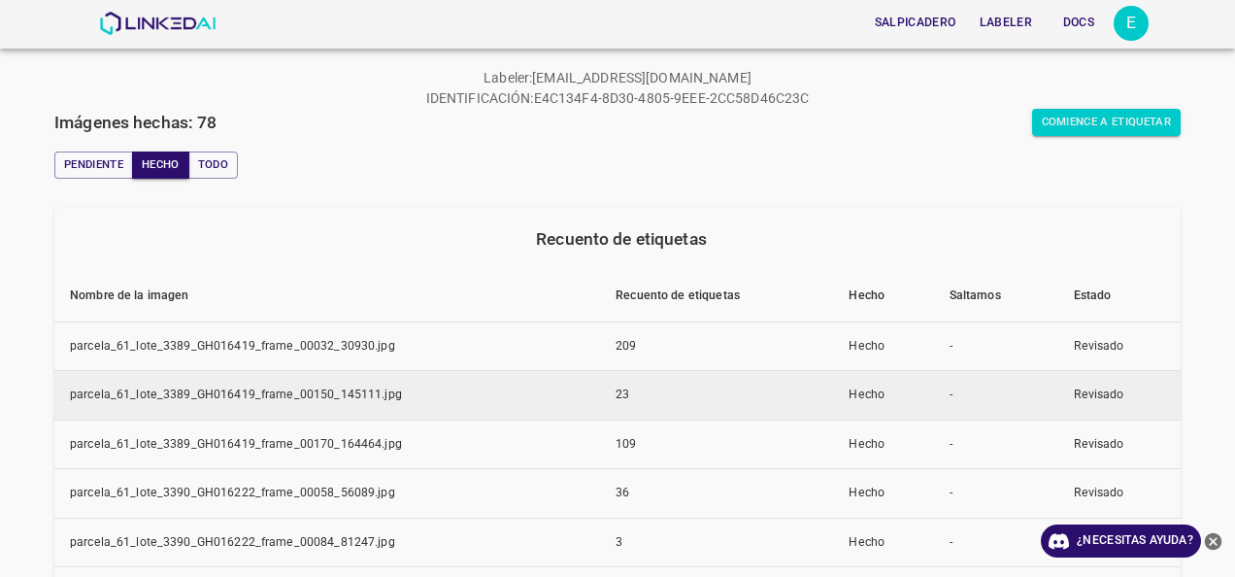
scroll to position [194, 0]
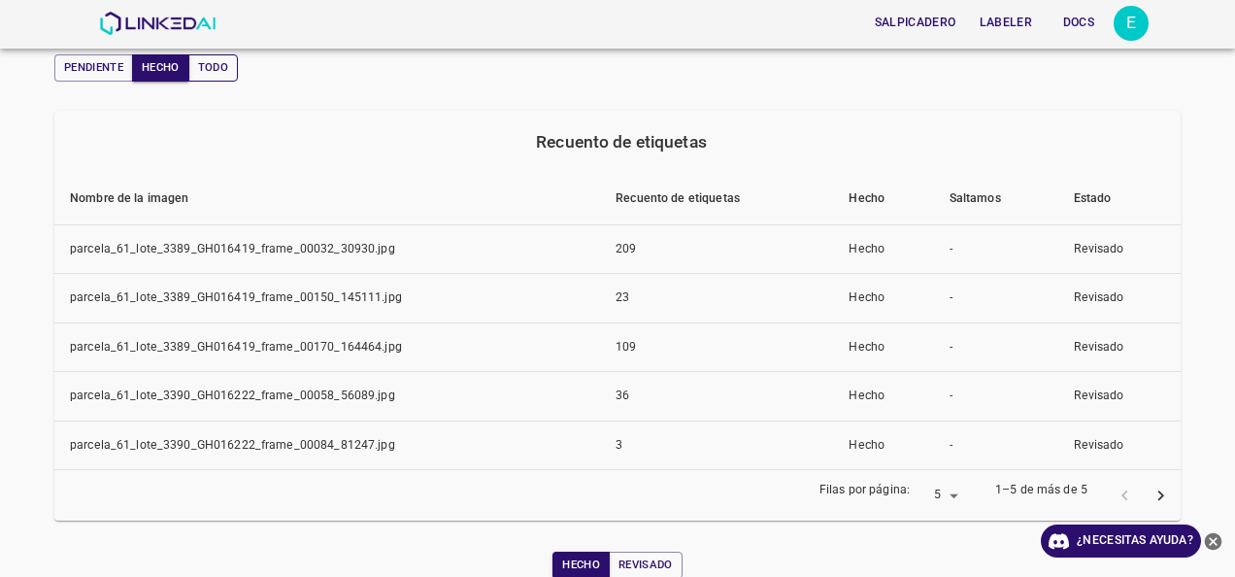
click at [232, 62] on button "Todo" at bounding box center [213, 67] width 50 height 27
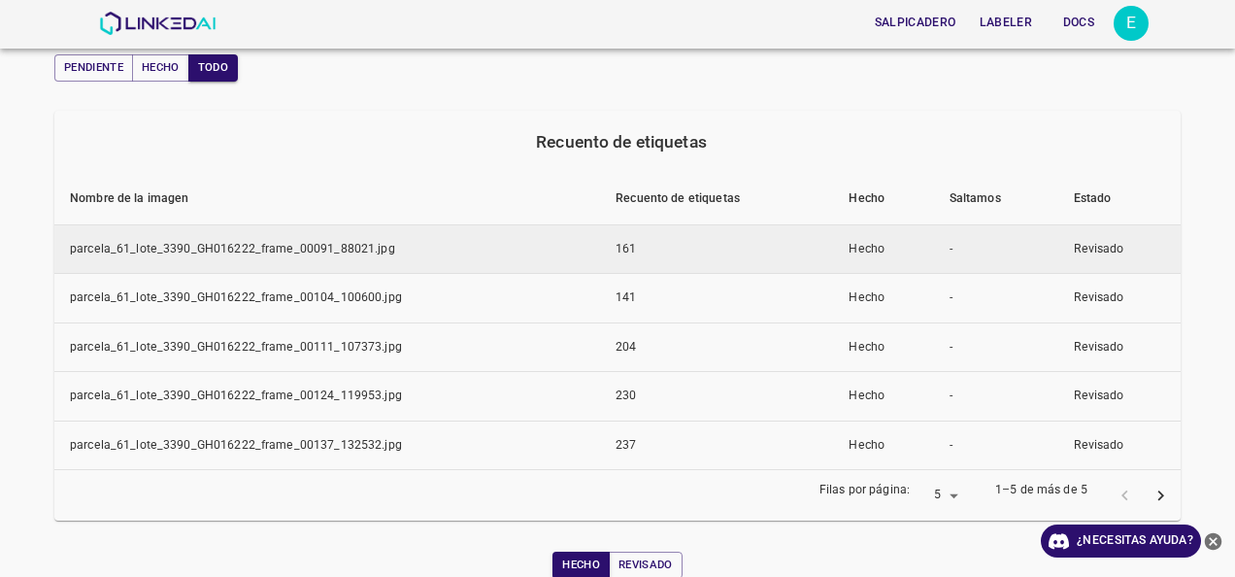
scroll to position [291, 0]
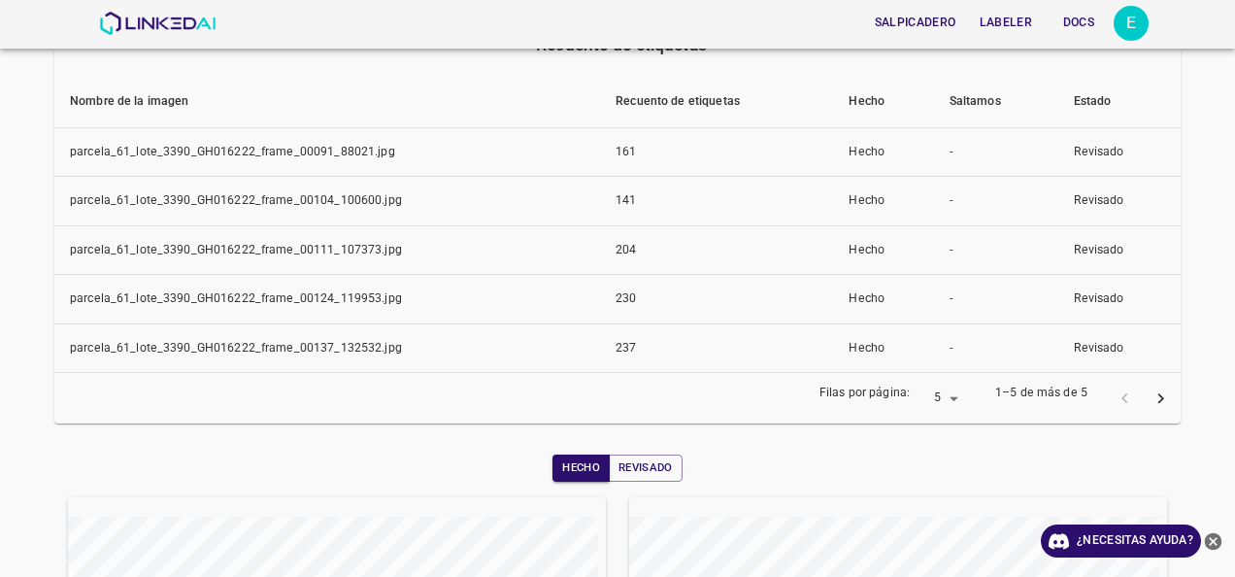
click at [1153, 396] on icon "página siguiente" at bounding box center [1161, 398] width 20 height 20
click at [1151, 394] on icon "página siguiente" at bounding box center [1161, 398] width 20 height 20
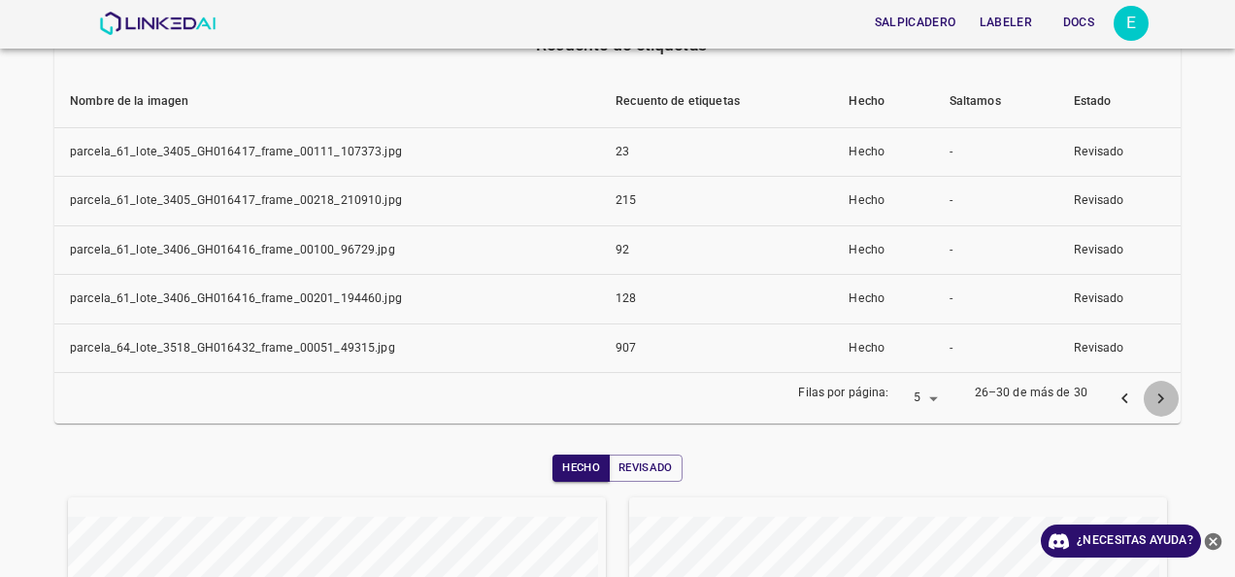
click at [1151, 394] on icon "página siguiente" at bounding box center [1161, 398] width 20 height 20
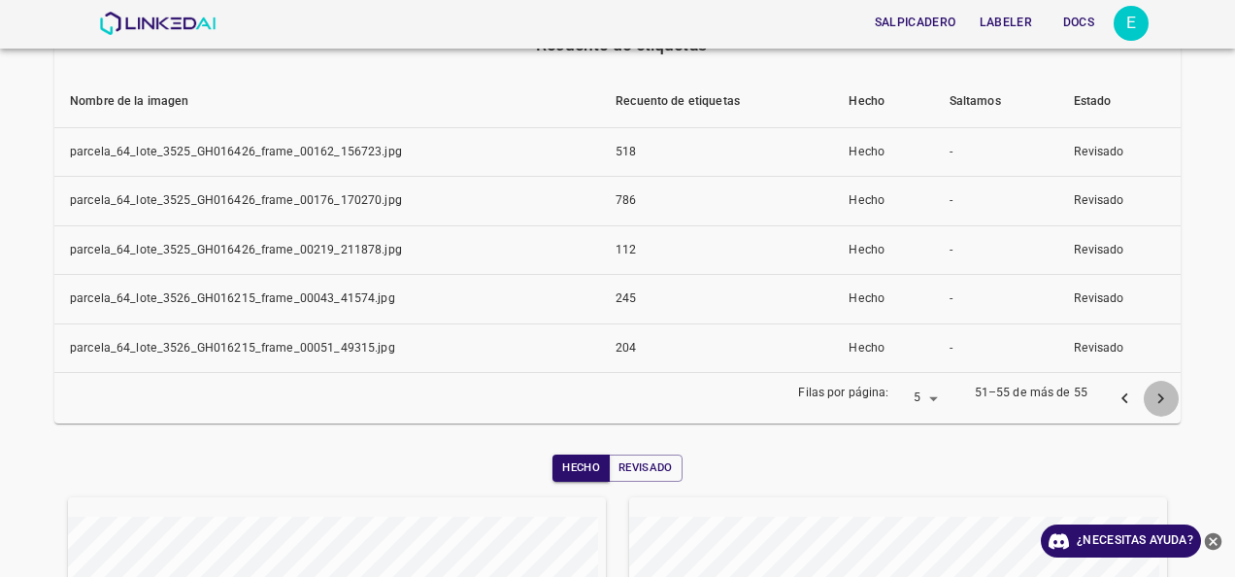
click at [1151, 394] on icon "página siguiente" at bounding box center [1161, 398] width 20 height 20
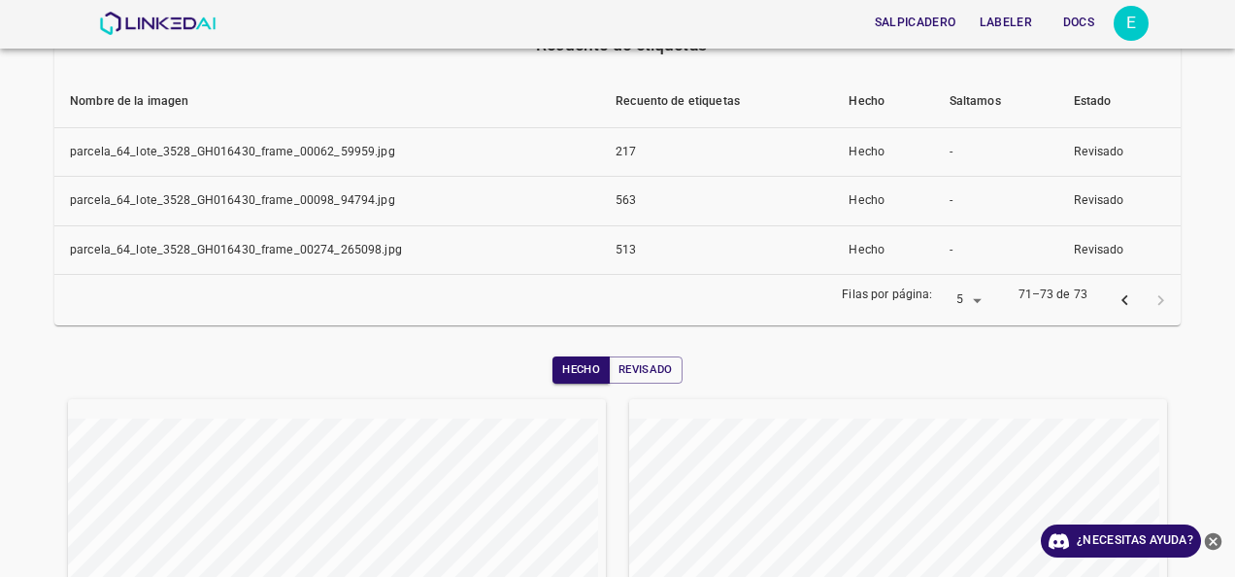
click at [1115, 299] on icon "página anterior" at bounding box center [1125, 300] width 20 height 20
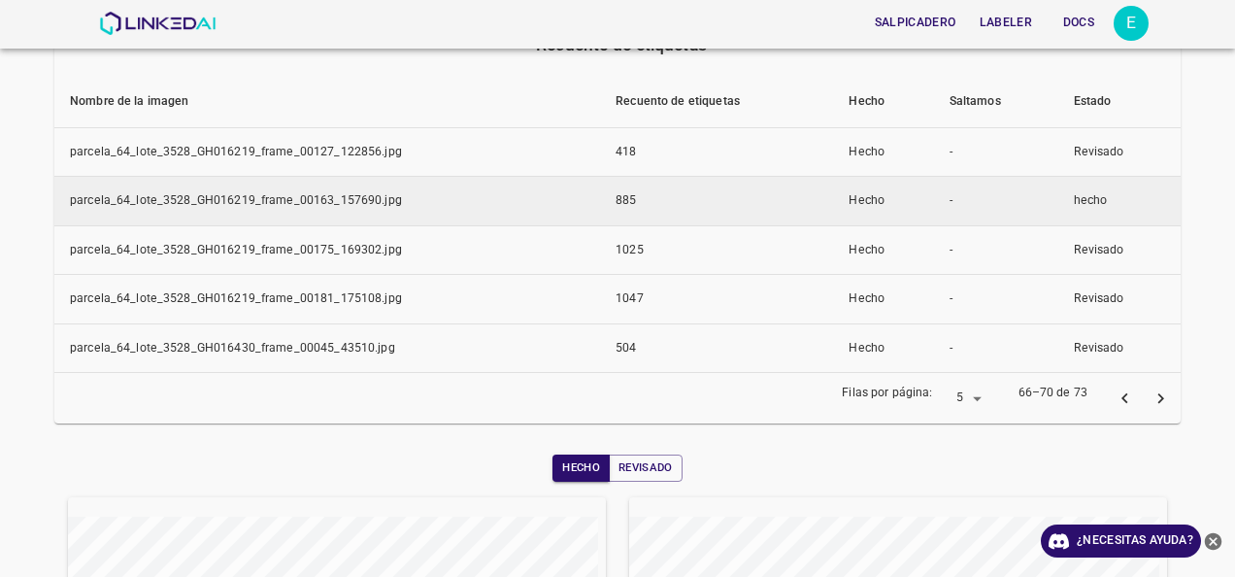
click at [814, 191] on td "885" at bounding box center [716, 202] width 233 height 50
click at [293, 205] on td "parcela_64_lote_3528_GH016219_frame_00163_157690.jpg" at bounding box center [327, 202] width 546 height 50
click at [390, 206] on td "parcela_64_lote_3528_GH016219_frame_00163_157690.jpg" at bounding box center [327, 202] width 546 height 50
click at [637, 207] on td "885" at bounding box center [716, 202] width 233 height 50
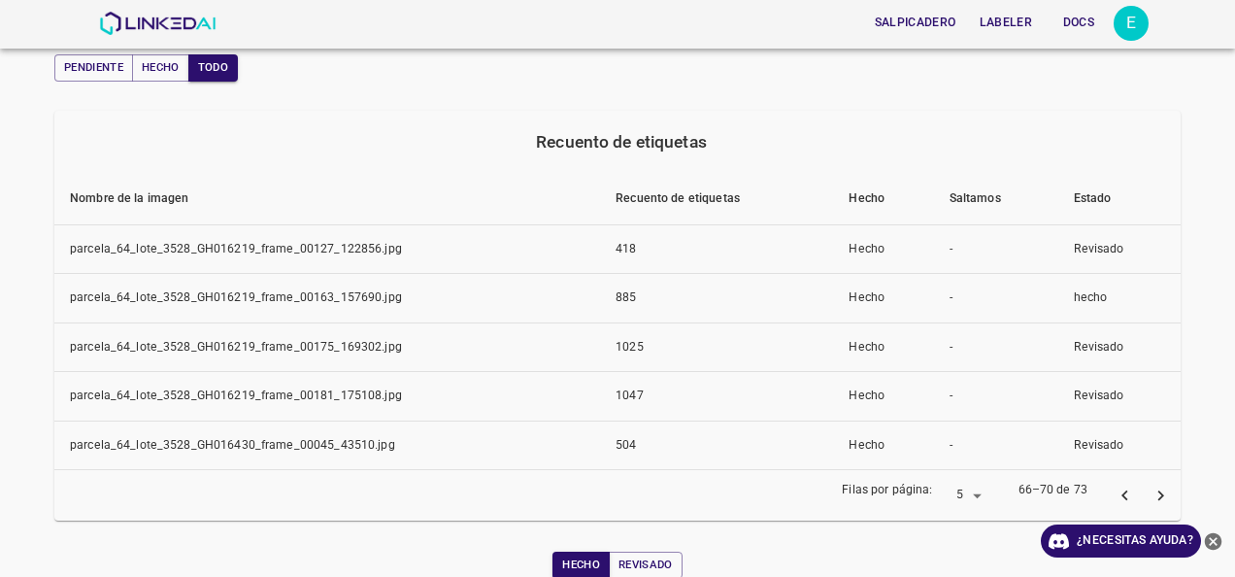
click at [971, 200] on th "Saltamos" at bounding box center [996, 199] width 124 height 52
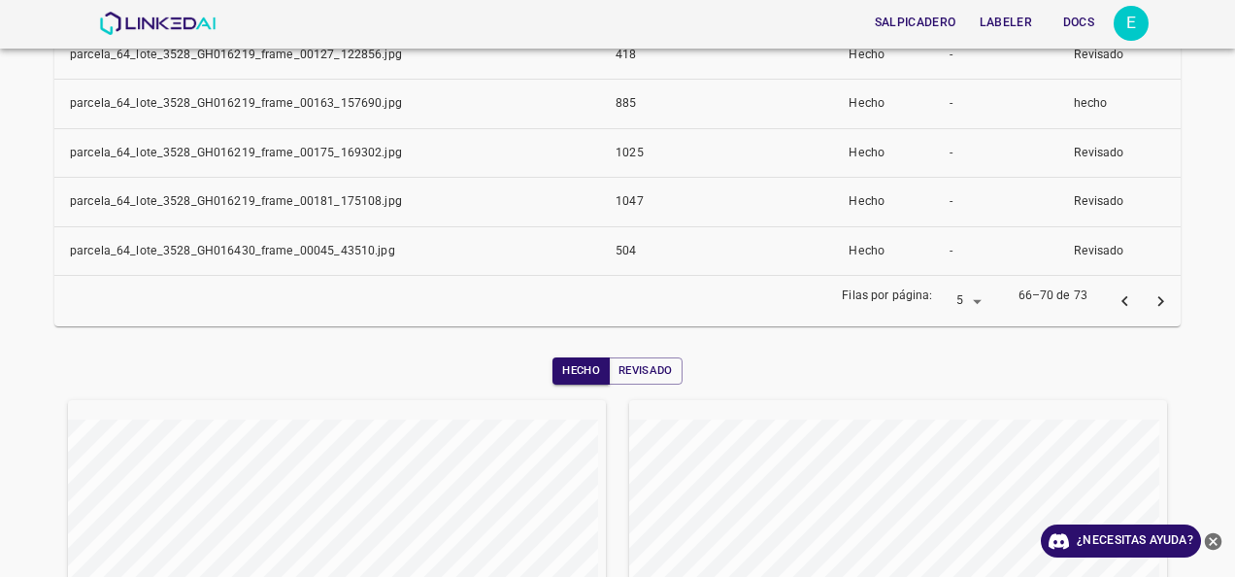
scroll to position [553, 0]
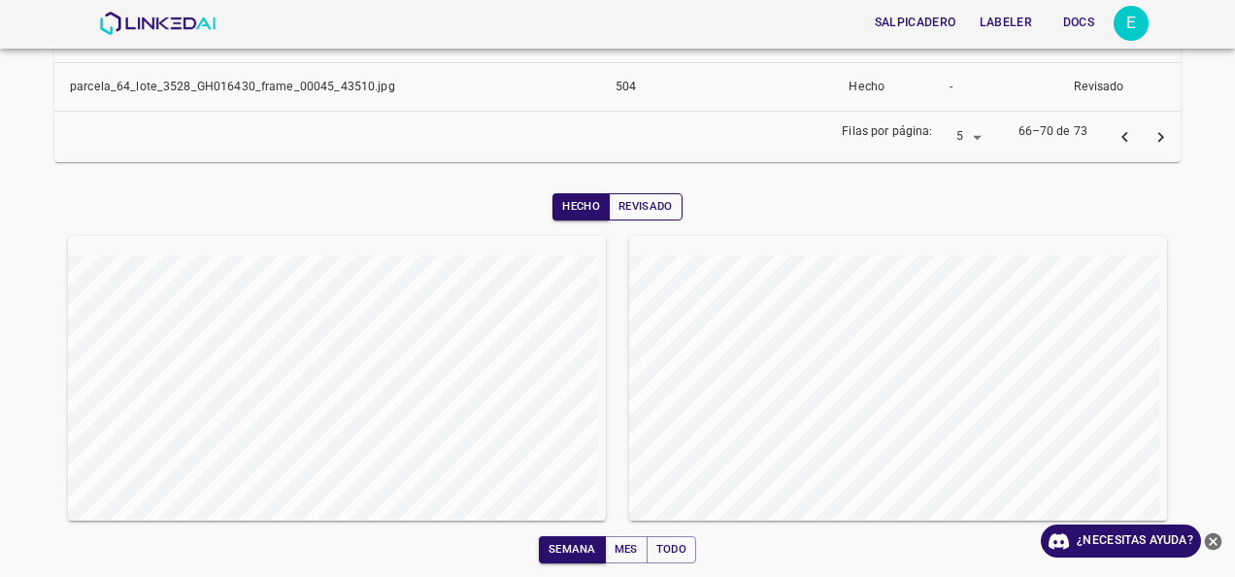
click at [615, 194] on button "Revisado" at bounding box center [646, 206] width 74 height 27
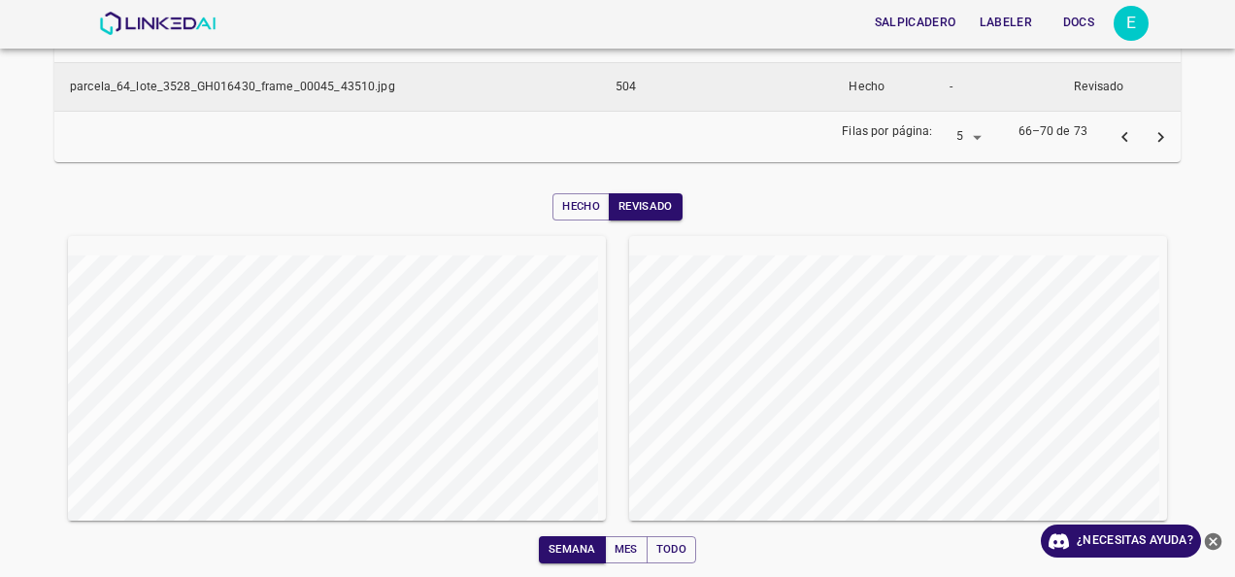
scroll to position [358, 0]
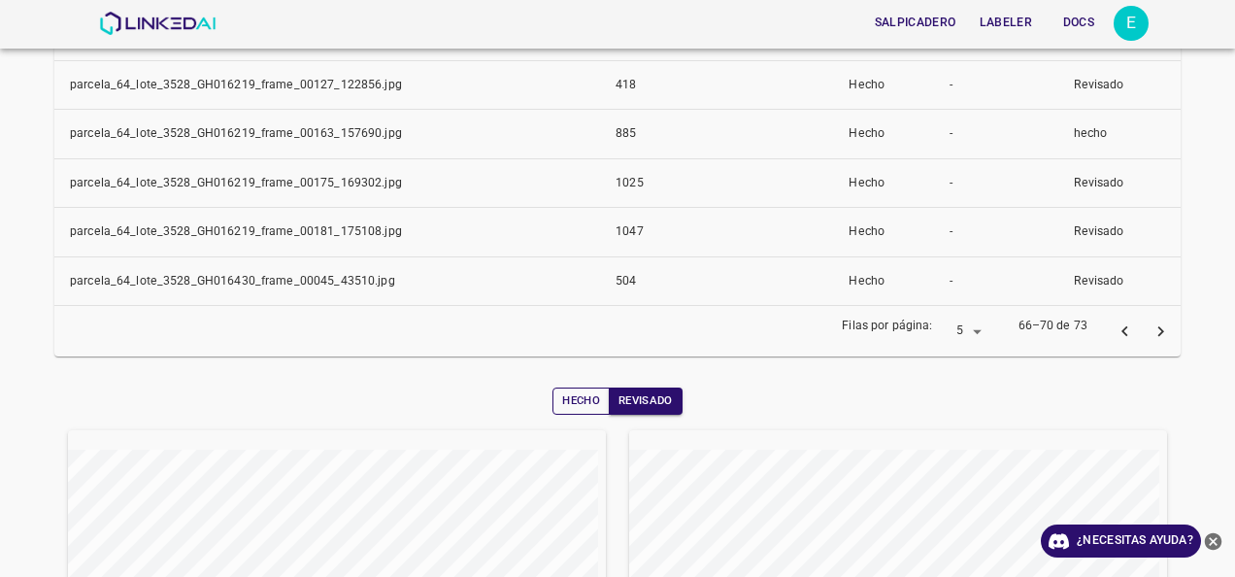
click at [581, 391] on font "Hecho" at bounding box center [581, 400] width 38 height 19
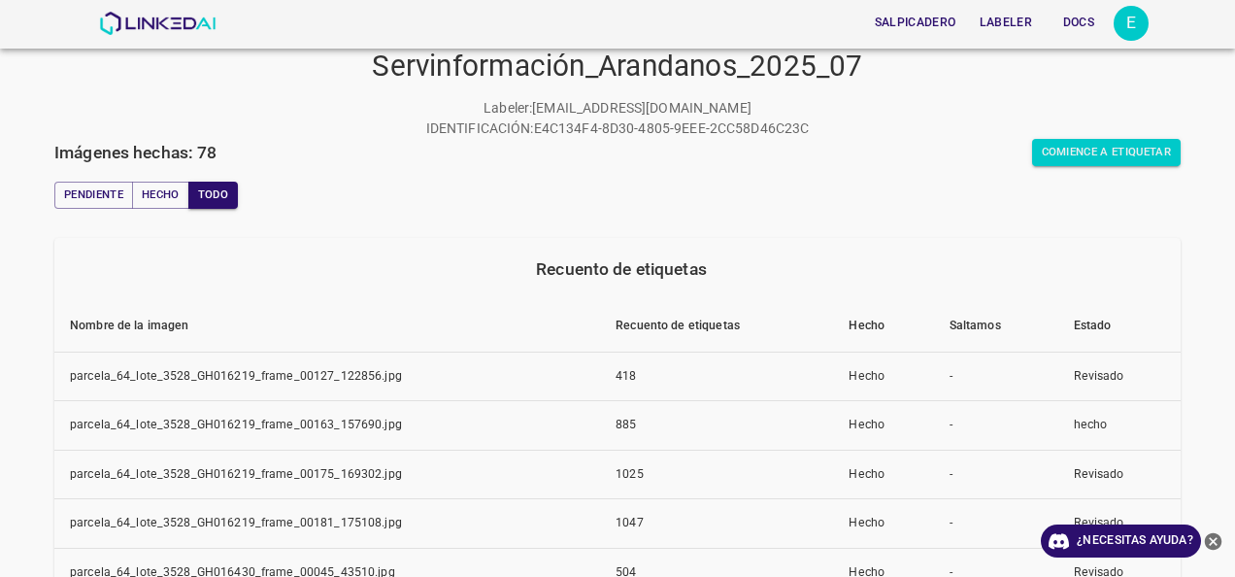
scroll to position [0, 0]
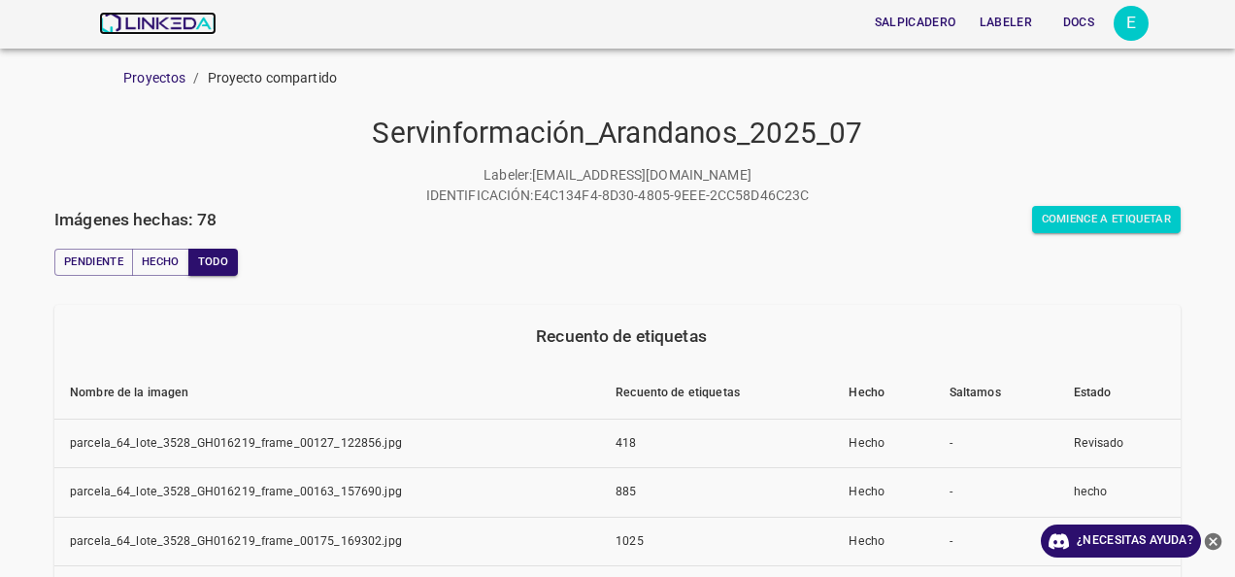
click at [165, 17] on img at bounding box center [157, 23] width 117 height 23
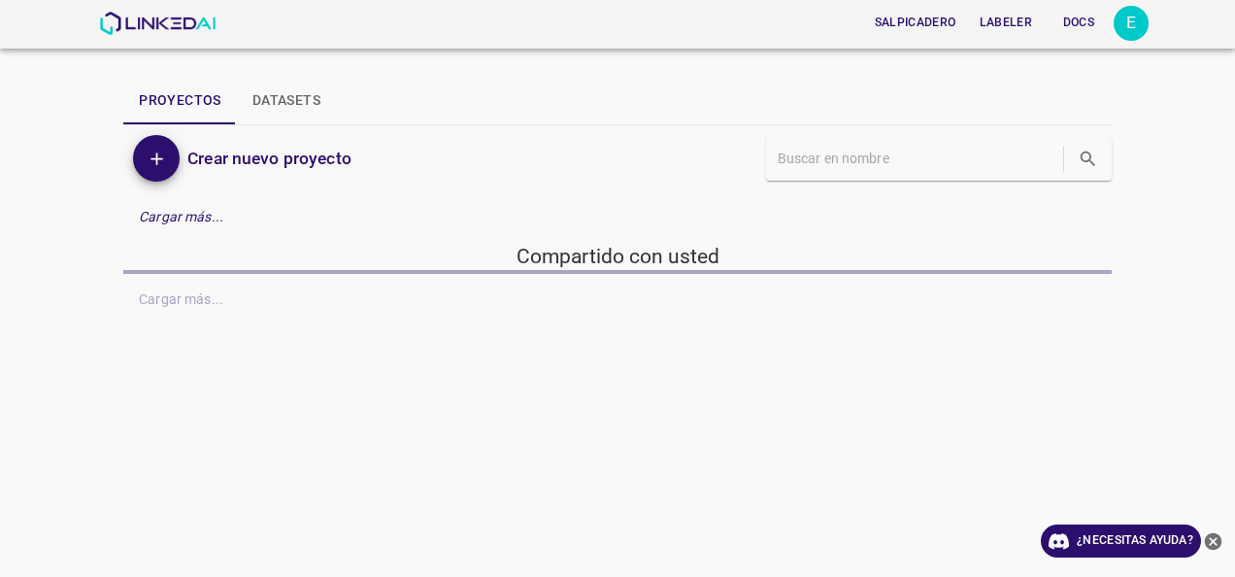
click at [1138, 13] on div "E" at bounding box center [1131, 23] width 35 height 35
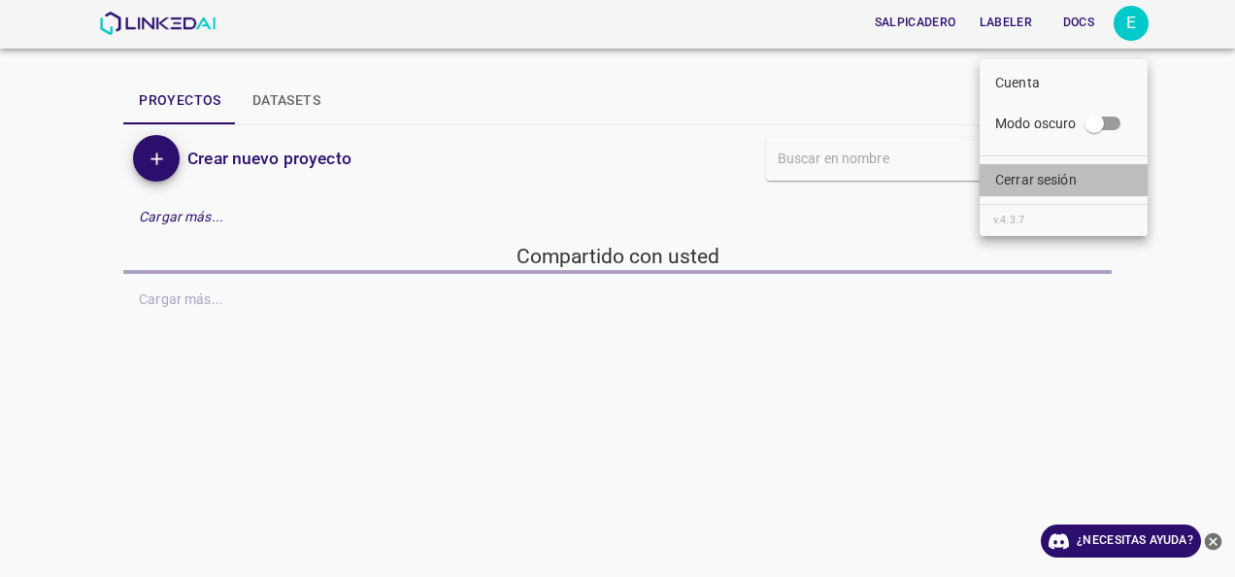
click at [1067, 183] on p "Cerrar sesión" at bounding box center [1036, 180] width 82 height 20
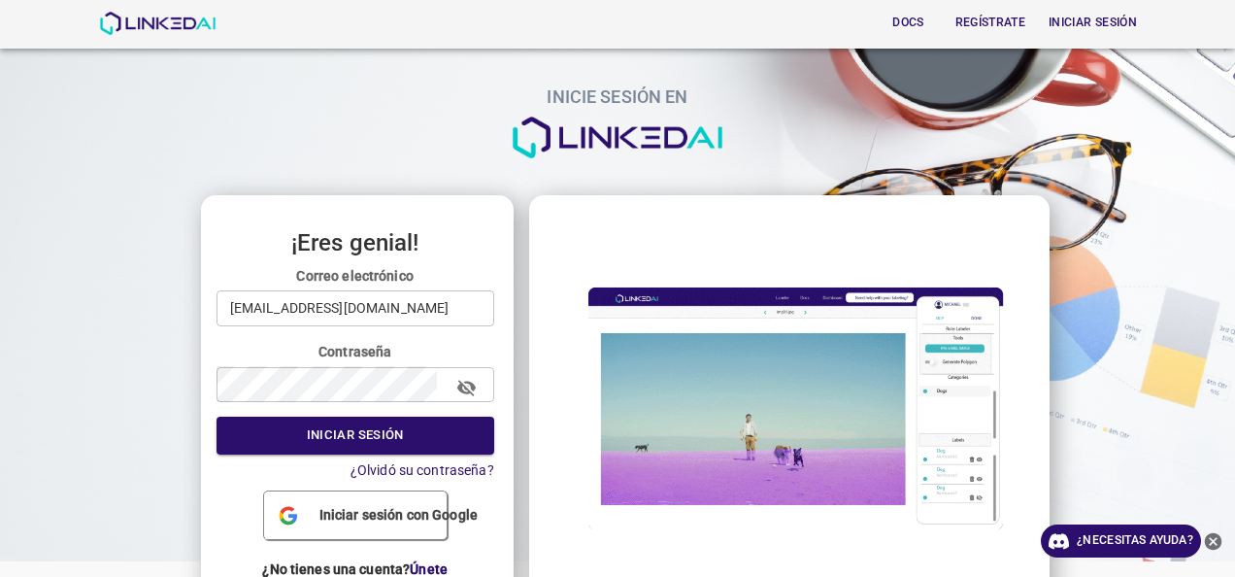
scroll to position [53, 0]
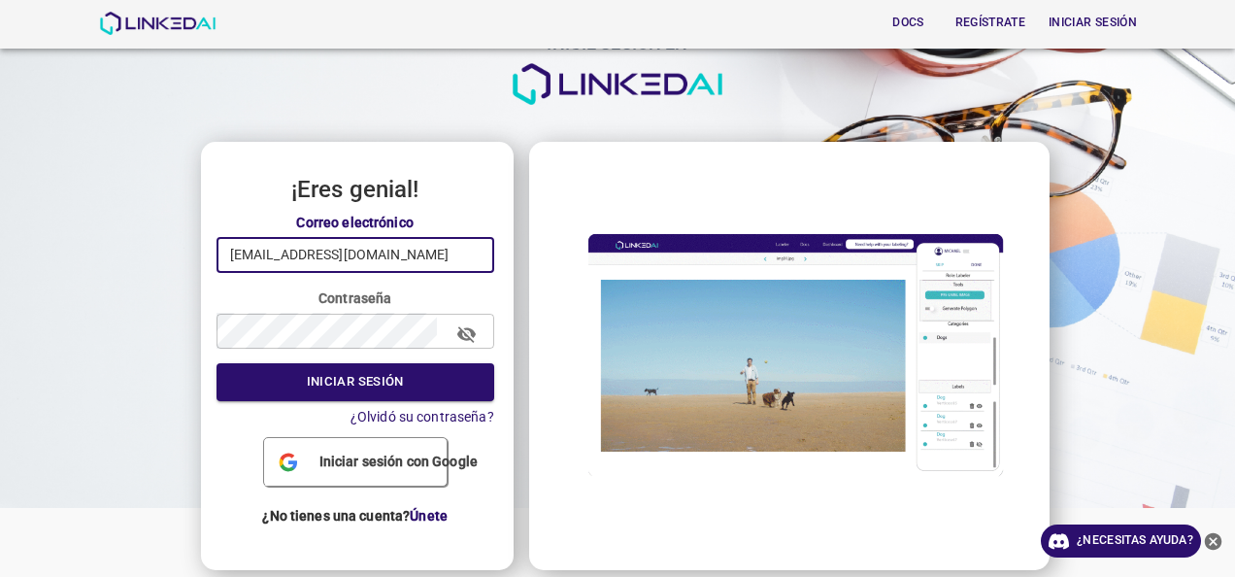
click at [343, 251] on input "[EMAIL_ADDRESS][DOMAIN_NAME]" at bounding box center [356, 255] width 278 height 36
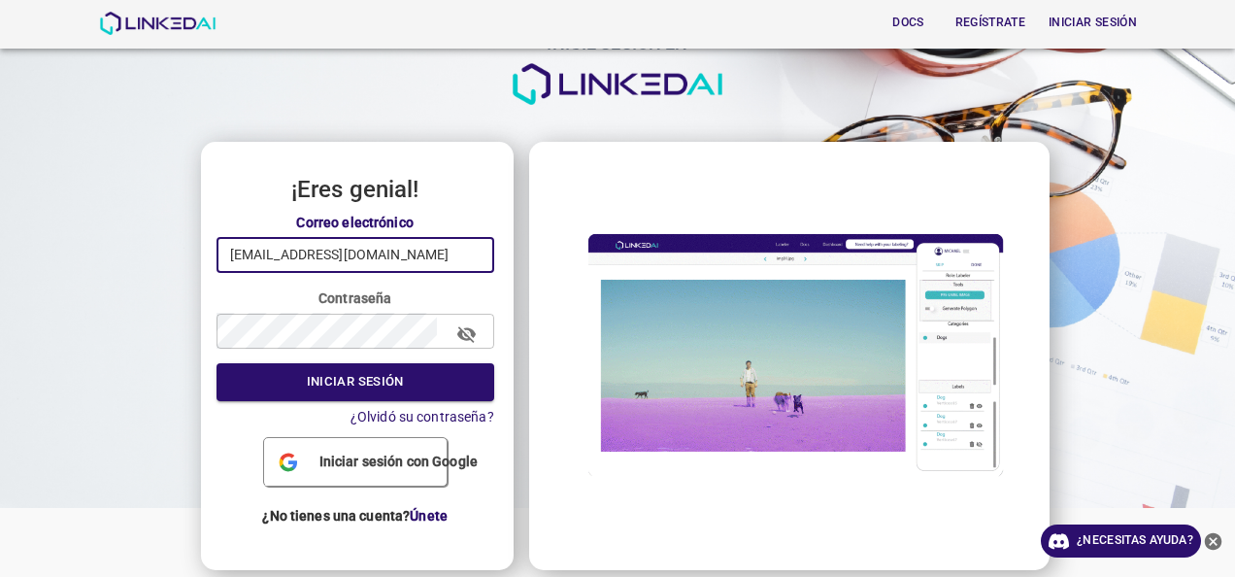
type input "[EMAIL_ADDRESS][DOMAIN_NAME]"
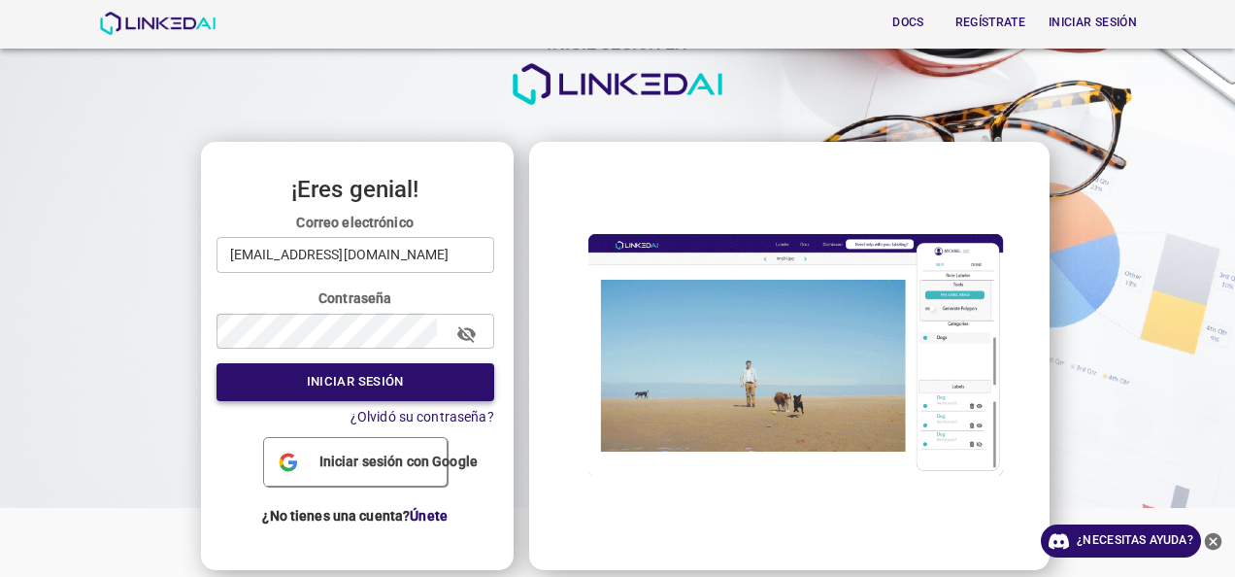
click at [359, 371] on button "Iniciar sesión" at bounding box center [356, 382] width 278 height 38
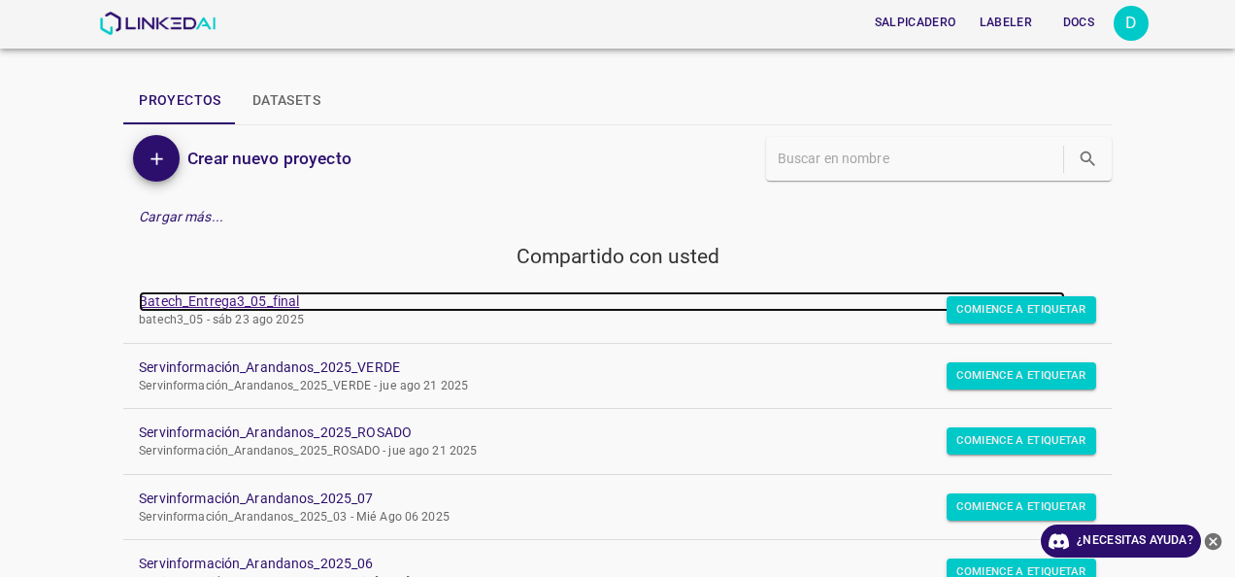
click at [262, 293] on link "Batech_Entrega3_05_final" at bounding box center [602, 301] width 926 height 20
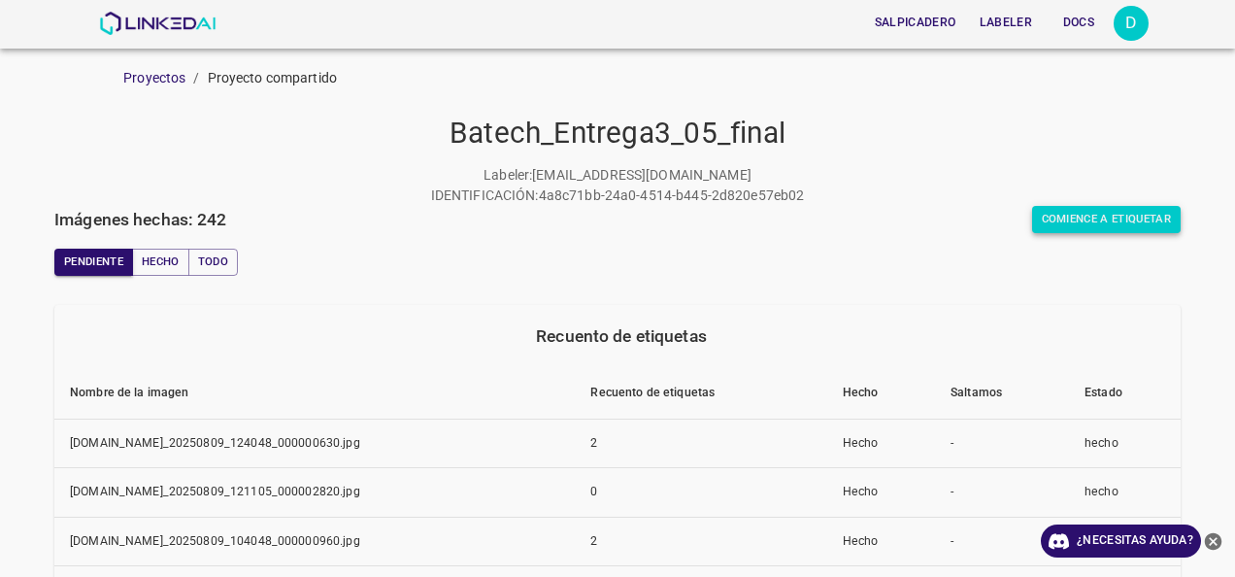
click at [1091, 223] on font "Comience a etiquetar" at bounding box center [1107, 219] width 130 height 19
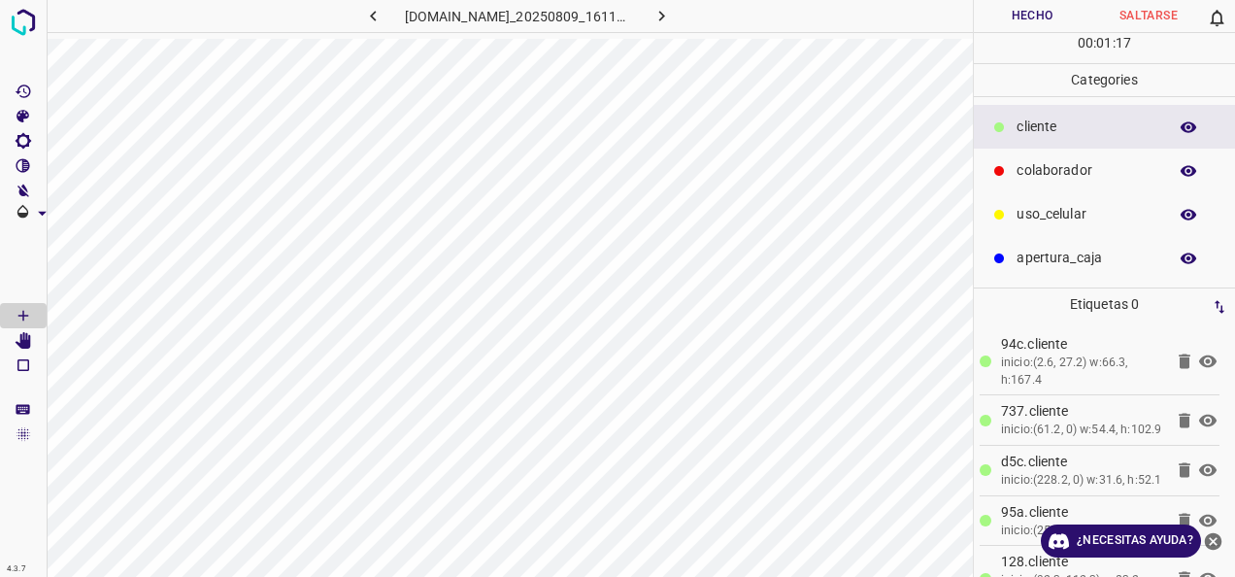
click at [1082, 206] on p "uso_celular" at bounding box center [1087, 214] width 141 height 20
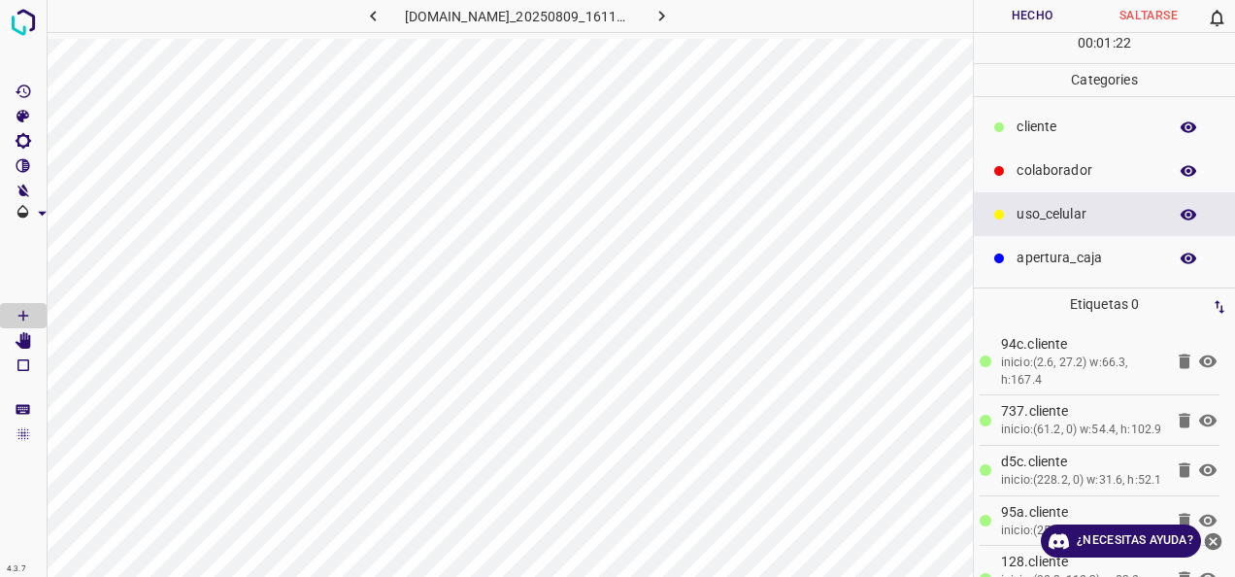
click at [1035, 122] on p "cliente" at bounding box center [1087, 127] width 141 height 20
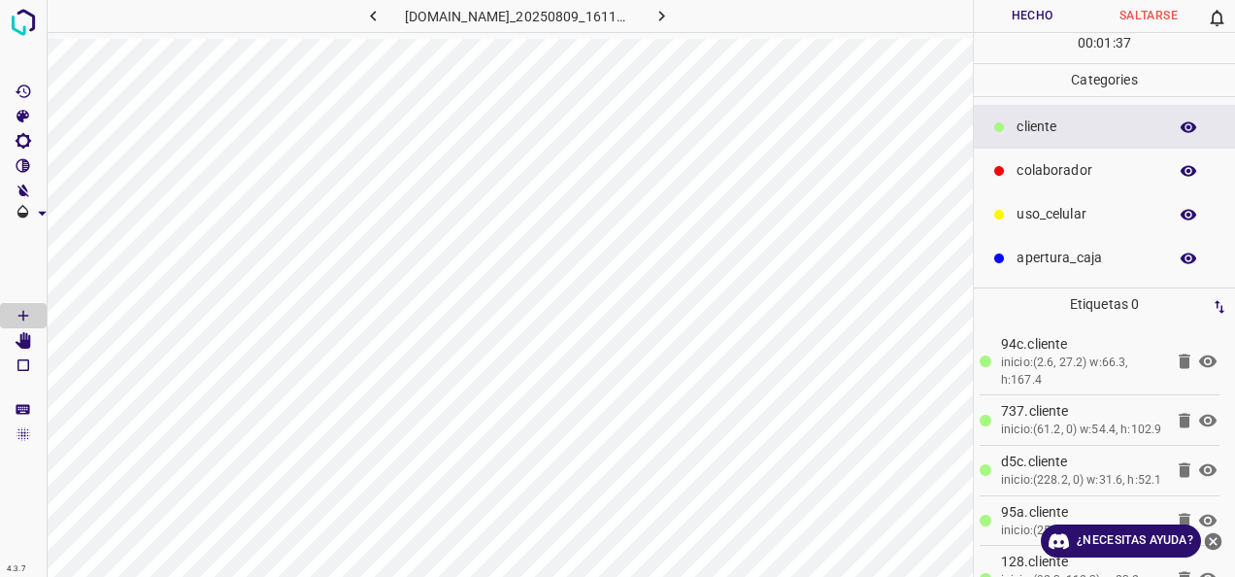
click at [1078, 198] on div "uso_celular" at bounding box center [1104, 214] width 261 height 44
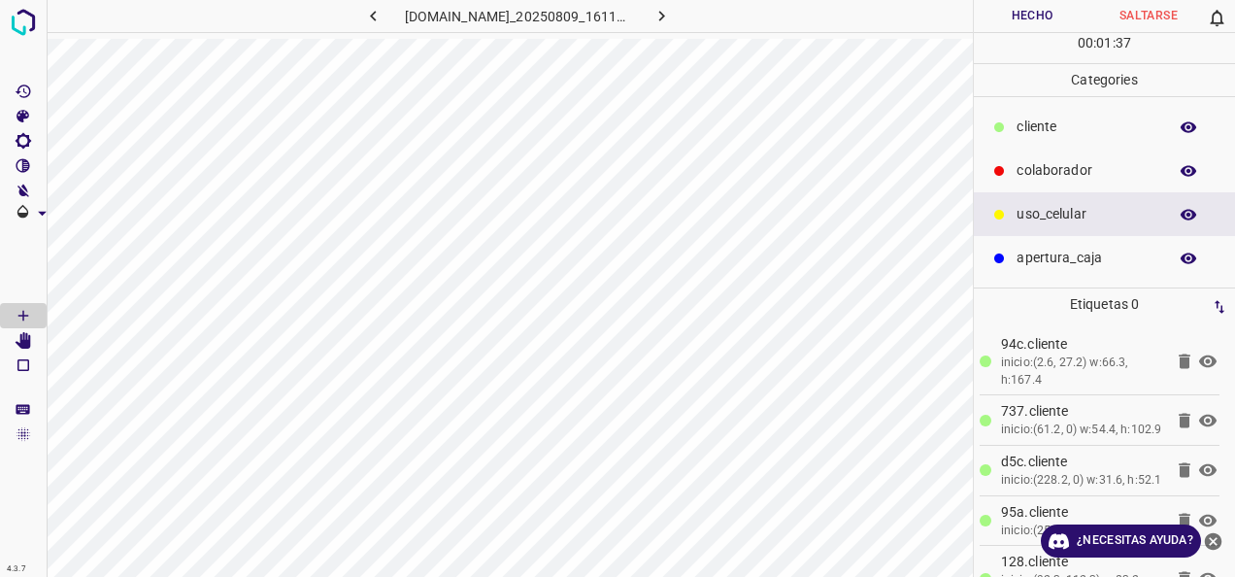
click at [1075, 184] on div "colaborador" at bounding box center [1104, 171] width 261 height 44
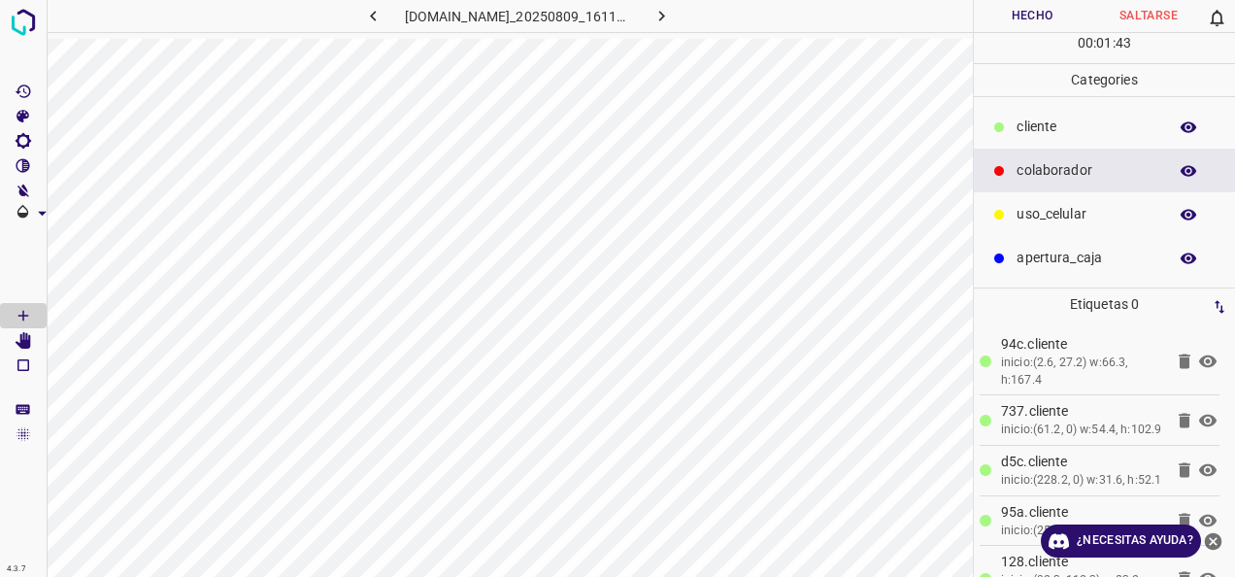
click at [1014, 23] on button "Hecho" at bounding box center [1032, 16] width 117 height 32
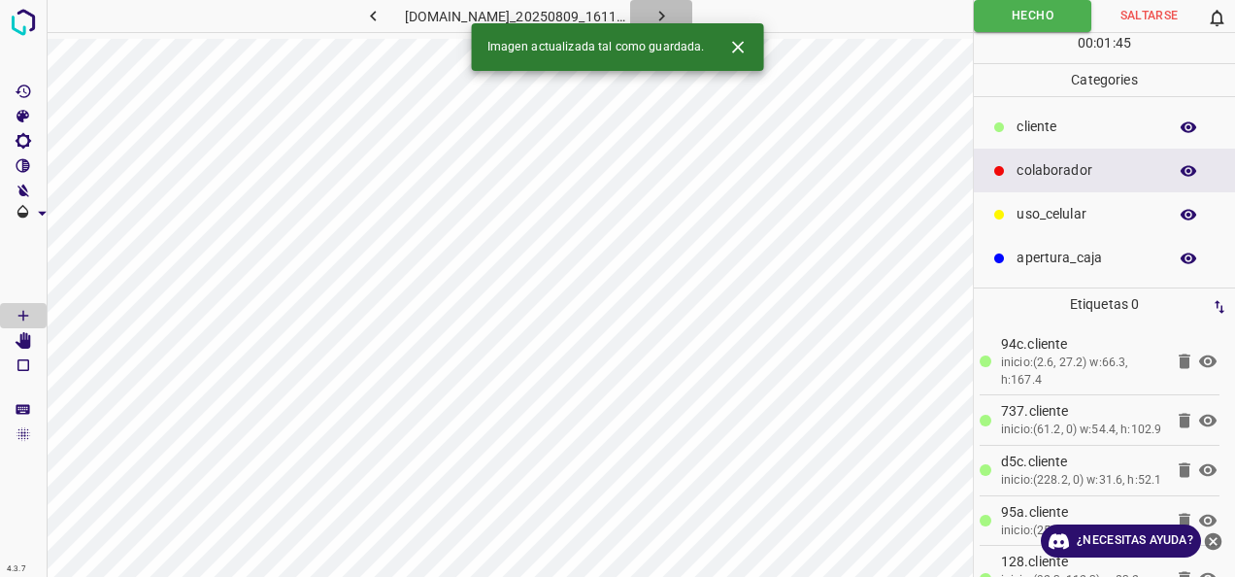
click at [672, 12] on icon "button" at bounding box center [662, 16] width 20 height 20
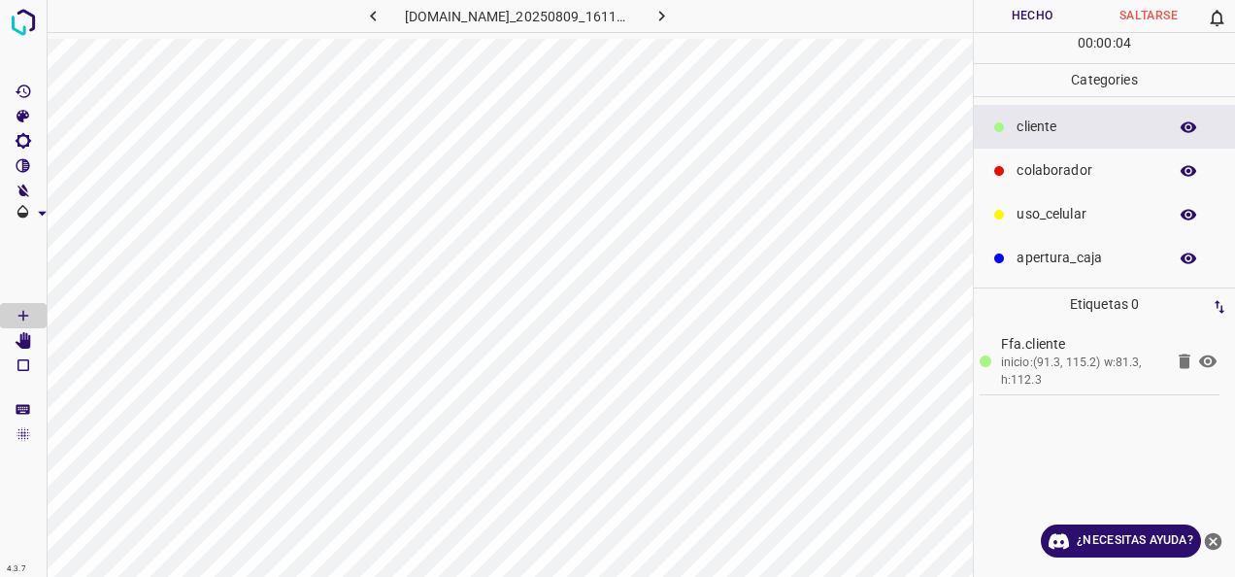
click at [1115, 211] on p "uso_celular" at bounding box center [1087, 214] width 141 height 20
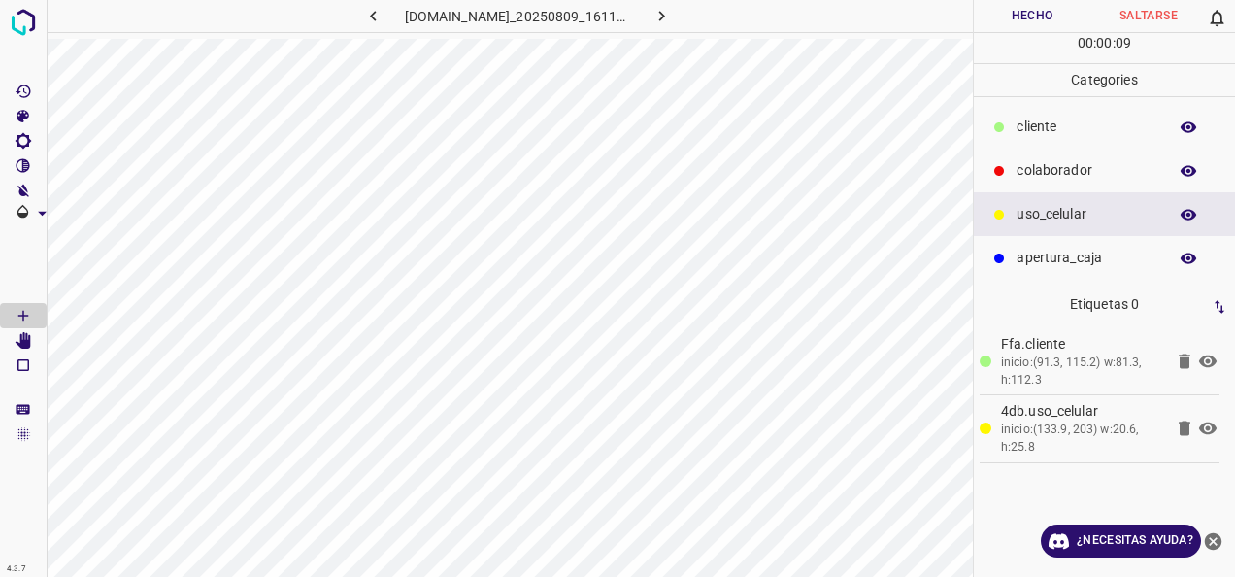
click at [1023, 128] on p "cliente" at bounding box center [1087, 127] width 141 height 20
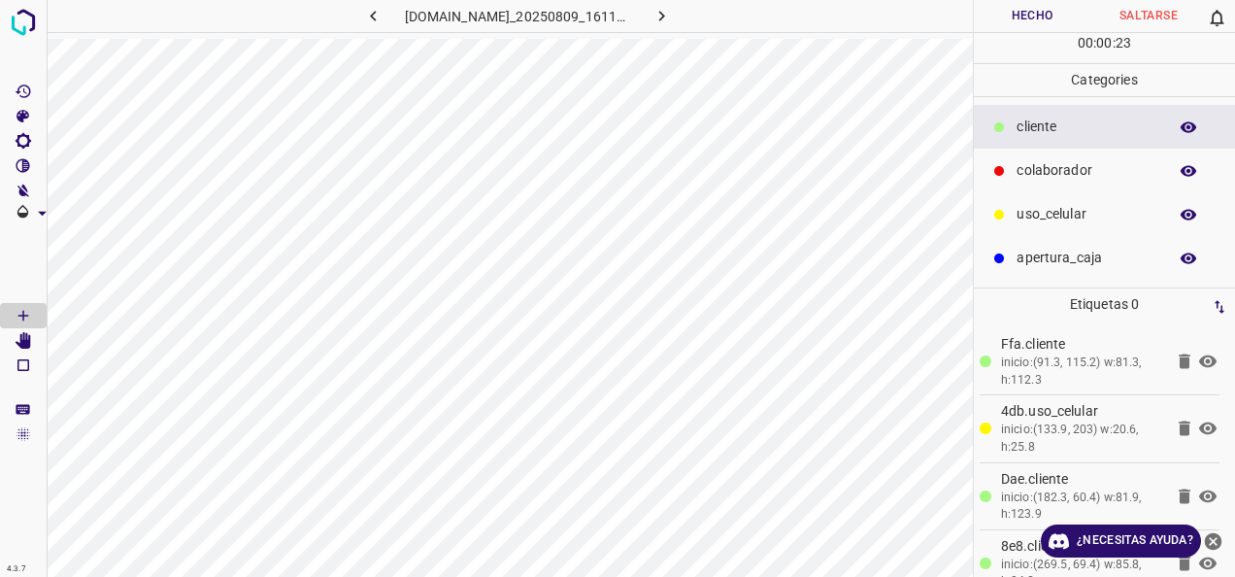
click at [1068, 165] on p "colaborador" at bounding box center [1087, 170] width 141 height 20
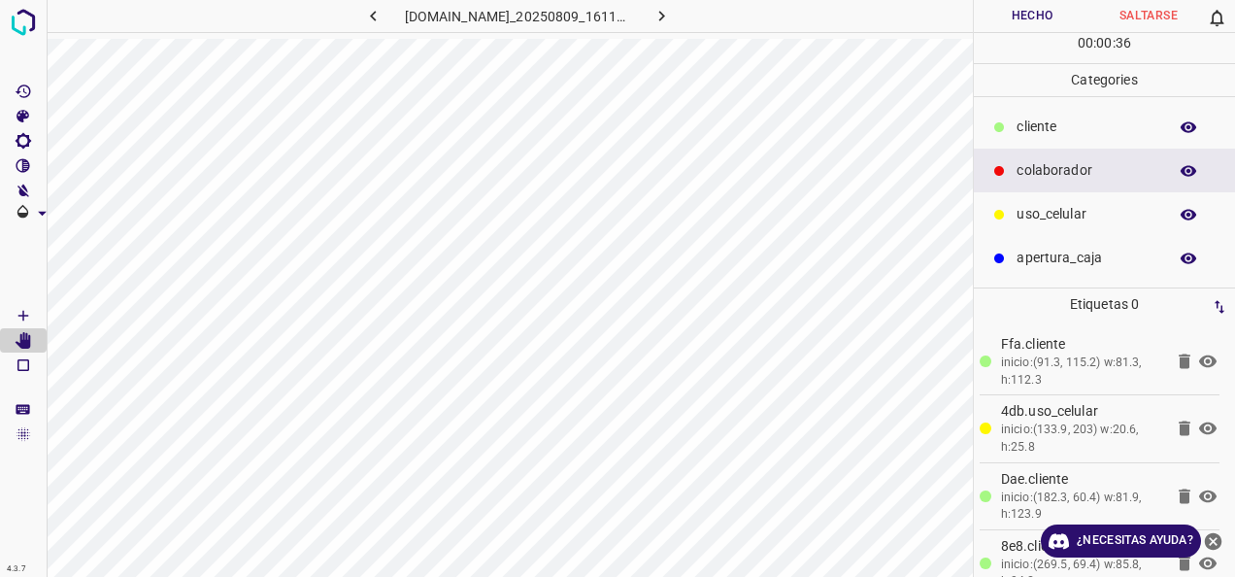
click at [1007, 0] on button "Hecho" at bounding box center [1032, 16] width 117 height 32
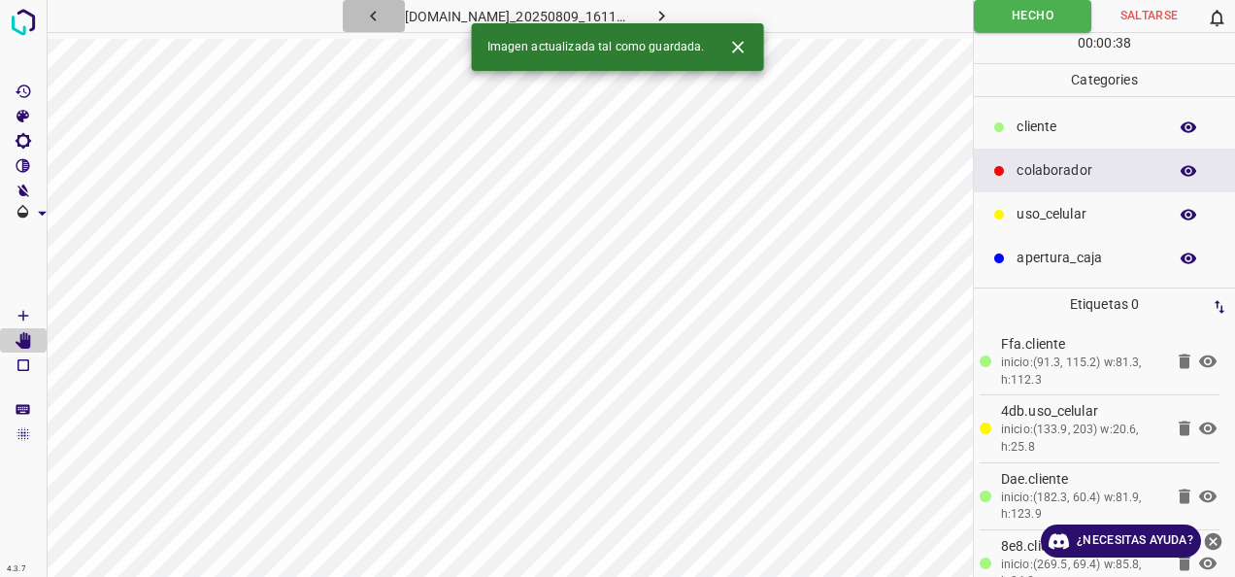
click at [359, 19] on button "button" at bounding box center [374, 16] width 62 height 32
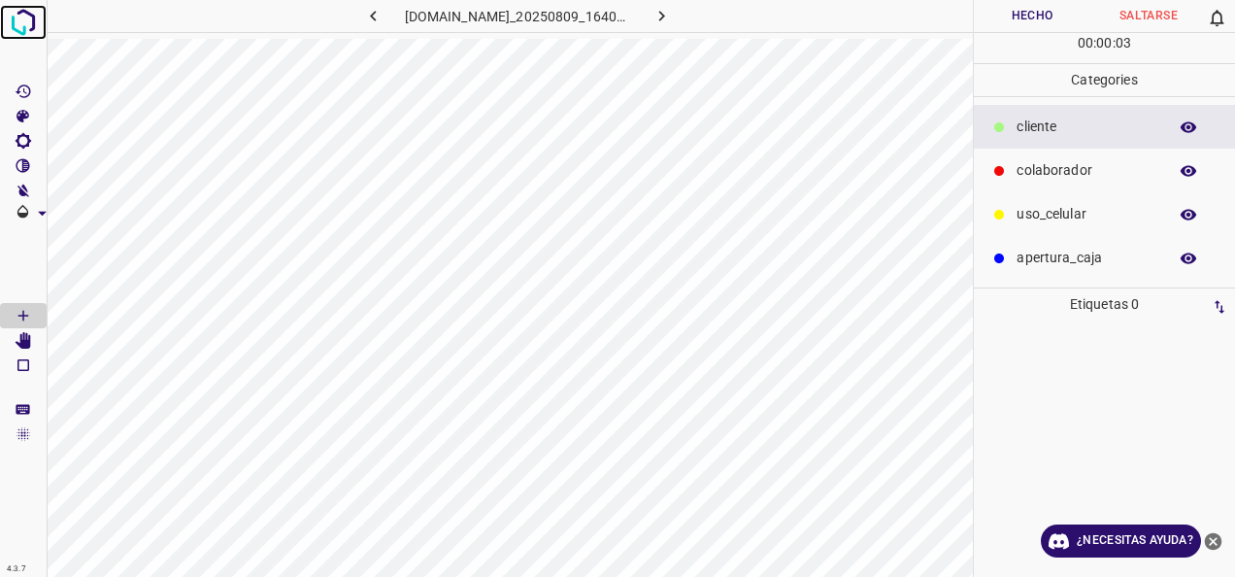
click at [25, 27] on img at bounding box center [23, 22] width 35 height 35
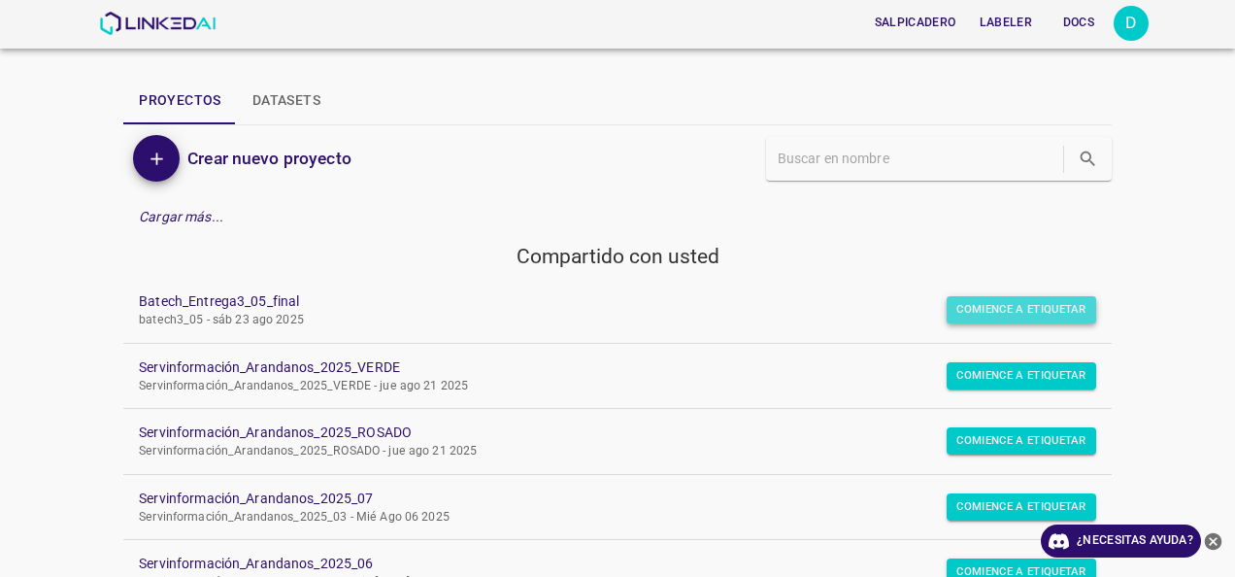
click at [1009, 302] on button "Comience a etiquetar" at bounding box center [1022, 309] width 150 height 27
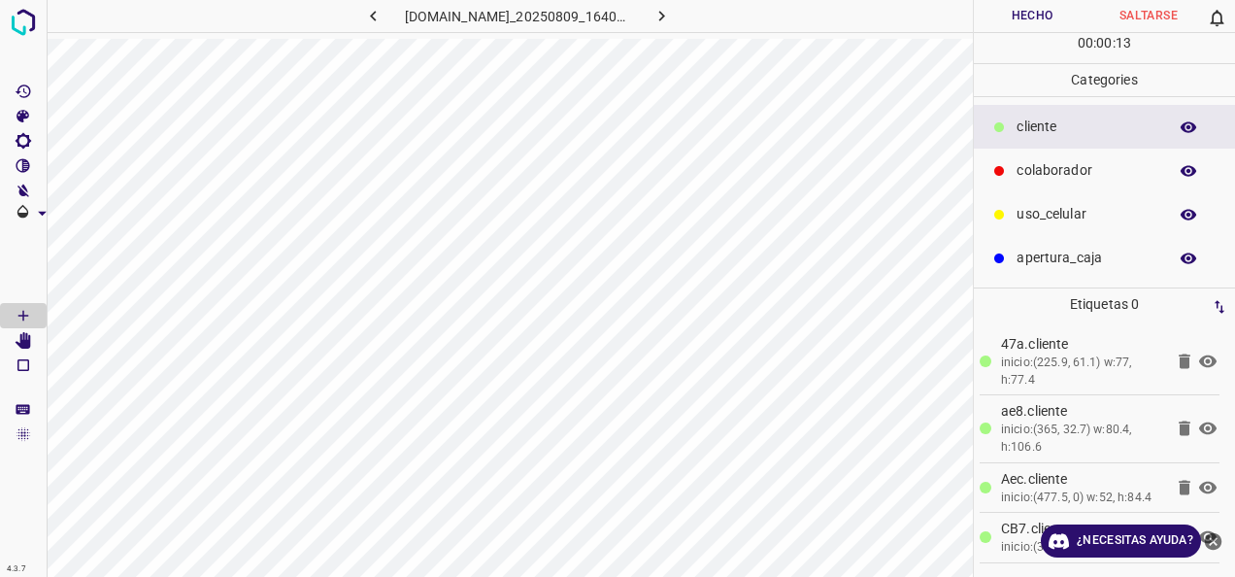
click at [1040, 177] on p "colaborador" at bounding box center [1087, 170] width 141 height 20
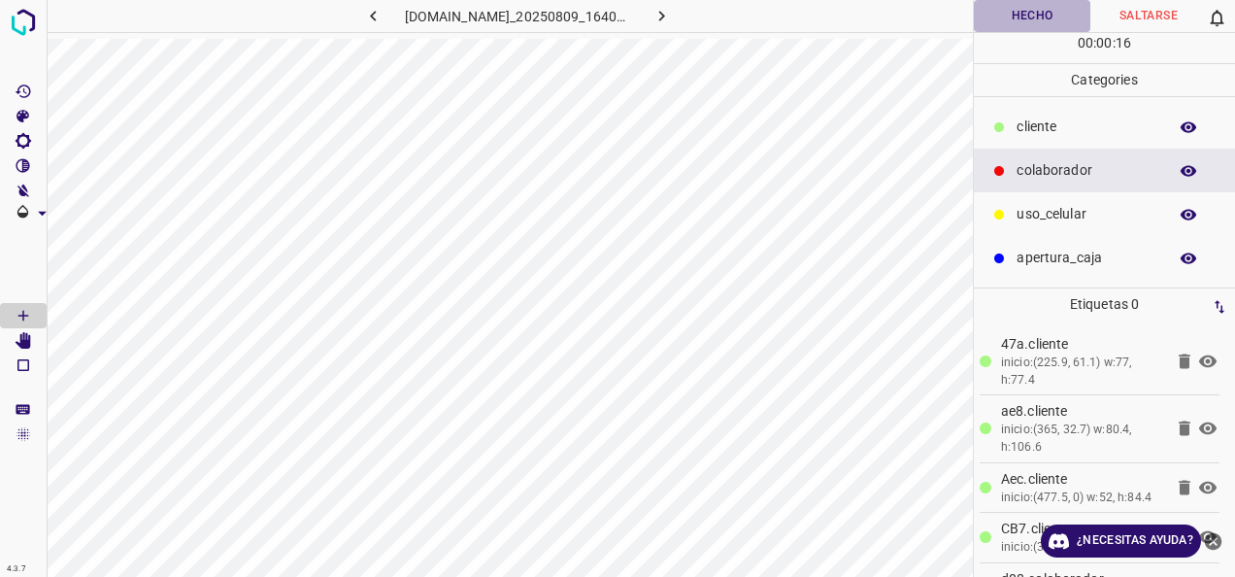
click at [1009, 20] on button "Hecho" at bounding box center [1032, 16] width 117 height 32
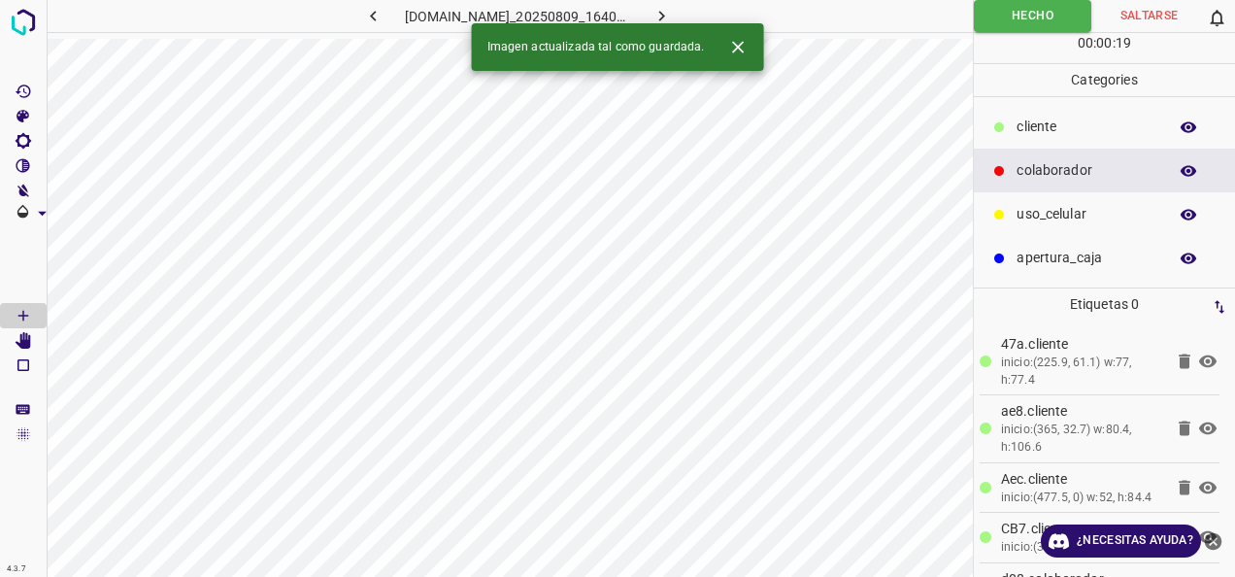
click at [678, 10] on button "button" at bounding box center [661, 16] width 62 height 32
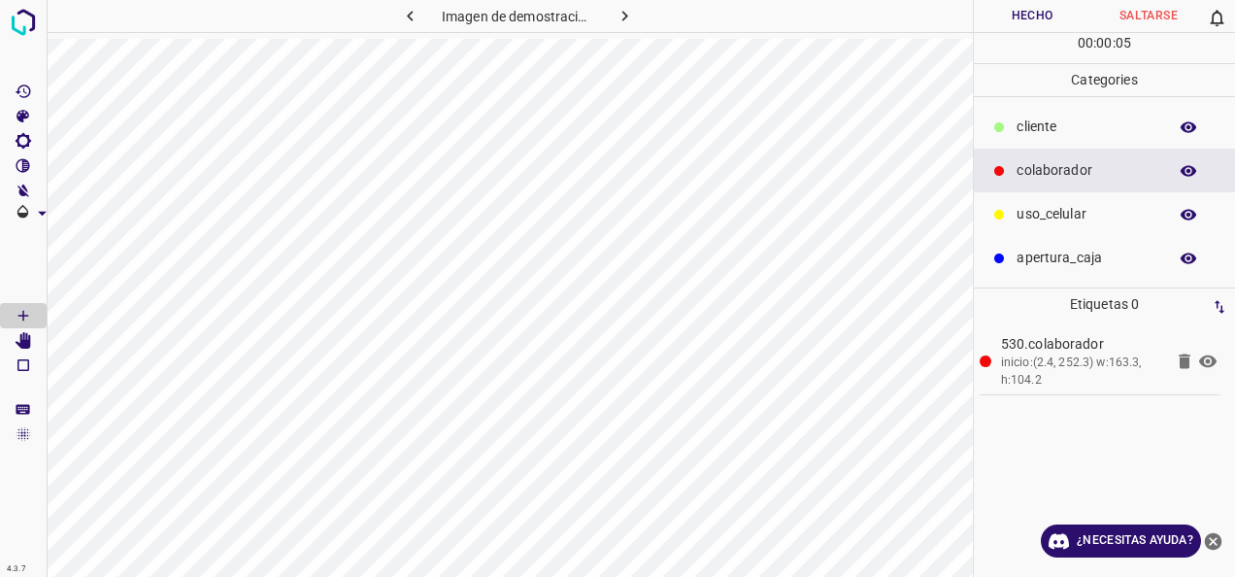
click at [1051, 128] on p "cliente" at bounding box center [1087, 127] width 141 height 20
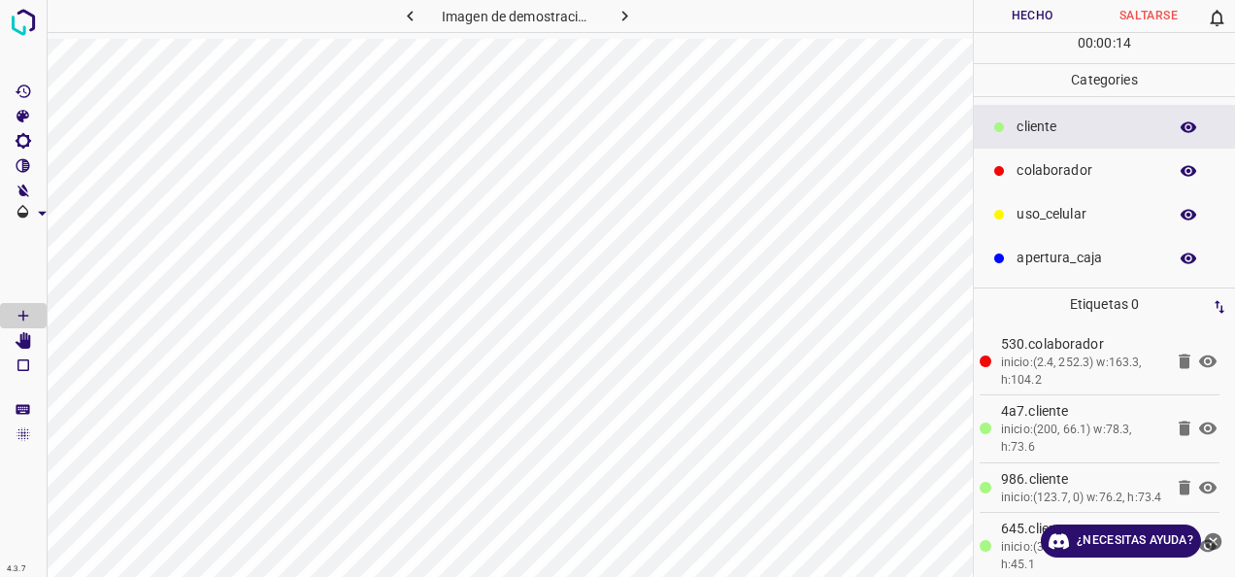
click at [1046, 17] on button "Hecho" at bounding box center [1032, 16] width 117 height 32
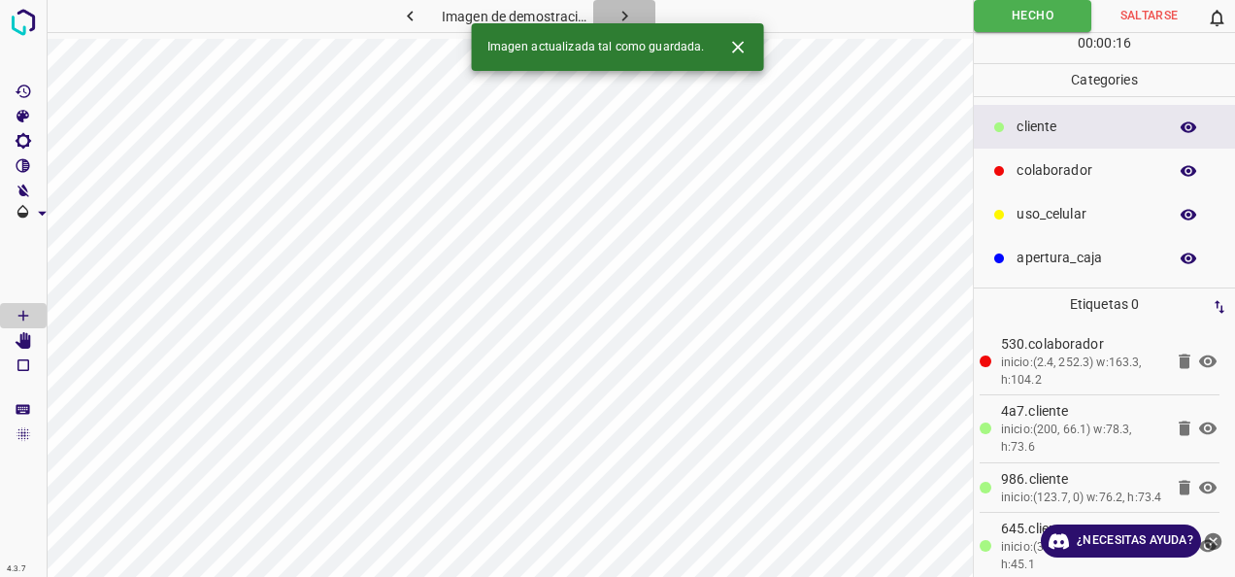
click at [634, 17] on icon "button" at bounding box center [625, 16] width 20 height 20
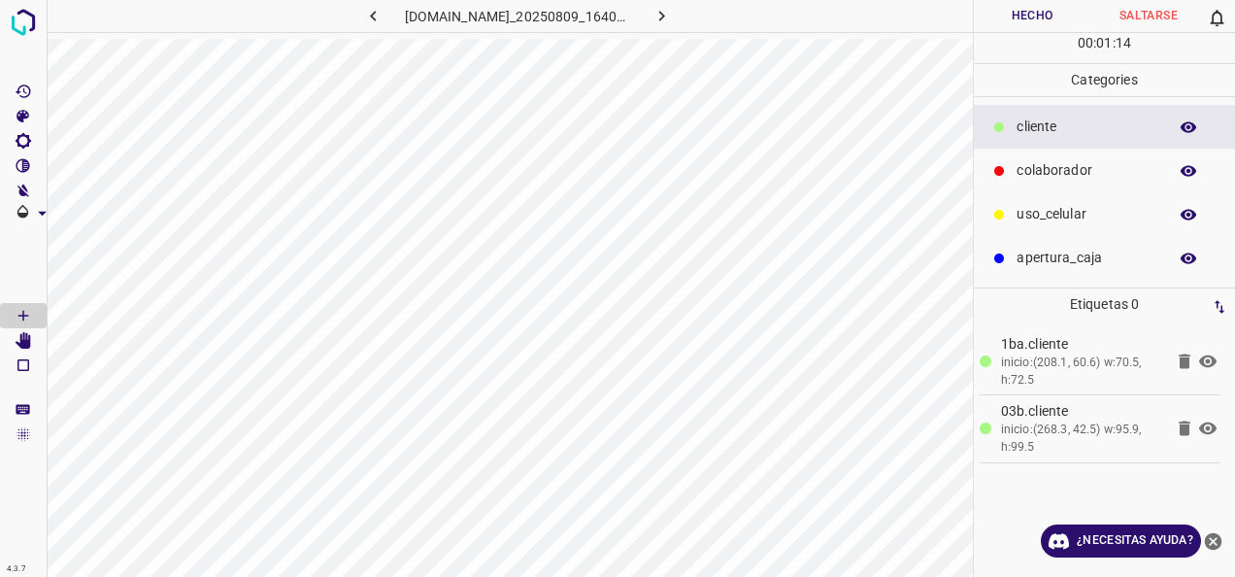
click at [1023, 151] on div "colaborador" at bounding box center [1104, 171] width 261 height 44
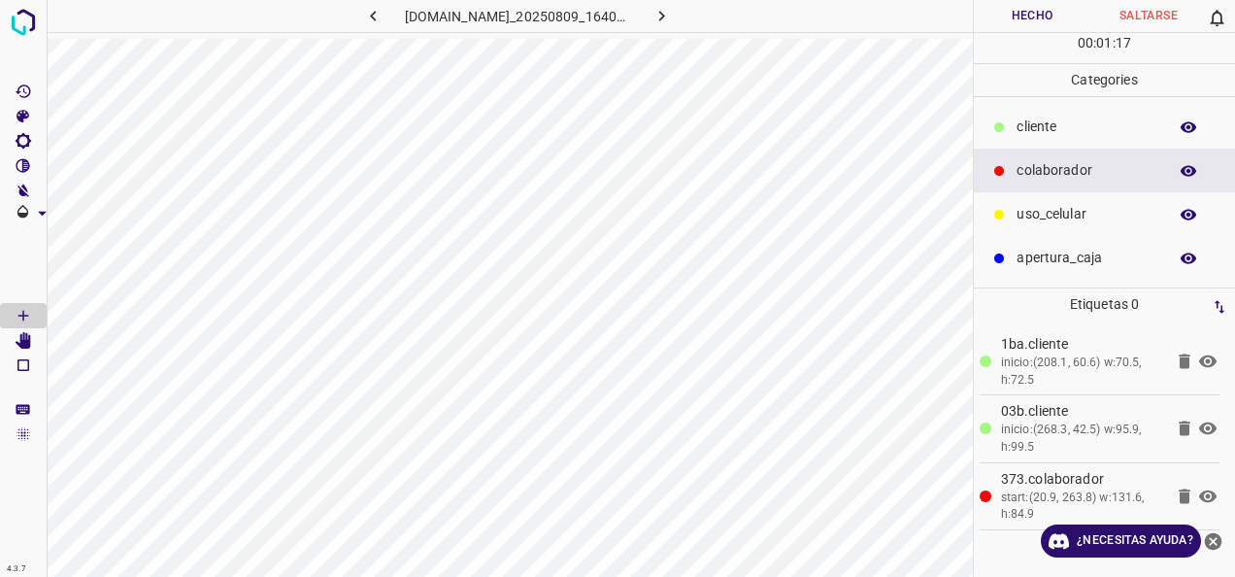
click at [1007, 18] on button "Hecho" at bounding box center [1032, 16] width 117 height 32
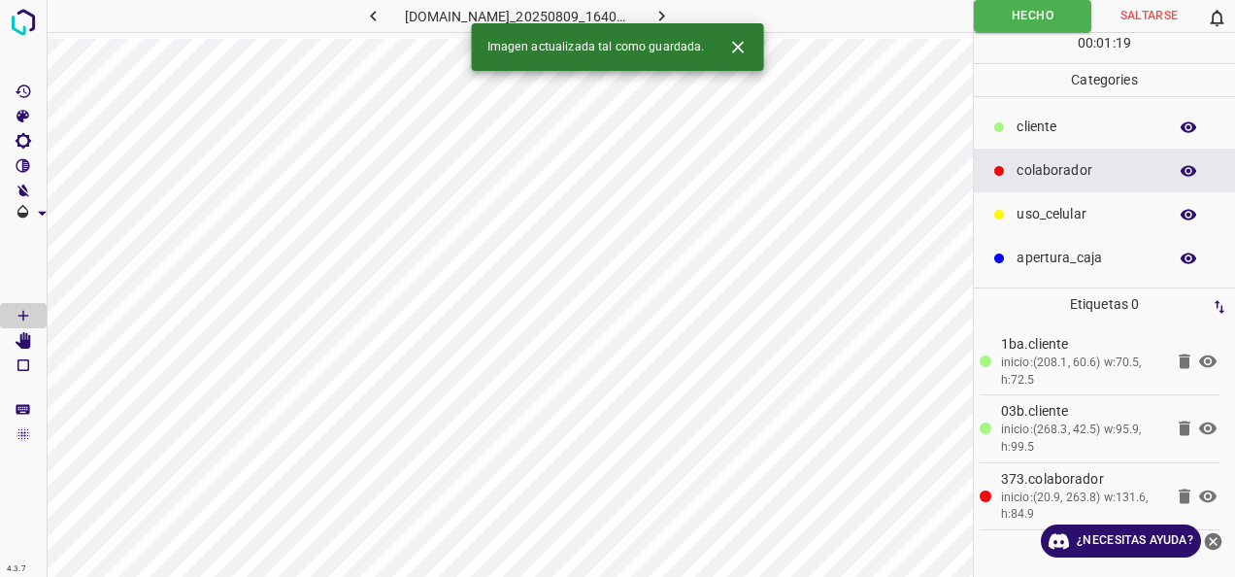
click at [672, 11] on icon "button" at bounding box center [662, 16] width 20 height 20
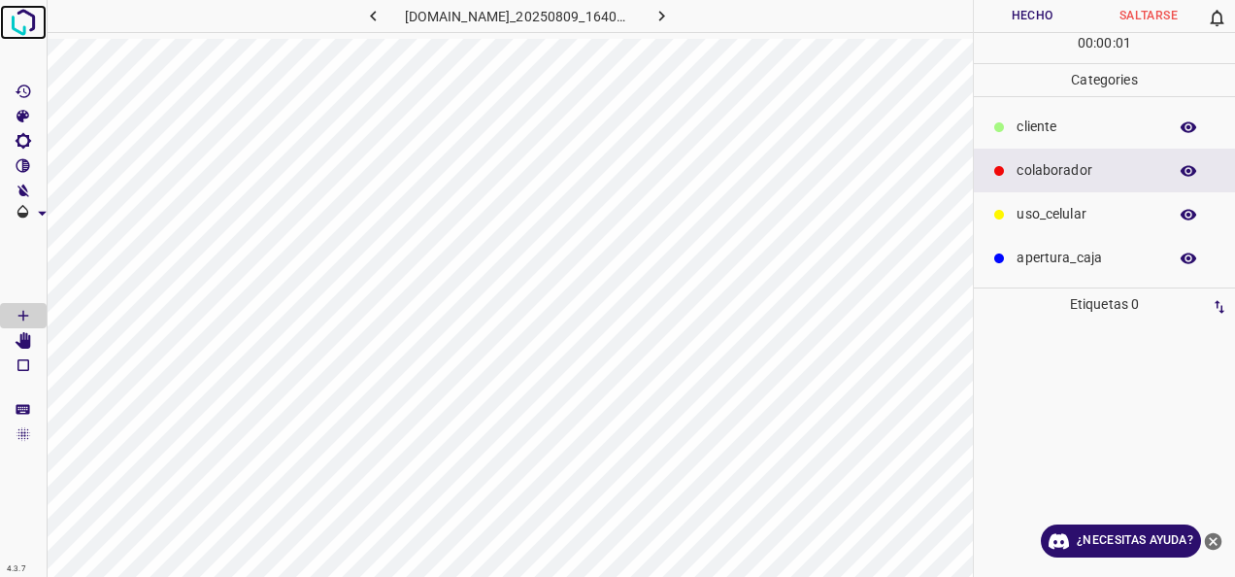
click at [31, 29] on img at bounding box center [23, 22] width 35 height 35
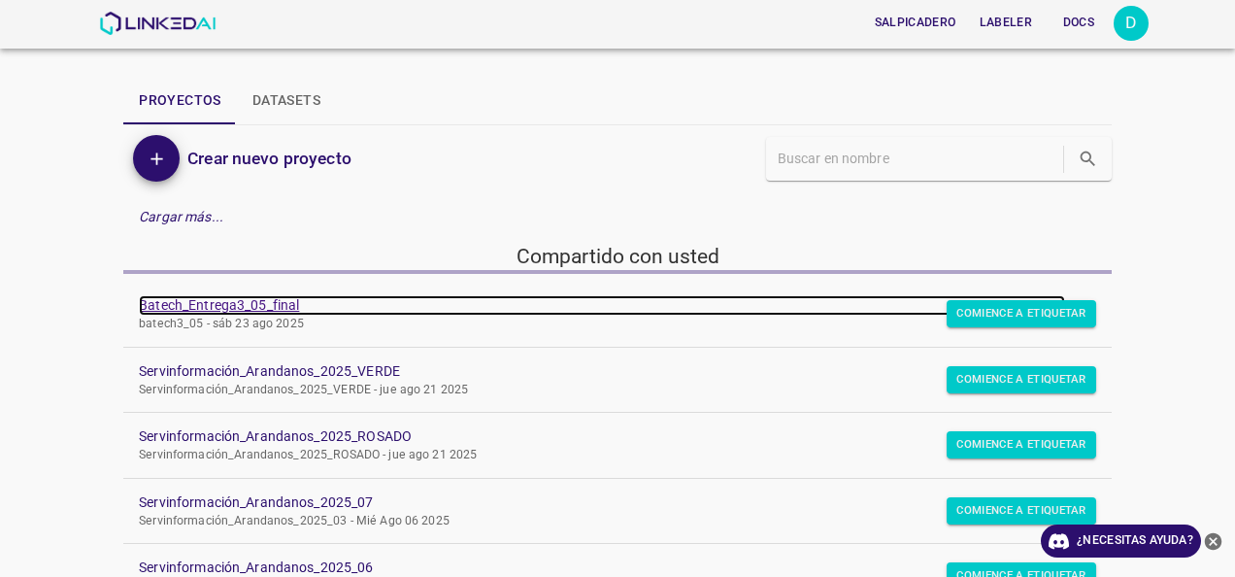
click at [273, 308] on link "Batech_Entrega3_05_final" at bounding box center [602, 305] width 926 height 20
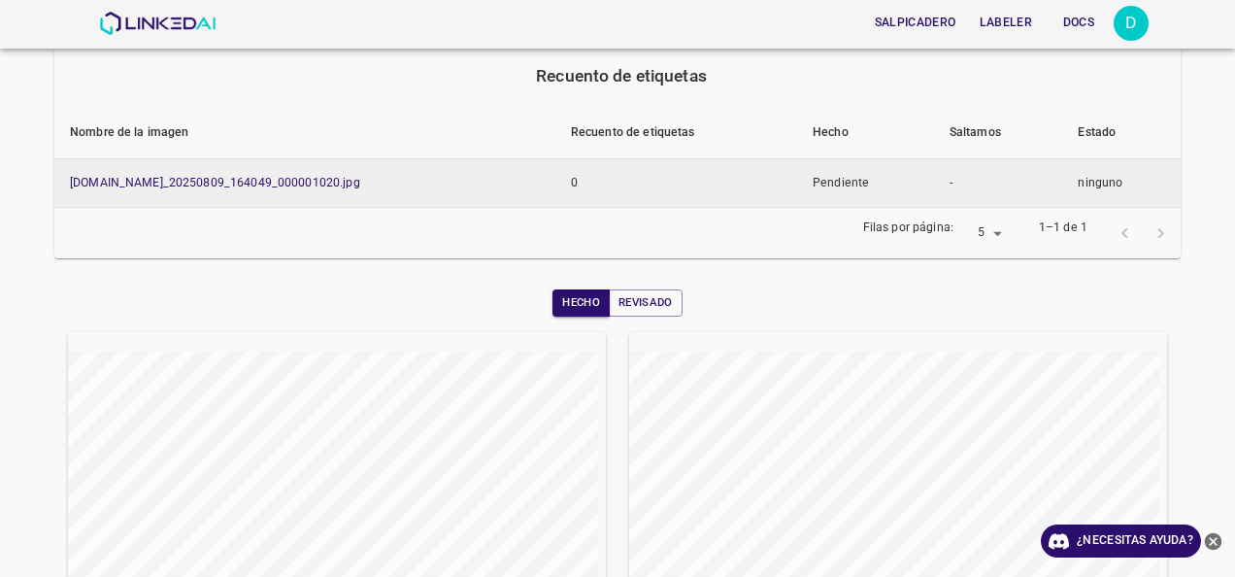
scroll to position [163, 0]
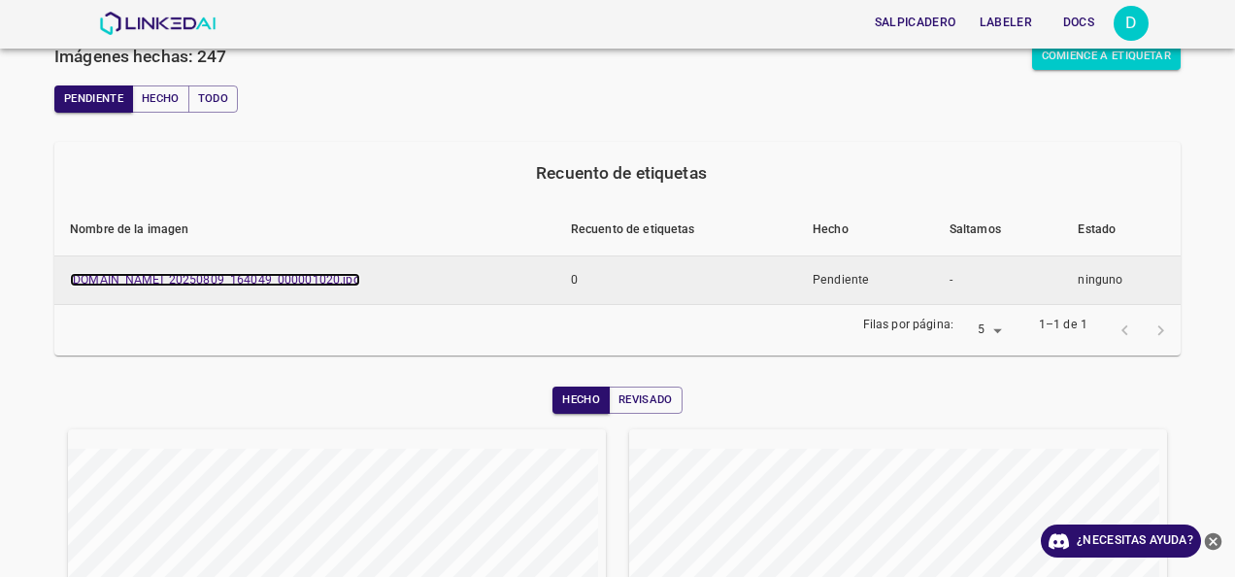
click at [346, 285] on link "[DOMAIN_NAME]_20250809_164049_000001020.jpg" at bounding box center [215, 280] width 290 height 14
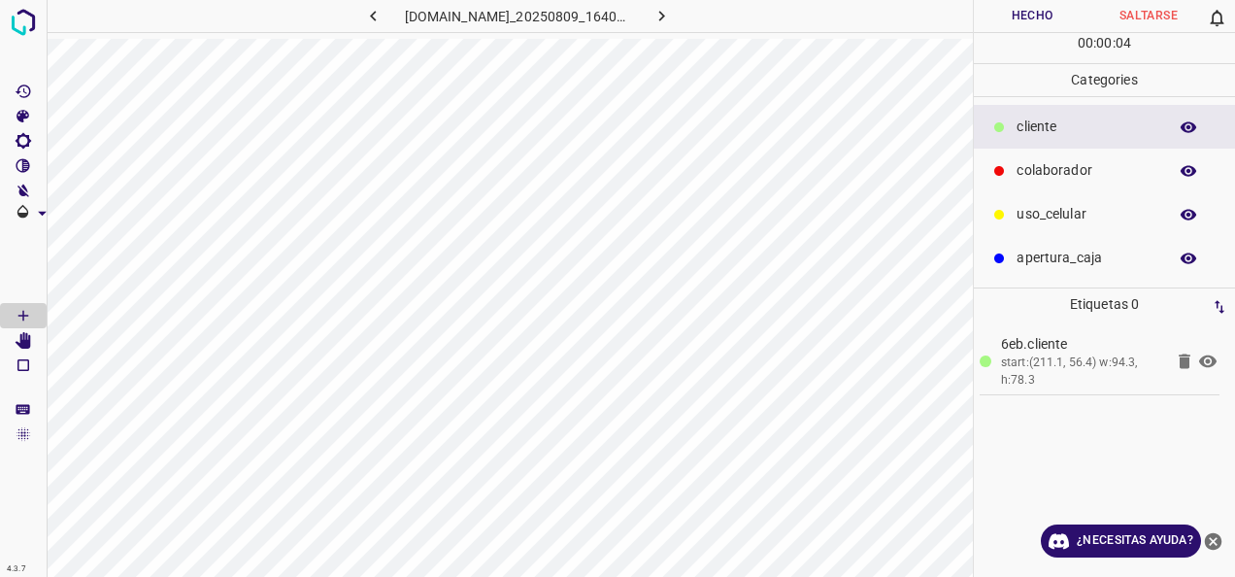
click at [1050, 160] on p "colaborador" at bounding box center [1087, 170] width 141 height 20
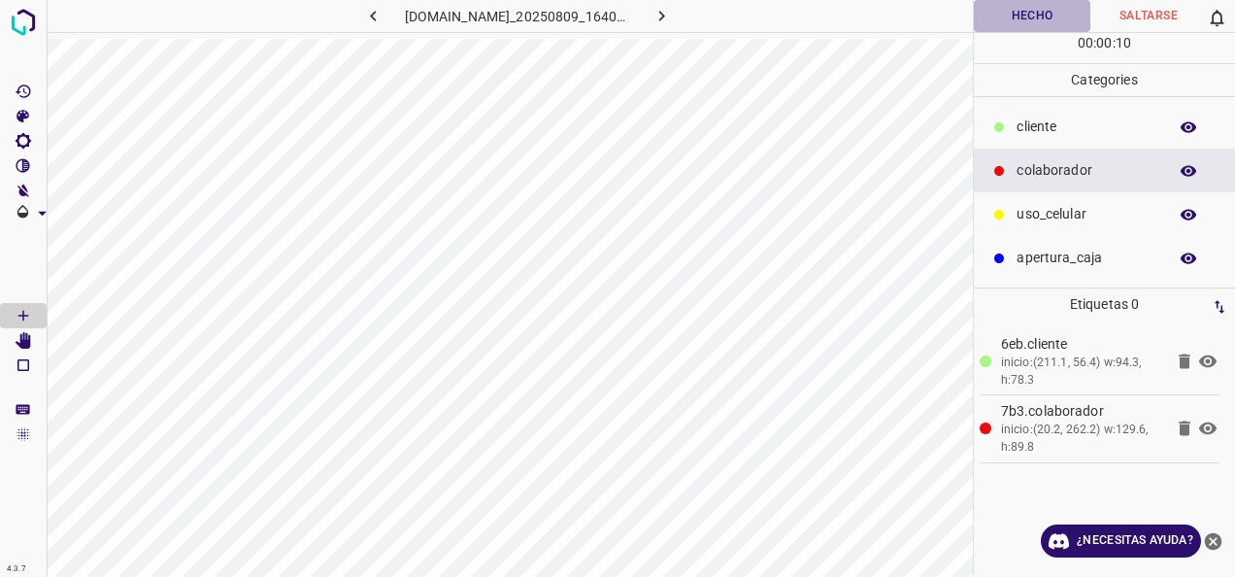
click at [1023, 19] on button "Hecho" at bounding box center [1032, 16] width 117 height 32
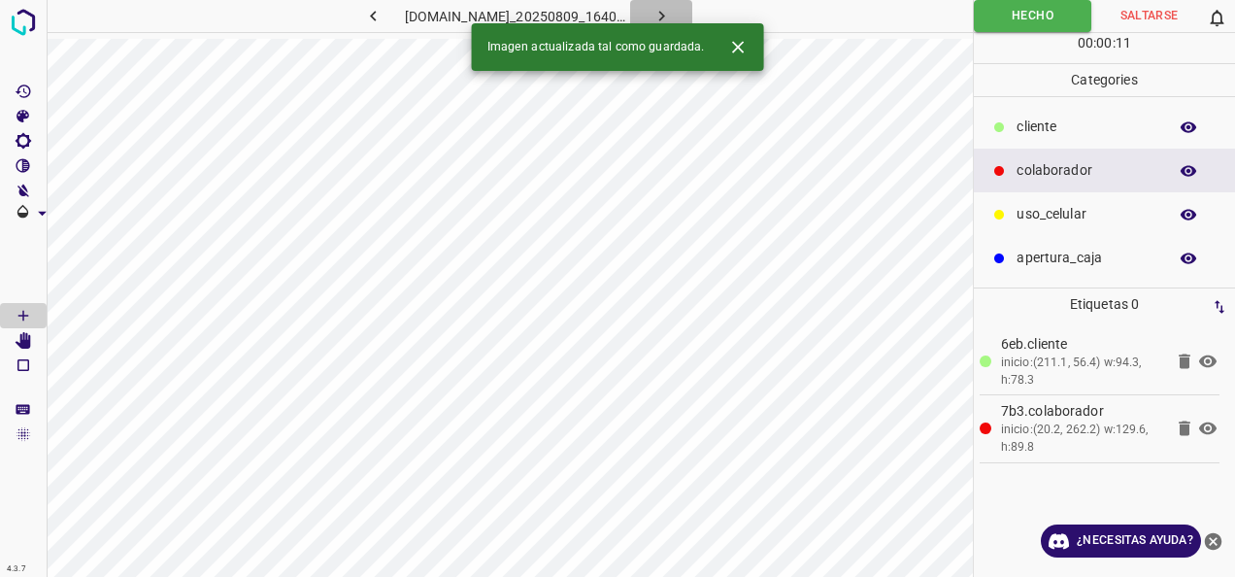
click at [672, 14] on icon "button" at bounding box center [662, 16] width 20 height 20
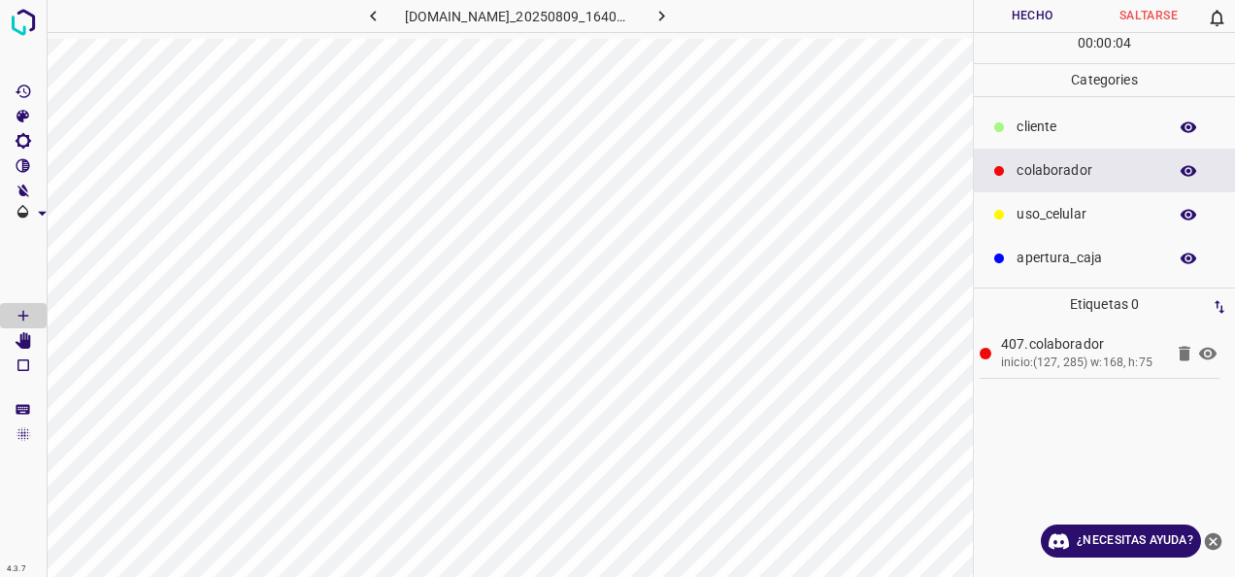
drag, startPoint x: 1105, startPoint y: 133, endPoint x: 1021, endPoint y: 130, distance: 84.5
click at [1102, 132] on p "cliente" at bounding box center [1087, 127] width 141 height 20
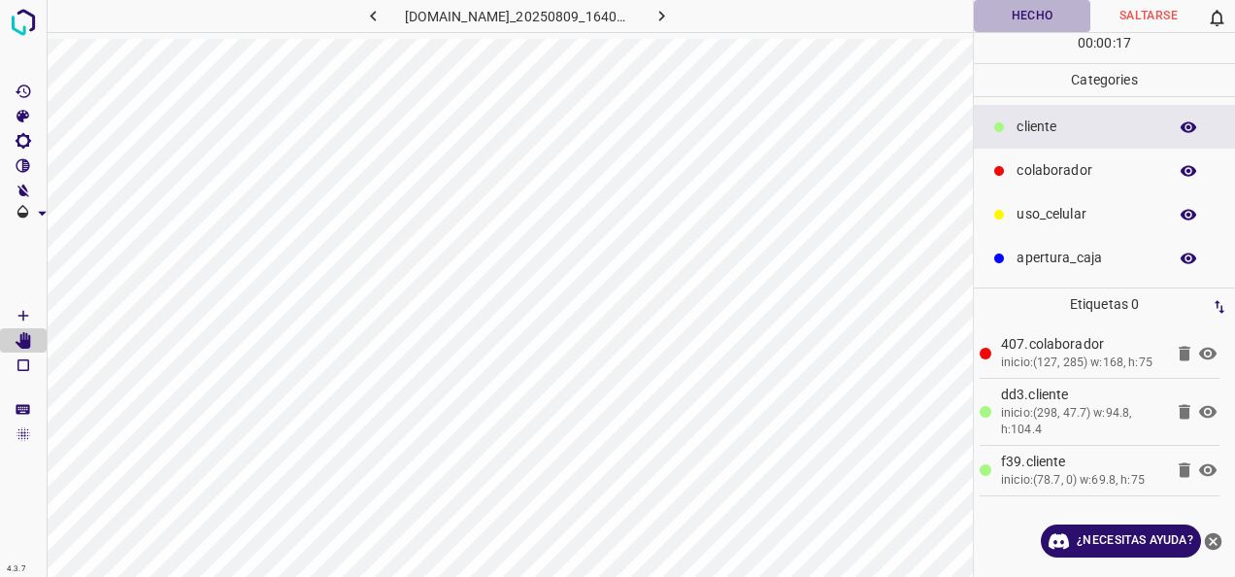
click at [1010, 7] on button "Hecho" at bounding box center [1032, 16] width 117 height 32
click at [1044, 14] on button "Hecho" at bounding box center [1032, 16] width 117 height 32
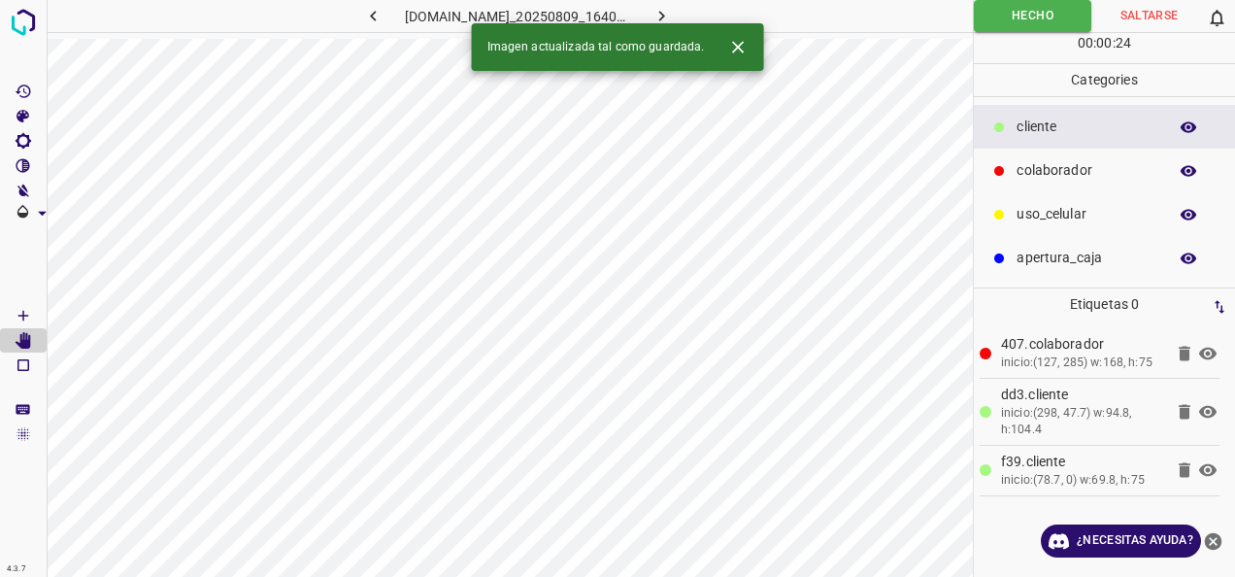
click at [672, 19] on icon "button" at bounding box center [662, 16] width 20 height 20
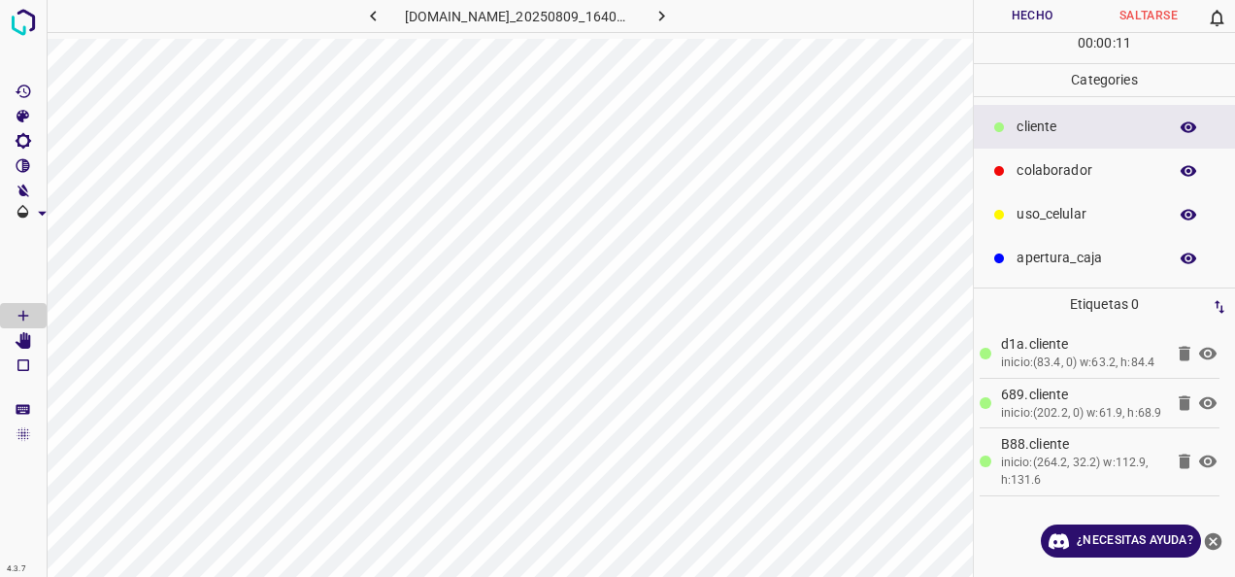
click at [1107, 182] on div "colaborador" at bounding box center [1104, 171] width 261 height 44
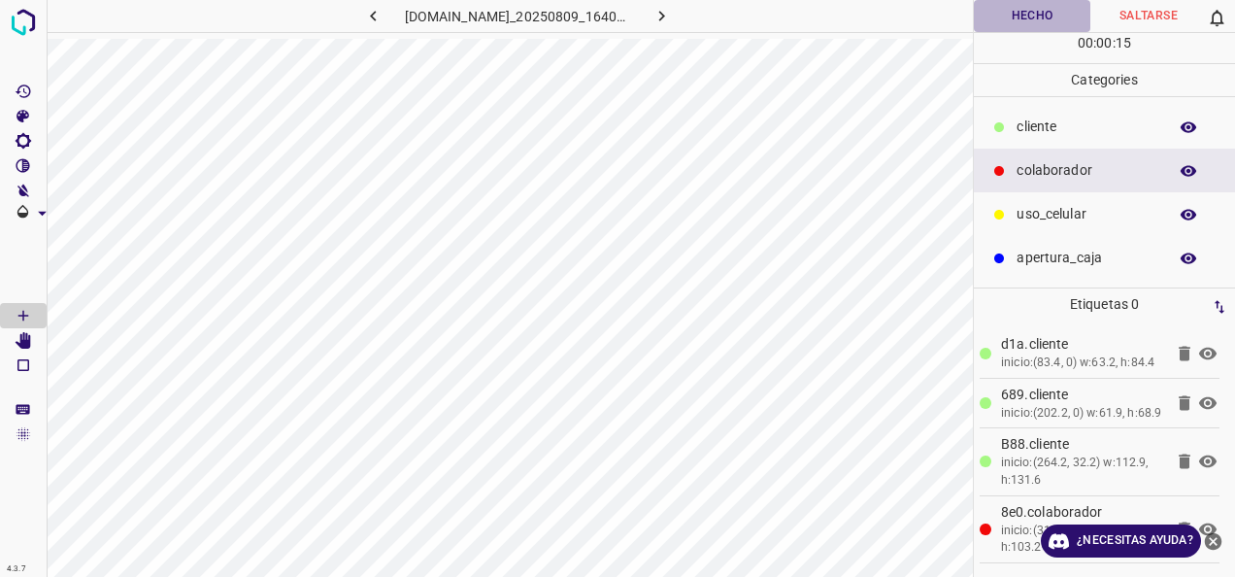
click at [1022, 23] on button "Hecho" at bounding box center [1032, 16] width 117 height 32
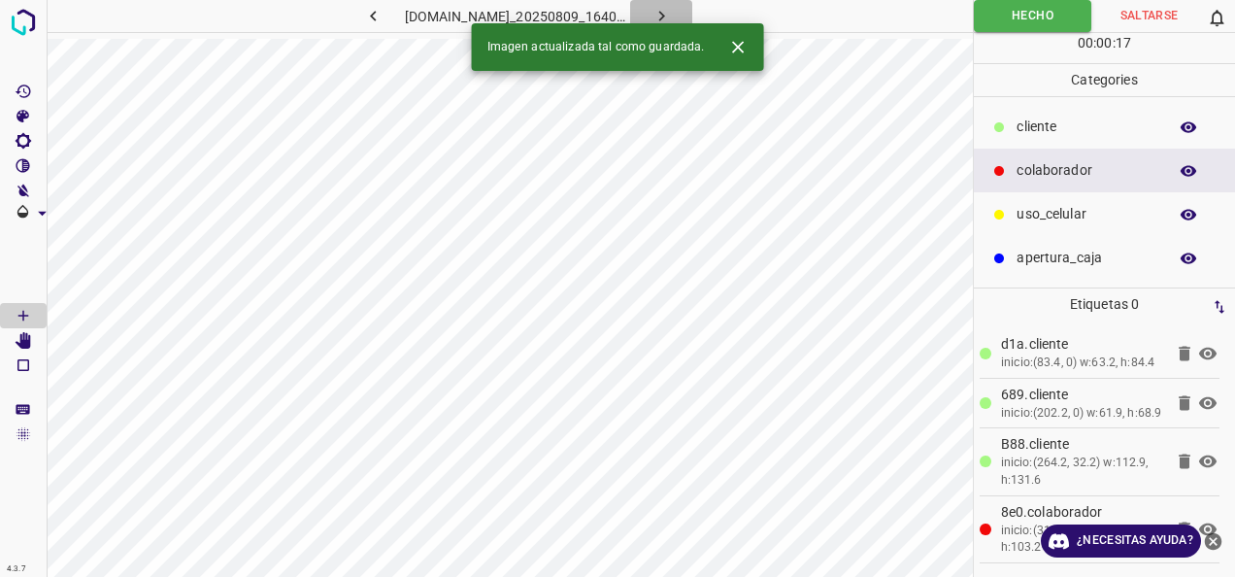
click at [664, 15] on icon "button" at bounding box center [661, 16] width 6 height 11
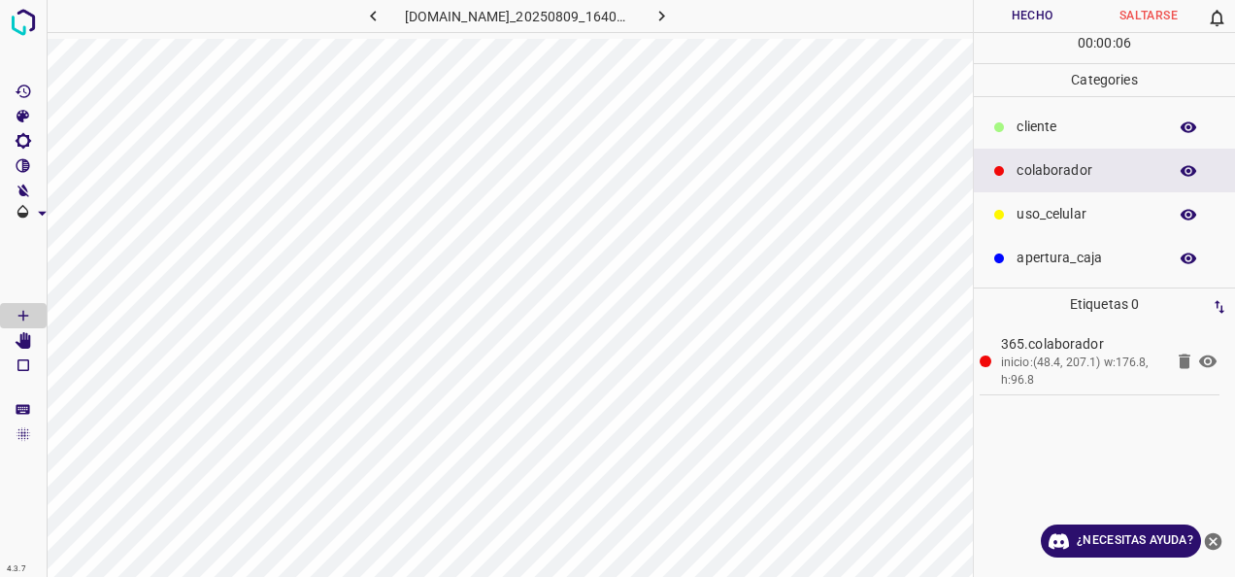
click at [1084, 138] on div "cliente" at bounding box center [1104, 127] width 261 height 44
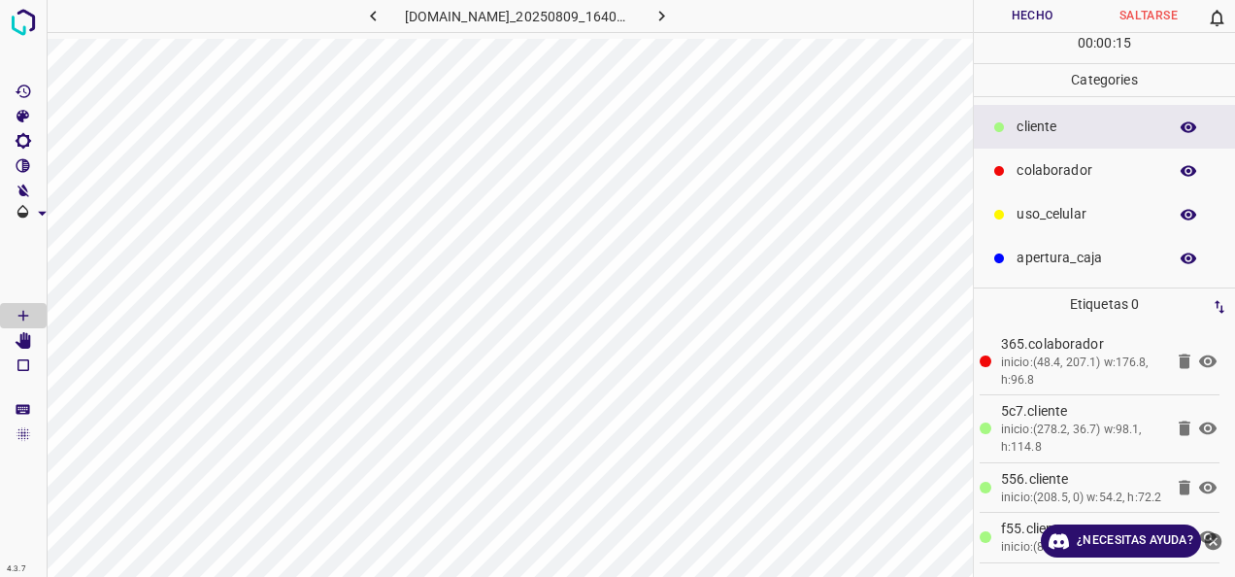
click at [1020, 16] on button "Hecho" at bounding box center [1032, 16] width 117 height 32
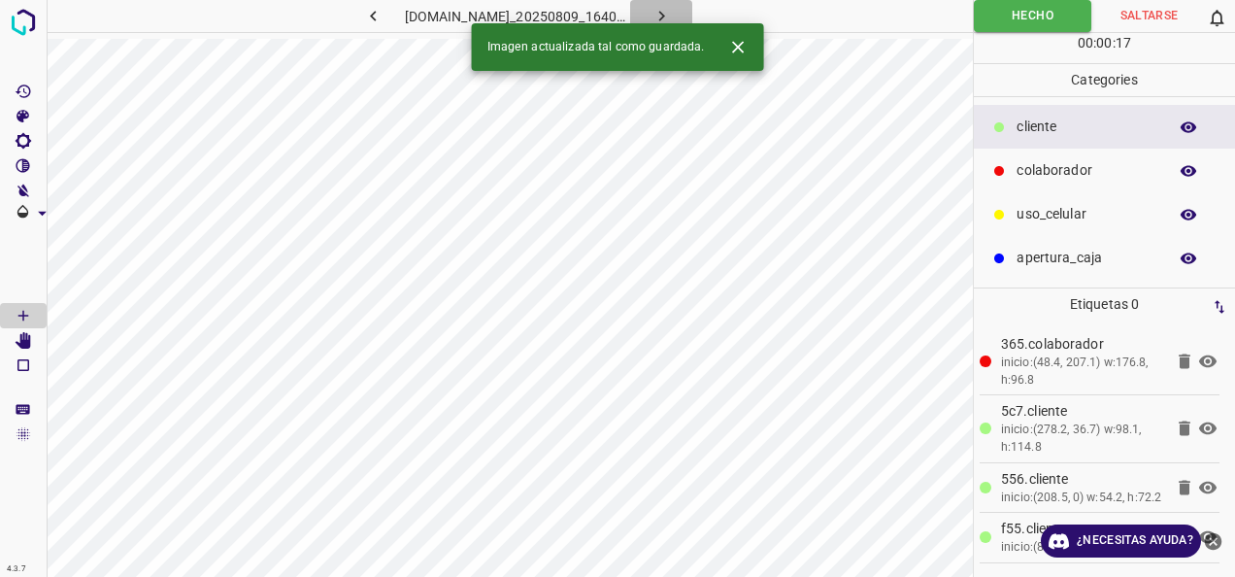
click at [672, 17] on icon "button" at bounding box center [662, 16] width 20 height 20
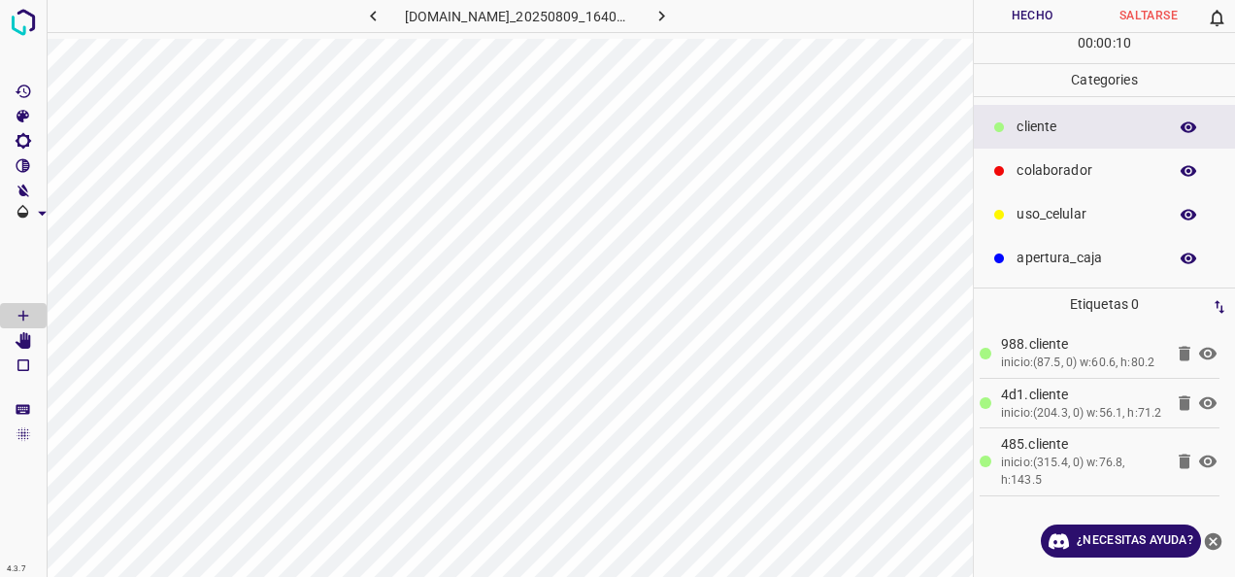
click at [1036, 177] on p "colaborador" at bounding box center [1087, 170] width 141 height 20
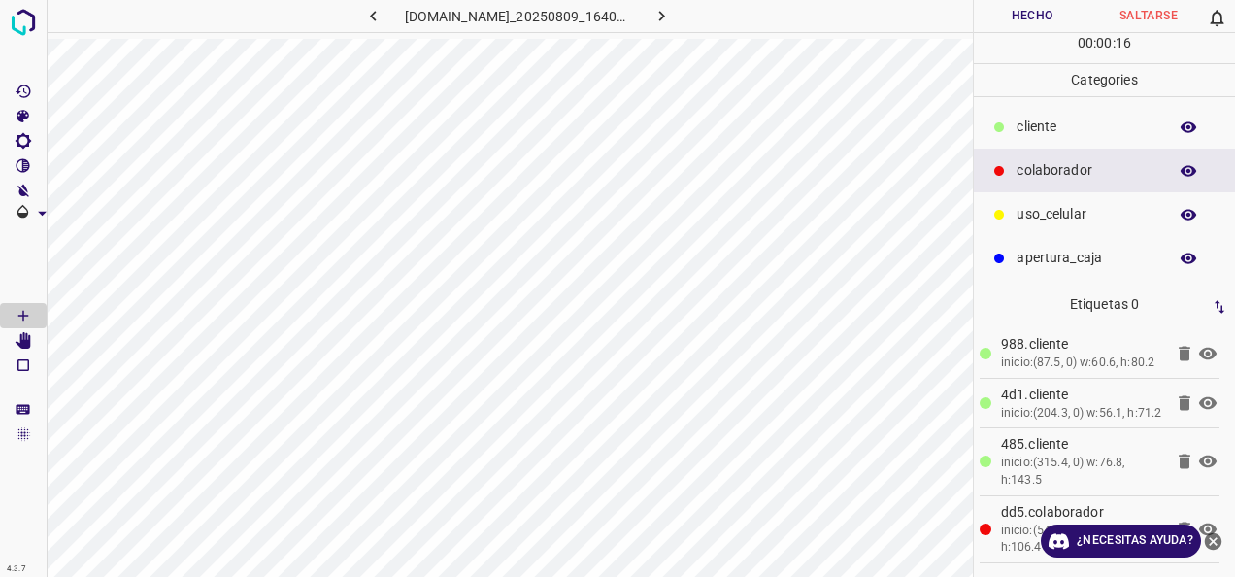
click at [1014, 25] on button "Hecho" at bounding box center [1032, 16] width 117 height 32
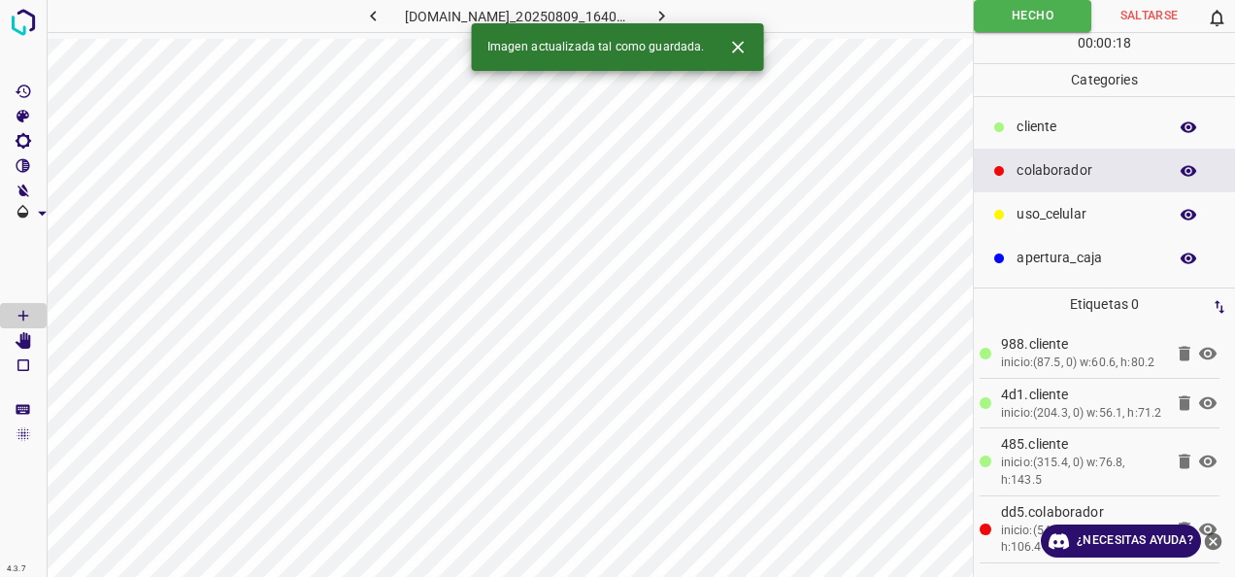
click at [672, 21] on icon "button" at bounding box center [662, 16] width 20 height 20
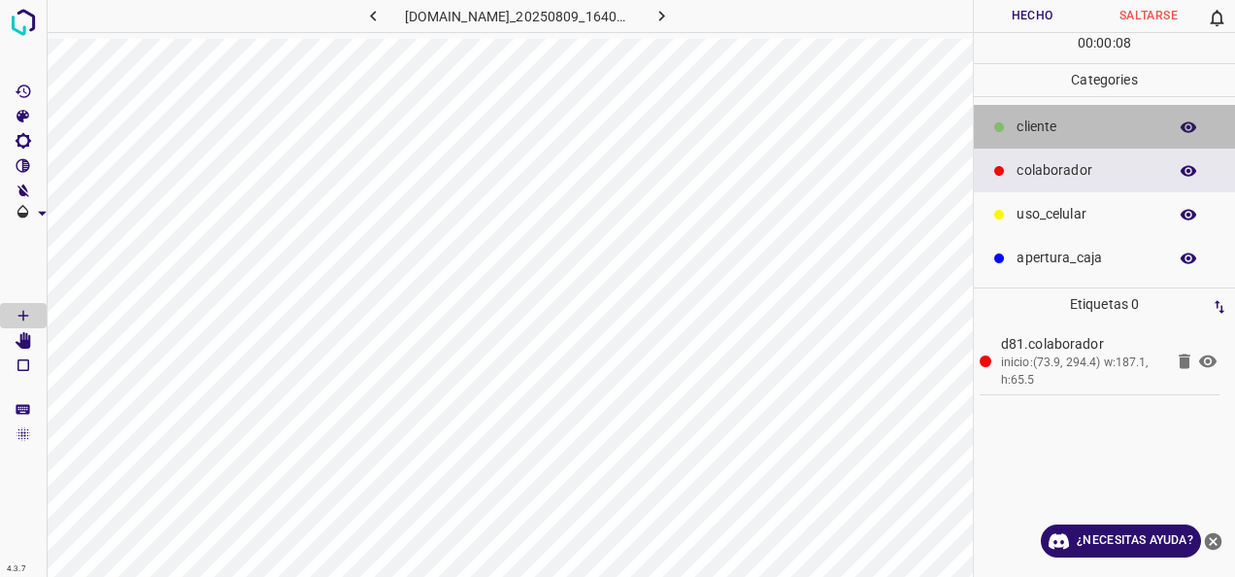
click at [1010, 126] on div "cliente" at bounding box center [1104, 127] width 261 height 44
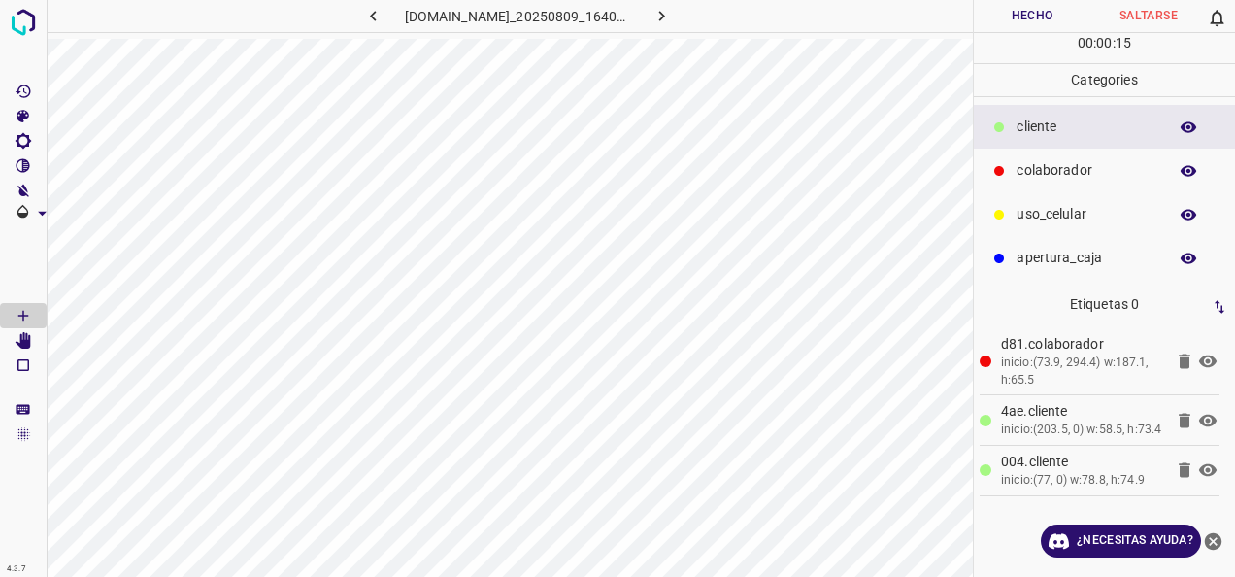
click at [1026, 16] on button "Hecho" at bounding box center [1032, 16] width 117 height 32
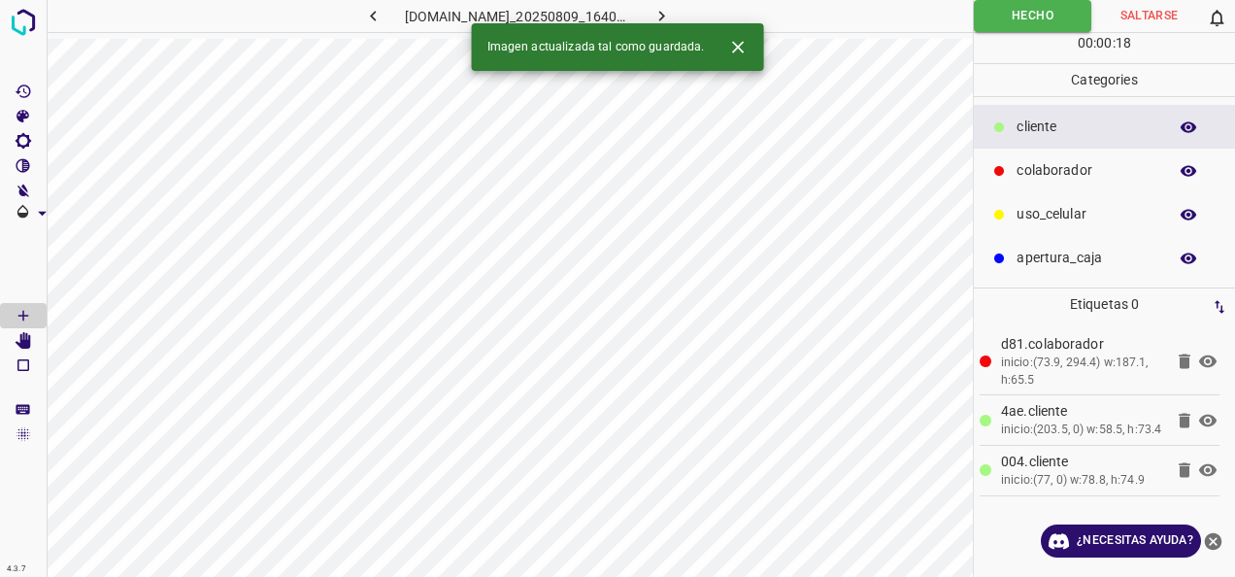
click at [672, 6] on icon "button" at bounding box center [662, 16] width 20 height 20
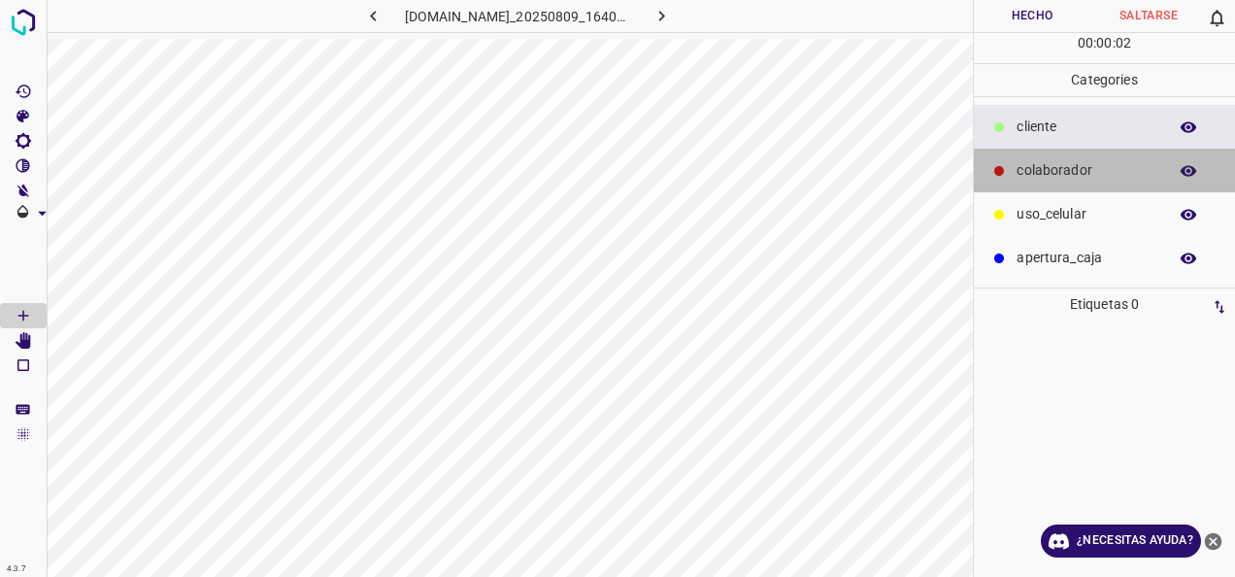
click at [1054, 161] on p "colaborador" at bounding box center [1087, 170] width 141 height 20
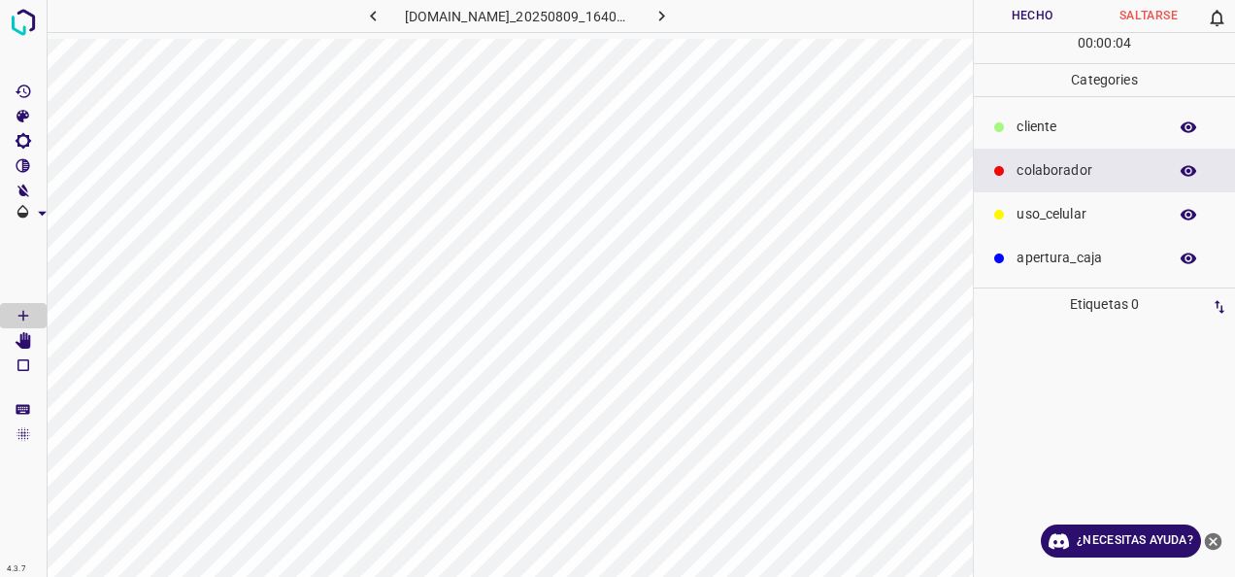
click at [1028, 144] on div "cliente" at bounding box center [1104, 127] width 261 height 44
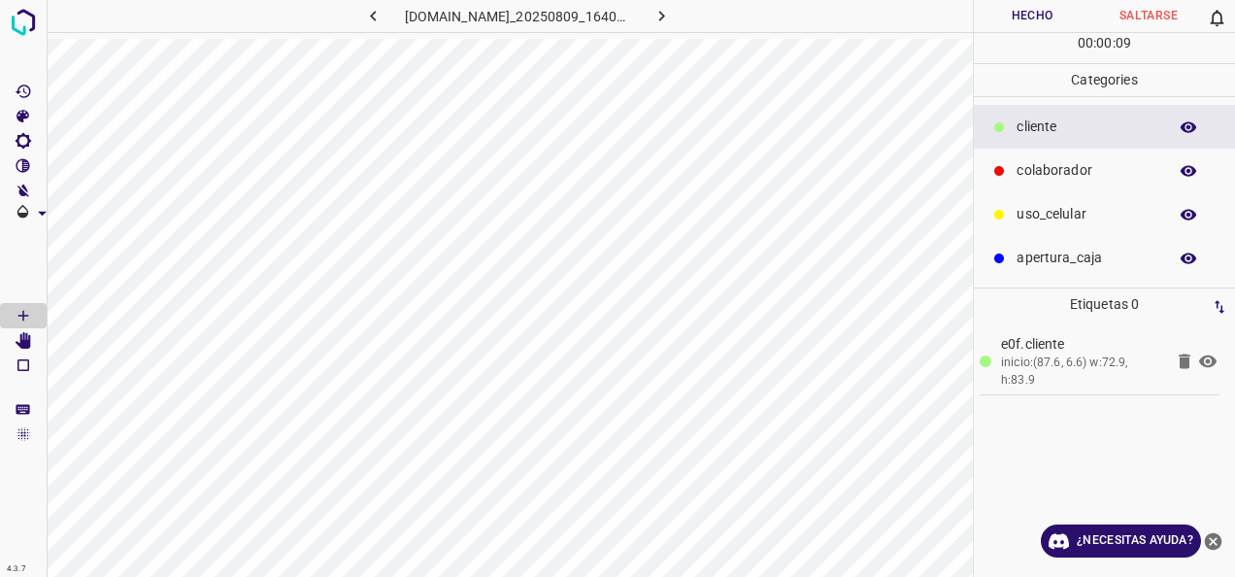
click at [1062, 173] on p "colaborador" at bounding box center [1087, 170] width 141 height 20
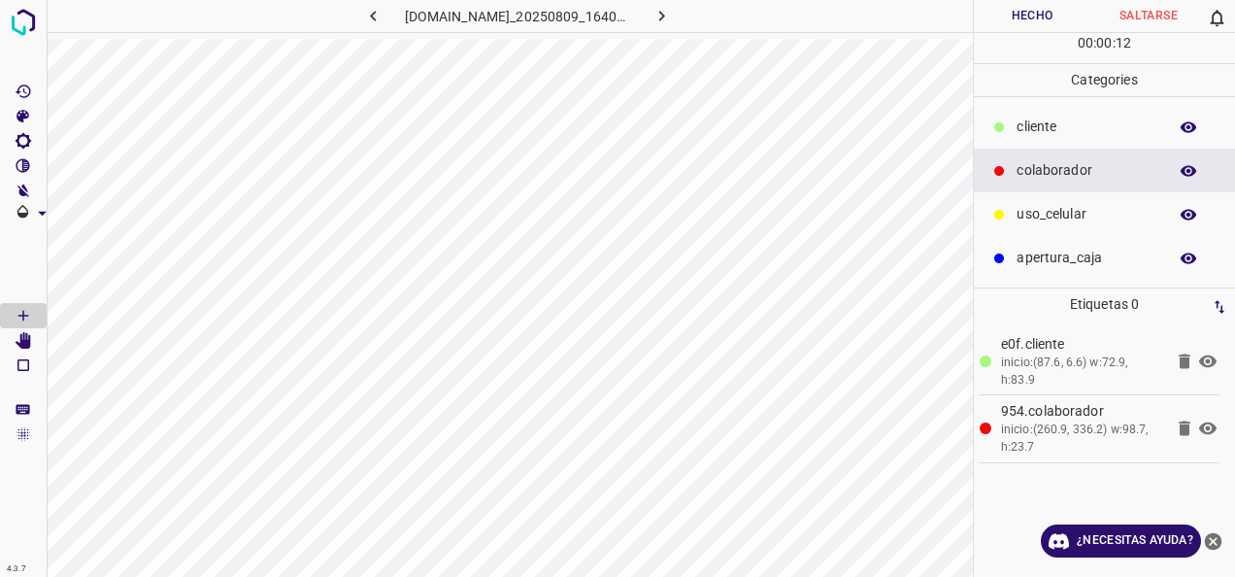
click at [1050, 16] on button "Hecho" at bounding box center [1032, 16] width 117 height 32
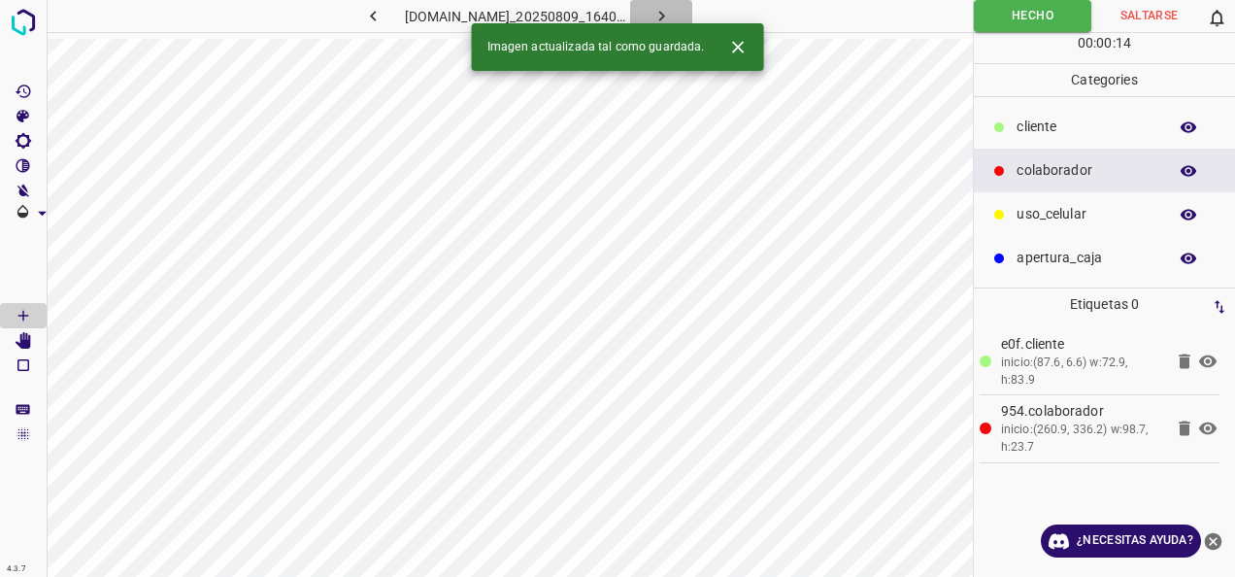
click at [672, 6] on icon "button" at bounding box center [662, 16] width 20 height 20
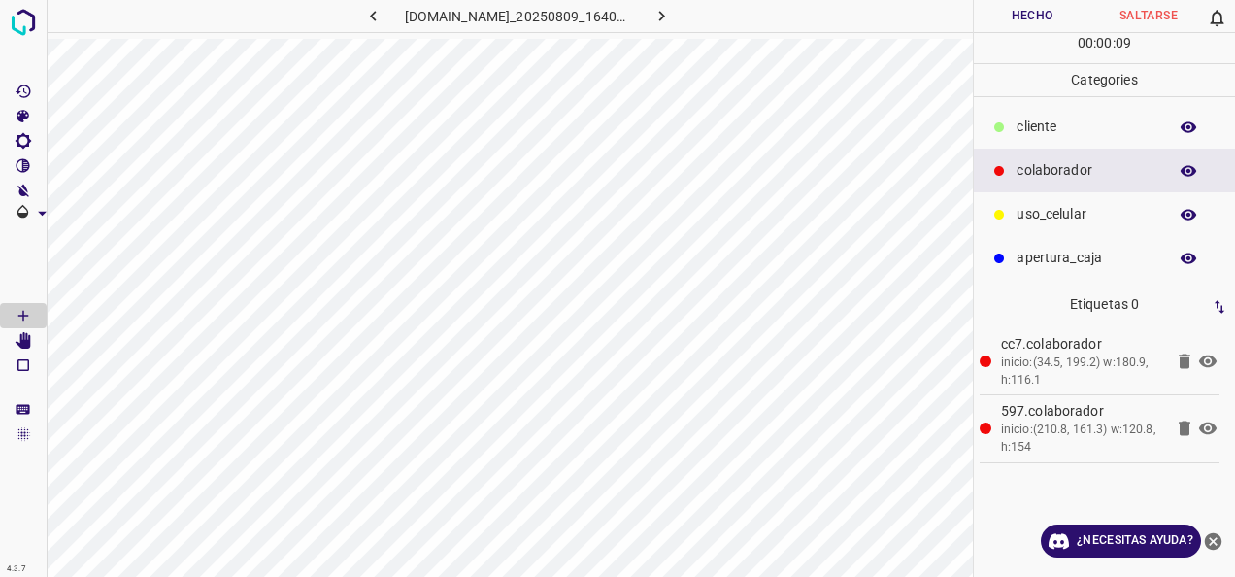
click at [1045, 119] on p "cliente" at bounding box center [1087, 127] width 141 height 20
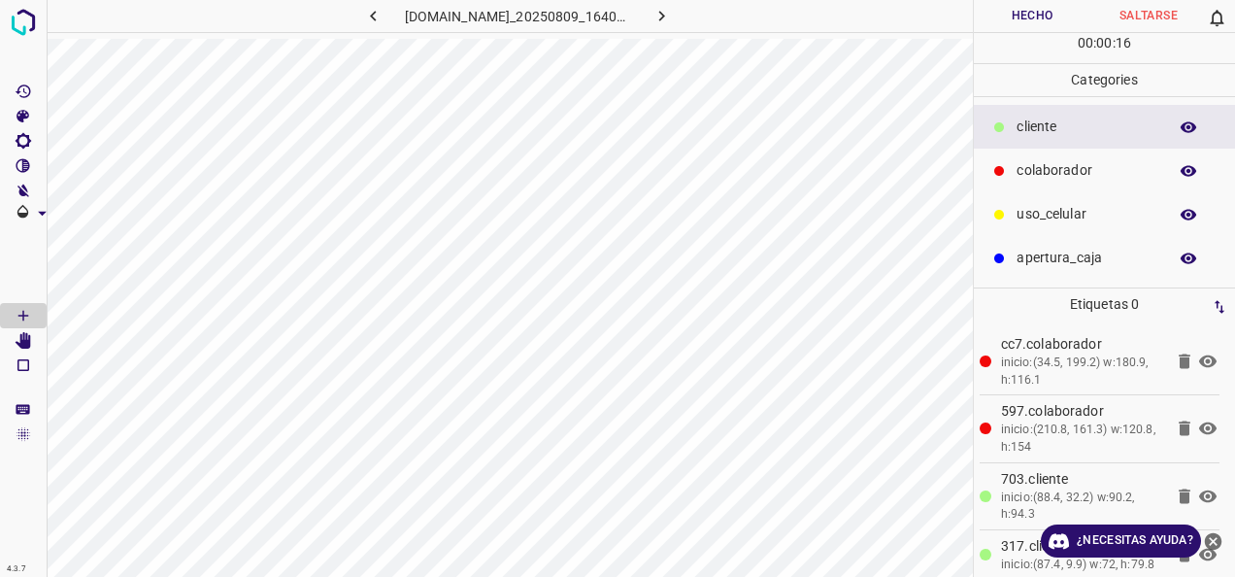
click at [1035, 30] on button "Hecho" at bounding box center [1032, 16] width 117 height 32
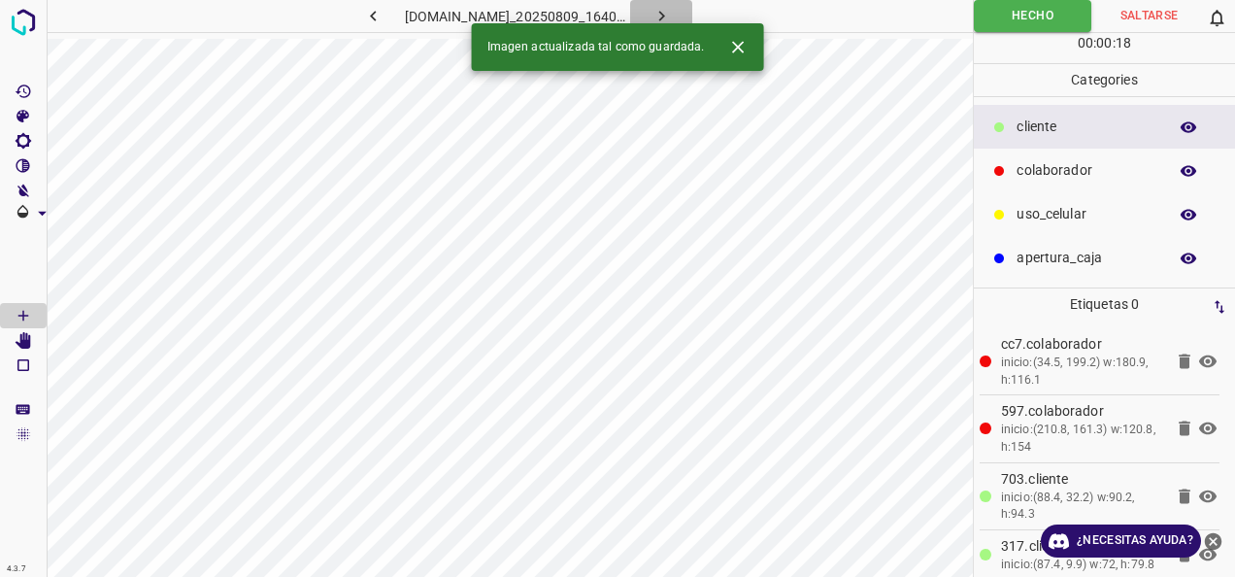
click at [672, 18] on icon "button" at bounding box center [662, 16] width 20 height 20
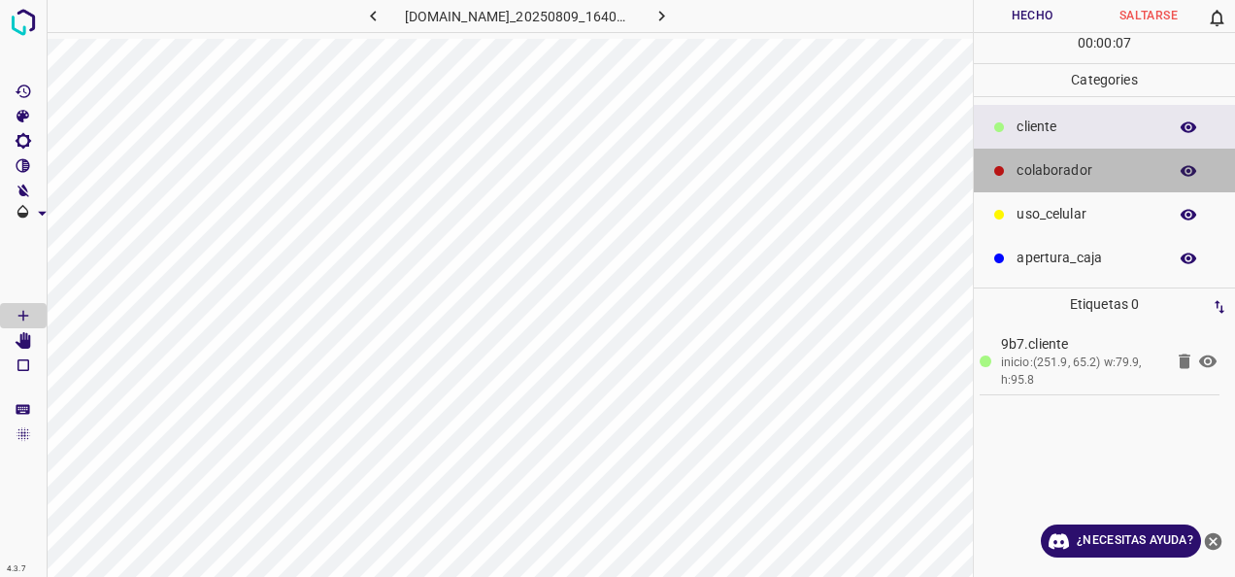
drag, startPoint x: 1087, startPoint y: 184, endPoint x: 1026, endPoint y: 182, distance: 60.3
click at [1086, 184] on div "colaborador" at bounding box center [1104, 171] width 261 height 44
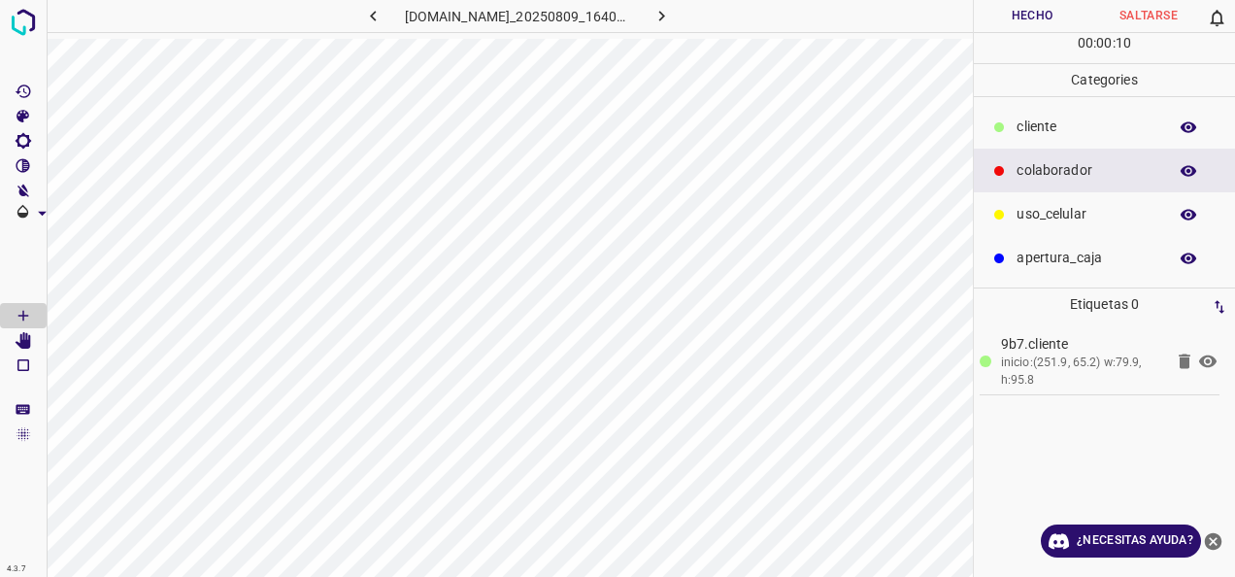
click at [1045, 110] on div "cliente" at bounding box center [1104, 127] width 261 height 44
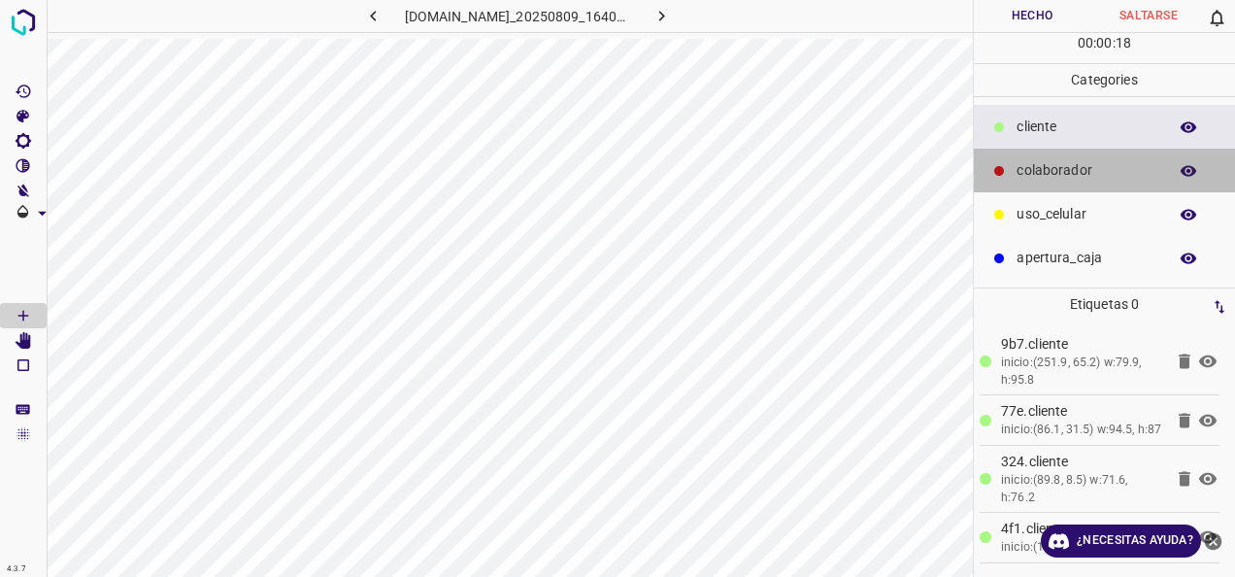
click at [1031, 173] on p "colaborador" at bounding box center [1087, 170] width 141 height 20
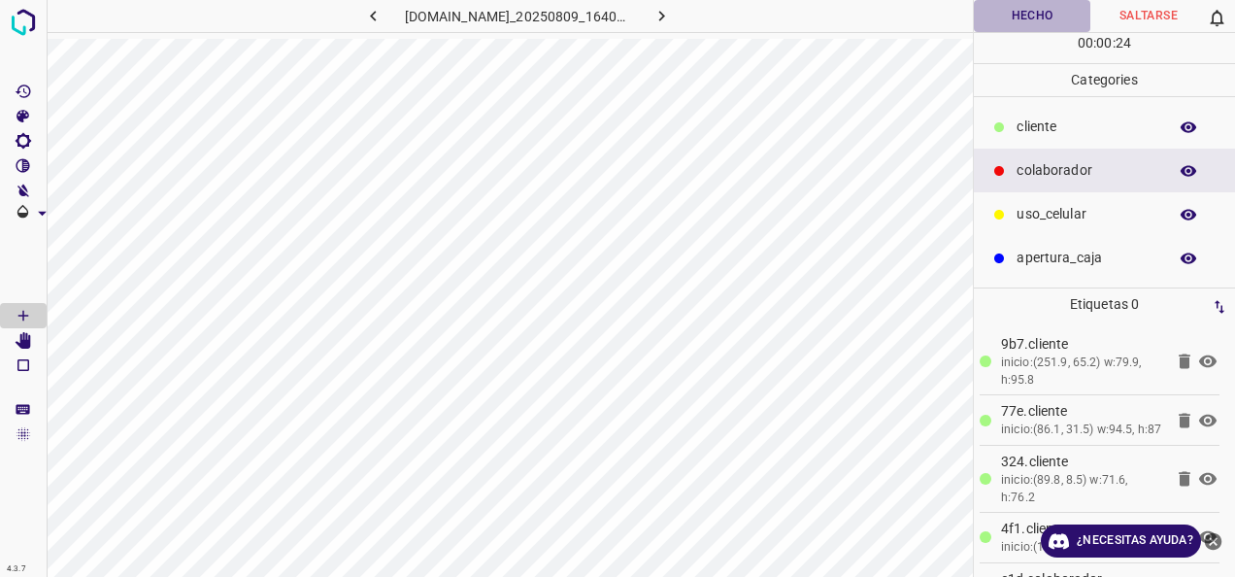
click at [1060, 11] on button "Hecho" at bounding box center [1032, 16] width 117 height 32
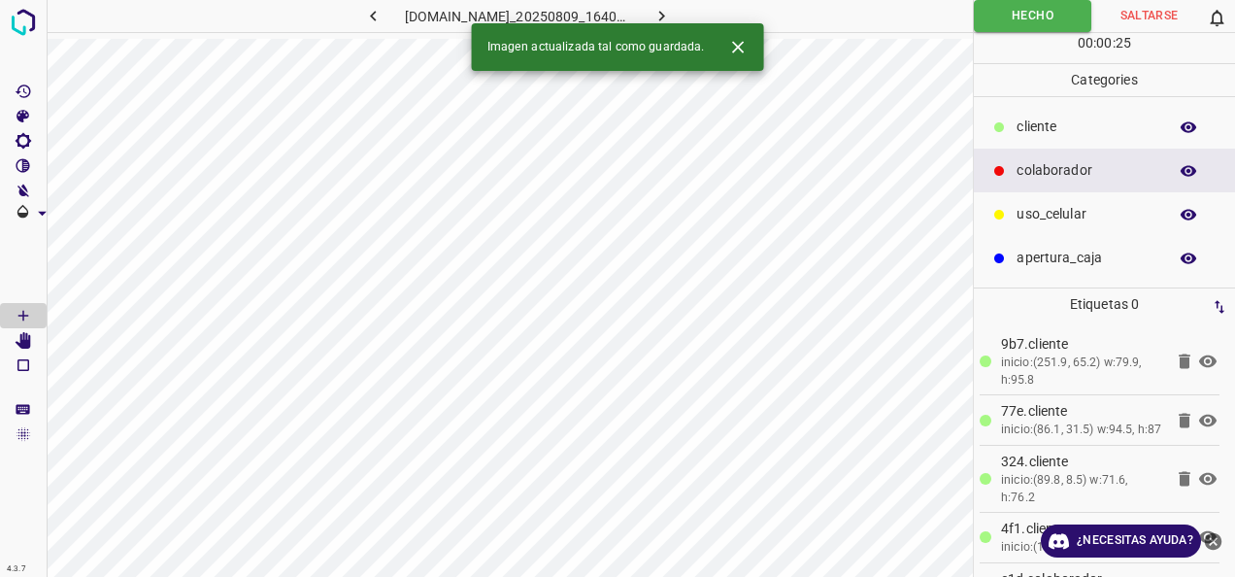
click at [692, 17] on button "button" at bounding box center [661, 16] width 62 height 32
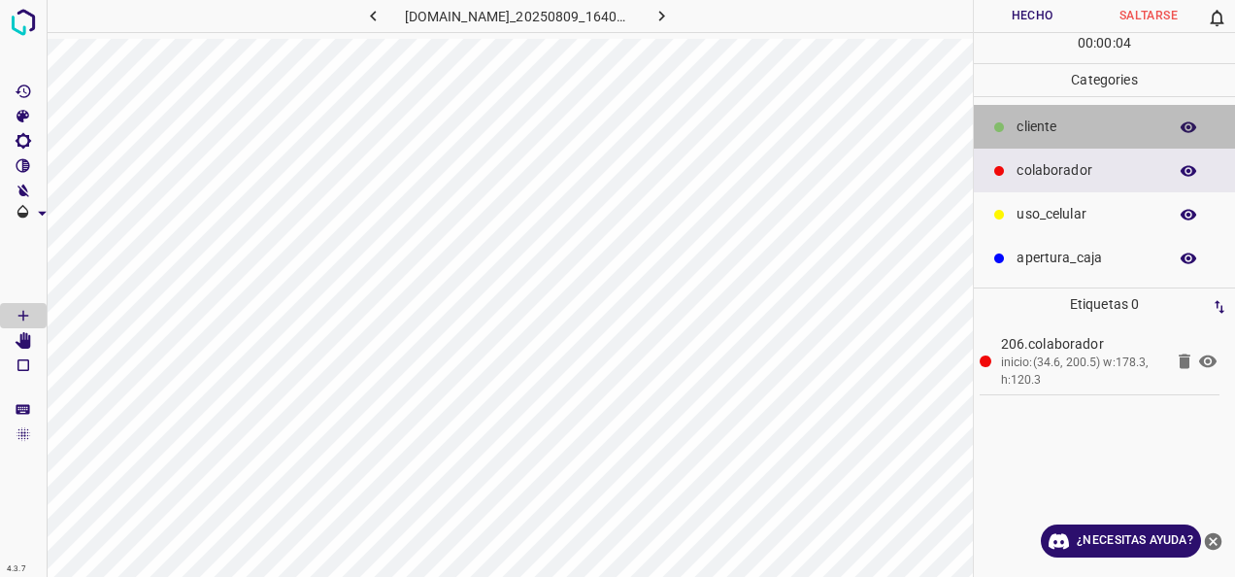
click at [1053, 129] on p "cliente" at bounding box center [1087, 127] width 141 height 20
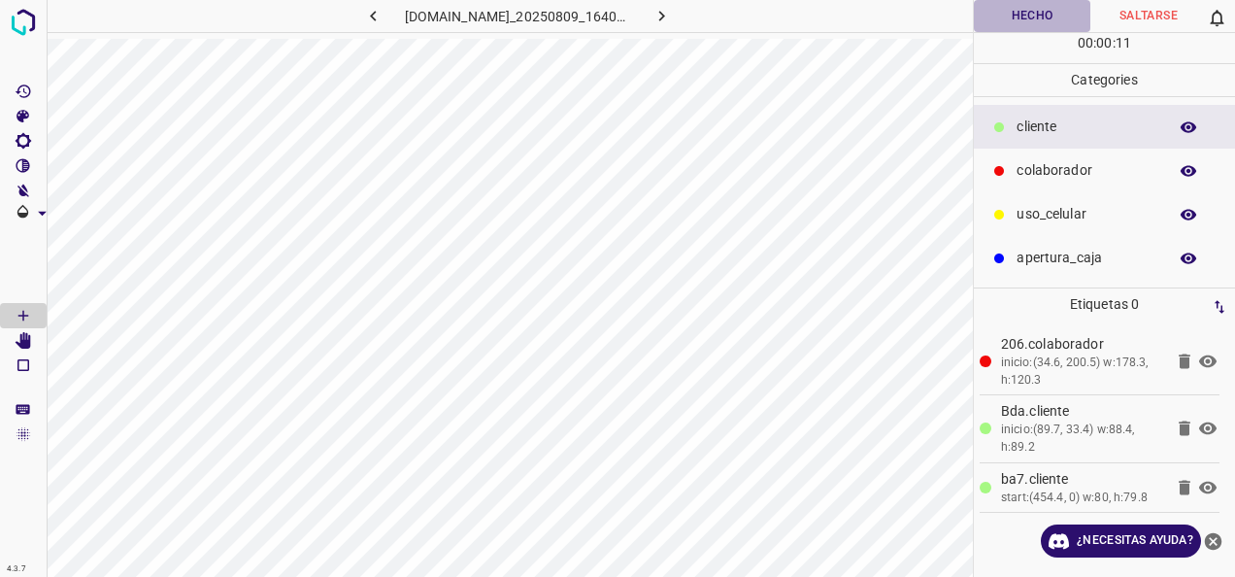
click at [989, 7] on button "Hecho" at bounding box center [1032, 16] width 117 height 32
click at [1031, 14] on button "Hecho" at bounding box center [1032, 16] width 117 height 32
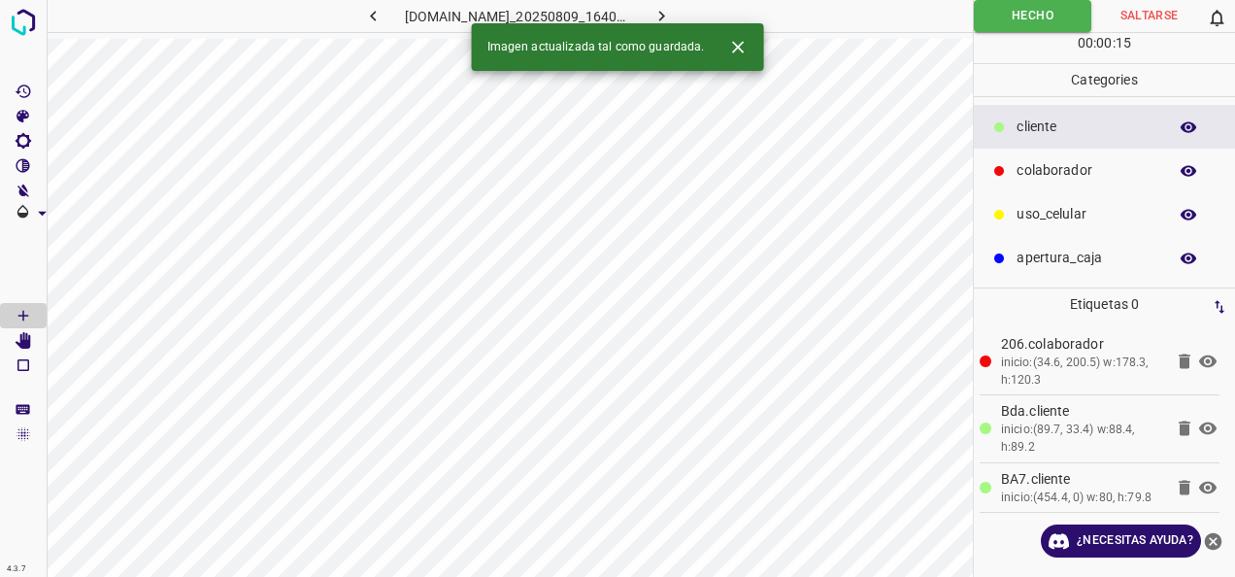
click at [672, 10] on icon "button" at bounding box center [662, 16] width 20 height 20
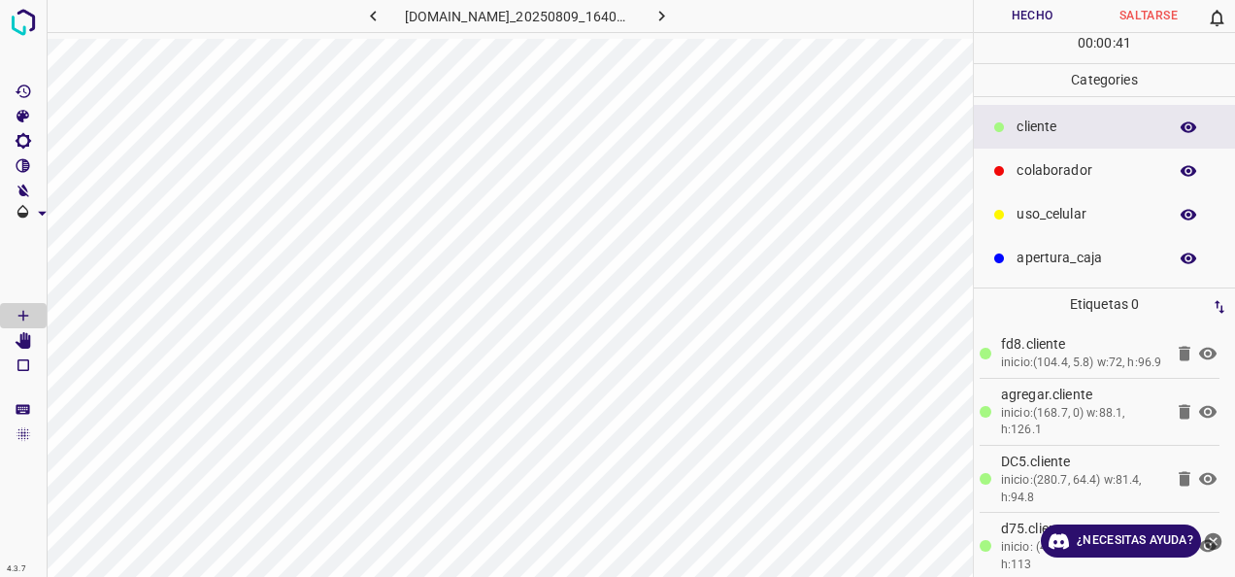
click at [1026, 153] on div "colaborador" at bounding box center [1104, 171] width 261 height 44
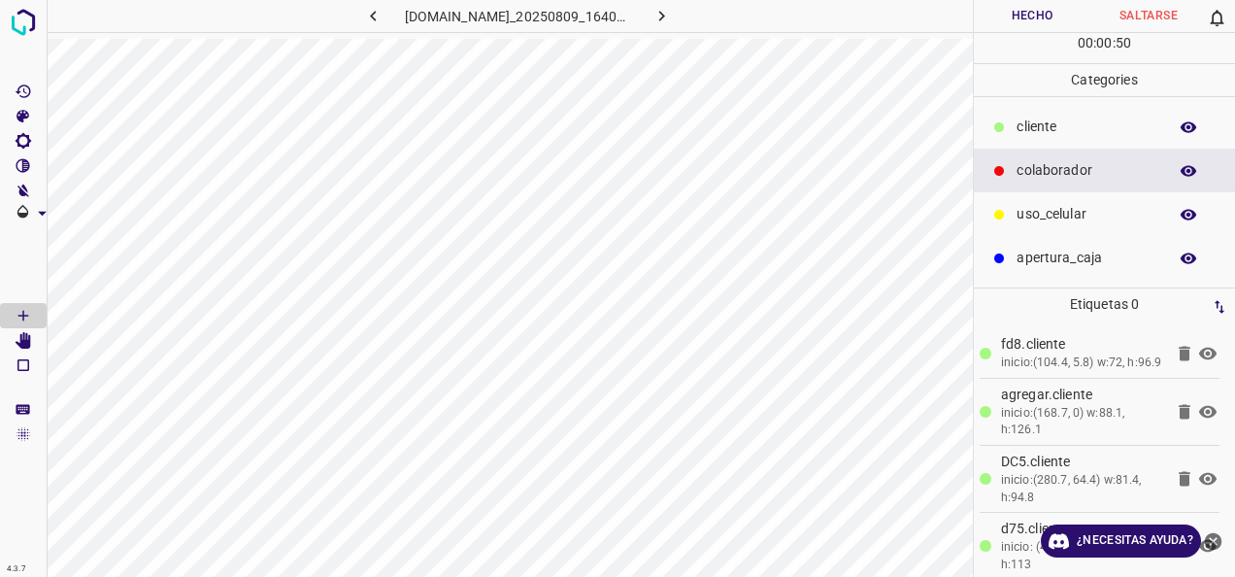
click at [996, 17] on button "Hecho" at bounding box center [1032, 16] width 117 height 32
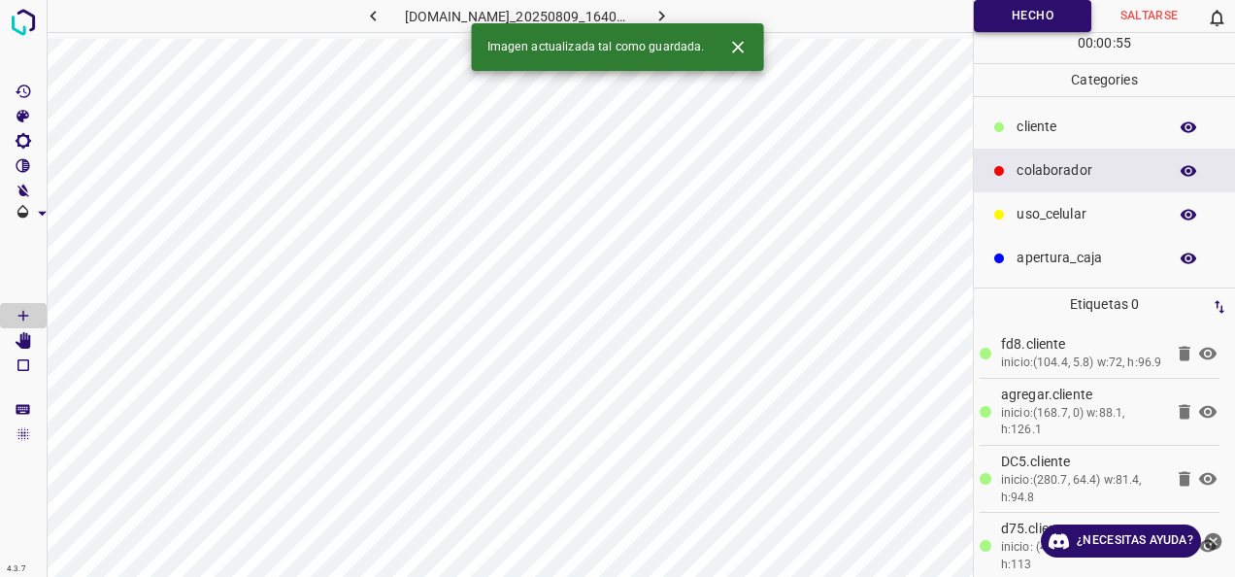
click at [1012, 21] on button "Hecho" at bounding box center [1032, 16] width 117 height 32
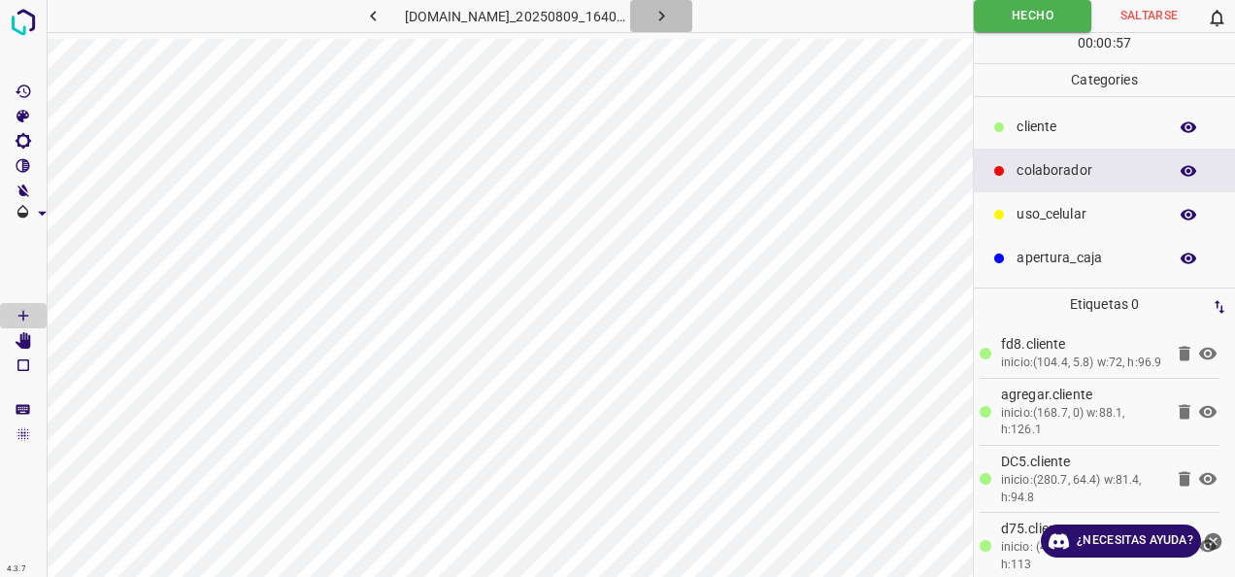
click at [672, 17] on icon "button" at bounding box center [662, 16] width 20 height 20
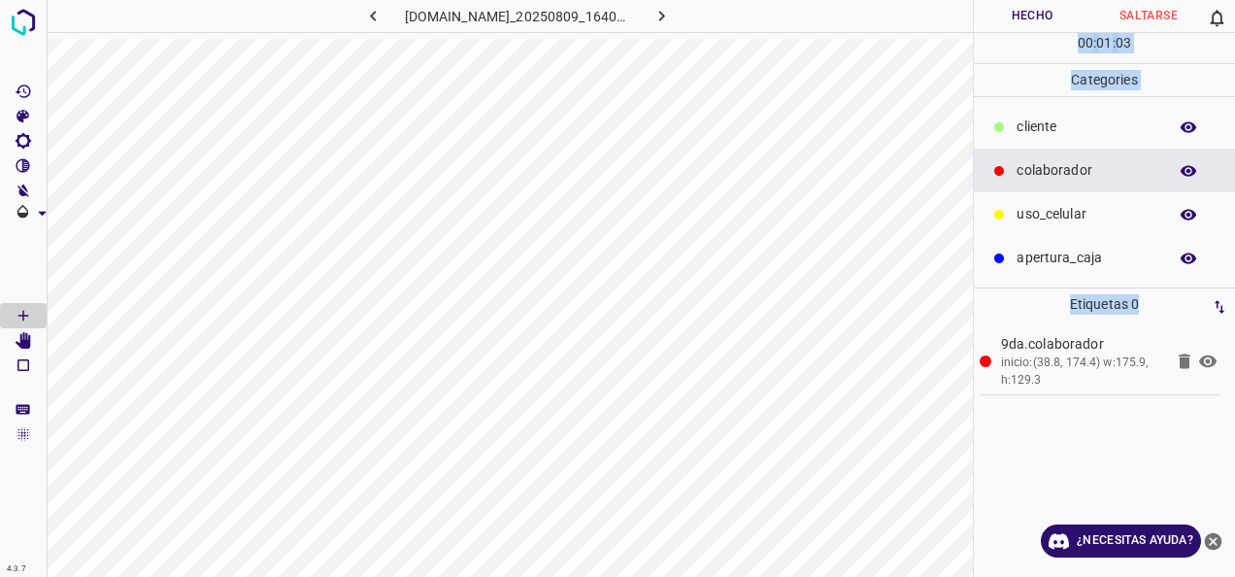
click at [868, 538] on div "[DOMAIN_NAME]_20250809_164049_000003750.jpg [PERSON_NAME] 0 00 : 01 : 03 Catego…" at bounding box center [617, 288] width 1235 height 577
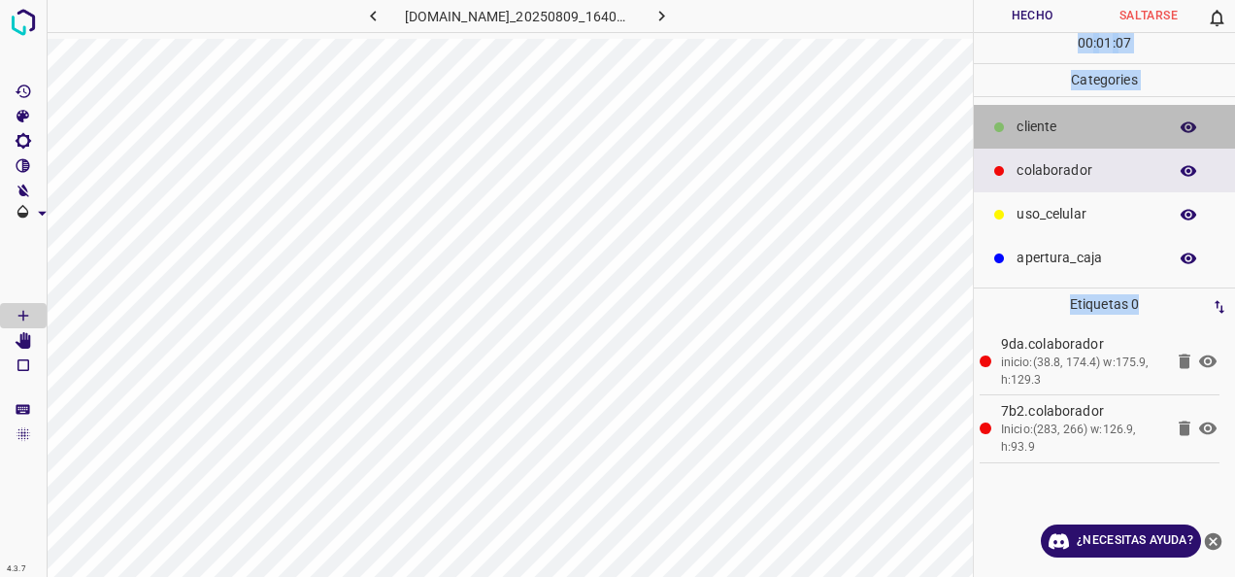
click at [1028, 117] on p "cliente" at bounding box center [1087, 127] width 141 height 20
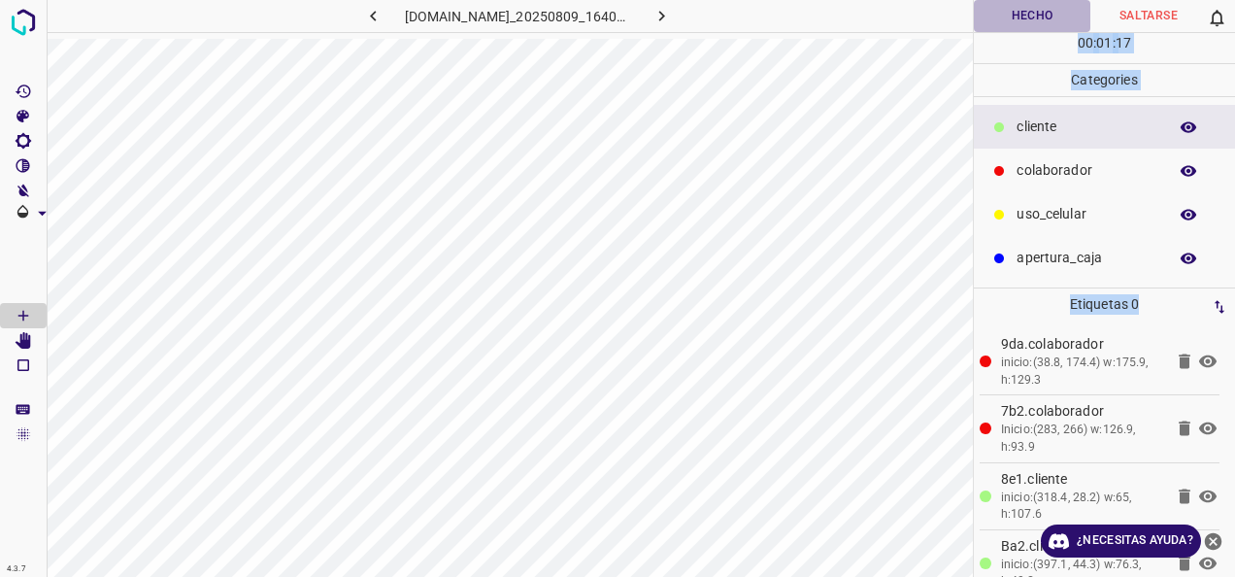
click at [1037, 29] on button "Hecho" at bounding box center [1032, 16] width 117 height 32
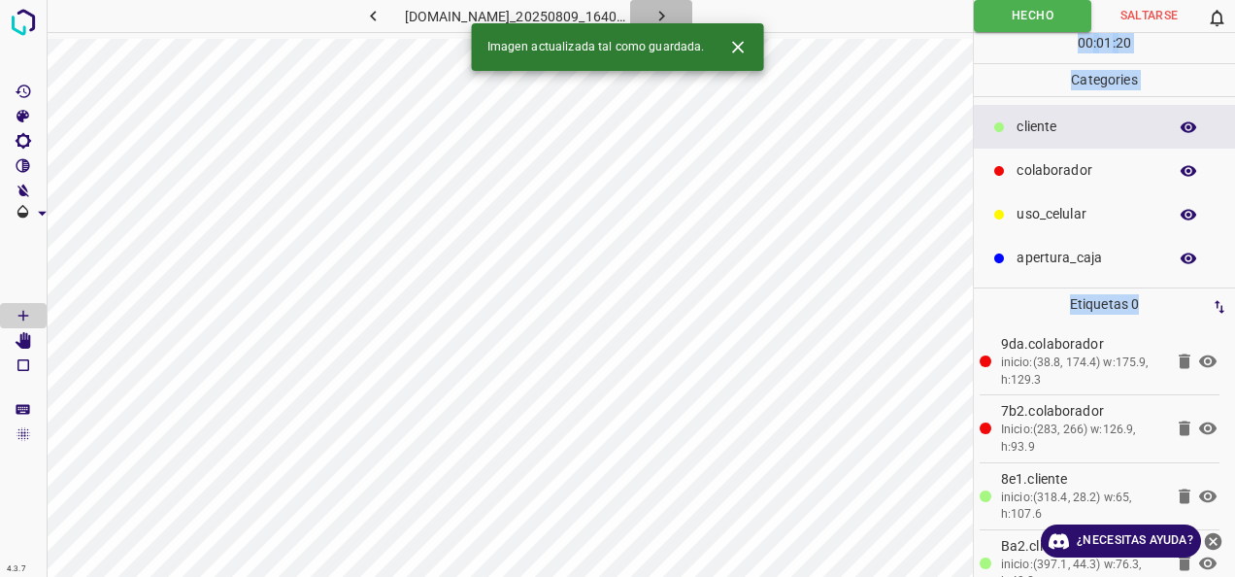
click at [672, 15] on icon "button" at bounding box center [662, 16] width 20 height 20
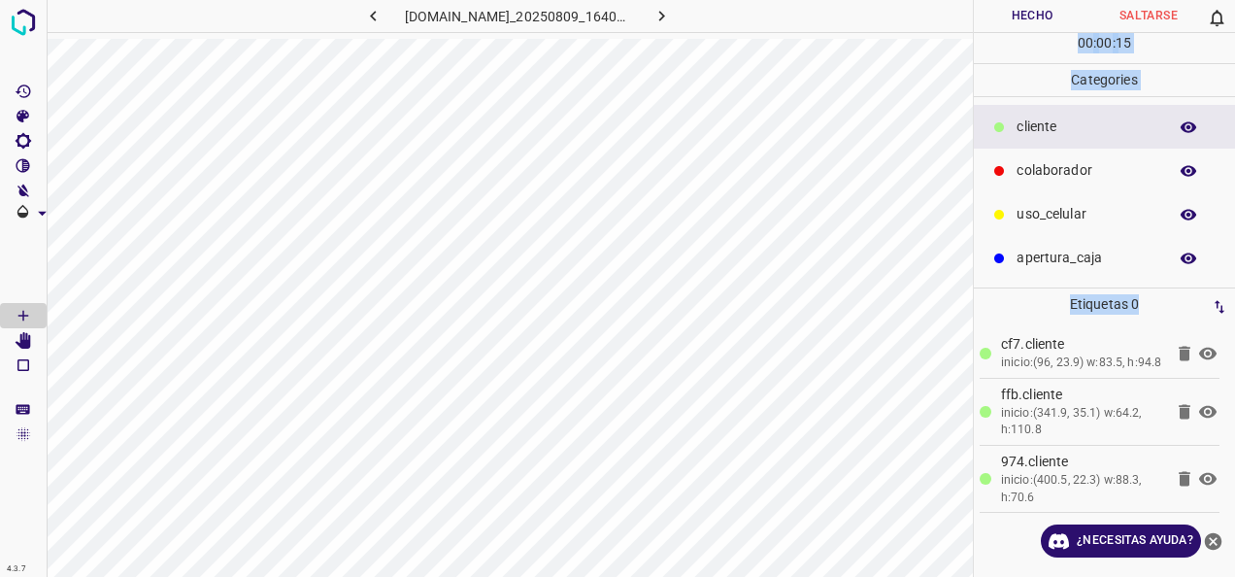
click at [1004, 155] on div "colaborador" at bounding box center [1104, 171] width 261 height 44
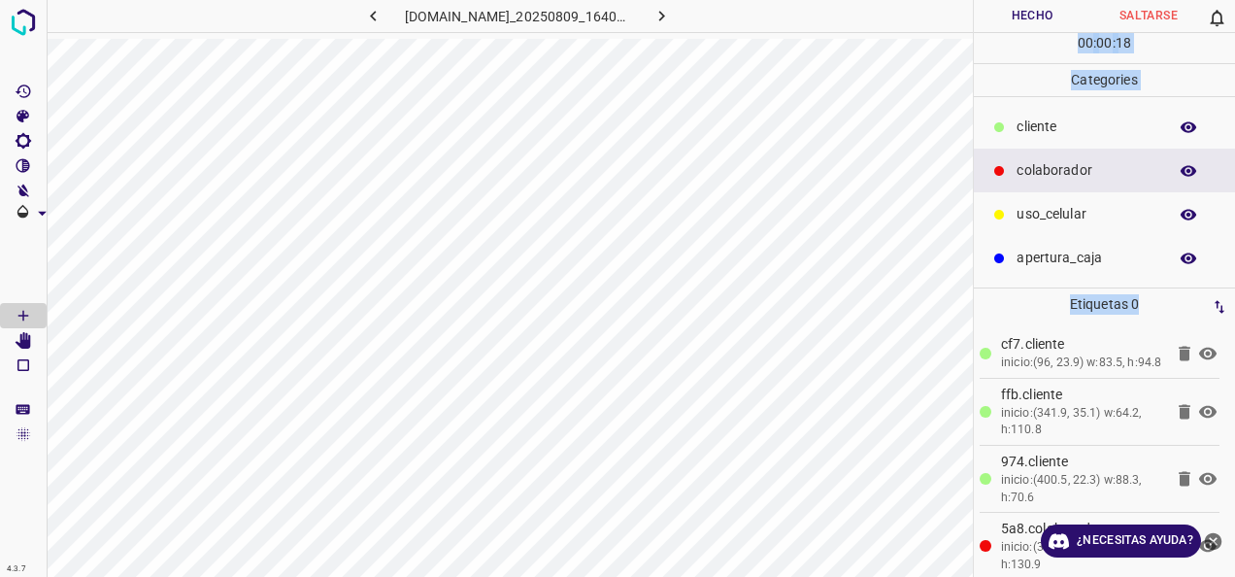
click at [1000, 8] on button "Hecho" at bounding box center [1032, 16] width 117 height 32
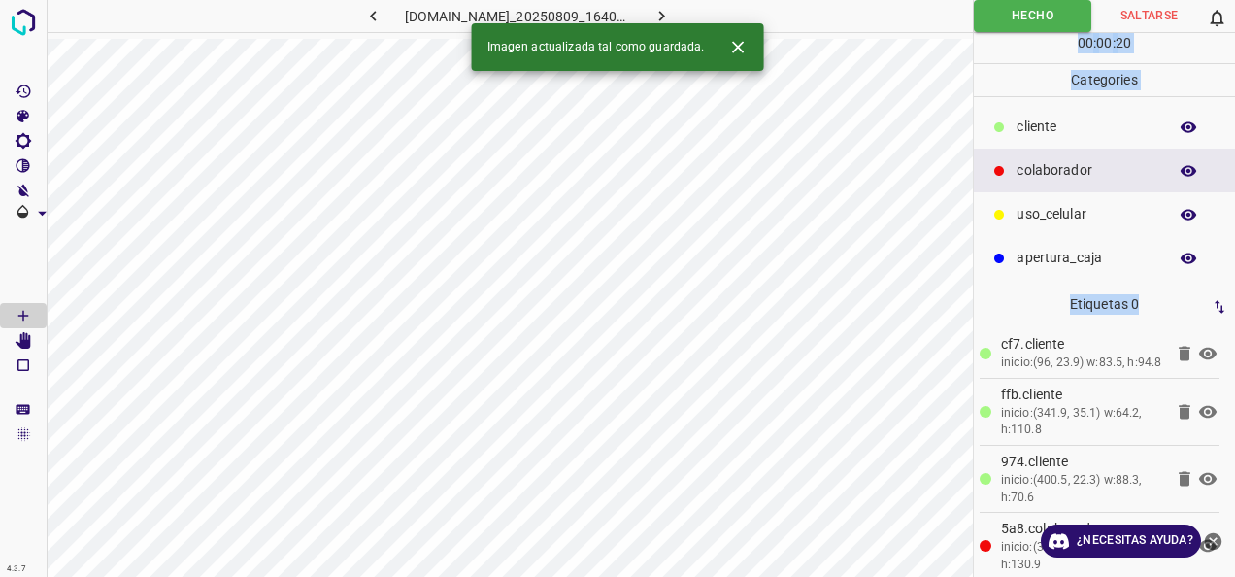
click at [672, 8] on icon "button" at bounding box center [662, 16] width 20 height 20
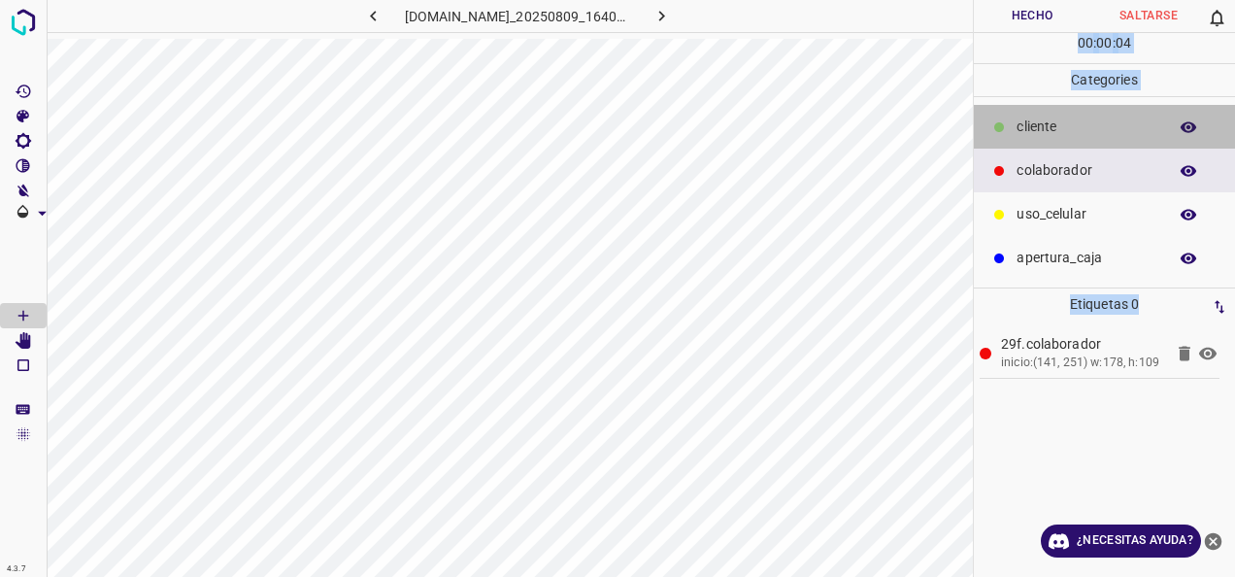
click at [1015, 131] on div "cliente" at bounding box center [1104, 127] width 261 height 44
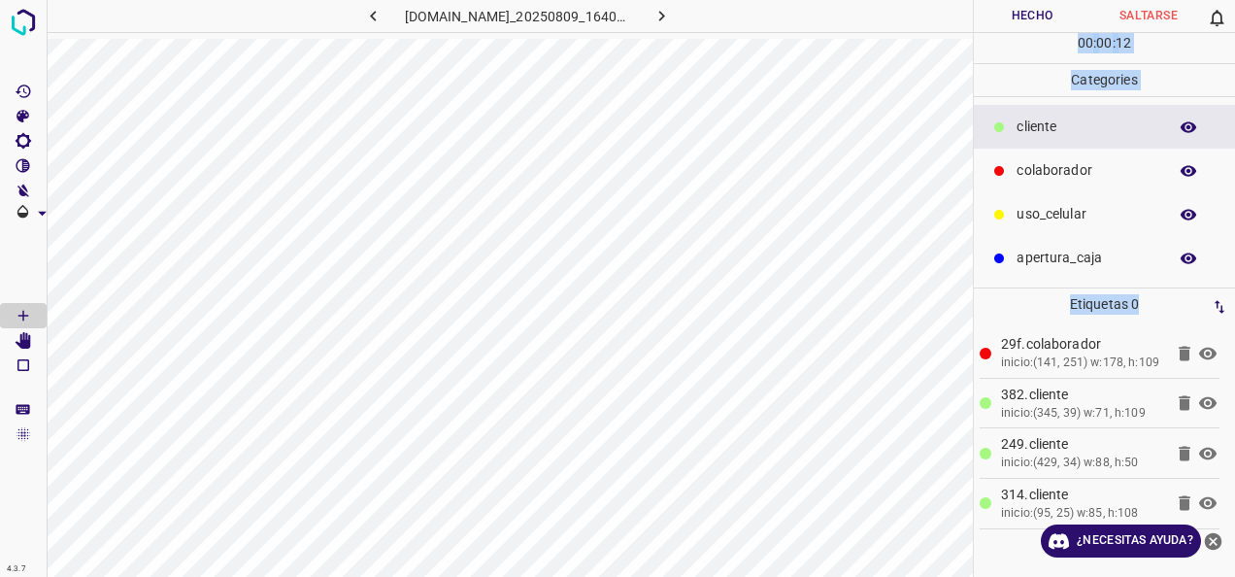
click at [1020, 8] on button "Hecho" at bounding box center [1032, 16] width 117 height 32
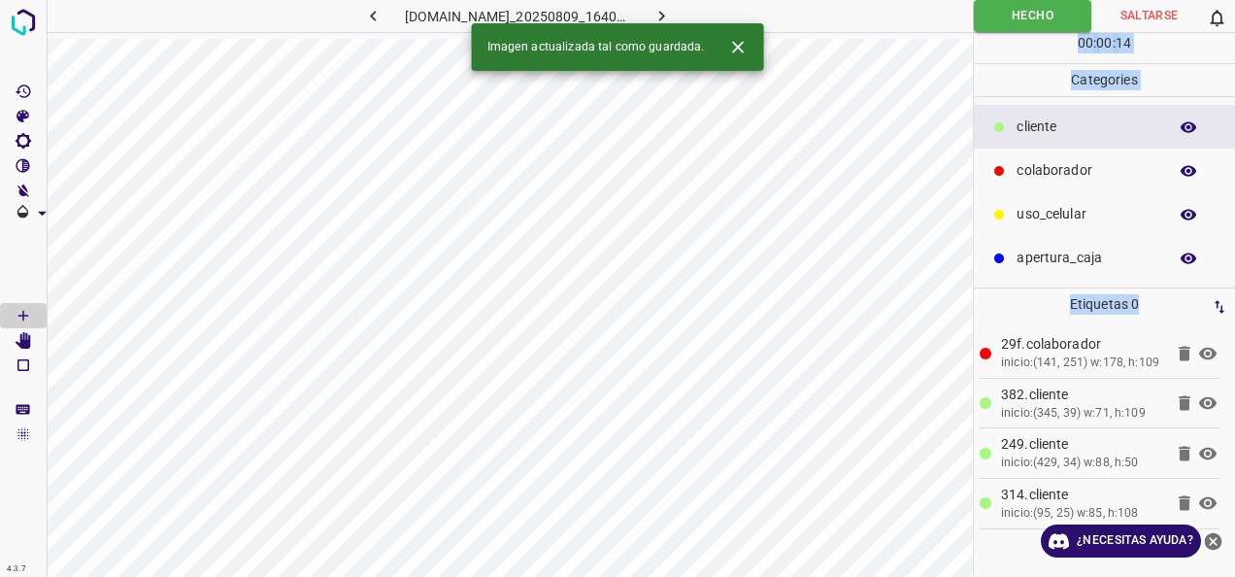
click at [672, 22] on icon "button" at bounding box center [662, 16] width 20 height 20
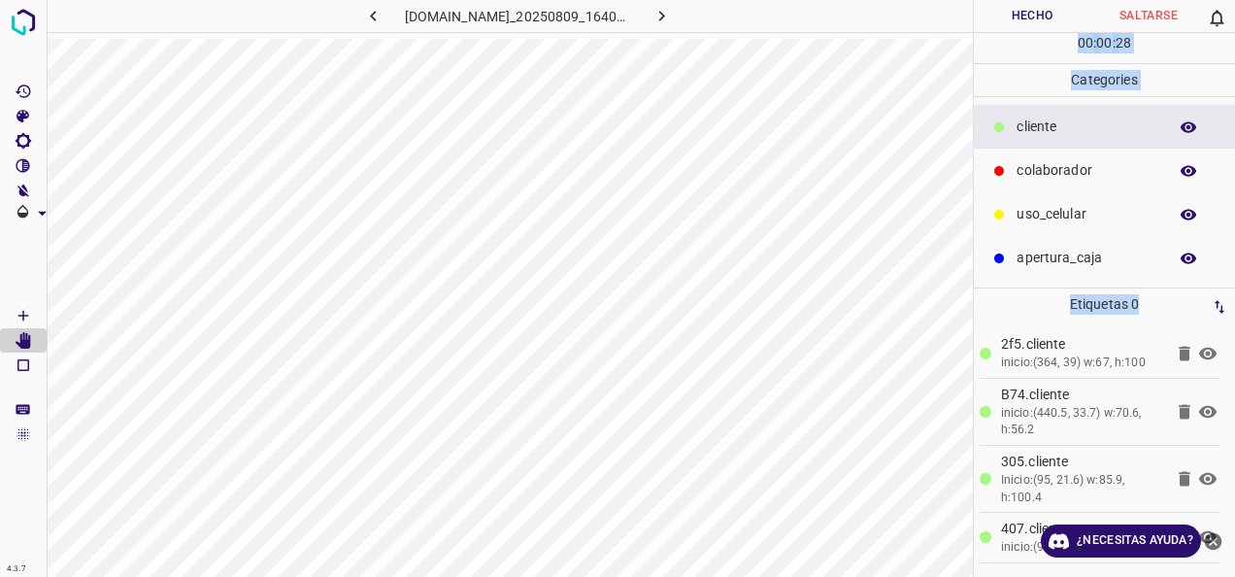
click at [1032, 30] on button "Hecho" at bounding box center [1032, 16] width 117 height 32
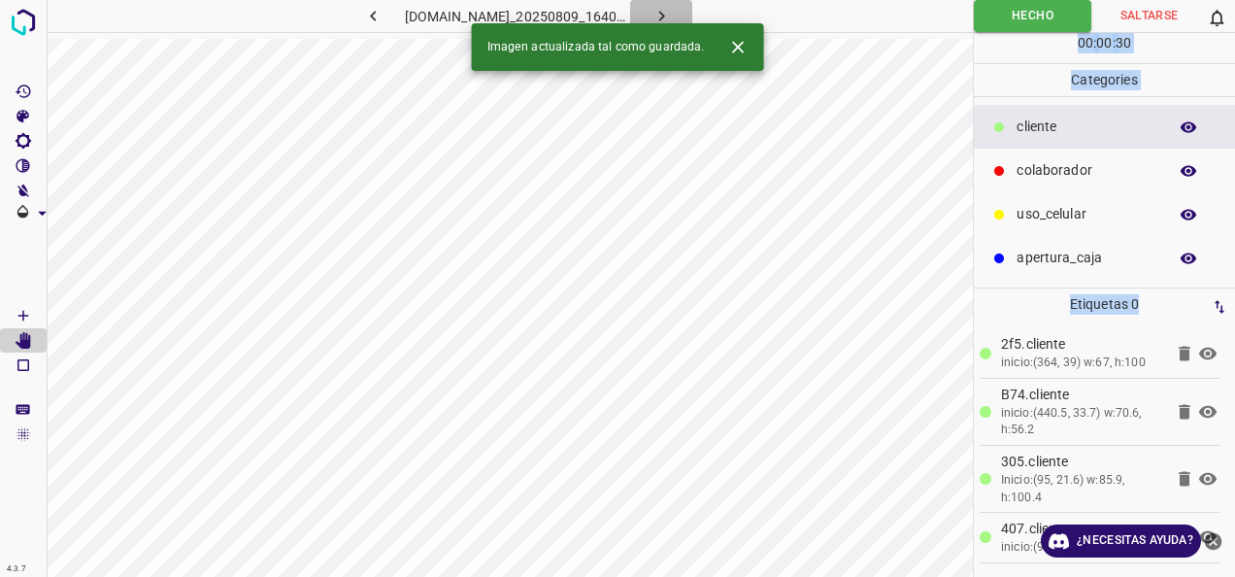
click at [672, 19] on icon "button" at bounding box center [662, 16] width 20 height 20
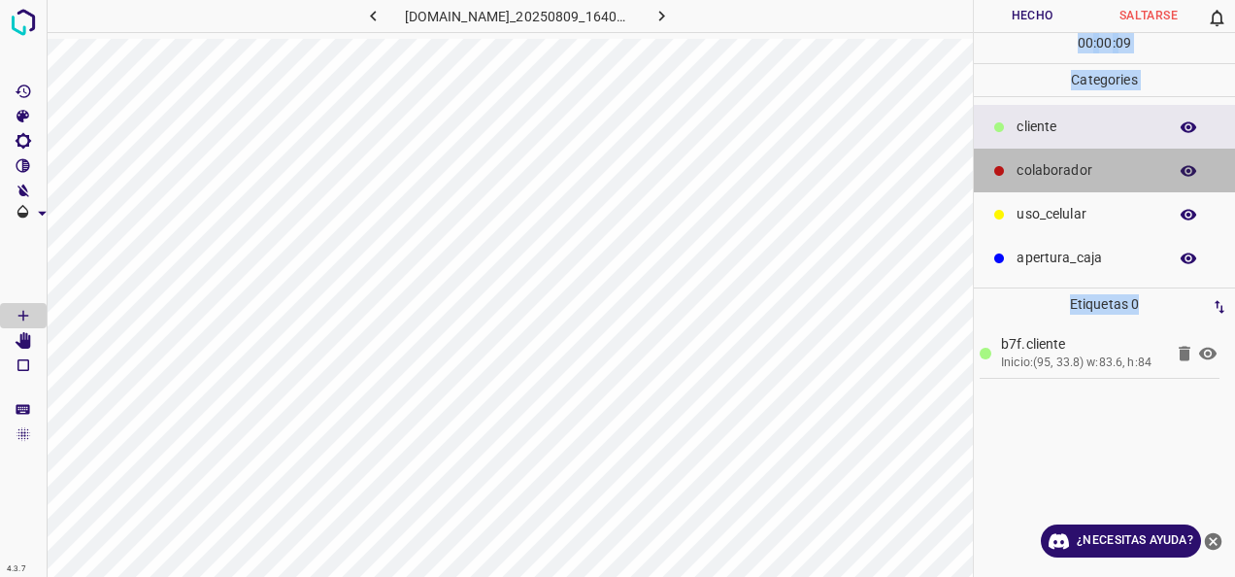
click at [1023, 185] on div "colaborador" at bounding box center [1104, 171] width 261 height 44
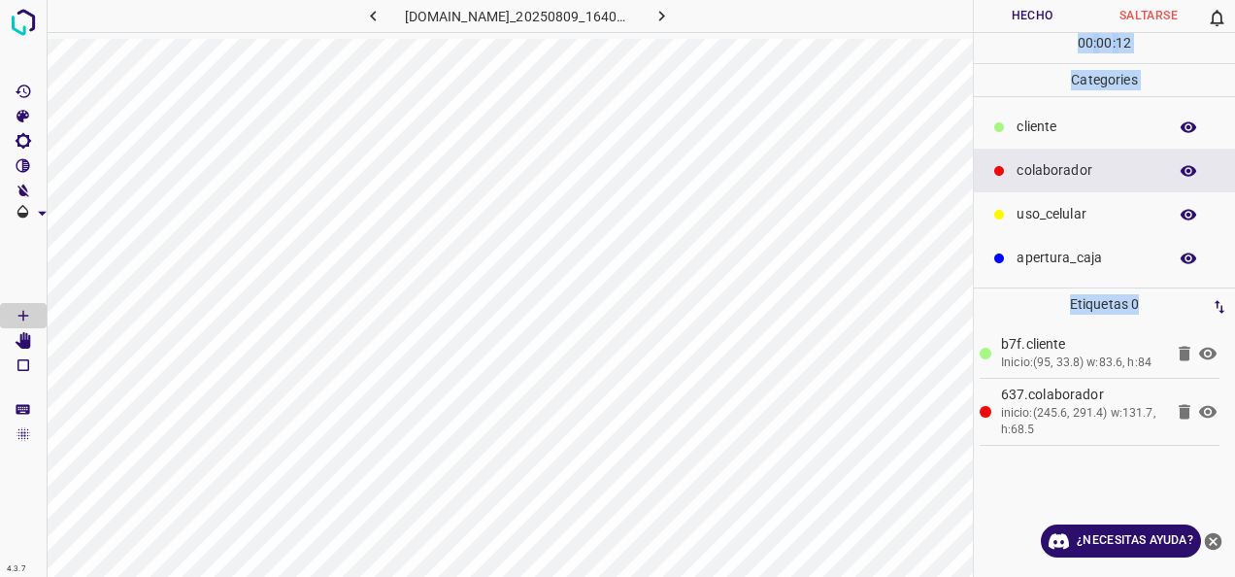
click at [1004, 29] on button "Hecho" at bounding box center [1032, 16] width 117 height 32
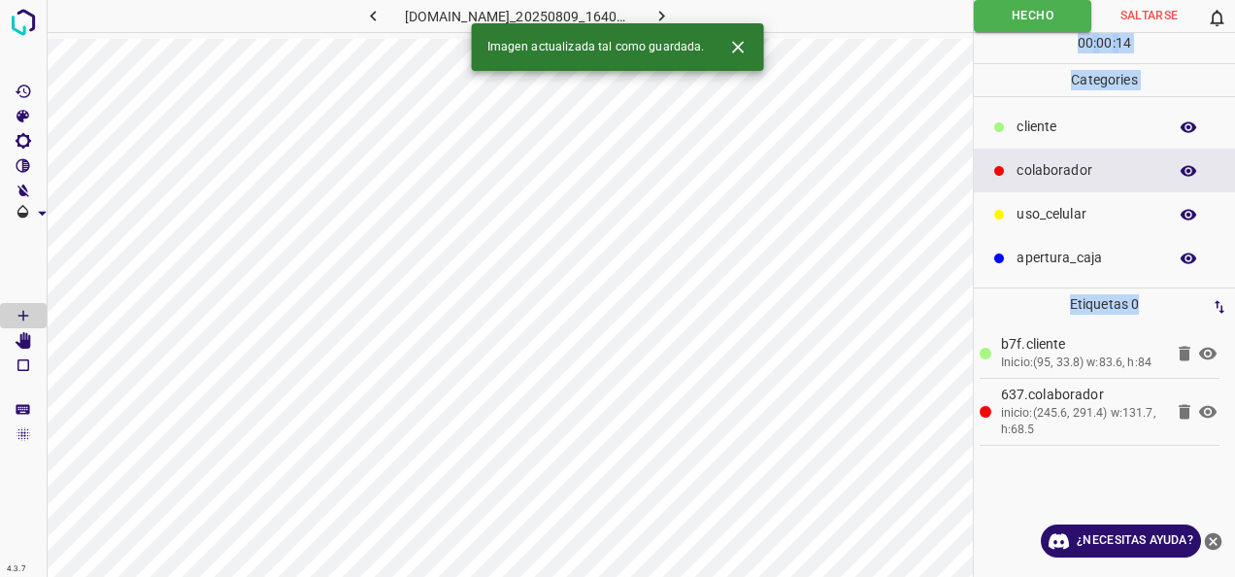
click at [672, 14] on icon "button" at bounding box center [662, 16] width 20 height 20
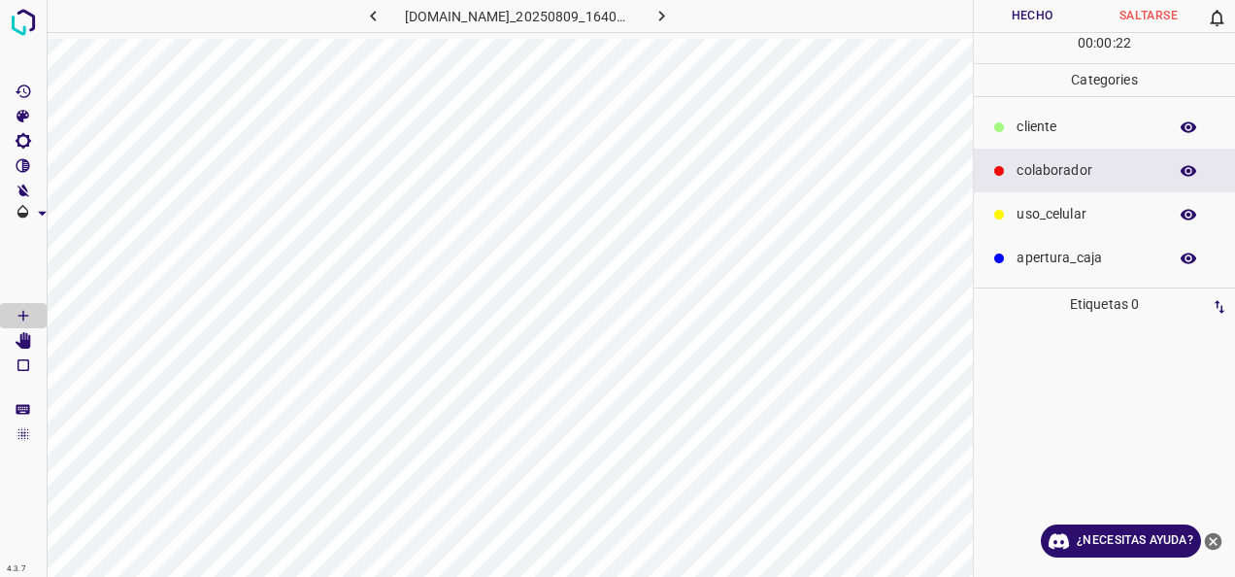
drag, startPoint x: 739, startPoint y: 4, endPoint x: 855, endPoint y: 29, distance: 118.3
drag, startPoint x: 855, startPoint y: 29, endPoint x: 870, endPoint y: 25, distance: 16.0
click at [870, 25] on div at bounding box center [858, 16] width 229 height 32
click at [1054, 124] on p "cliente" at bounding box center [1087, 127] width 141 height 20
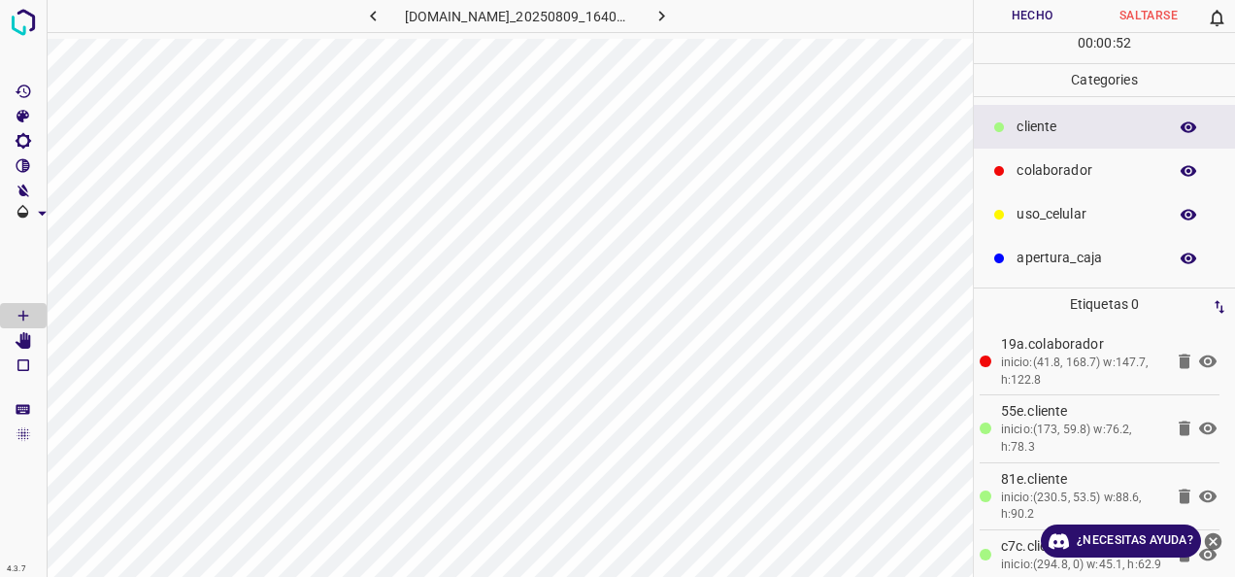
click at [1048, 11] on button "Hecho" at bounding box center [1032, 16] width 117 height 32
click at [672, 11] on icon "button" at bounding box center [662, 16] width 20 height 20
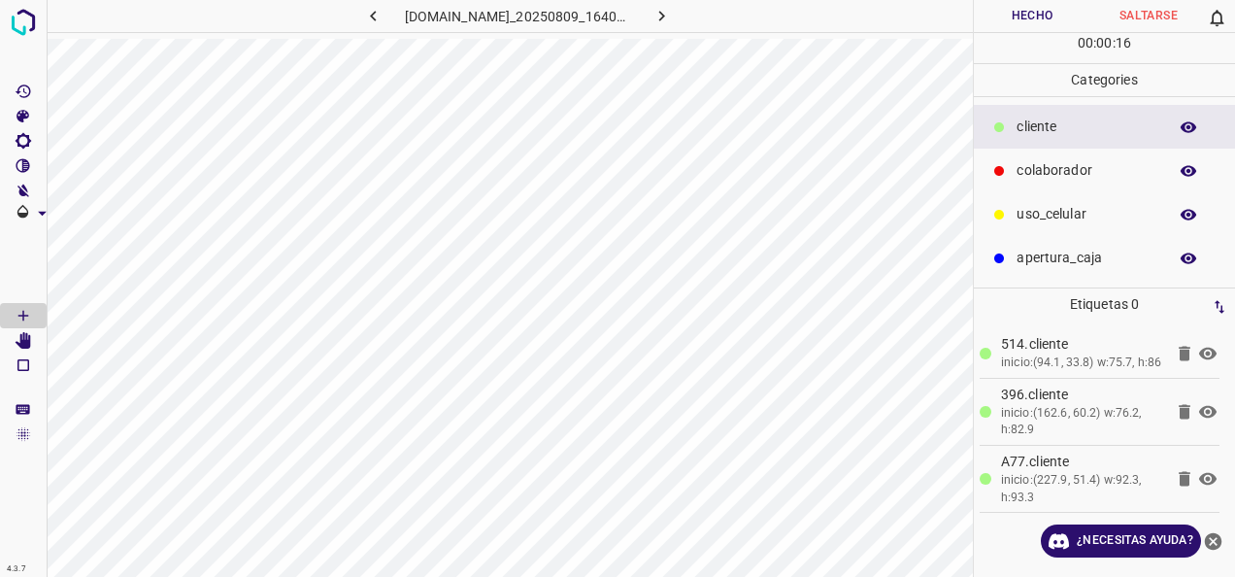
click at [1065, 149] on div "colaborador" at bounding box center [1104, 171] width 261 height 44
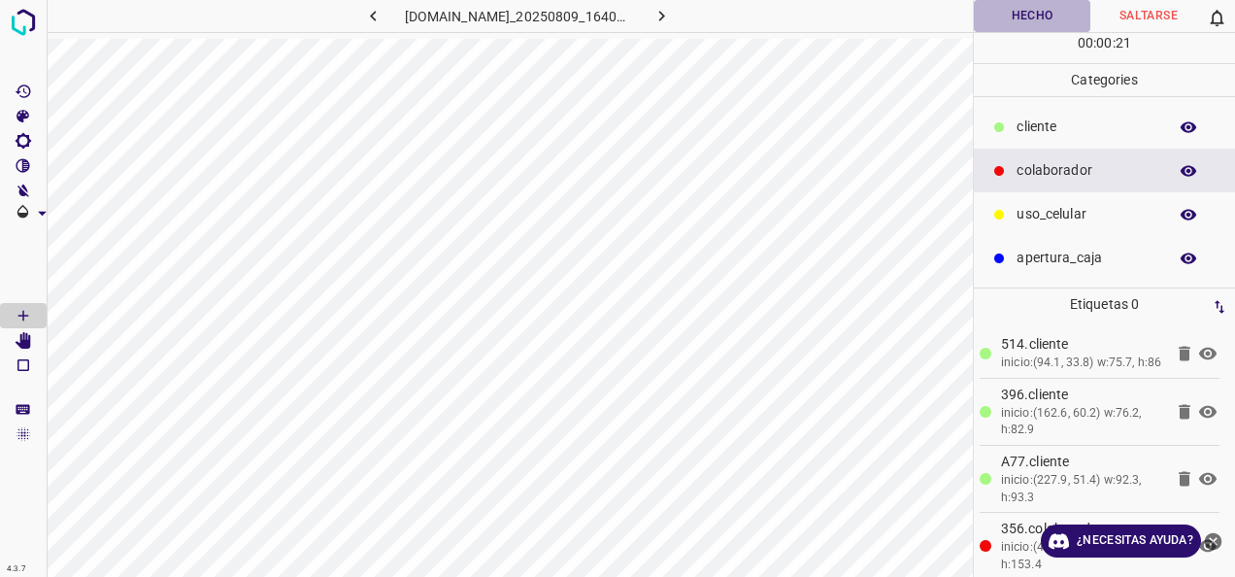
click at [1048, 19] on button "Hecho" at bounding box center [1032, 16] width 117 height 32
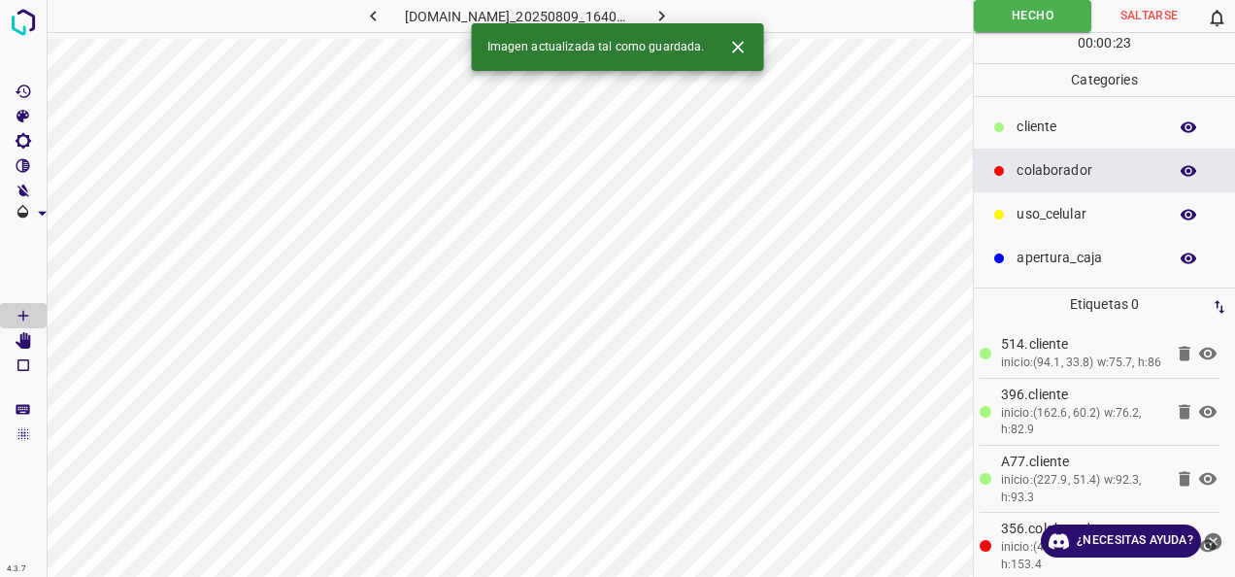
click at [672, 17] on icon "button" at bounding box center [662, 16] width 20 height 20
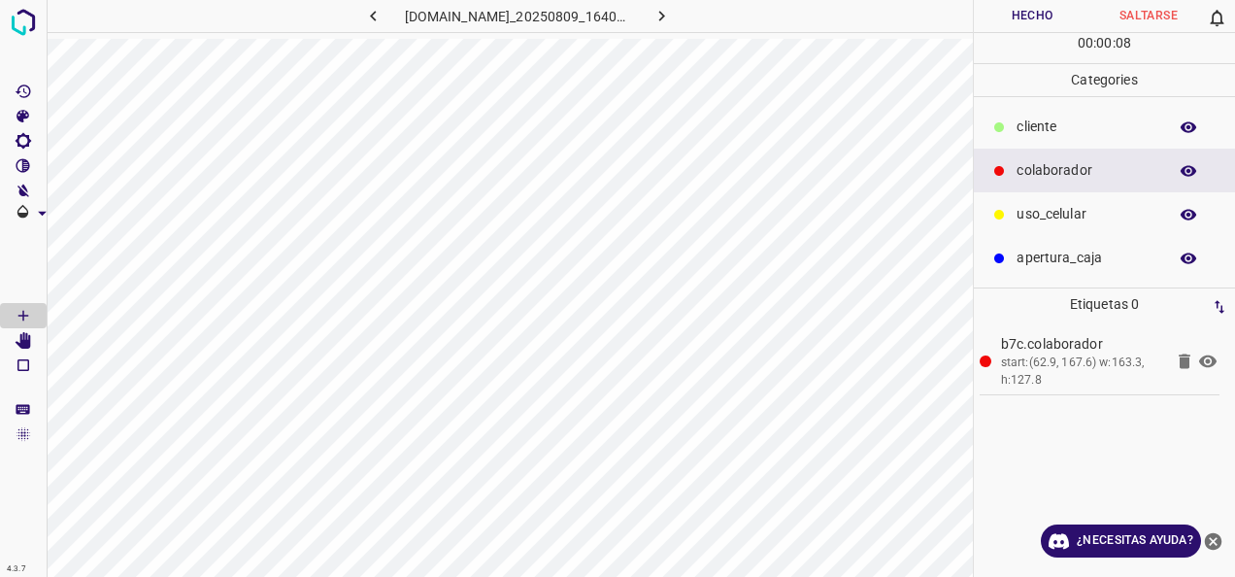
click at [1056, 105] on div "cliente" at bounding box center [1104, 127] width 261 height 44
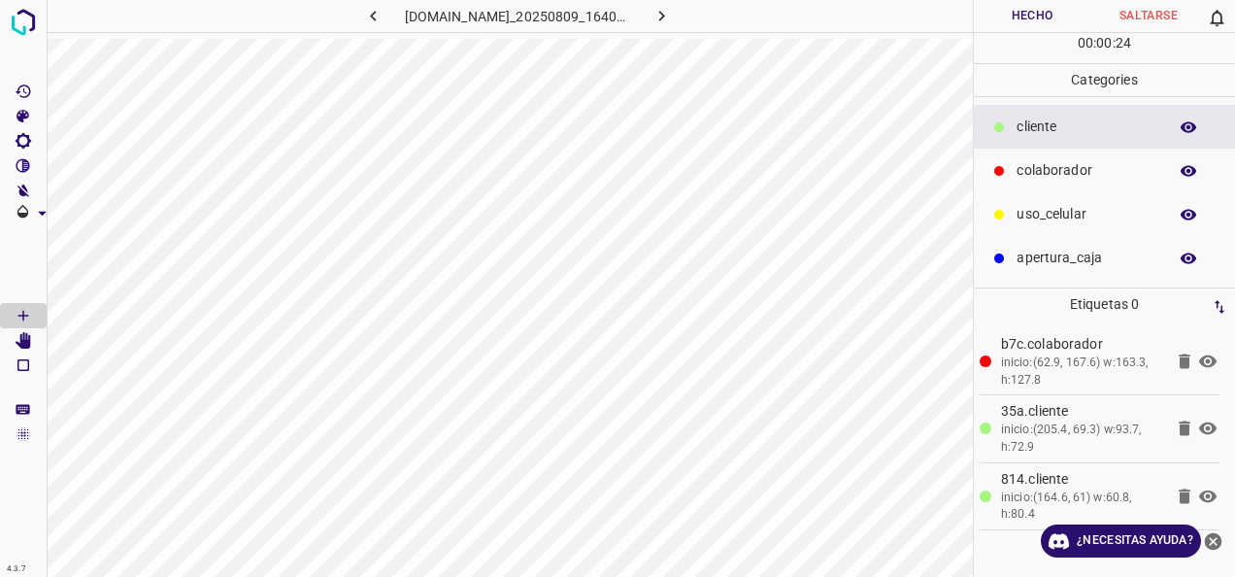
click at [981, 13] on button "Hecho" at bounding box center [1032, 16] width 117 height 32
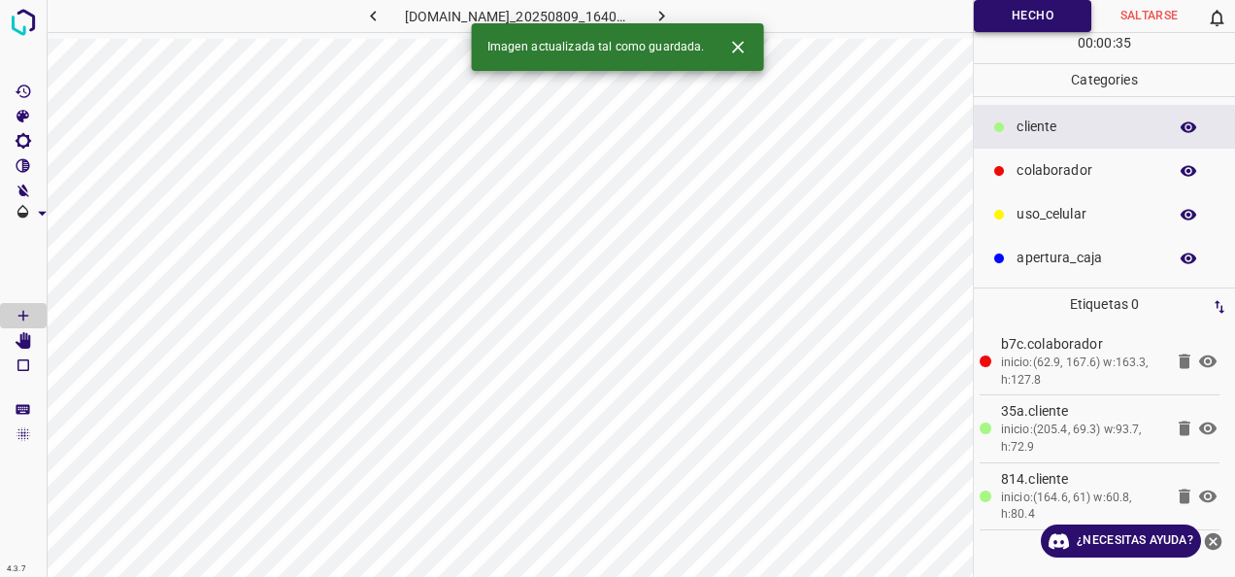
drag, startPoint x: 1024, startPoint y: 19, endPoint x: 1010, endPoint y: 17, distance: 14.7
click at [1024, 19] on button "Hecho" at bounding box center [1032, 16] width 117 height 32
click at [672, 17] on icon "button" at bounding box center [662, 16] width 20 height 20
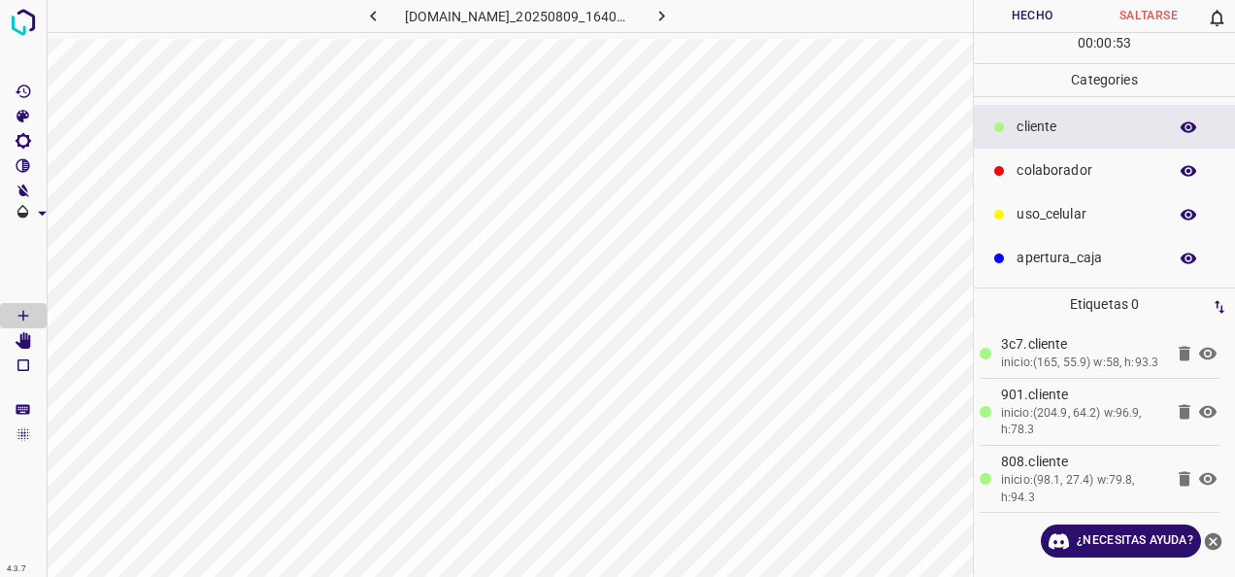
click at [1044, 167] on p "colaborador" at bounding box center [1087, 170] width 141 height 20
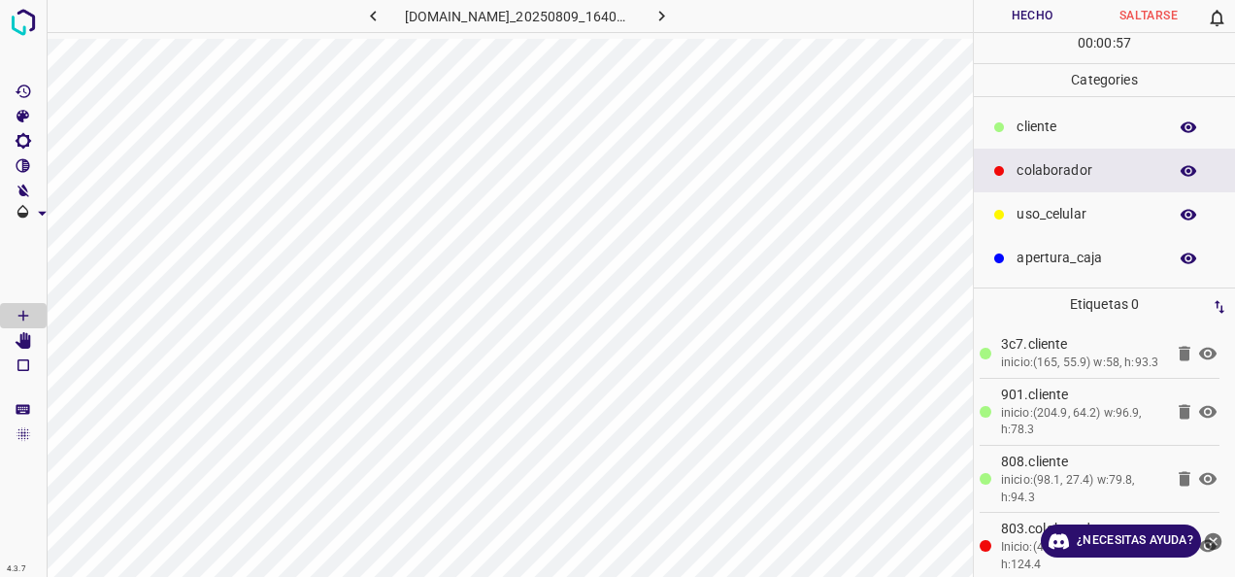
click at [1006, 19] on button "Hecho" at bounding box center [1032, 16] width 117 height 32
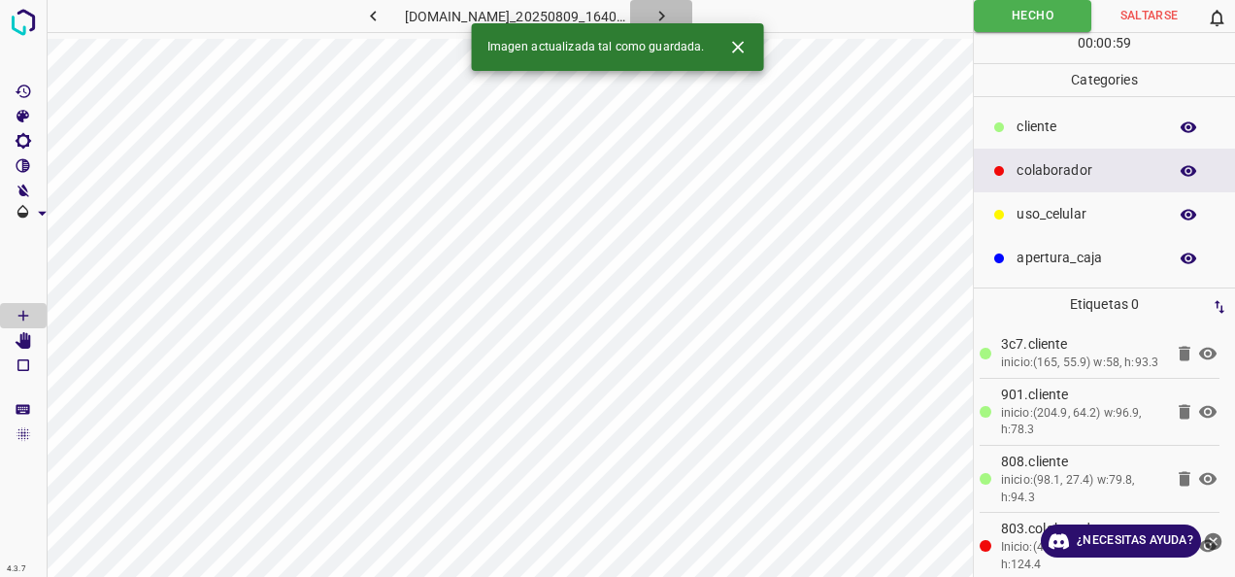
click at [672, 14] on icon "button" at bounding box center [662, 16] width 20 height 20
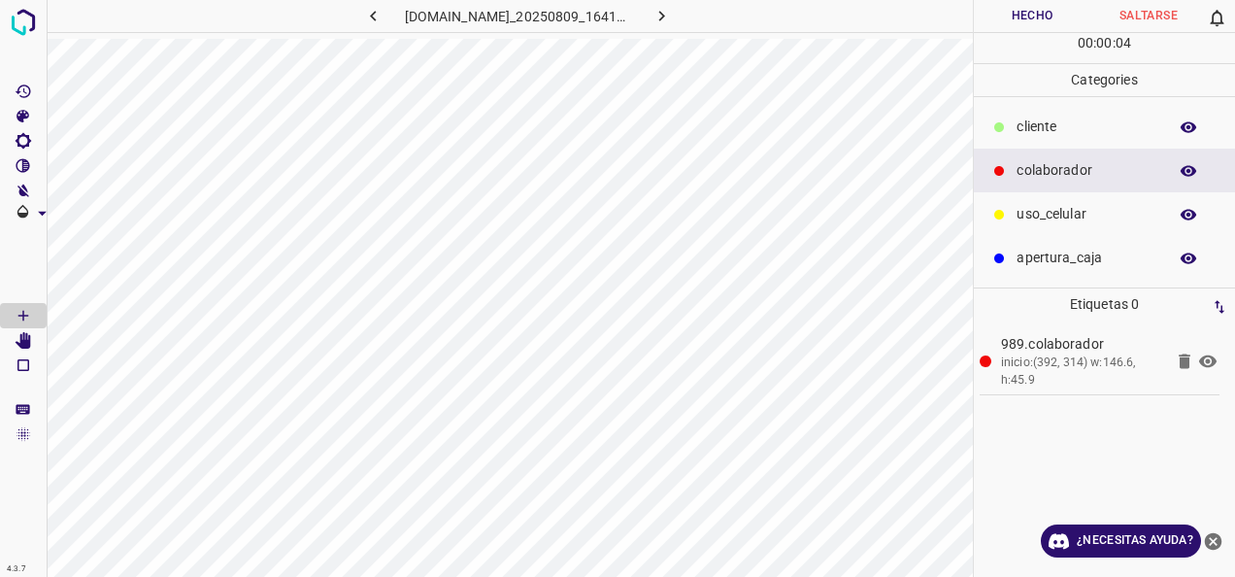
click at [1019, 128] on p "cliente" at bounding box center [1087, 127] width 141 height 20
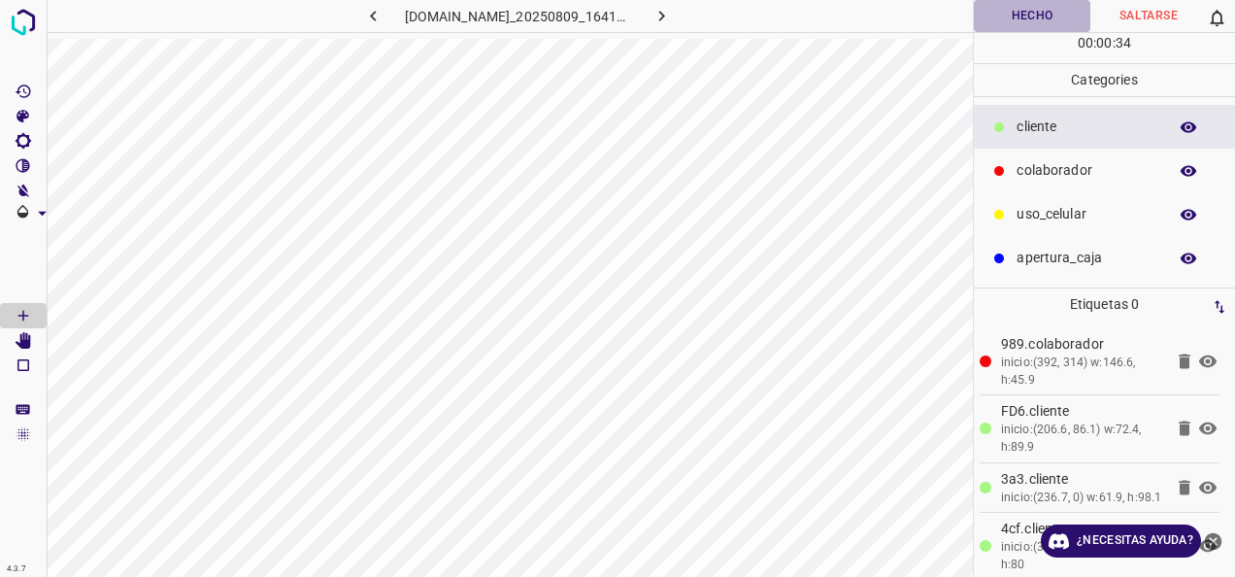
click at [1027, 12] on button "Hecho" at bounding box center [1032, 16] width 117 height 32
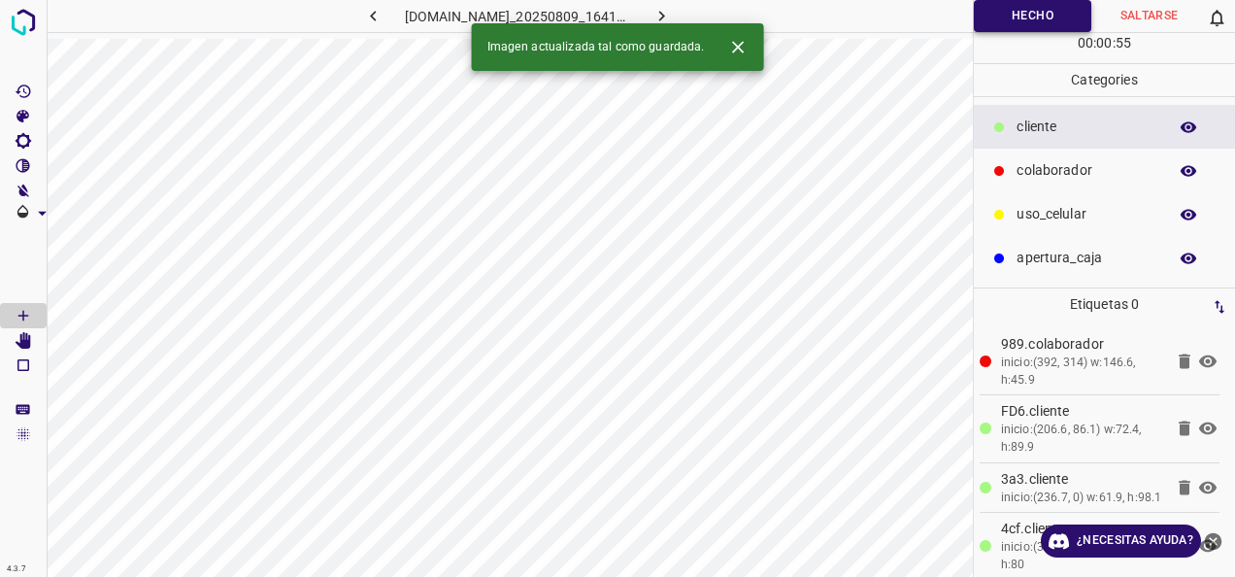
click at [1018, 3] on button "Hecho" at bounding box center [1032, 16] width 117 height 32
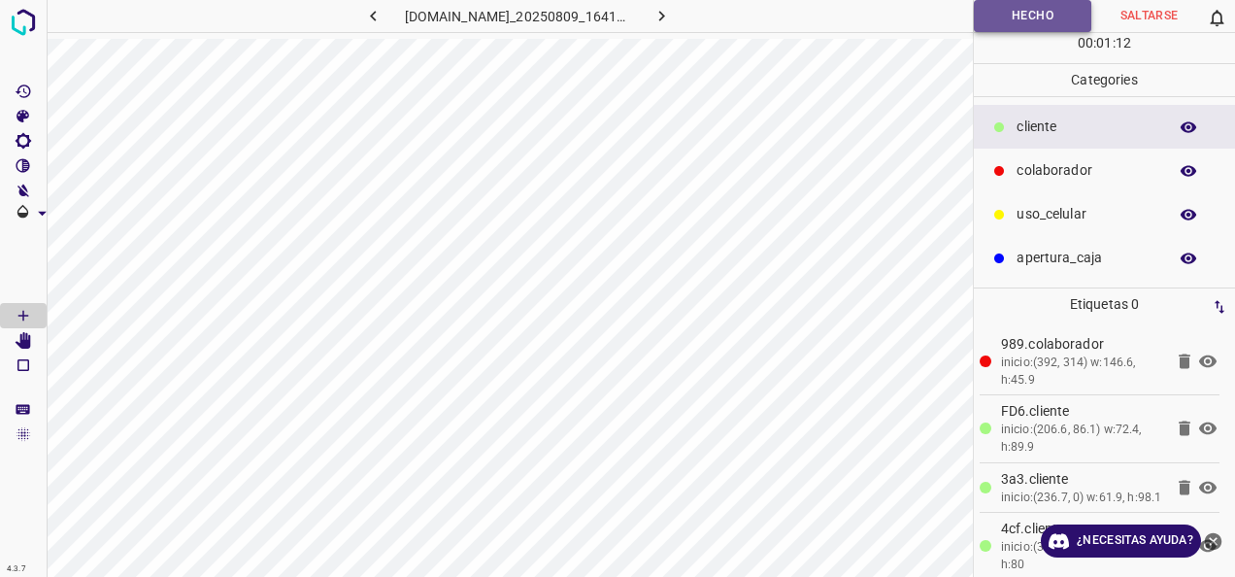
click at [1018, 3] on button "Hecho" at bounding box center [1032, 16] width 117 height 32
click at [671, 13] on button "button" at bounding box center [661, 16] width 62 height 32
